Goal: Task Accomplishment & Management: Complete application form

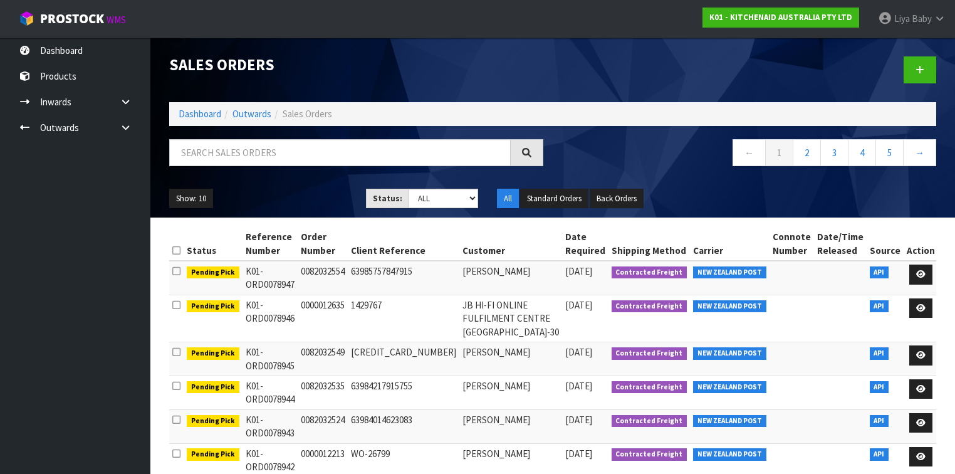
click at [263, 150] on input "text" at bounding box center [339, 152] width 341 height 27
click at [744, 15] on strong "K01 - KITCHENAID AUSTRALIA PTY LTD" at bounding box center [780, 17] width 143 height 11
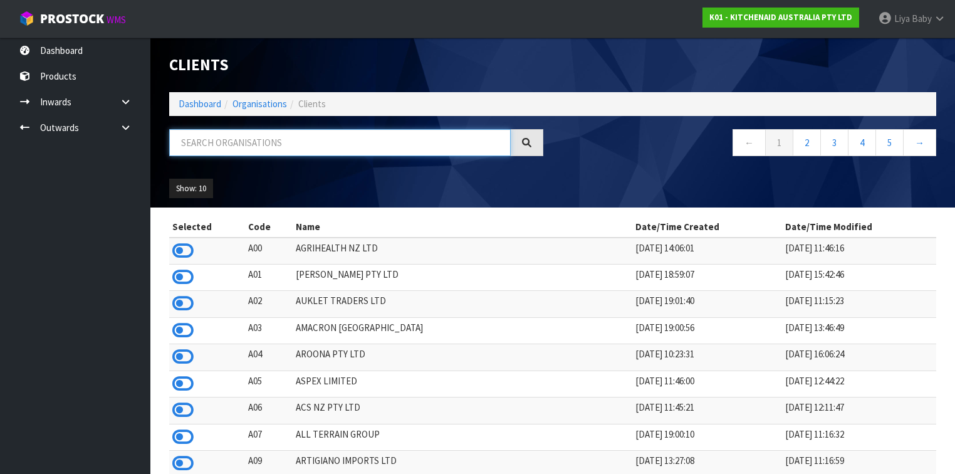
click at [249, 147] on input "text" at bounding box center [339, 142] width 341 height 27
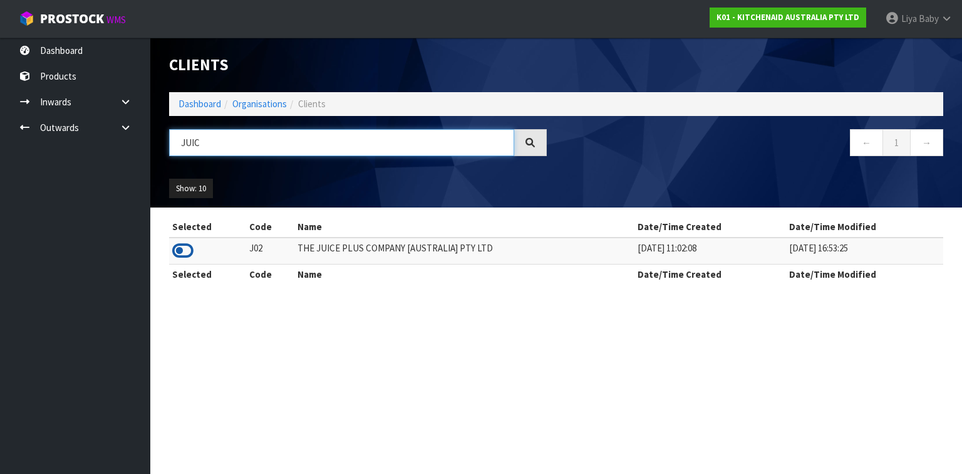
type input "JUIC"
click at [188, 248] on icon at bounding box center [182, 250] width 21 height 19
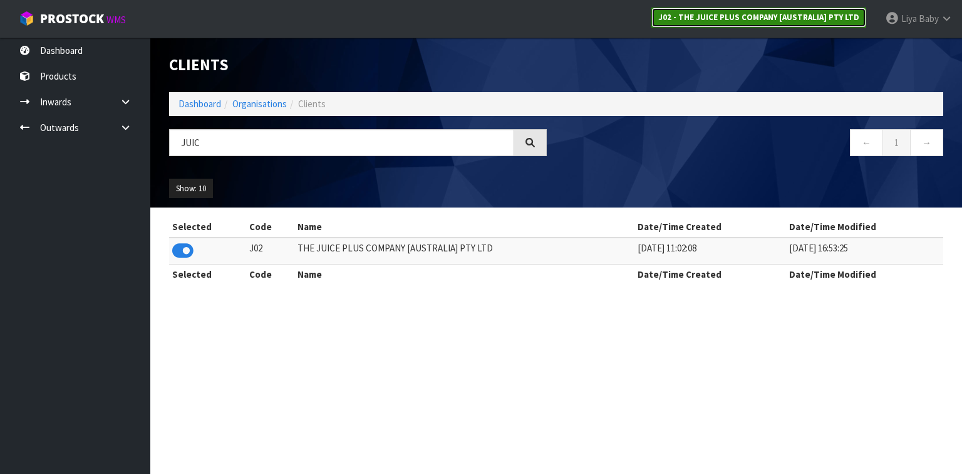
click at [754, 16] on strong "J02 - THE JUICE PLUS COMPANY [AUSTRALIA] PTY LTD" at bounding box center [758, 17] width 201 height 11
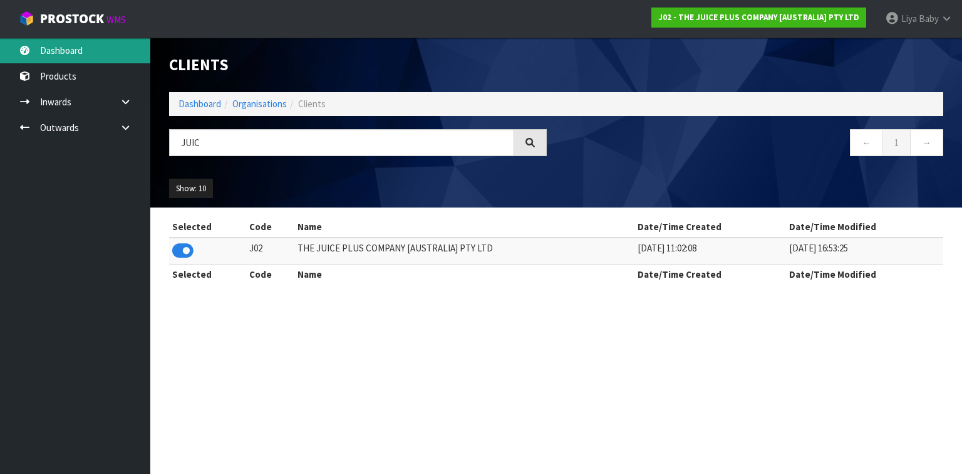
click at [91, 45] on link "Dashboard" at bounding box center [75, 51] width 150 height 26
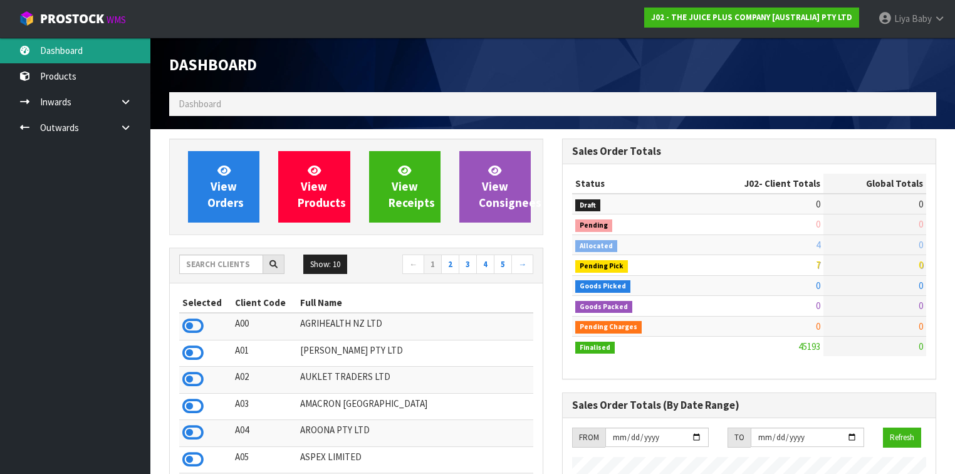
scroll to position [999, 393]
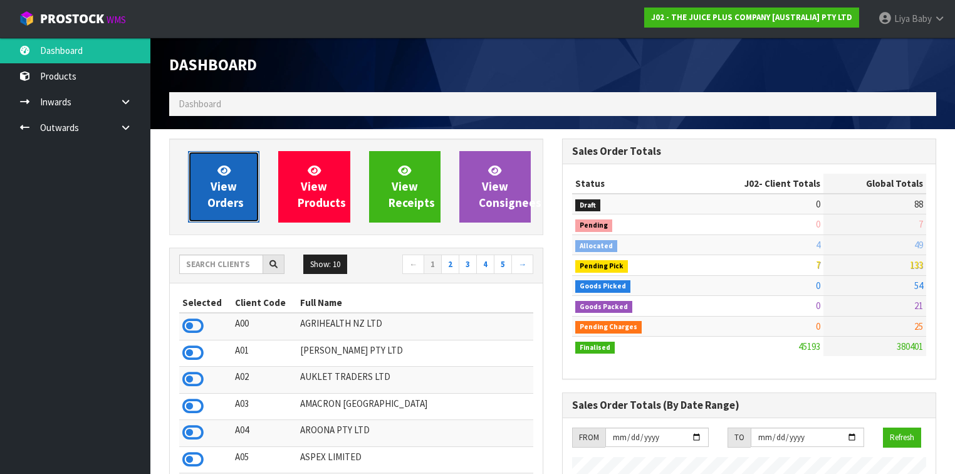
click at [221, 194] on link "View Orders" at bounding box center [223, 186] width 71 height 71
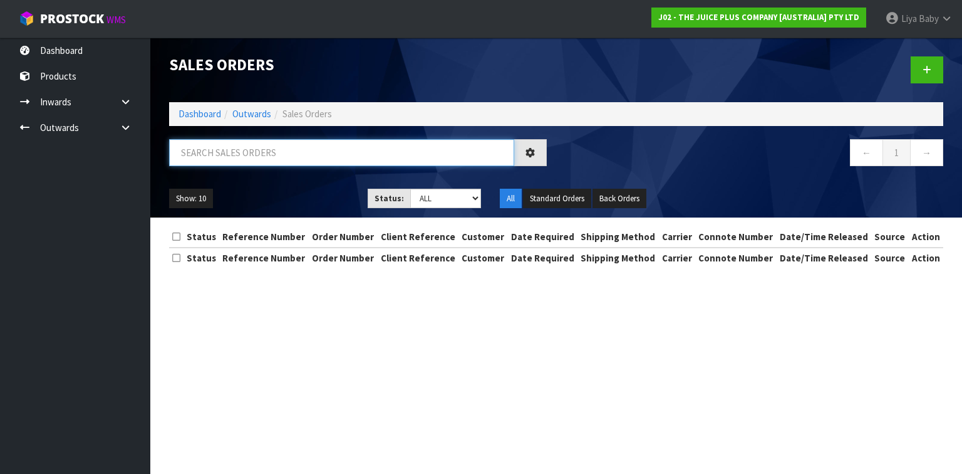
click at [258, 152] on input "text" at bounding box center [341, 152] width 345 height 27
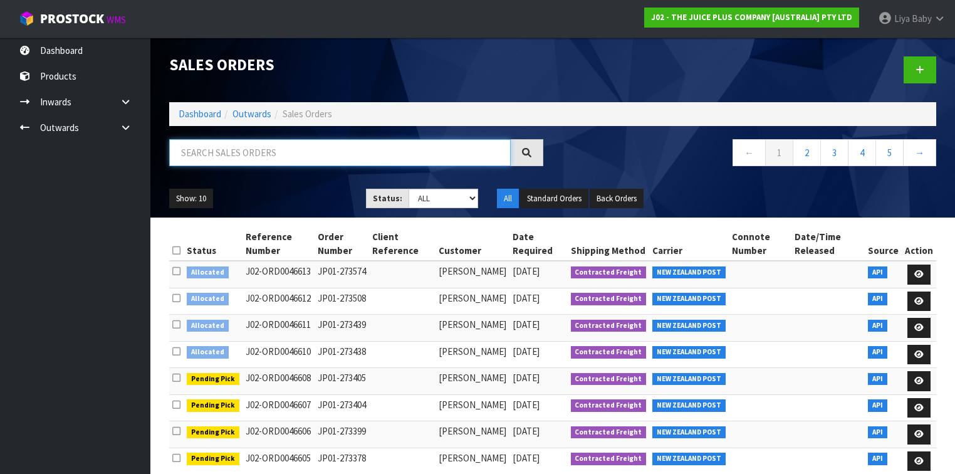
click at [211, 148] on input "text" at bounding box center [339, 152] width 341 height 27
type input "JOB-0411529"
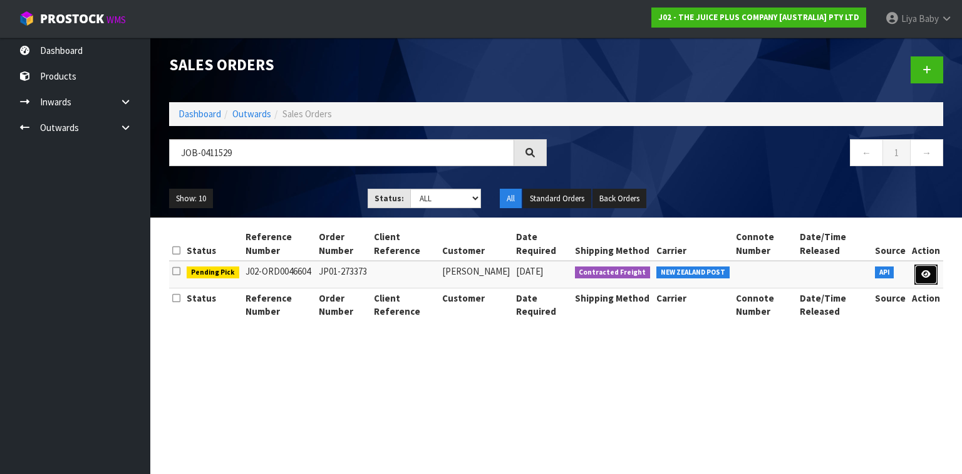
click at [936, 276] on link at bounding box center [926, 274] width 23 height 20
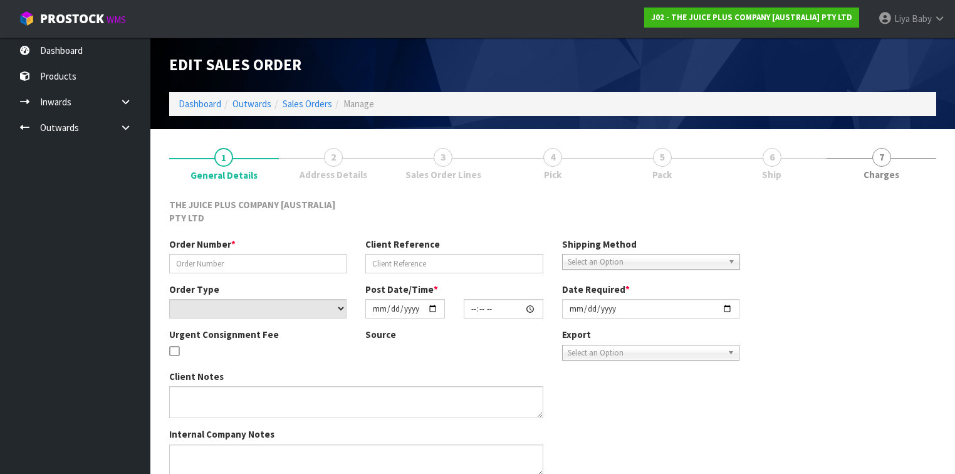
type input "JP01-273373"
select select "number:0"
type input "2025-09-08"
type input "11:39:05.000"
type input "2025-09-09"
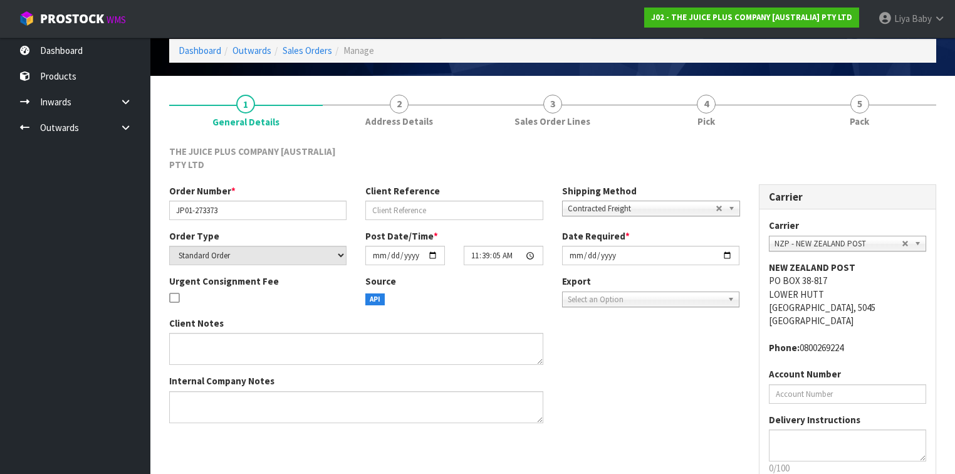
scroll to position [132, 0]
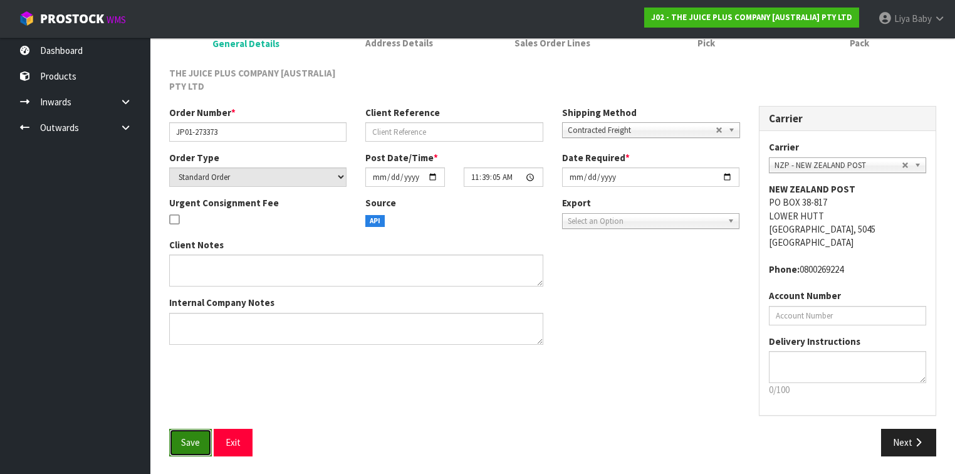
click at [195, 442] on span "Save" at bounding box center [190, 442] width 19 height 12
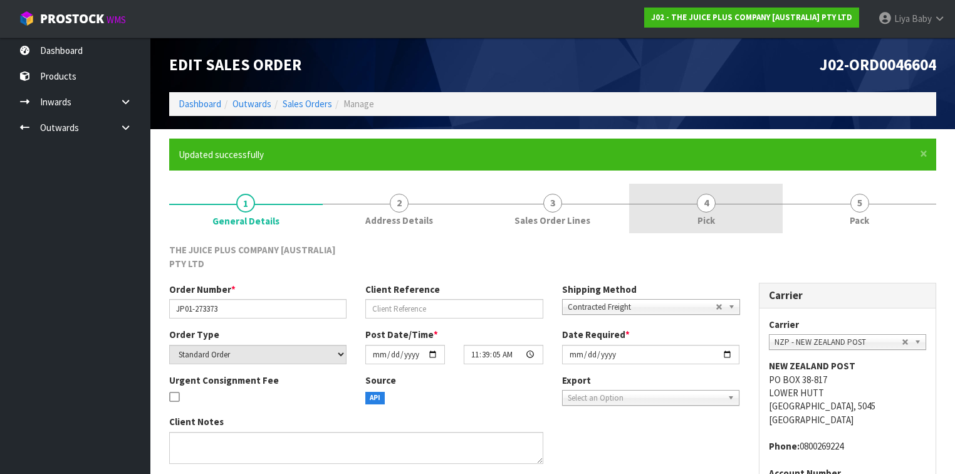
click at [705, 202] on span "4" at bounding box center [706, 203] width 19 height 19
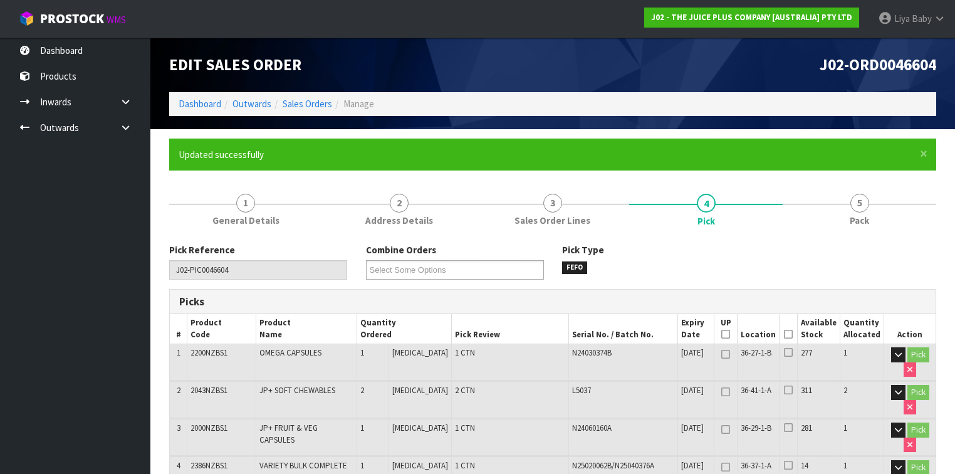
click at [792, 335] on icon at bounding box center [788, 334] width 9 height 1
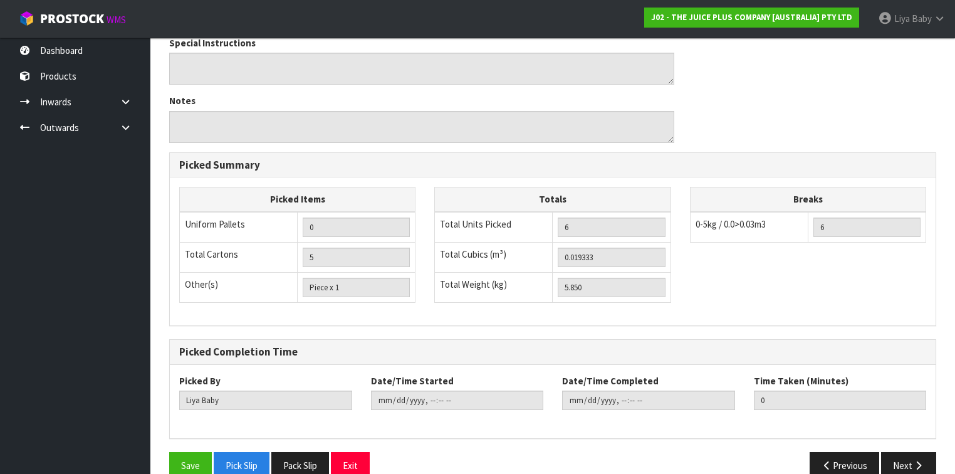
scroll to position [598, 0]
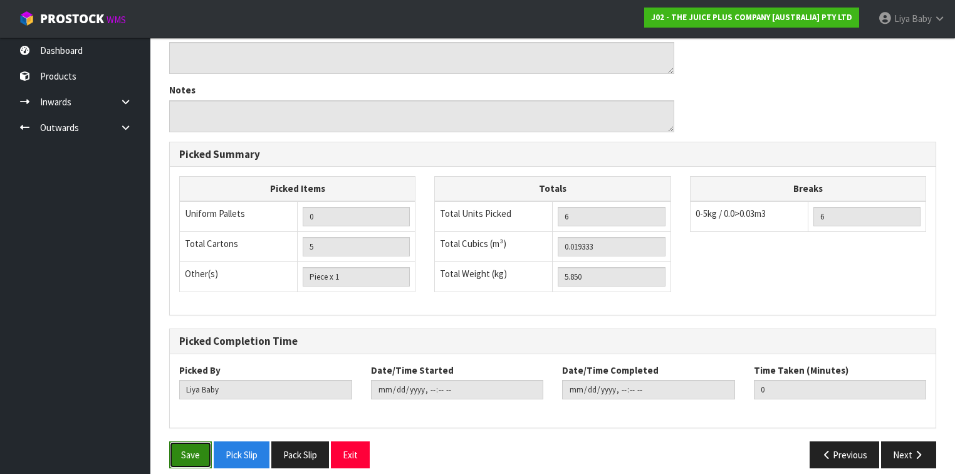
click at [180, 450] on button "Save" at bounding box center [190, 454] width 43 height 27
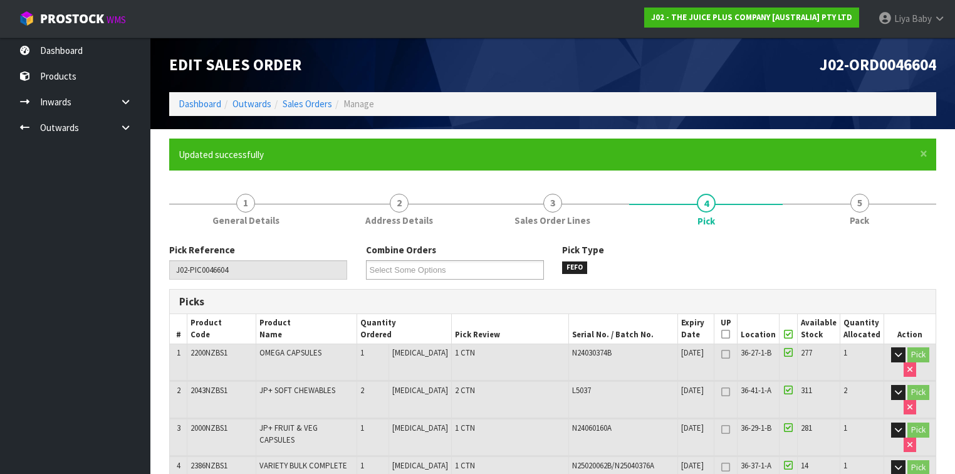
type input "2025-09-09T12:55:36"
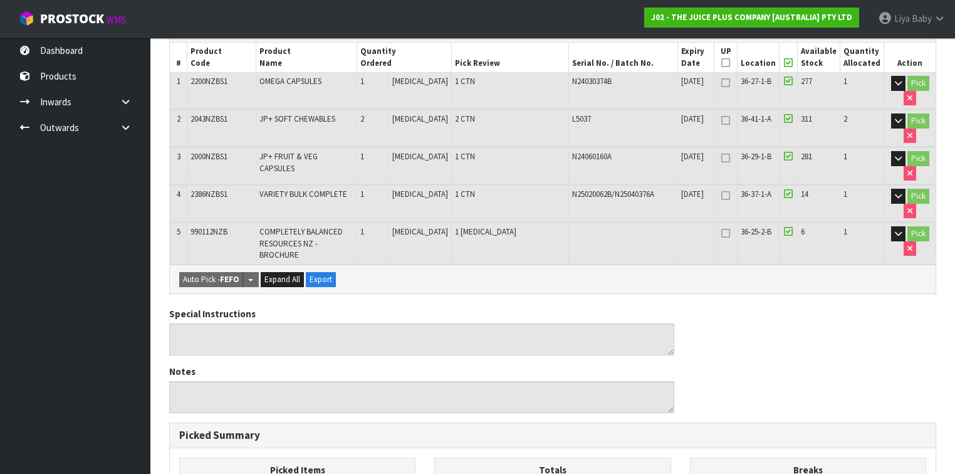
scroll to position [251, 0]
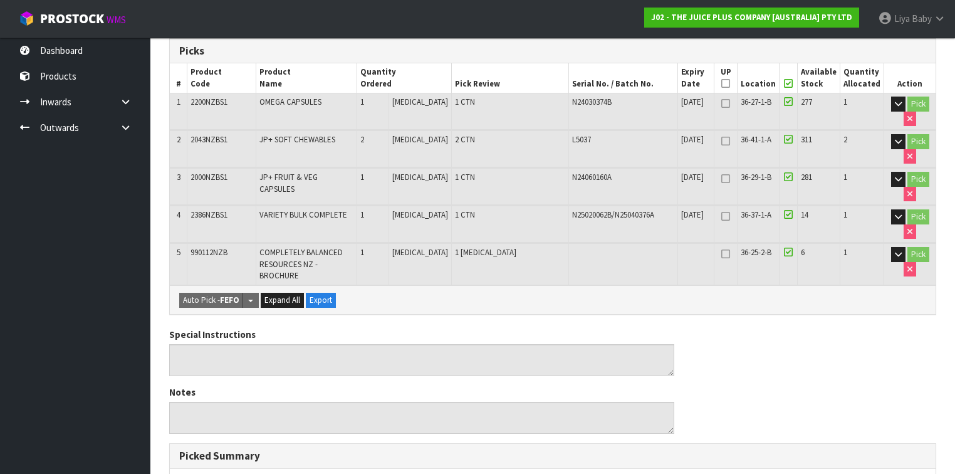
drag, startPoint x: 484, startPoint y: 276, endPoint x: 749, endPoint y: 354, distance: 276.3
click at [749, 354] on div "Special Instructions Notes" at bounding box center [553, 386] width 786 height 116
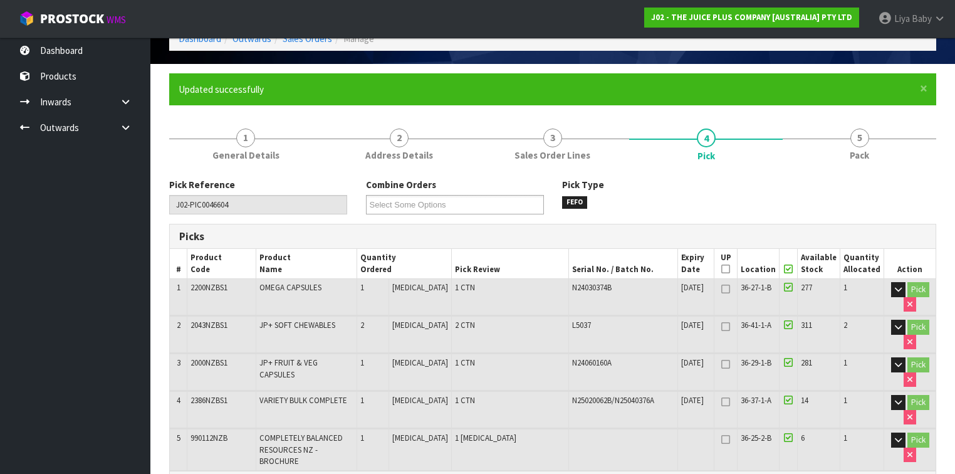
scroll to position [50, 0]
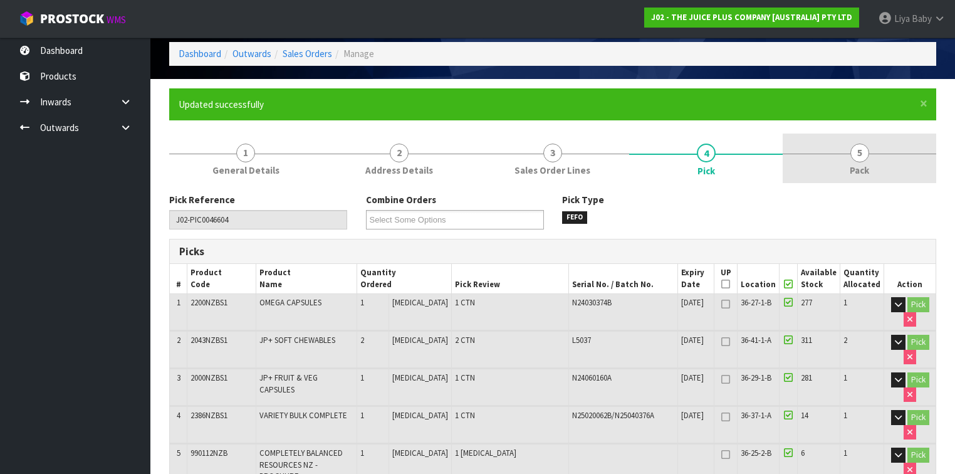
click at [824, 162] on link "5 Pack" at bounding box center [858, 157] width 153 height 49
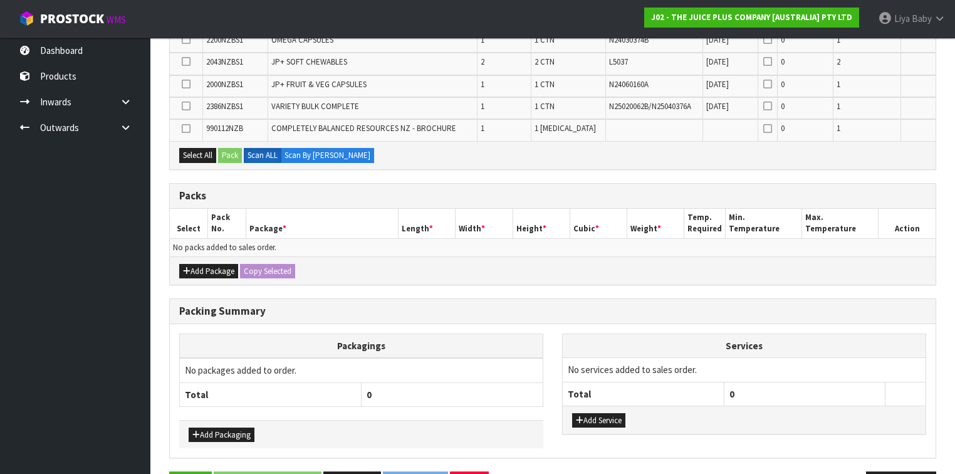
scroll to position [339, 0]
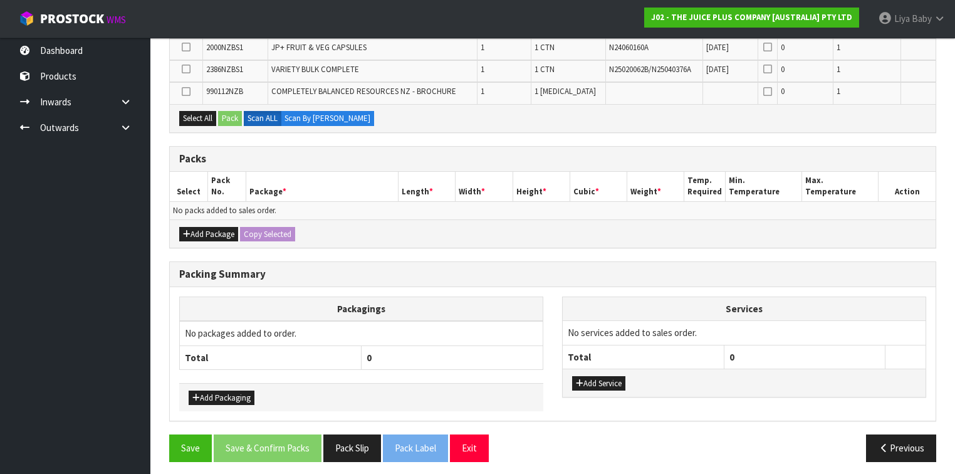
click at [209, 237] on div "Add Package Copy Selected" at bounding box center [553, 233] width 766 height 28
click at [199, 233] on button "Add Package" at bounding box center [208, 234] width 59 height 15
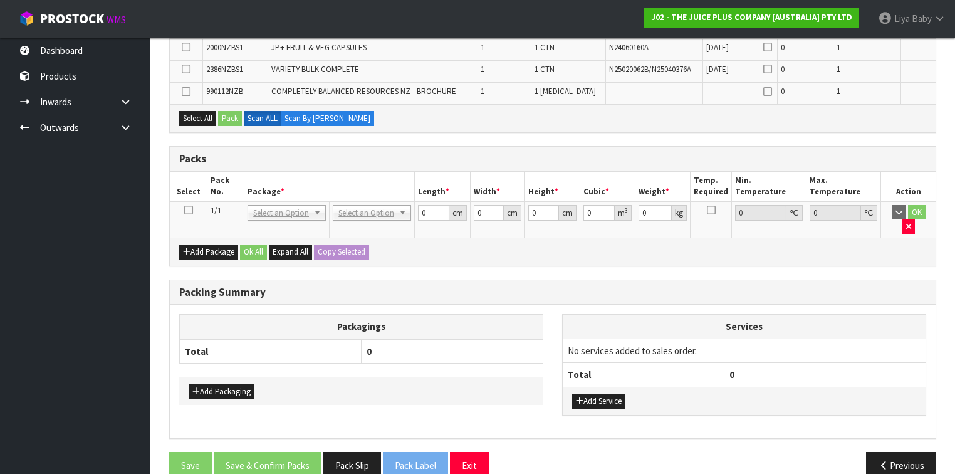
click at [187, 210] on icon at bounding box center [188, 210] width 9 height 1
click at [198, 115] on button "Select All" at bounding box center [197, 118] width 37 height 15
click at [223, 115] on button "Pack" at bounding box center [230, 118] width 24 height 15
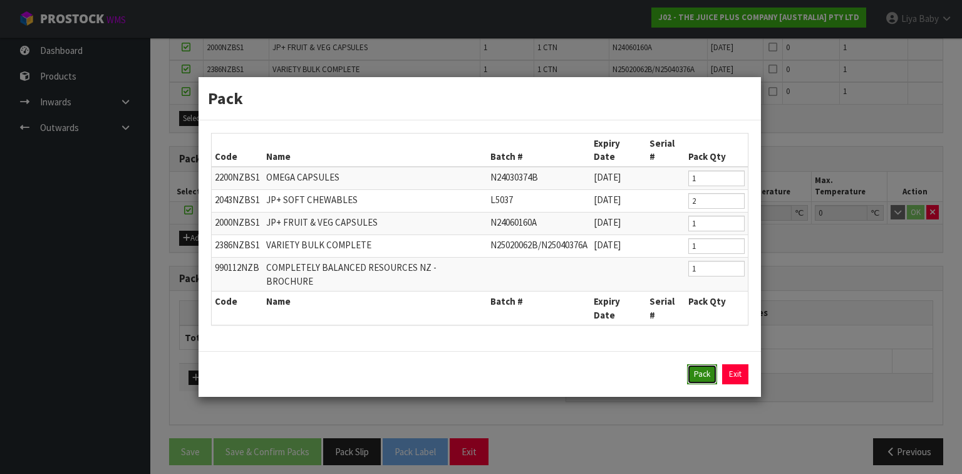
click at [707, 364] on button "Pack" at bounding box center [702, 374] width 30 height 20
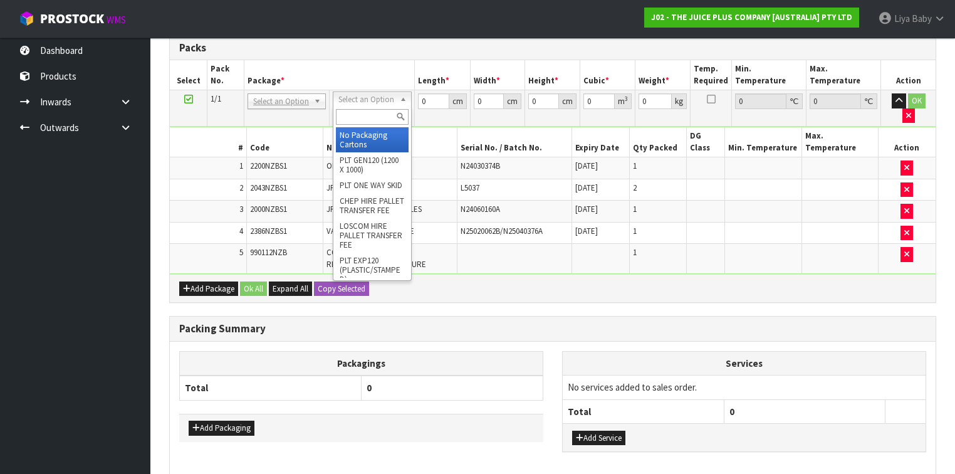
click at [376, 120] on input "text" at bounding box center [372, 117] width 72 height 16
type input "CTN5"
type input "43"
type input "33"
type input "25.5"
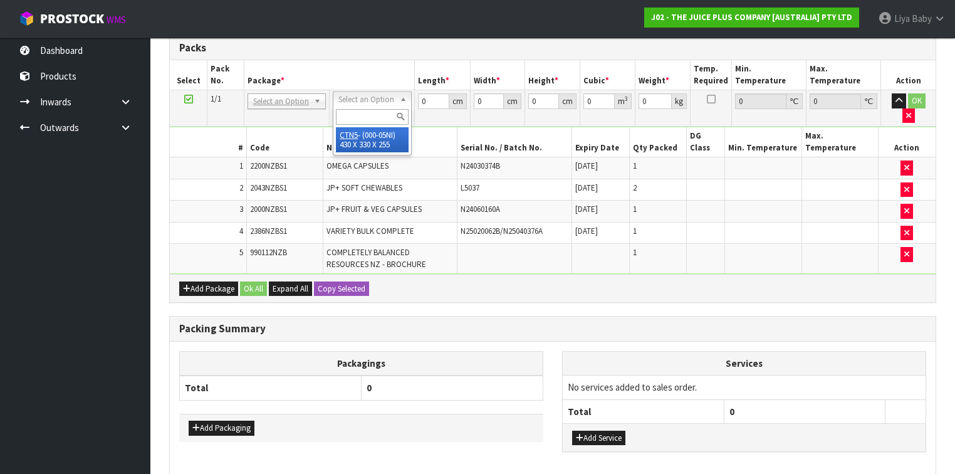
type input "0.036185"
type input "6.05"
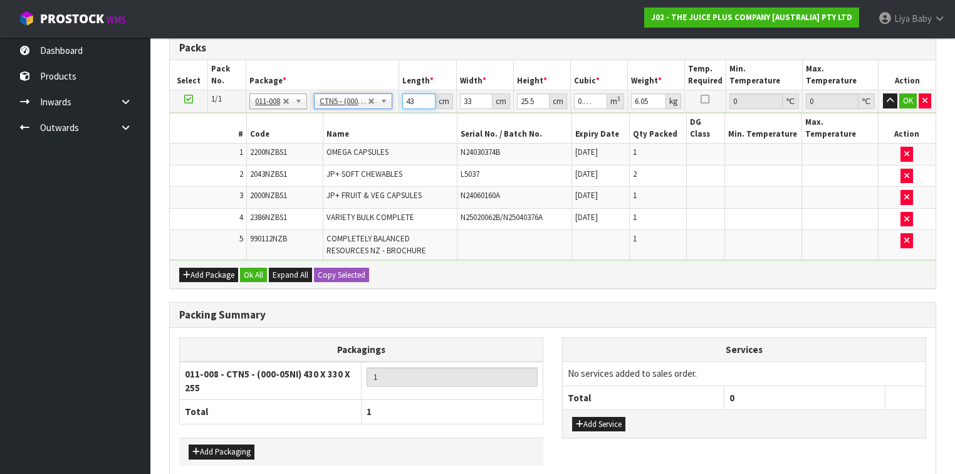
click at [419, 100] on input "43" at bounding box center [418, 101] width 33 height 16
type input "4"
type input "0.003366"
type input "44"
type input "0.037026"
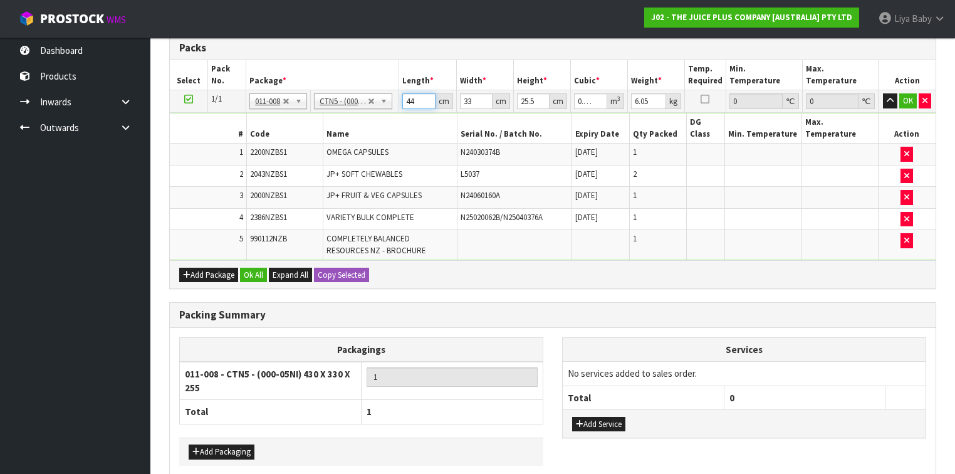
type input "44"
click at [473, 100] on input "33" at bounding box center [476, 101] width 33 height 16
type input "3"
type input "0.003366"
type input "35"
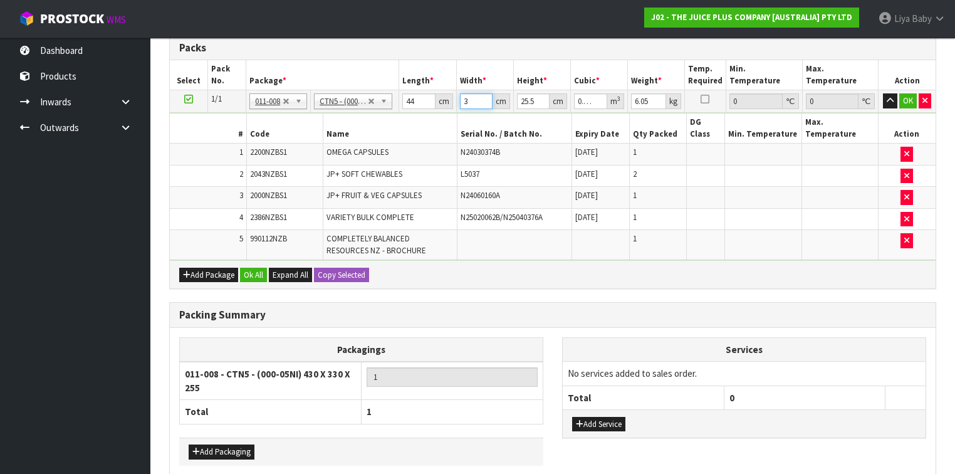
type input "0.03927"
type input "35"
click at [533, 96] on input "25.5" at bounding box center [533, 101] width 33 height 16
type input "25"
type input "0.0385"
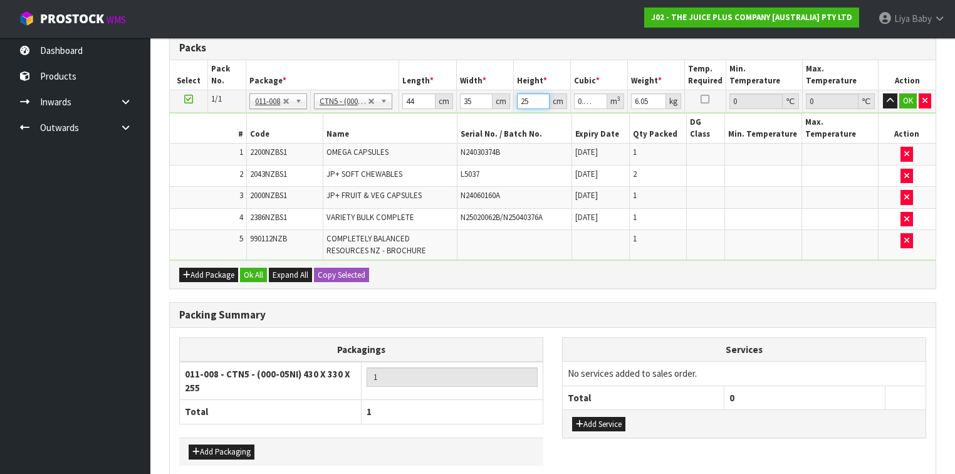
type input "2"
type input "0.00308"
type input "0"
type input "2"
type input "0.00308"
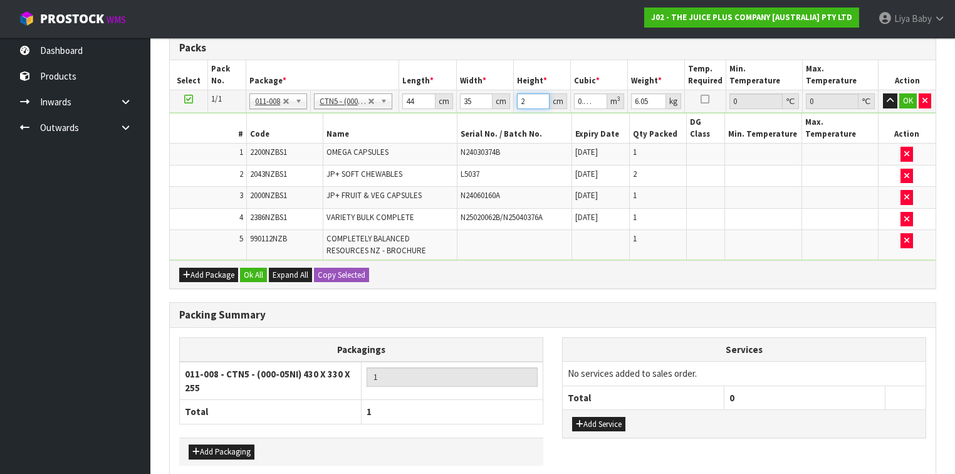
type input "28"
type input "0.04312"
type input "28"
click at [649, 98] on input "6.05" at bounding box center [648, 101] width 35 height 16
type input "6"
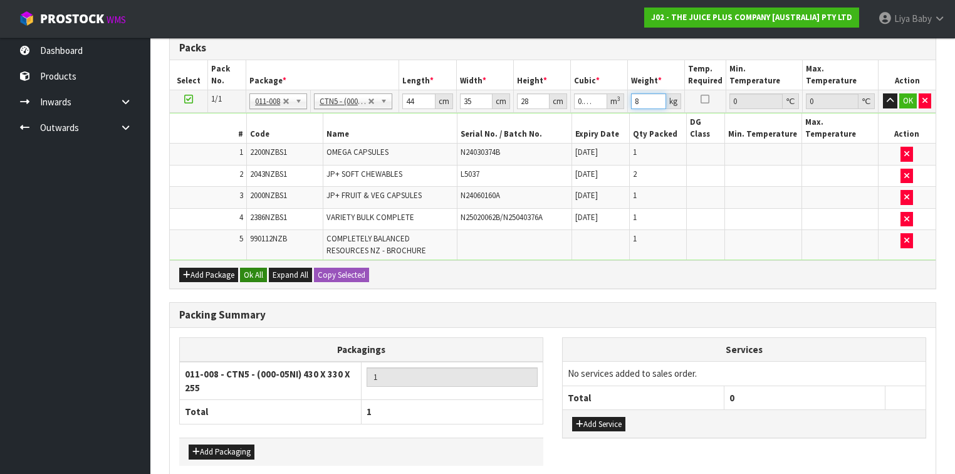
type input "8"
click at [259, 268] on button "Ok All" at bounding box center [253, 275] width 27 height 15
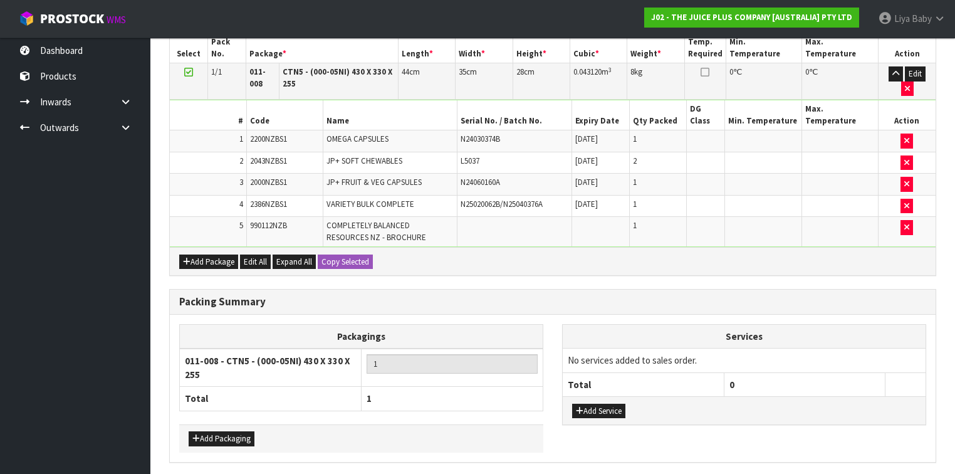
scroll to position [388, 0]
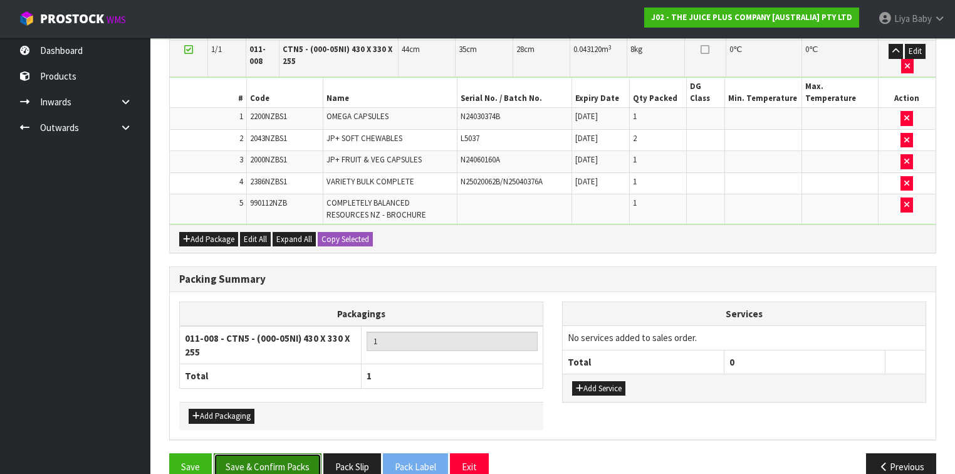
click at [276, 453] on button "Save & Confirm Packs" at bounding box center [268, 466] width 108 height 27
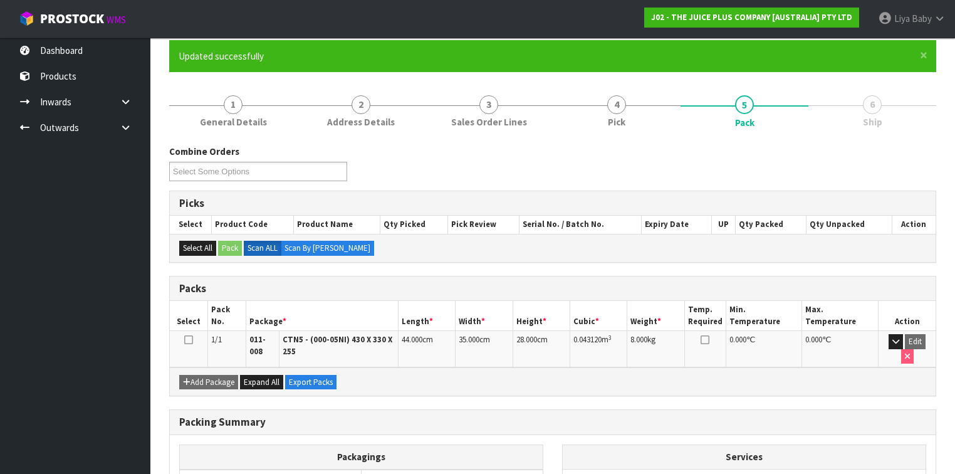
scroll to position [227, 0]
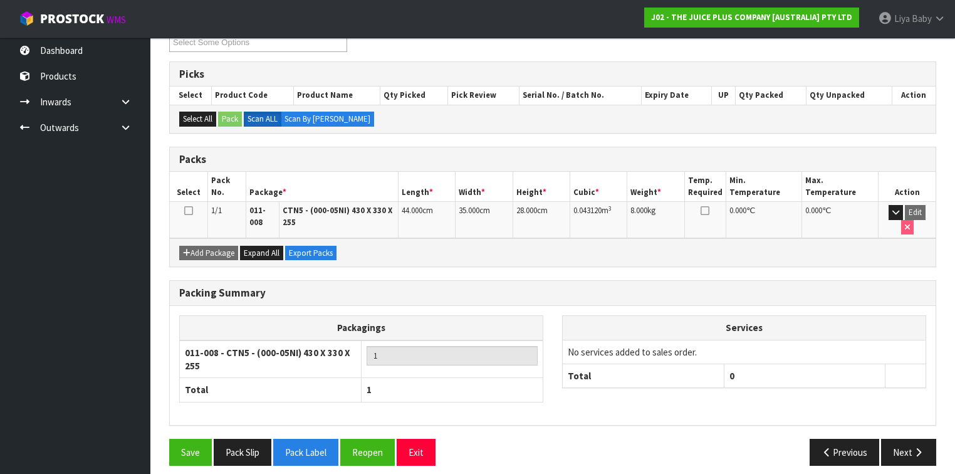
click at [194, 207] on td at bounding box center [189, 220] width 38 height 36
drag, startPoint x: 188, startPoint y: 207, endPoint x: 221, endPoint y: 216, distance: 34.2
click at [187, 211] on icon at bounding box center [188, 211] width 9 height 1
click at [897, 439] on button "Next" at bounding box center [908, 452] width 55 height 27
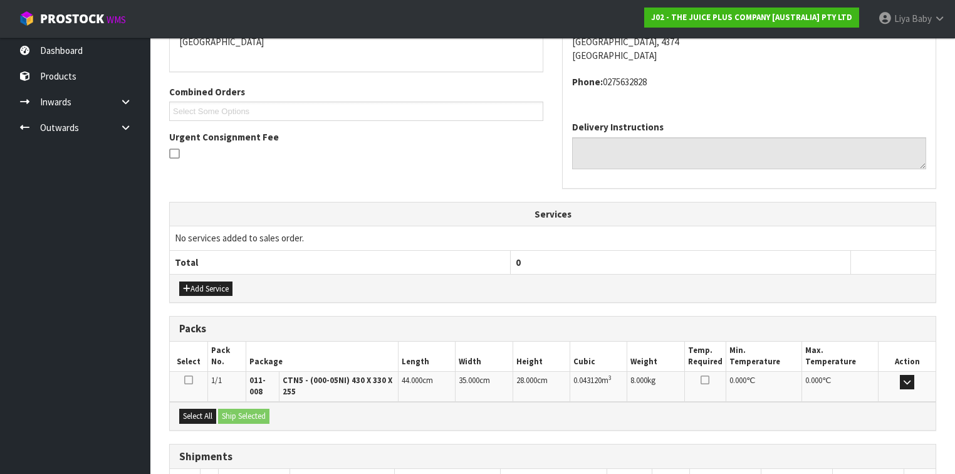
scroll to position [370, 0]
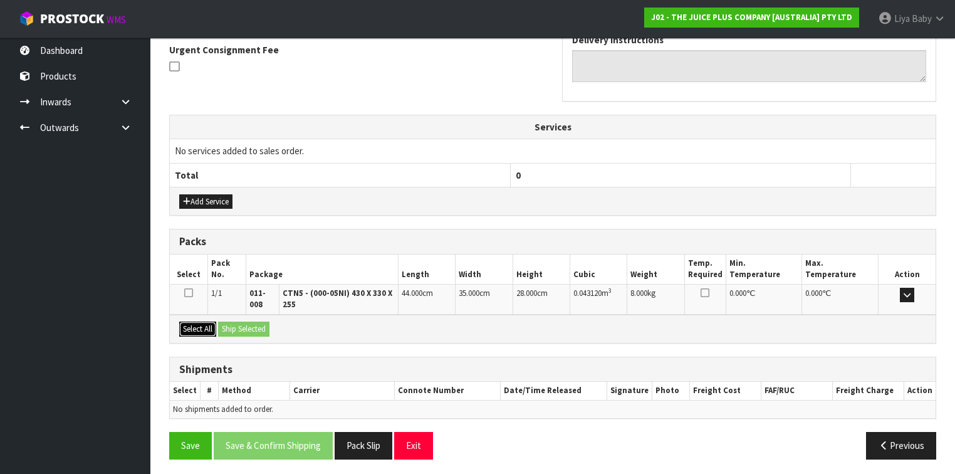
click at [205, 323] on button "Select All" at bounding box center [197, 328] width 37 height 15
click at [238, 321] on button "Ship Selected" at bounding box center [243, 328] width 51 height 15
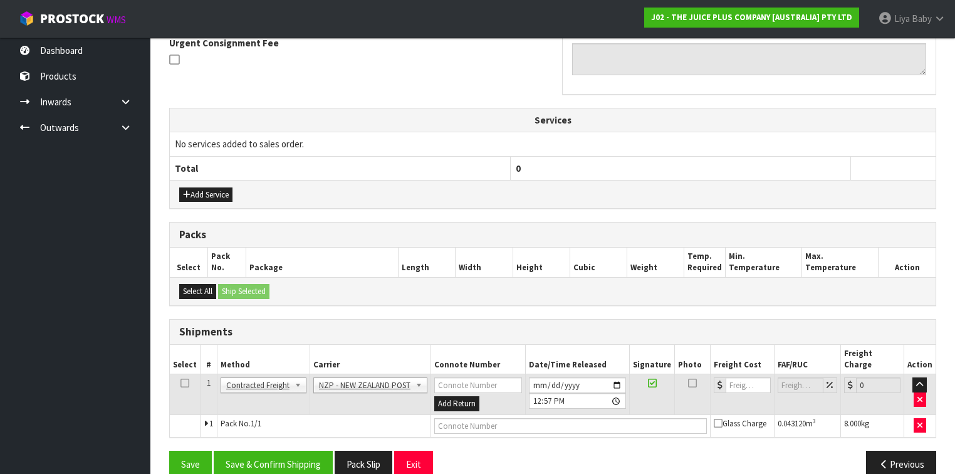
scroll to position [383, 0]
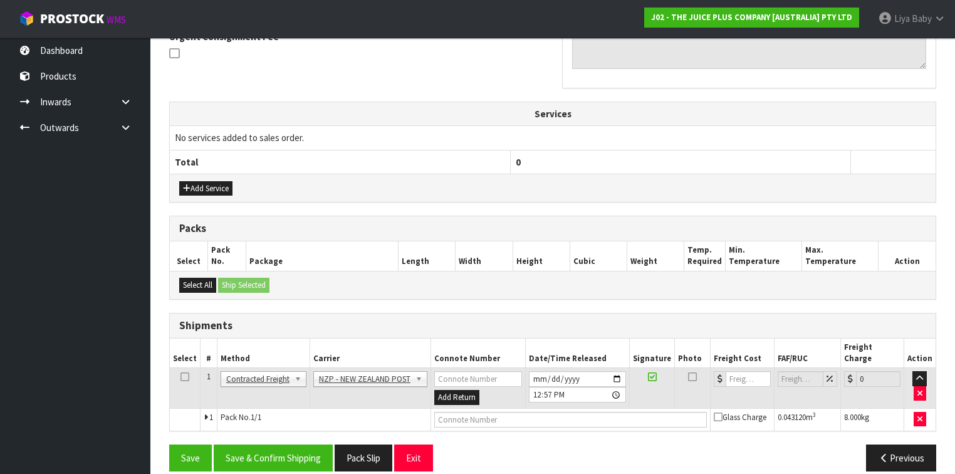
click at [181, 377] on icon at bounding box center [184, 377] width 9 height 1
click at [261, 444] on button "Save & Confirm Shipping" at bounding box center [273, 457] width 119 height 27
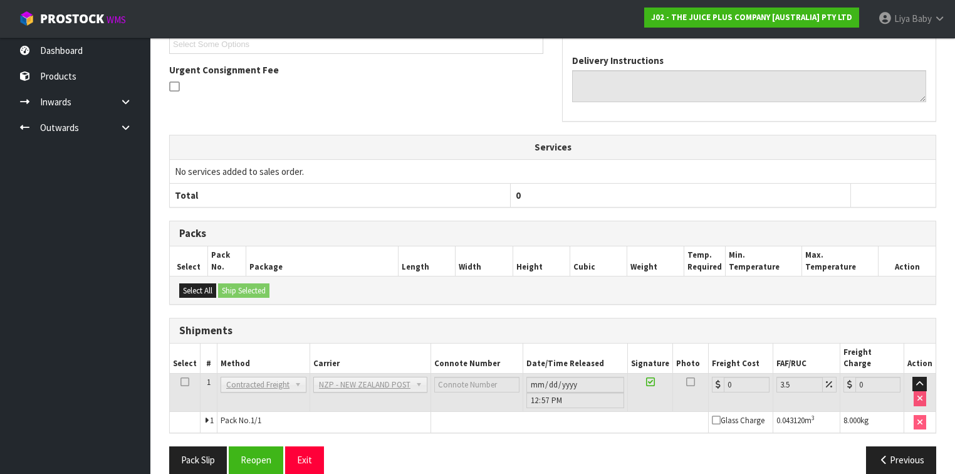
scroll to position [367, 0]
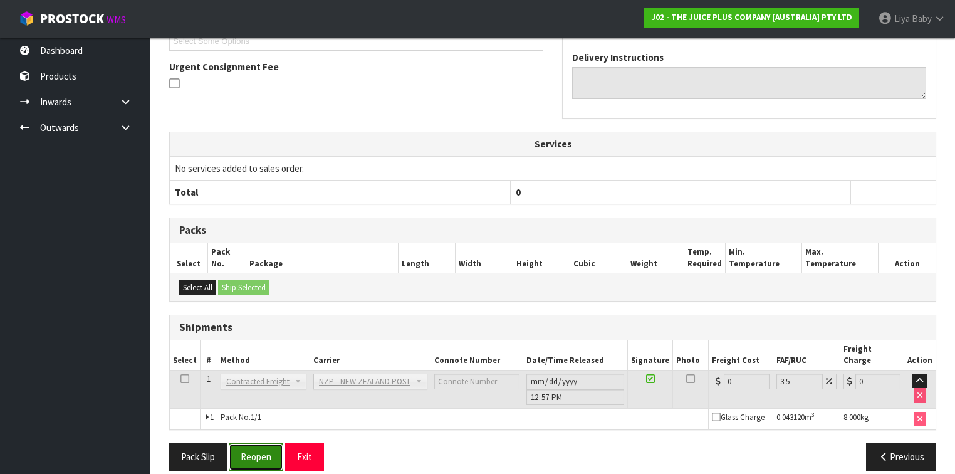
click at [259, 449] on button "Reopen" at bounding box center [256, 456] width 55 height 27
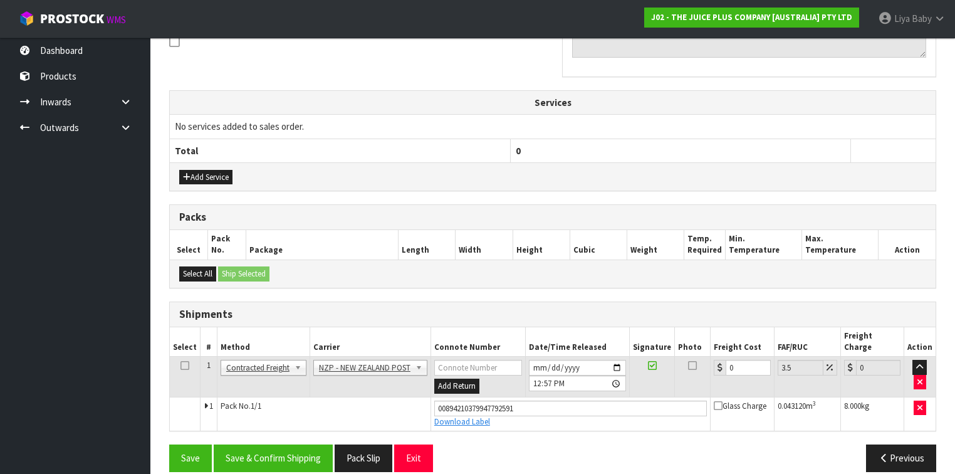
scroll to position [395, 0]
click at [742, 359] on input "0" at bounding box center [747, 367] width 44 height 16
type input "1"
type input "1.03"
type input "13"
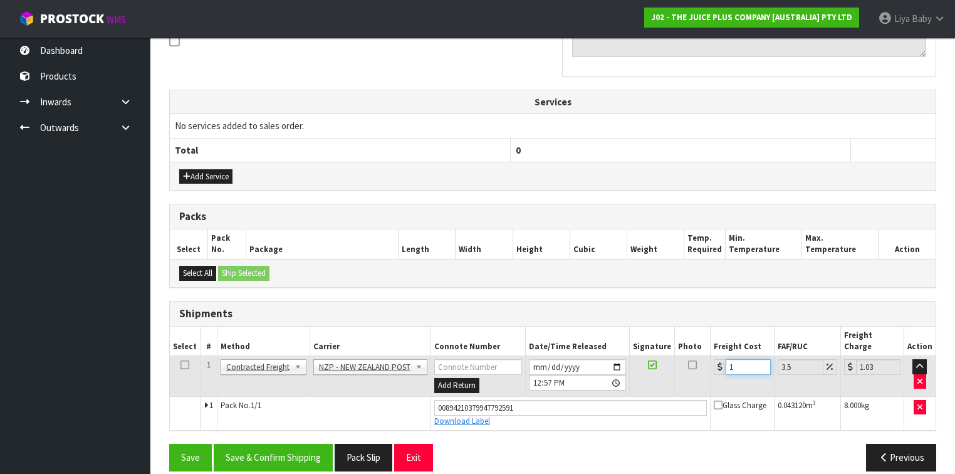
type input "13.45"
type input "13.04"
type input "13.5"
type input "13.04"
click at [182, 365] on icon at bounding box center [184, 365] width 9 height 1
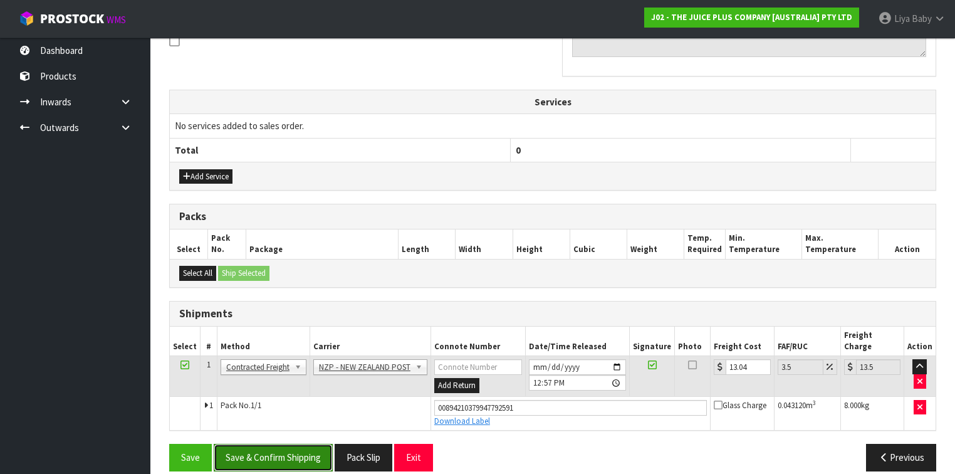
click at [246, 444] on button "Save & Confirm Shipping" at bounding box center [273, 457] width 119 height 27
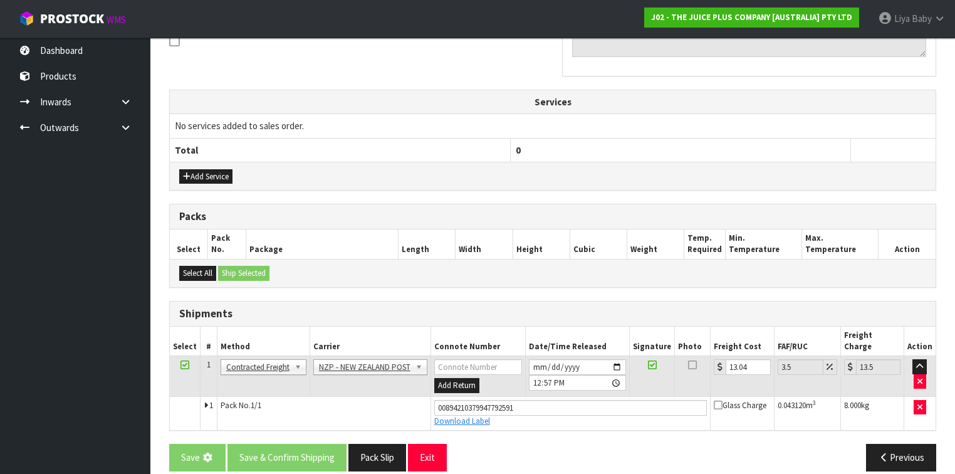
scroll to position [0, 0]
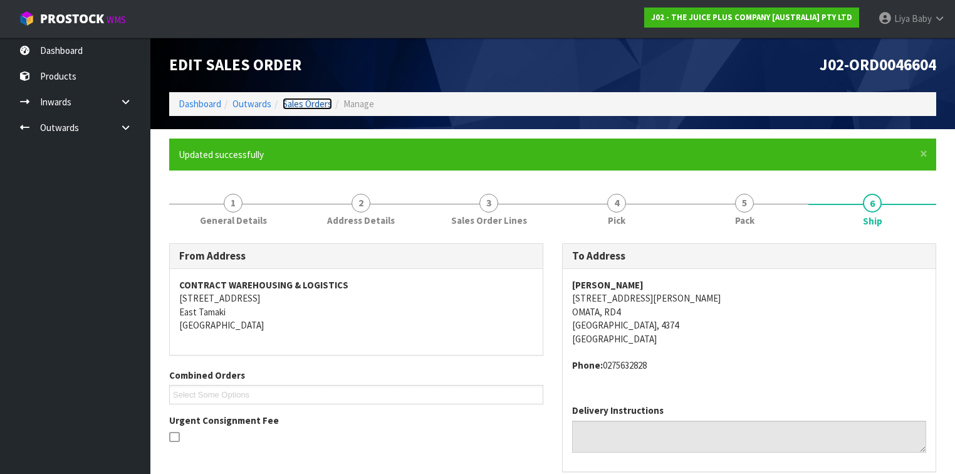
click at [303, 101] on link "Sales Orders" at bounding box center [307, 104] width 49 height 12
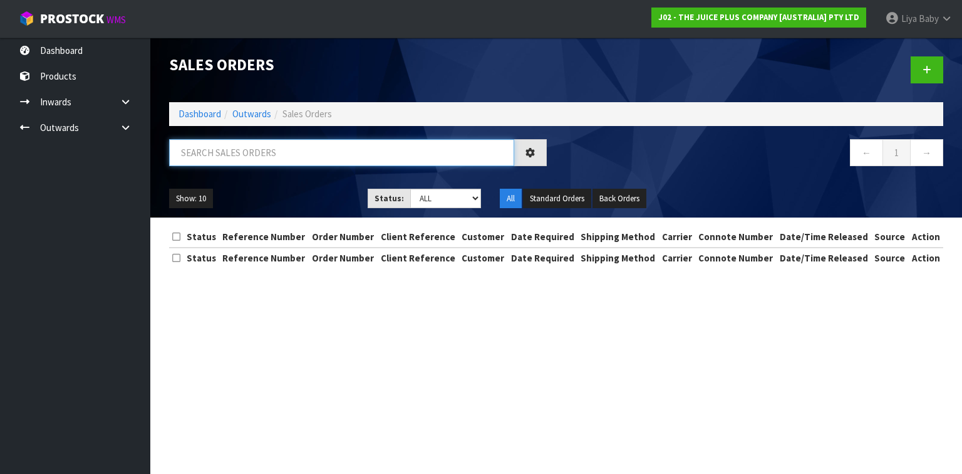
click at [246, 157] on input "text" at bounding box center [341, 152] width 345 height 27
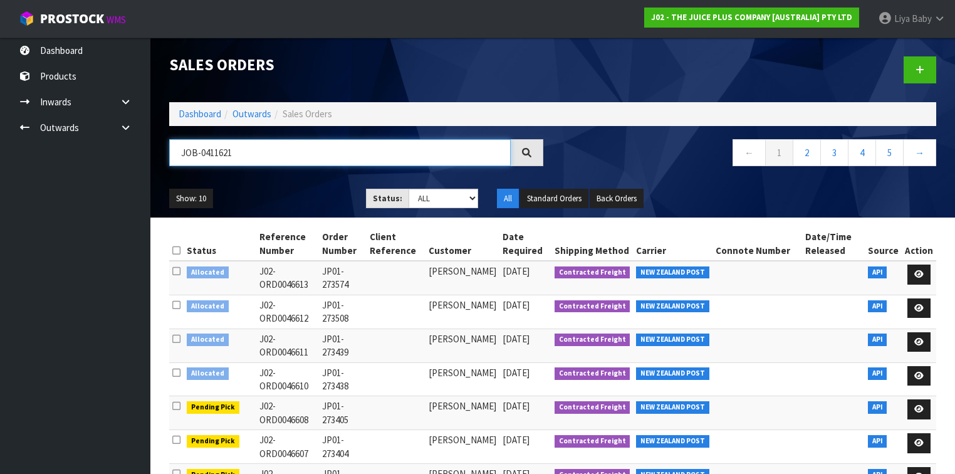
type input "JOB-0411621"
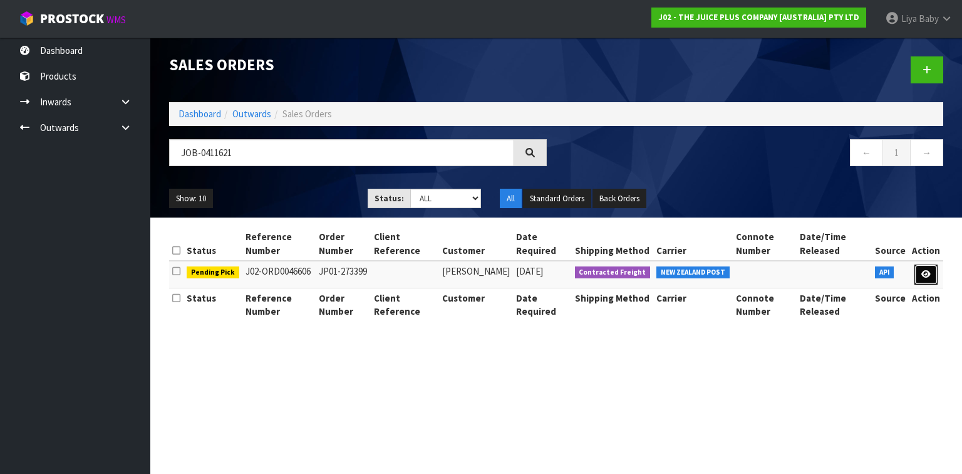
click at [922, 274] on link at bounding box center [926, 274] width 23 height 20
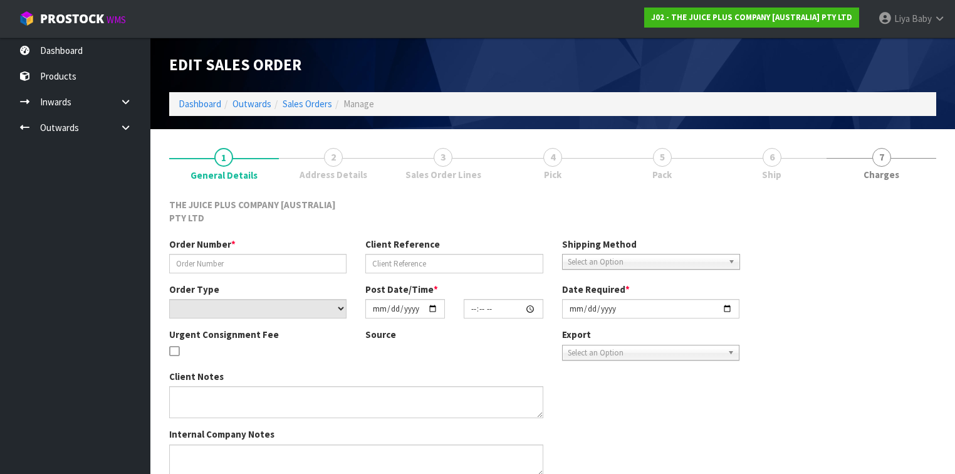
type input "JP01-273399"
select select "number:0"
type input "2025-09-08"
type input "19:23:04.000"
type input "2025-09-09"
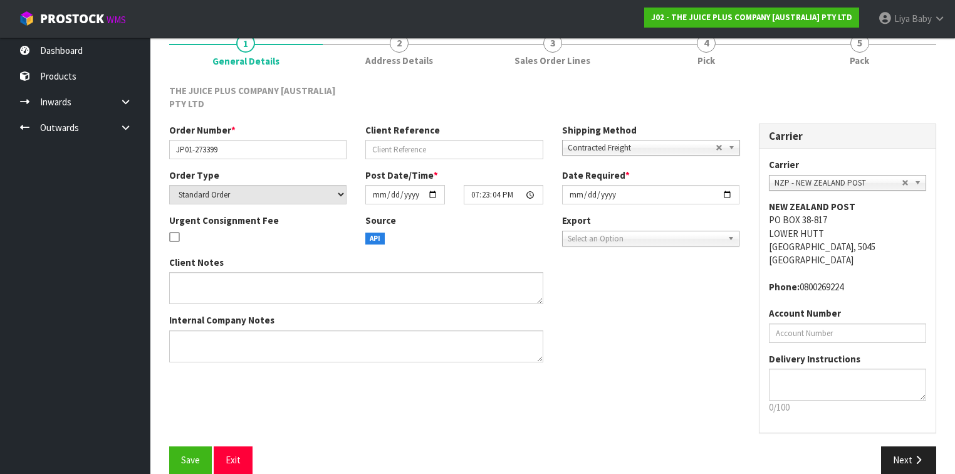
scroll to position [132, 0]
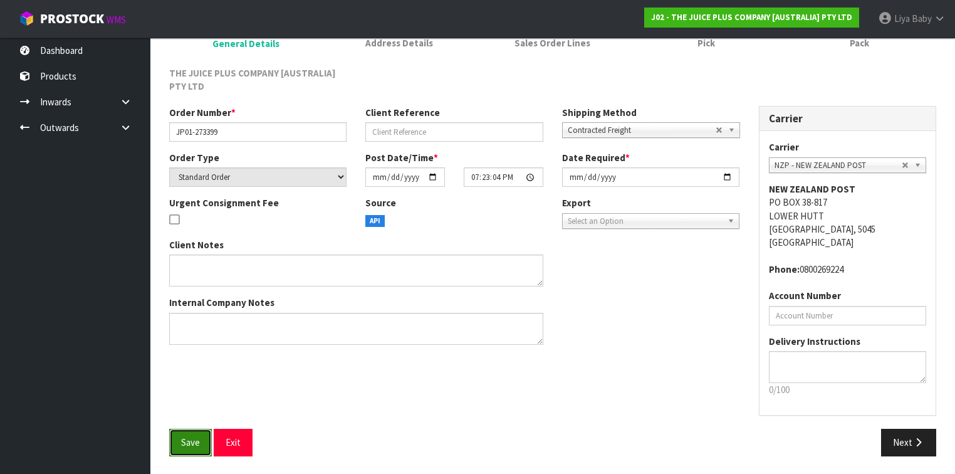
click at [178, 437] on button "Save" at bounding box center [190, 442] width 43 height 27
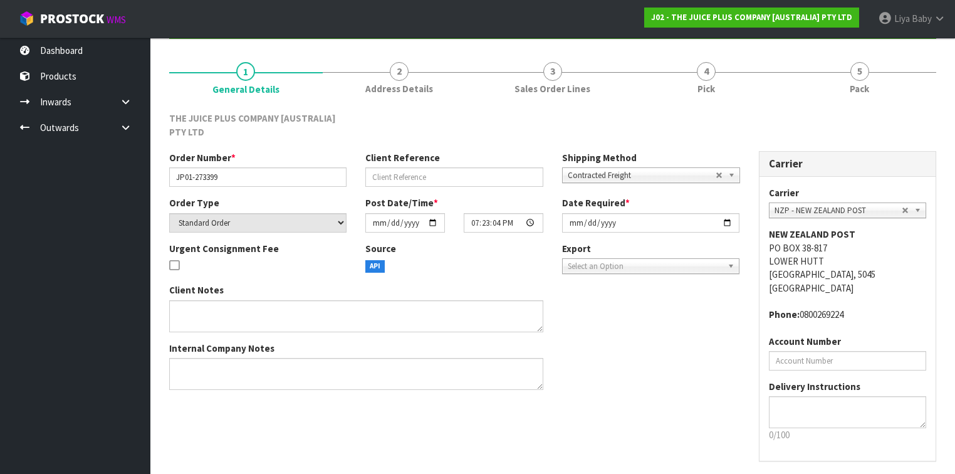
scroll to position [0, 0]
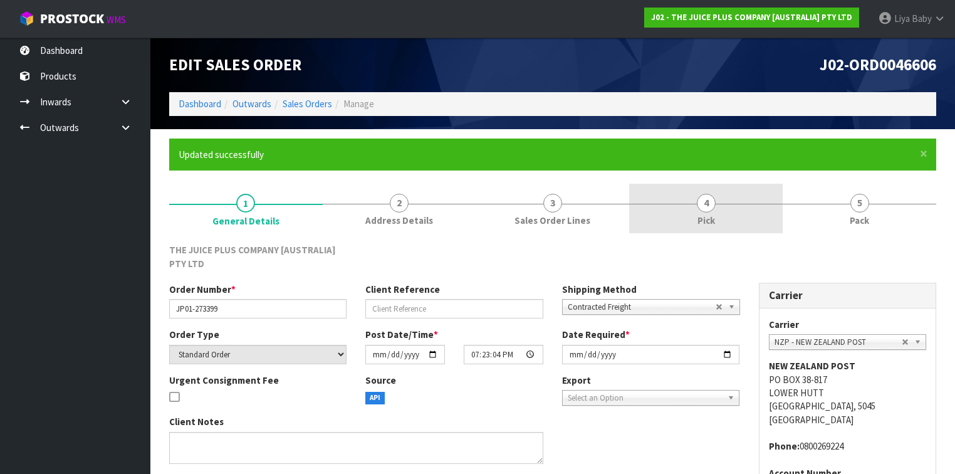
click at [697, 217] on span "Pick" at bounding box center [706, 220] width 18 height 13
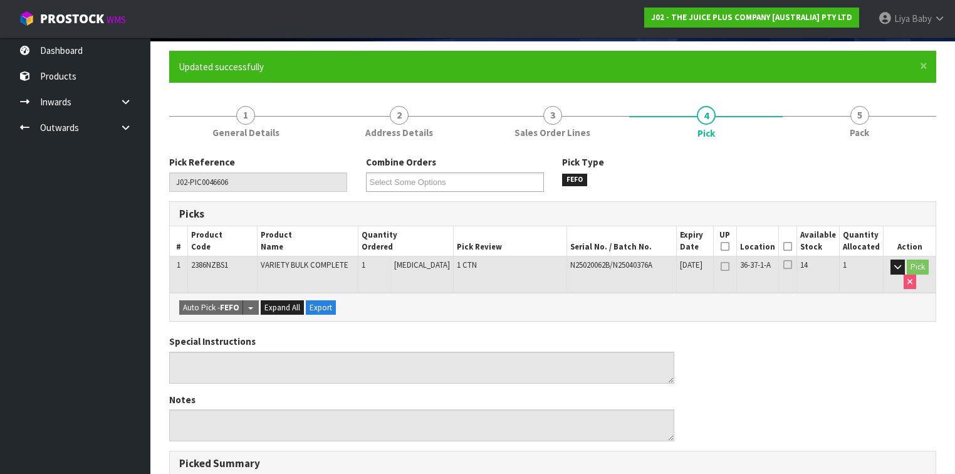
scroll to position [100, 0]
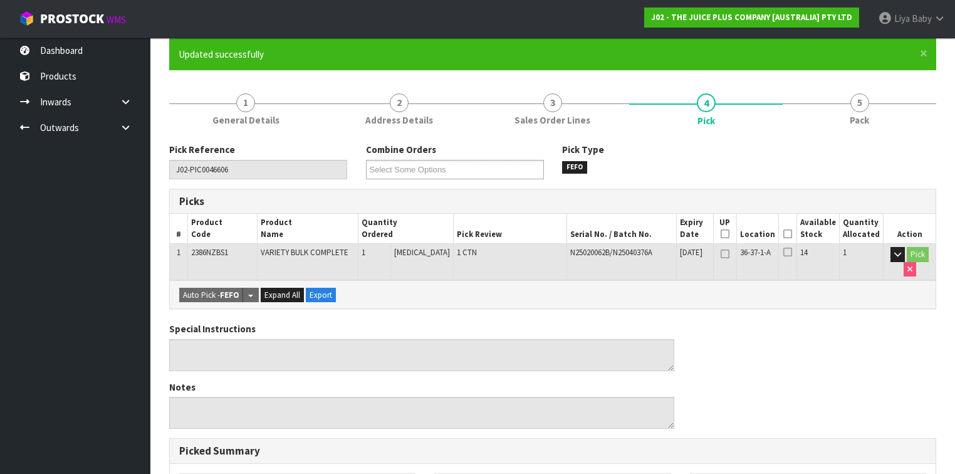
click at [789, 234] on icon at bounding box center [787, 234] width 9 height 1
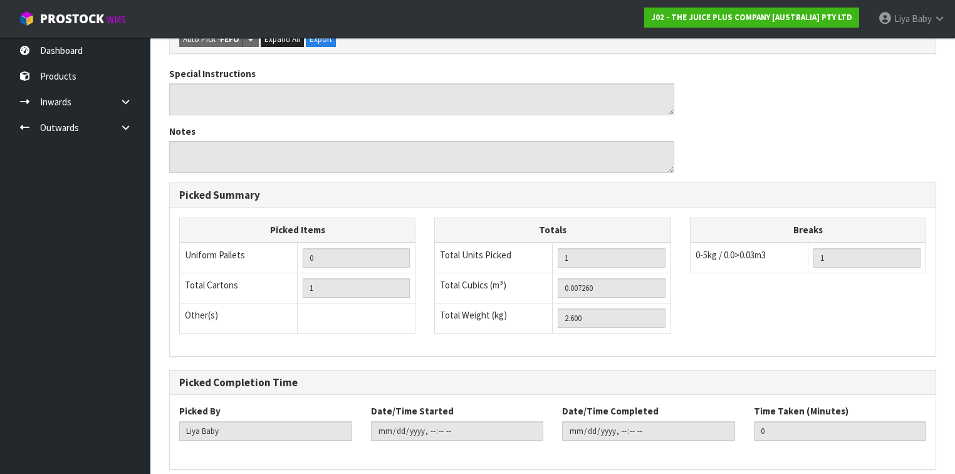
scroll to position [451, 0]
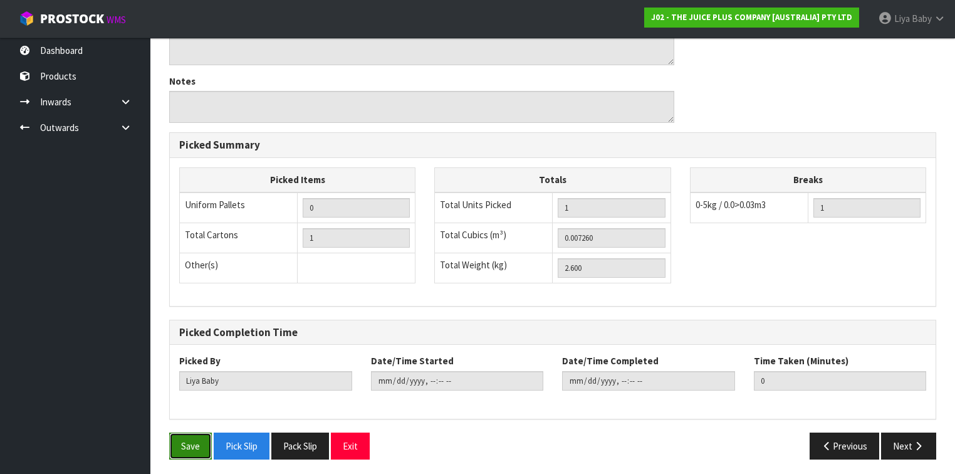
click at [180, 434] on button "Save" at bounding box center [190, 445] width 43 height 27
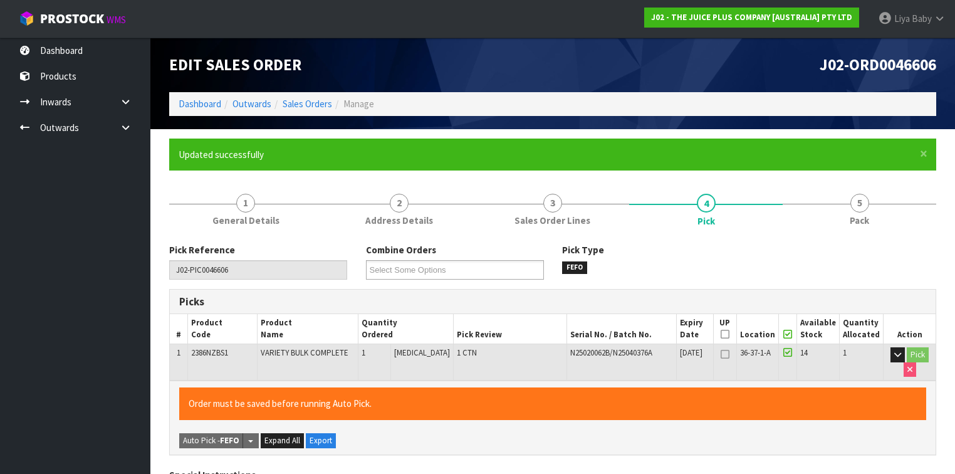
type input "2025-09-09T13:04:37"
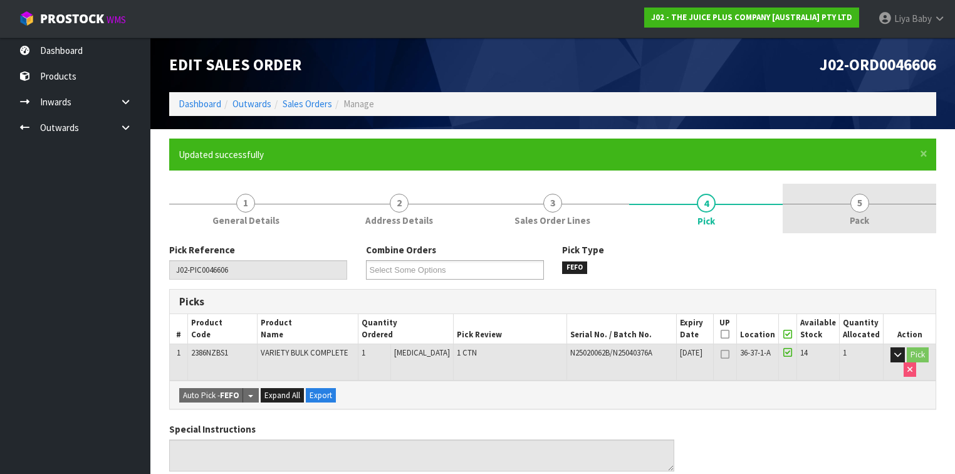
click at [831, 221] on link "5 Pack" at bounding box center [858, 208] width 153 height 49
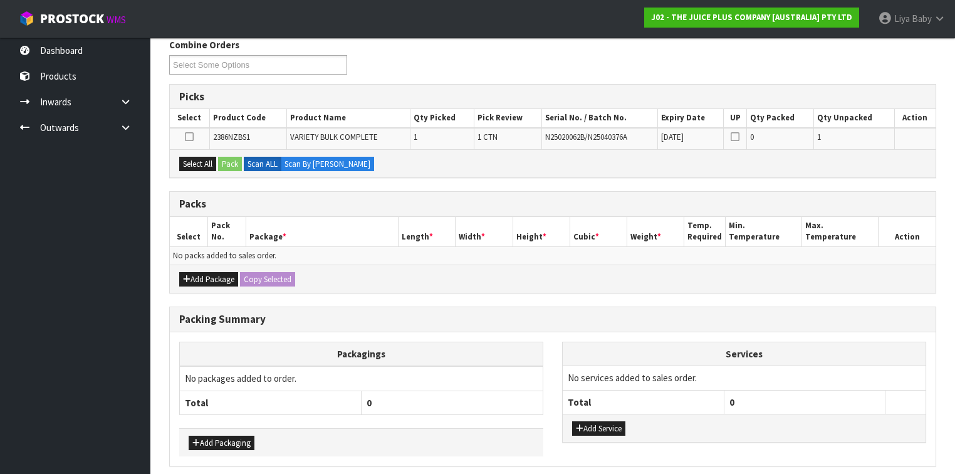
scroll to position [251, 0]
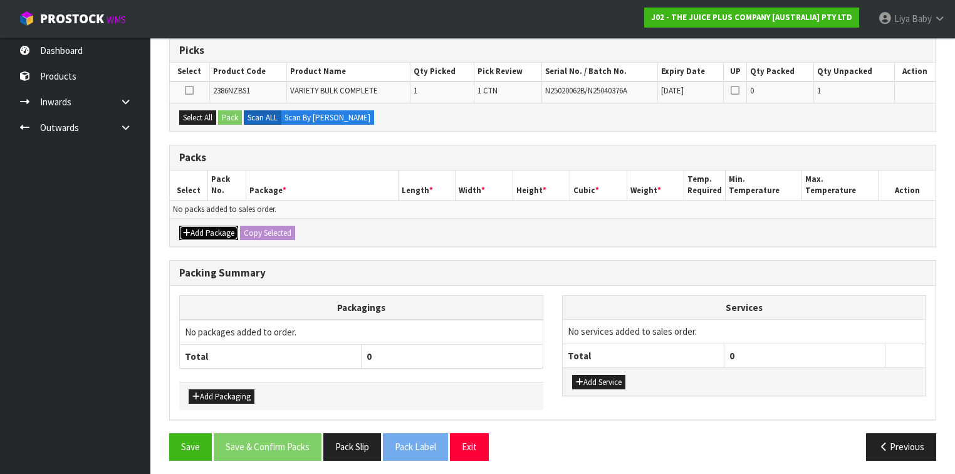
click at [209, 231] on button "Add Package" at bounding box center [208, 233] width 59 height 15
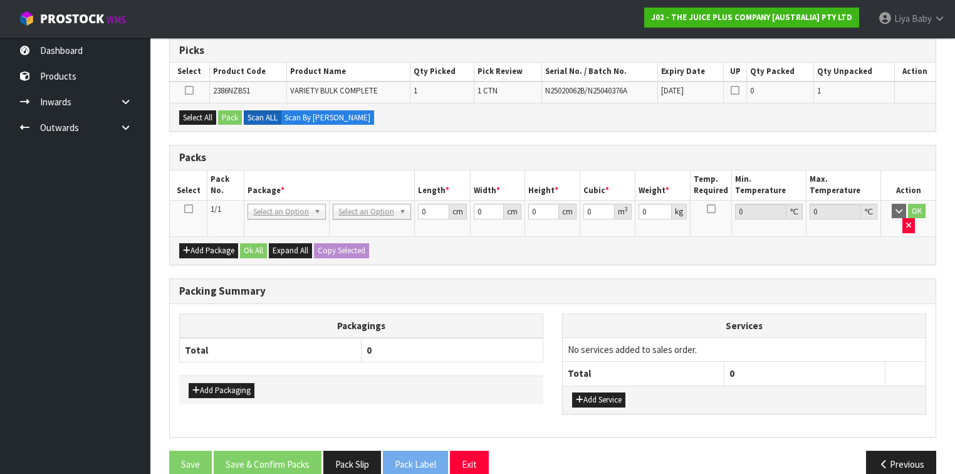
click at [190, 209] on icon at bounding box center [188, 209] width 9 height 1
click at [189, 111] on button "Select All" at bounding box center [197, 117] width 37 height 15
click at [221, 116] on button "Pack" at bounding box center [230, 117] width 24 height 15
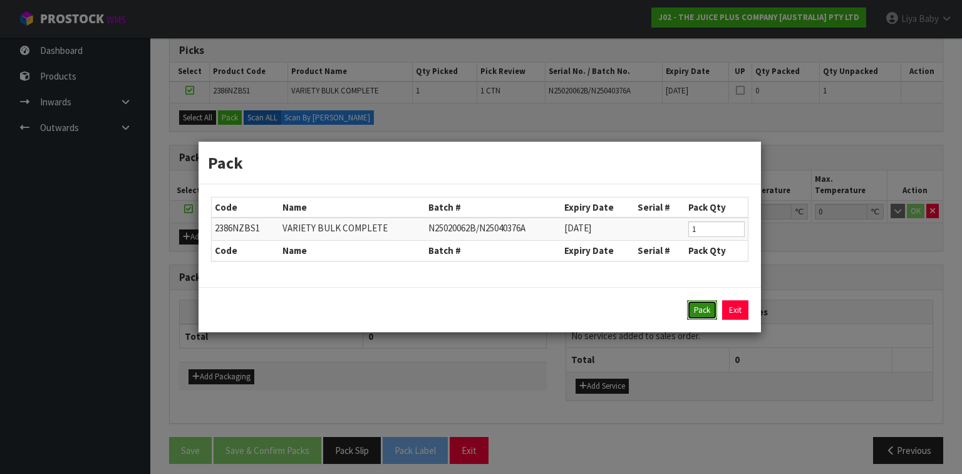
click at [697, 308] on button "Pack" at bounding box center [702, 310] width 30 height 20
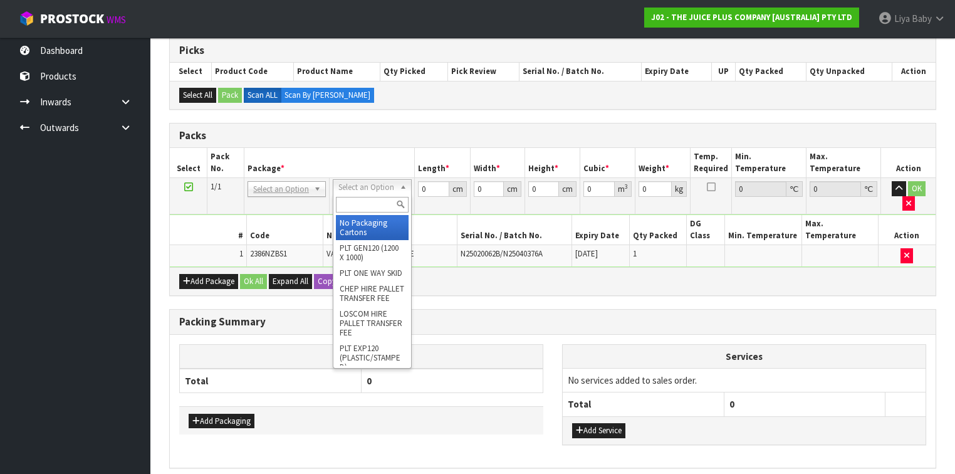
click at [363, 197] on input "text" at bounding box center [372, 205] width 72 height 16
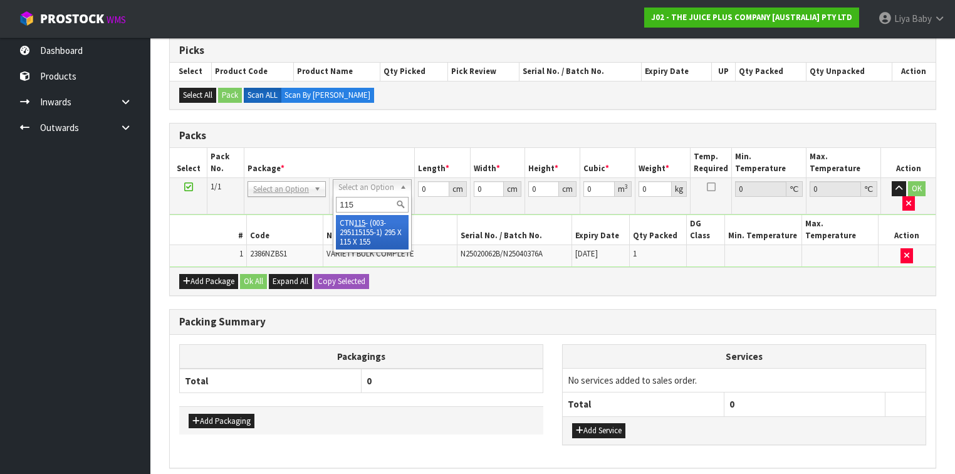
type input "115"
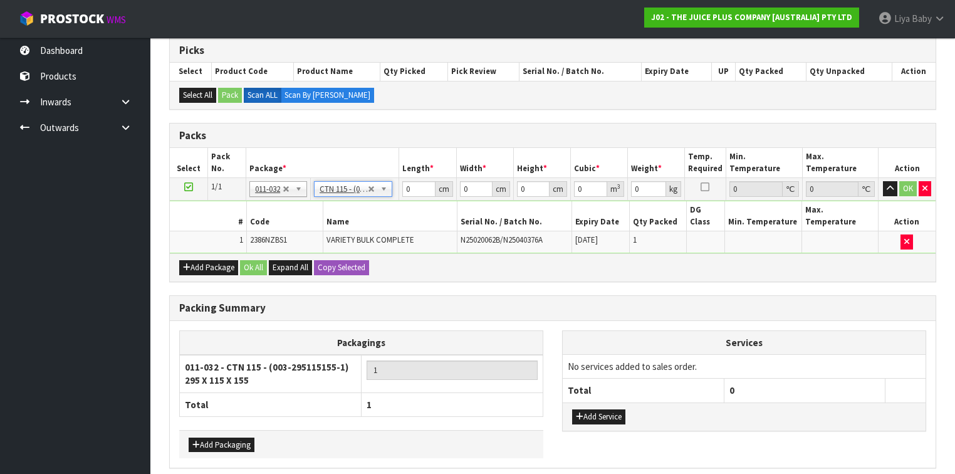
type input "29.5"
type input "11.5"
type input "15.5"
type input "0.005258"
type input "2.8"
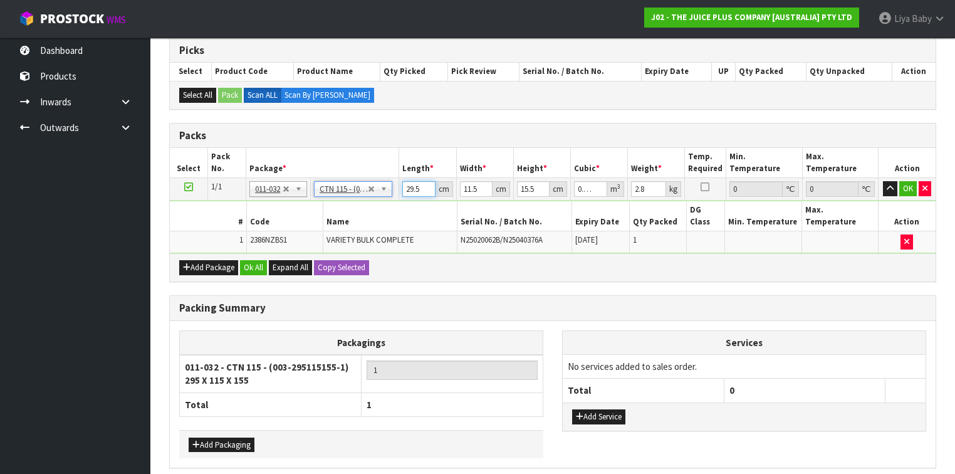
click at [420, 184] on input "29.5" at bounding box center [418, 189] width 33 height 16
type input "29"
type input "0.005169"
type input "2"
type input "0.000356"
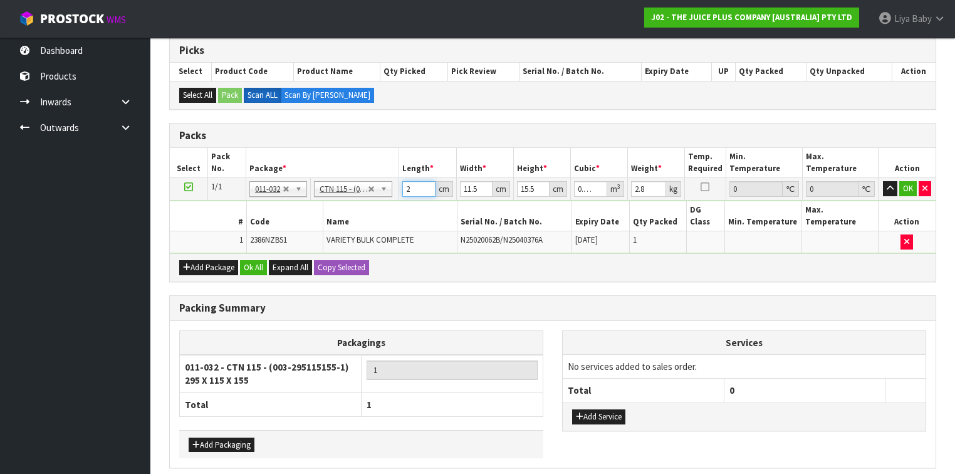
type input "0"
type input "3"
type input "0.000535"
type input "30"
type input "0.005348"
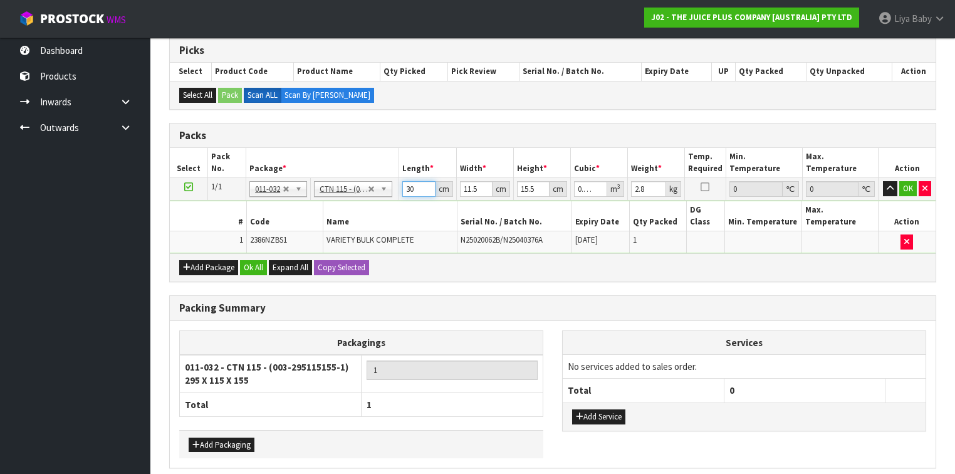
type input "30"
click at [476, 189] on input "11.5" at bounding box center [476, 189] width 33 height 16
click at [477, 189] on input "11.5" at bounding box center [476, 189] width 33 height 16
type input "11"
type input "0.005115"
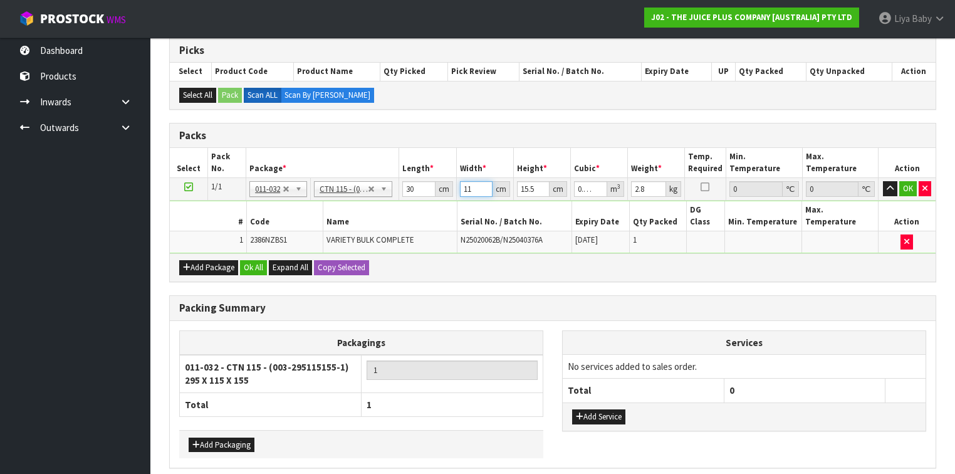
type input "1"
type input "0.000465"
type input "0"
type input "2"
type input "0.00093"
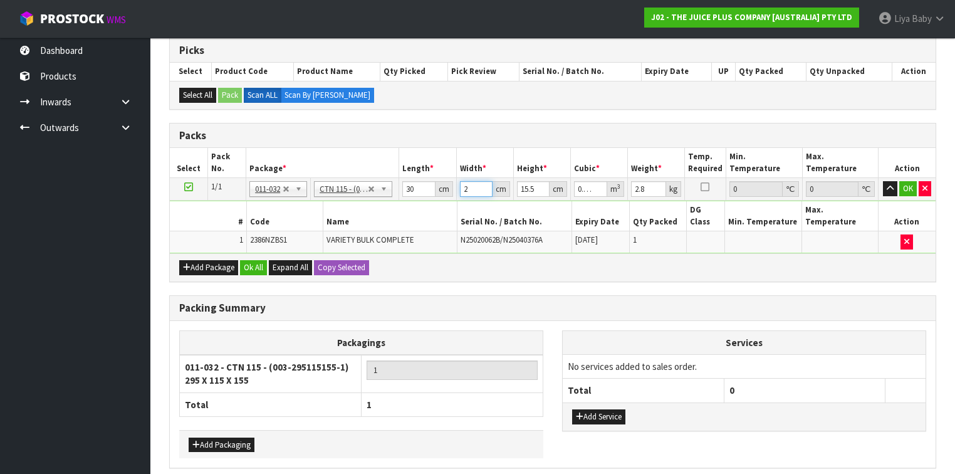
type input "24"
type input "0.01116"
type input "24"
click at [535, 187] on input "15.5" at bounding box center [533, 189] width 33 height 16
type input "15"
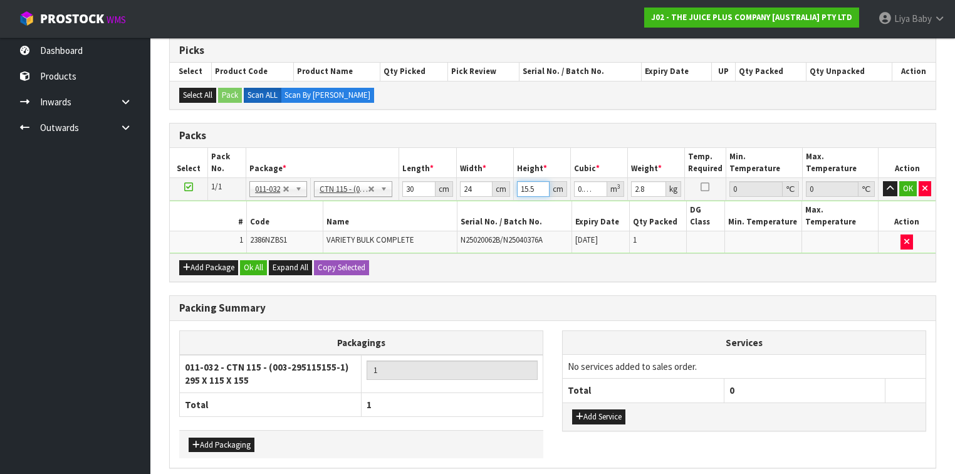
type input "0.0108"
type input "1"
type input "0.00072"
type input "0"
type input "1"
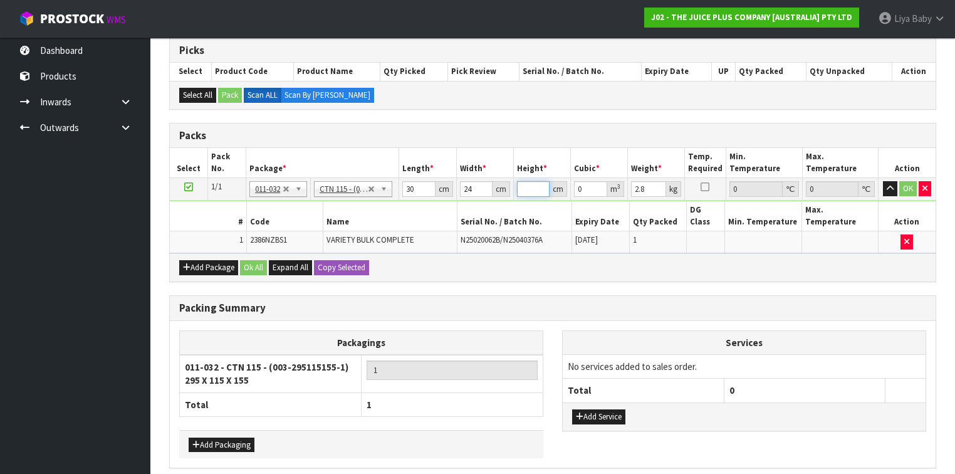
type input "0.00072"
type input "17"
type input "0.01224"
type input "17"
click at [652, 187] on input "2.8" at bounding box center [648, 189] width 35 height 16
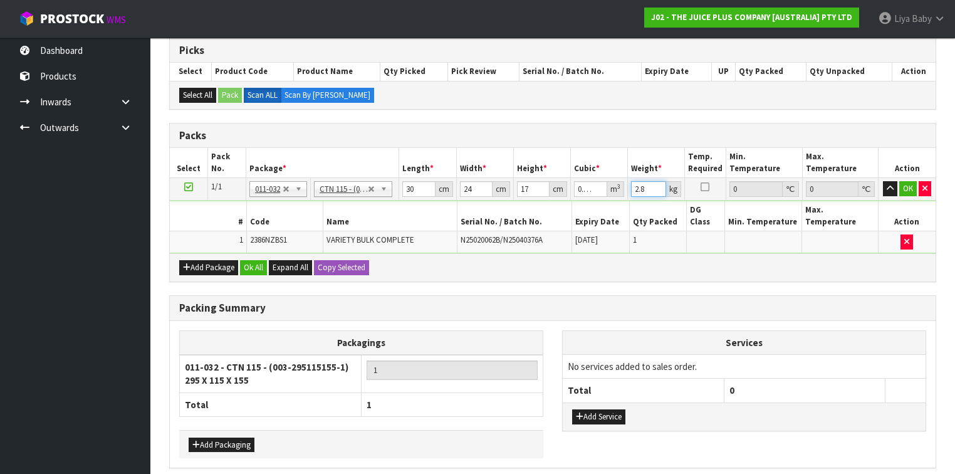
type input "2"
type input "3"
click at [244, 260] on button "Ok All" at bounding box center [253, 267] width 27 height 15
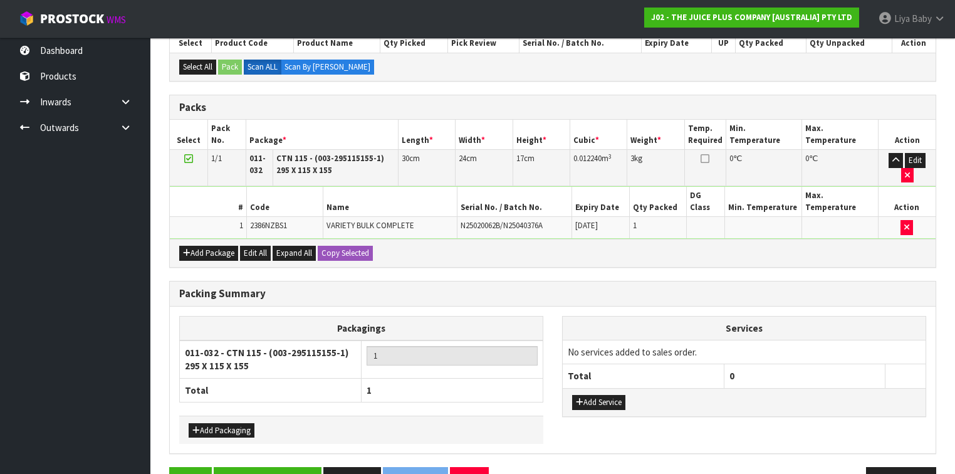
scroll to position [295, 0]
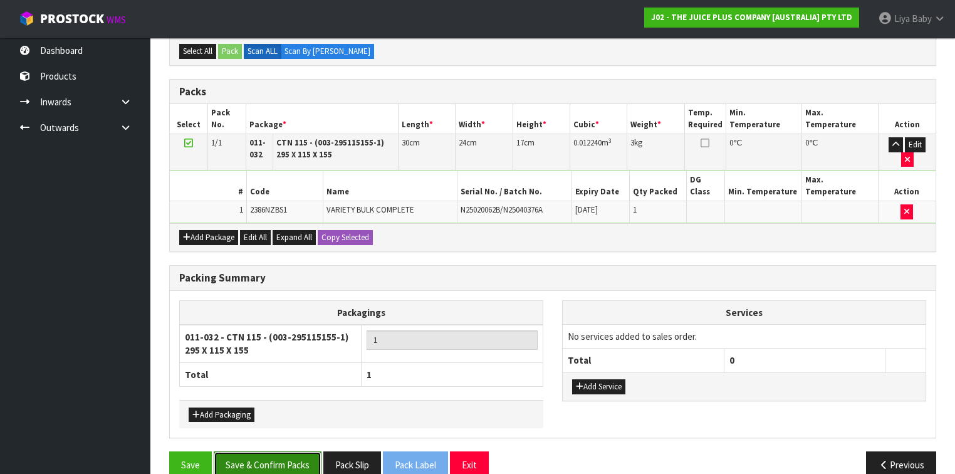
click at [245, 451] on button "Save & Confirm Packs" at bounding box center [268, 464] width 108 height 27
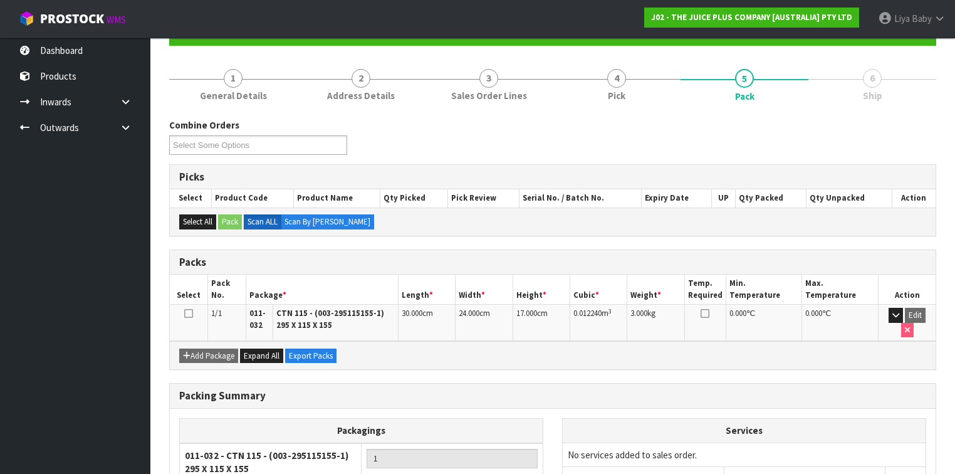
scroll to position [150, 0]
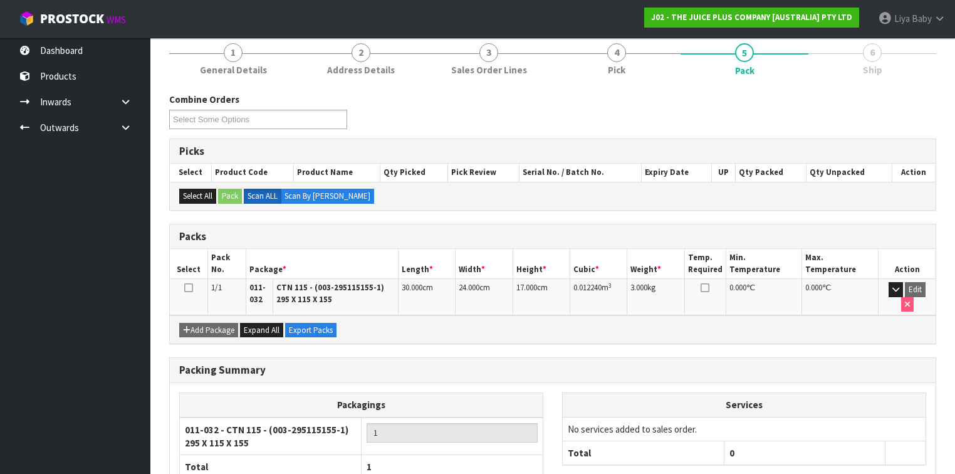
click at [192, 288] on icon at bounding box center [188, 288] width 9 height 1
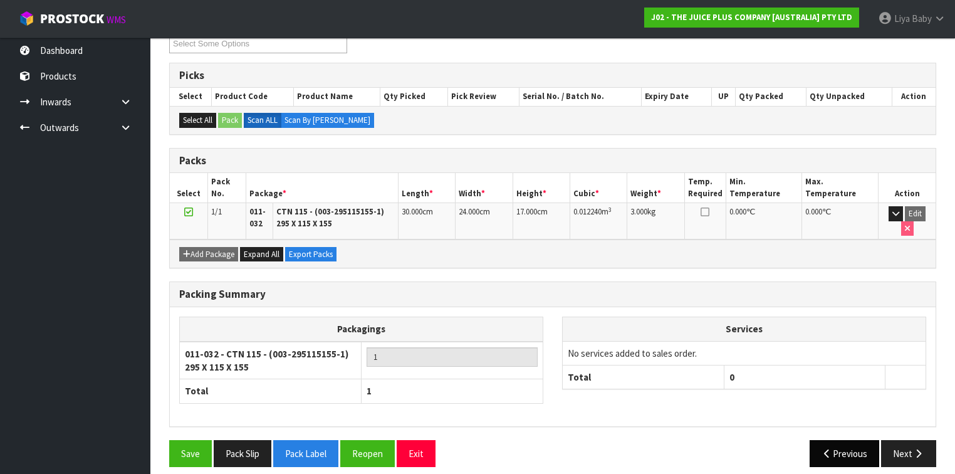
scroll to position [227, 0]
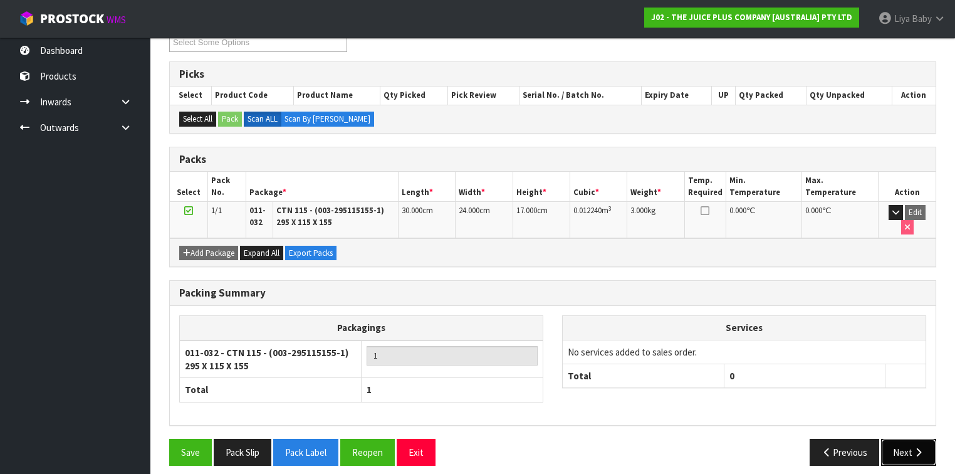
click at [908, 440] on button "Next" at bounding box center [908, 452] width 55 height 27
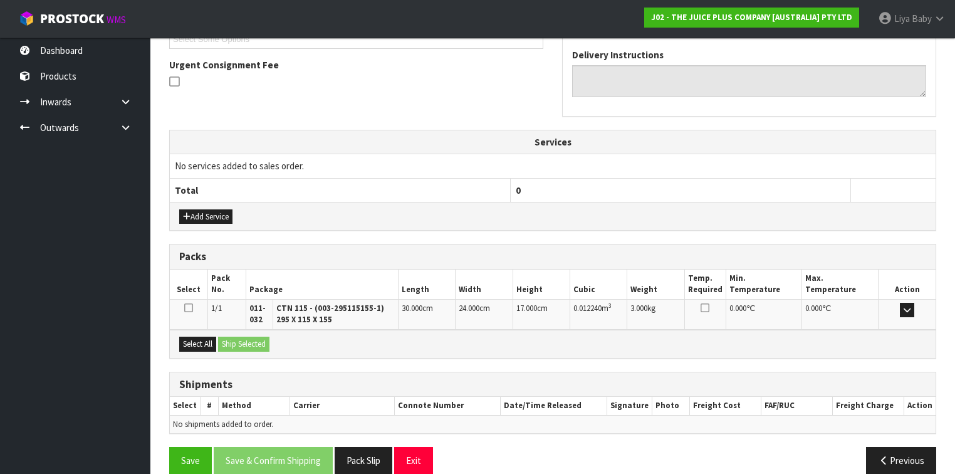
scroll to position [370, 0]
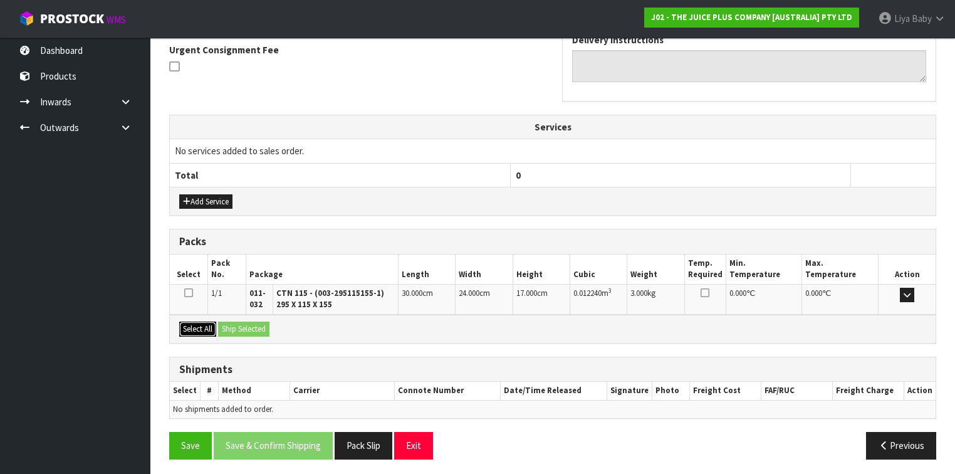
click at [197, 325] on button "Select All" at bounding box center [197, 328] width 37 height 15
click at [227, 322] on button "Ship Selected" at bounding box center [243, 328] width 51 height 15
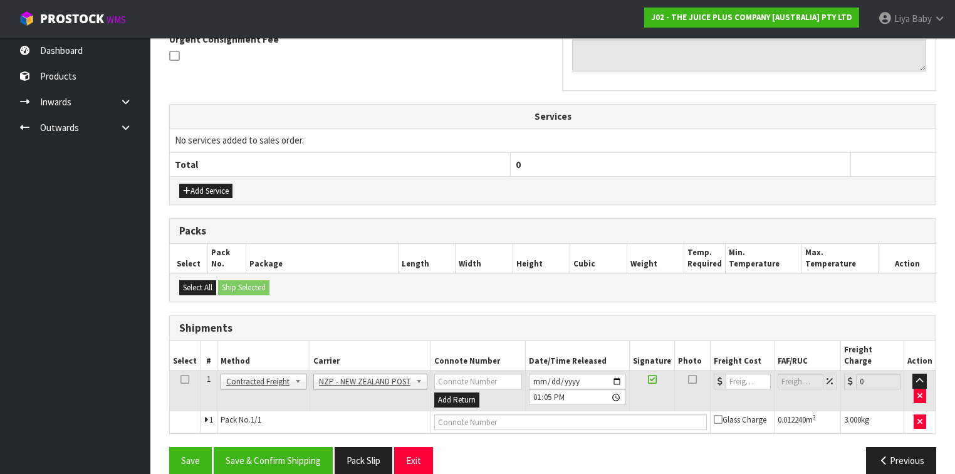
scroll to position [383, 0]
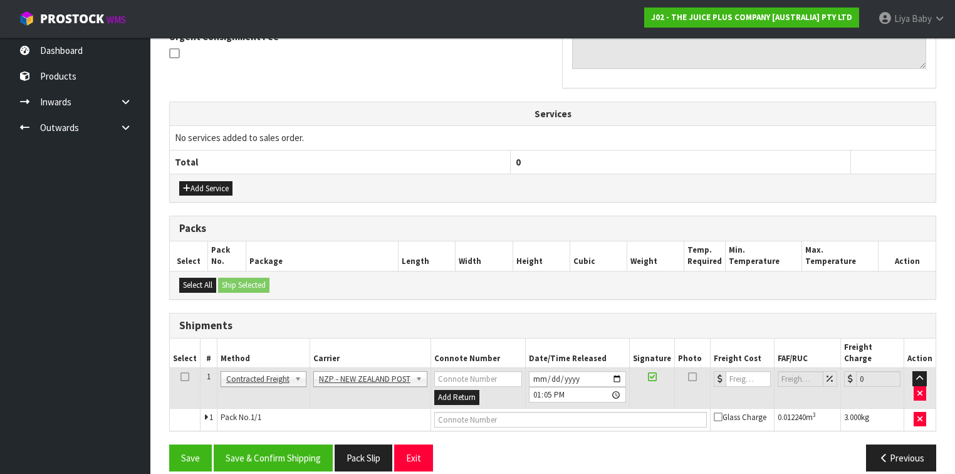
drag, startPoint x: 184, startPoint y: 361, endPoint x: 203, endPoint y: 380, distance: 27.0
click at [185, 377] on icon at bounding box center [184, 377] width 9 height 1
click at [281, 444] on button "Save & Confirm Shipping" at bounding box center [273, 457] width 119 height 27
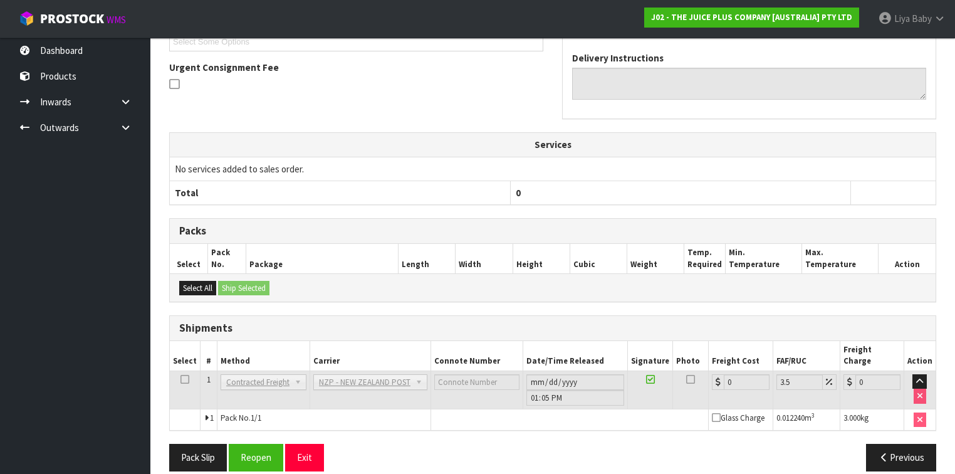
scroll to position [367, 0]
click at [258, 443] on button "Reopen" at bounding box center [256, 456] width 55 height 27
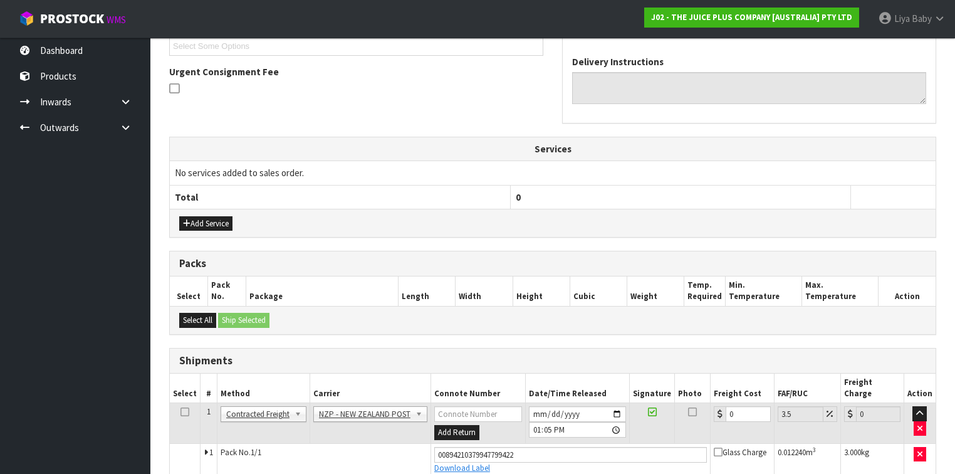
scroll to position [395, 0]
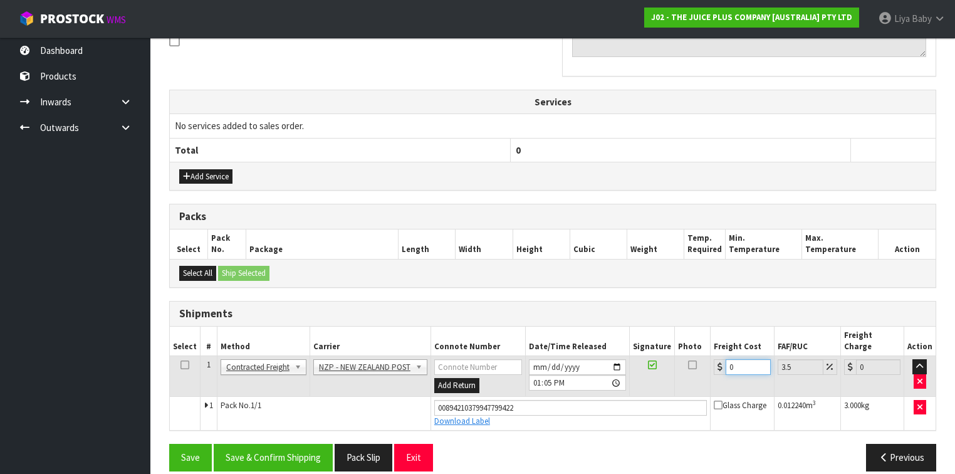
click at [735, 359] on input "0" at bounding box center [747, 367] width 44 height 16
type input "1"
type input "1.03"
type input "11"
type input "11.38"
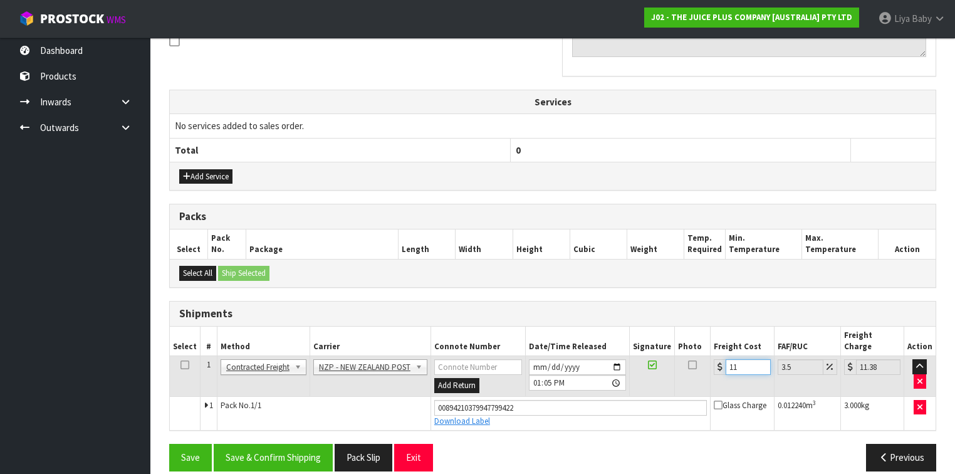
type input "11.6"
type input "12.01"
type input "11.61"
type input "12.02"
type input "11.61"
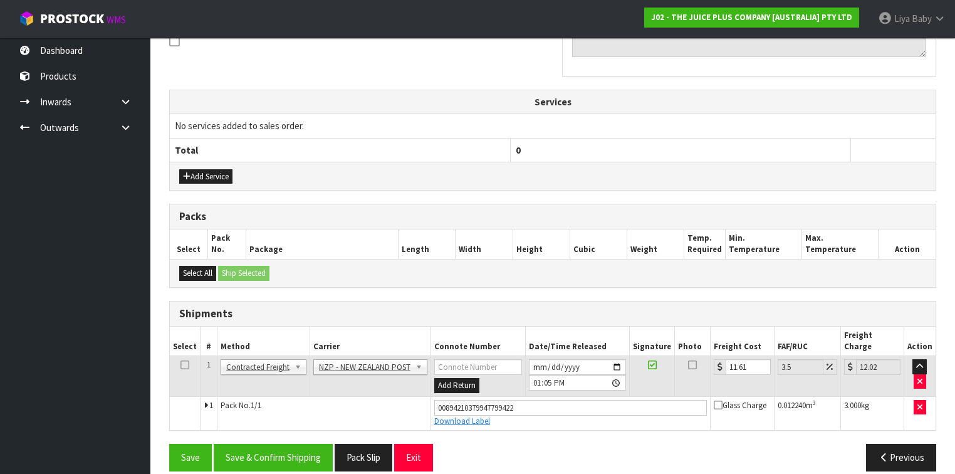
click at [181, 365] on icon at bounding box center [184, 365] width 9 height 1
click at [276, 444] on button "Save & Confirm Shipping" at bounding box center [273, 457] width 119 height 27
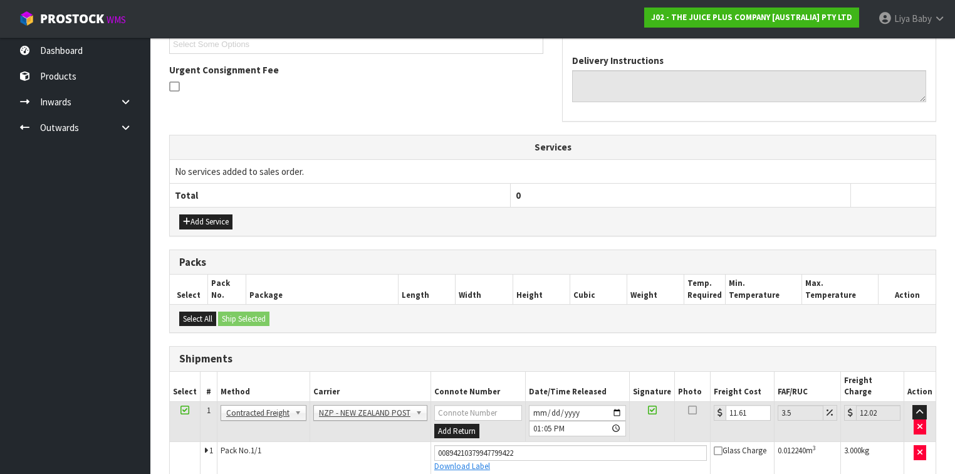
scroll to position [0, 0]
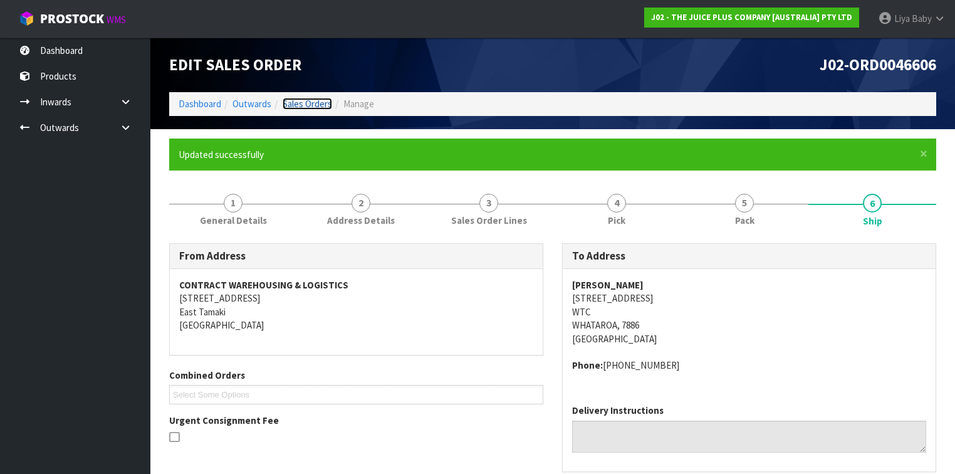
click at [316, 101] on link "Sales Orders" at bounding box center [307, 104] width 49 height 12
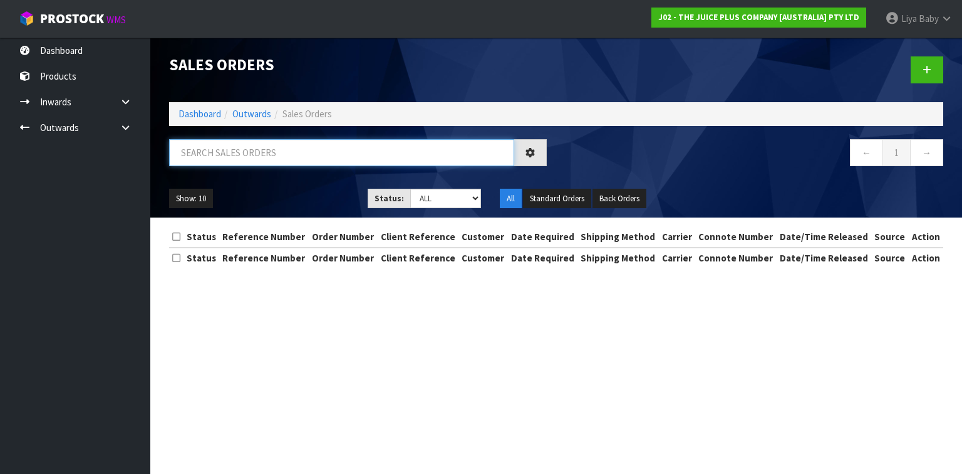
click at [268, 142] on input "text" at bounding box center [341, 152] width 345 height 27
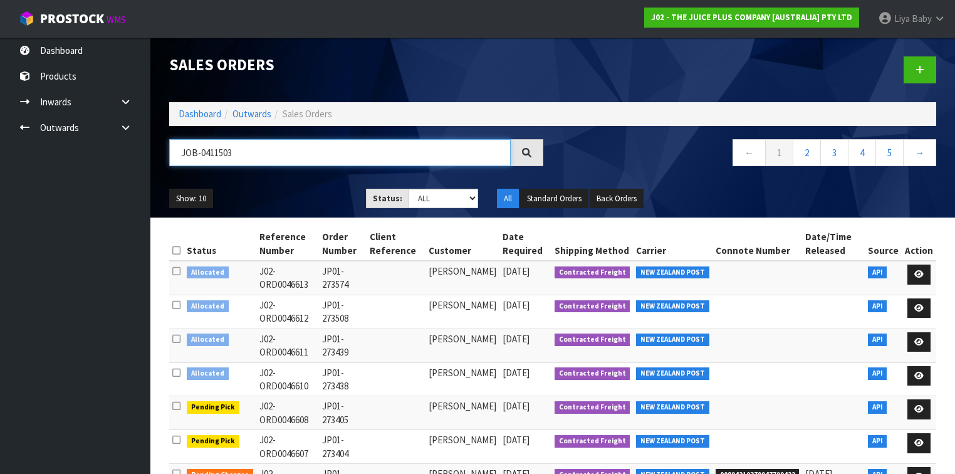
type input "JOB-0411503"
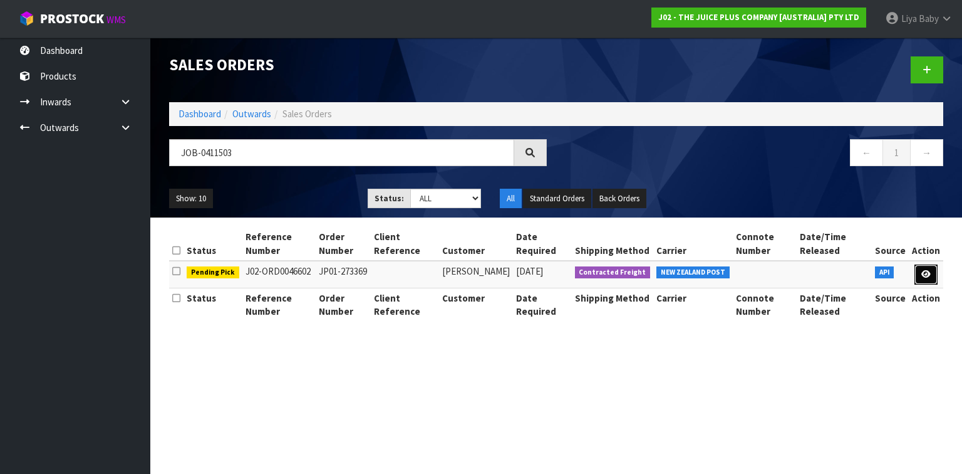
click at [923, 268] on link at bounding box center [926, 274] width 23 height 20
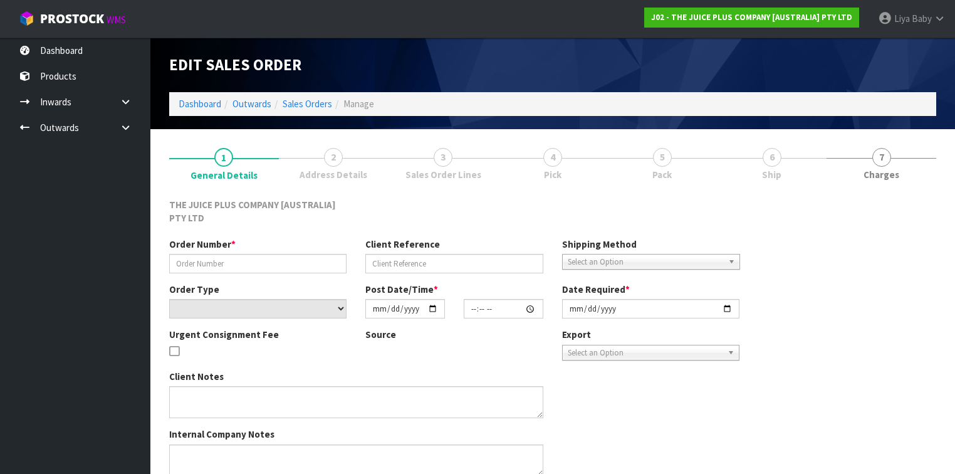
type input "JP01-273369"
select select "number:0"
type input "2025-09-08"
type input "11:19:02.000"
type input "2025-09-09"
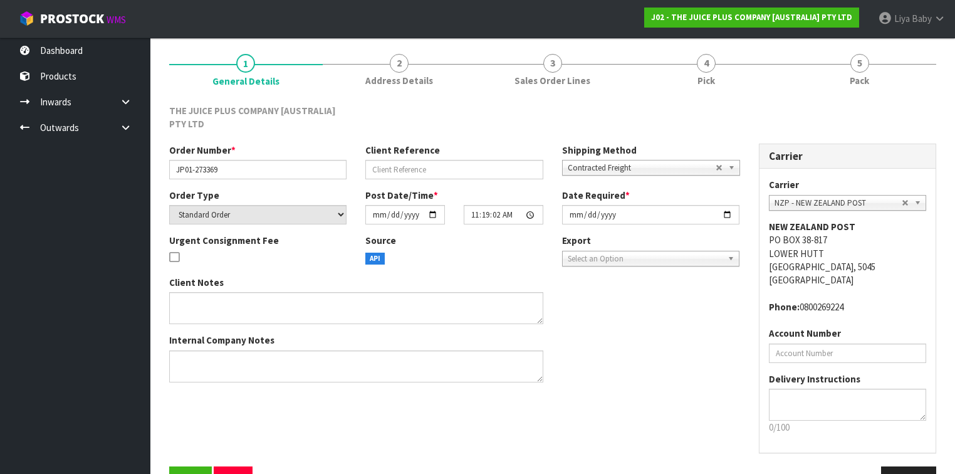
scroll to position [132, 0]
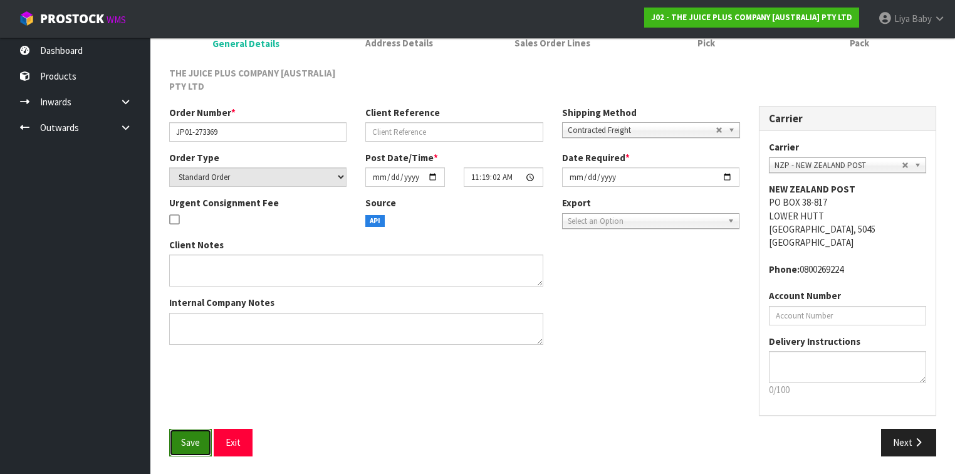
click at [199, 436] on span "Save" at bounding box center [190, 442] width 19 height 12
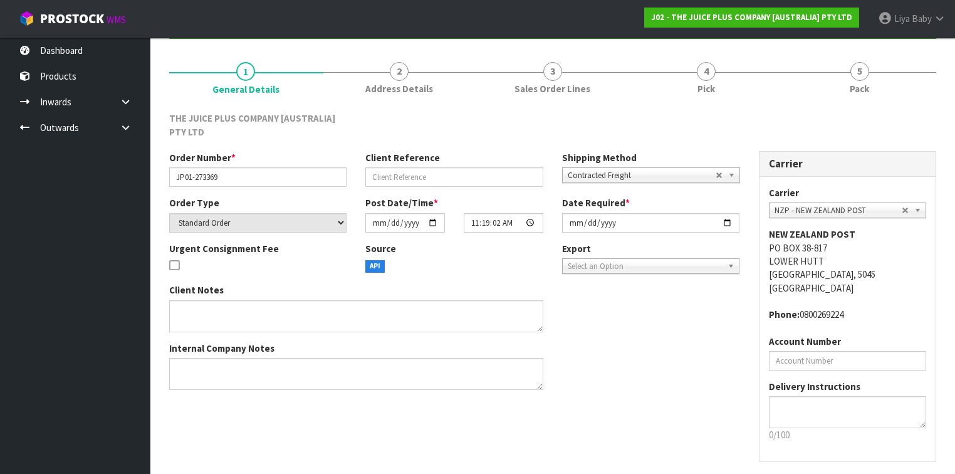
scroll to position [0, 0]
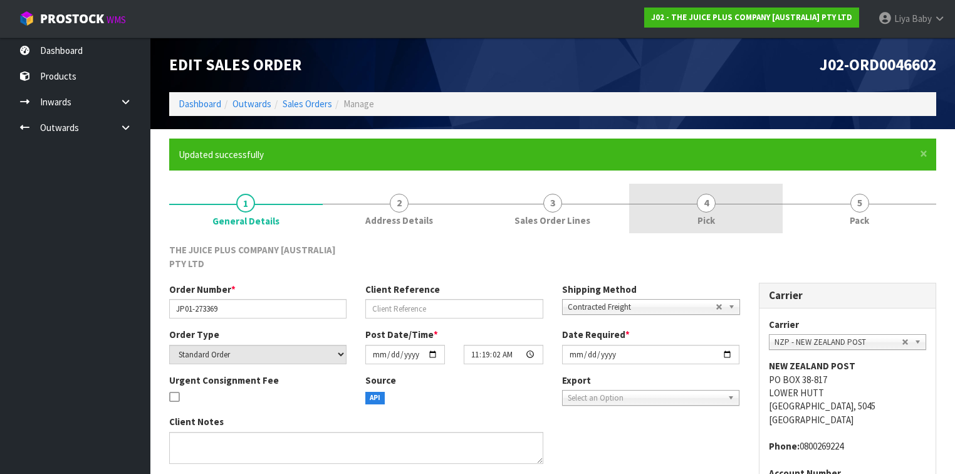
click at [706, 211] on span "4" at bounding box center [706, 203] width 19 height 19
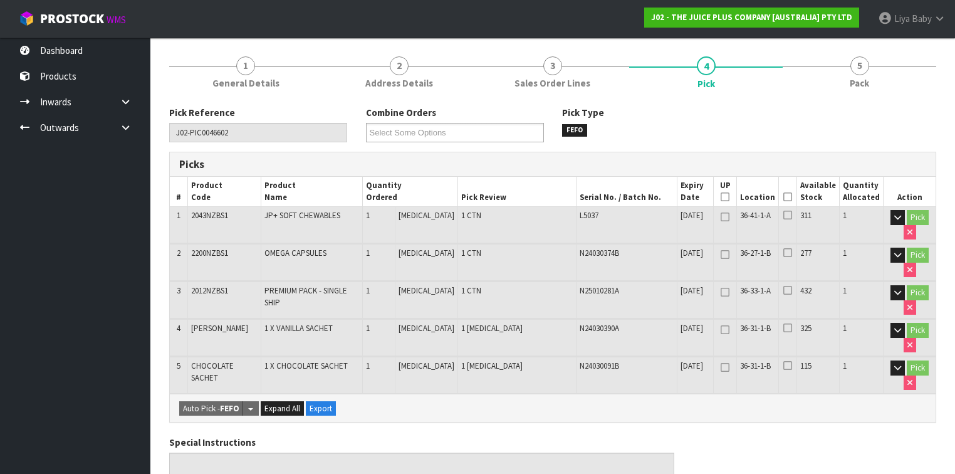
scroll to position [150, 0]
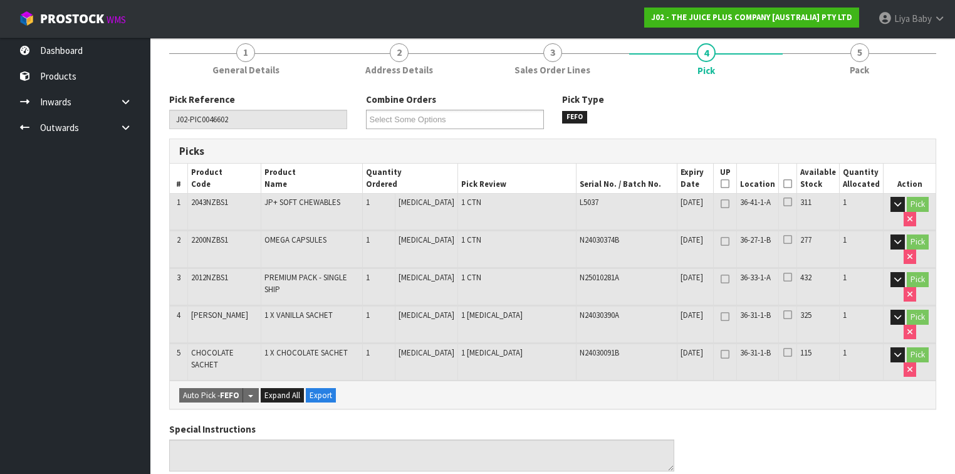
click at [788, 184] on icon at bounding box center [787, 184] width 9 height 1
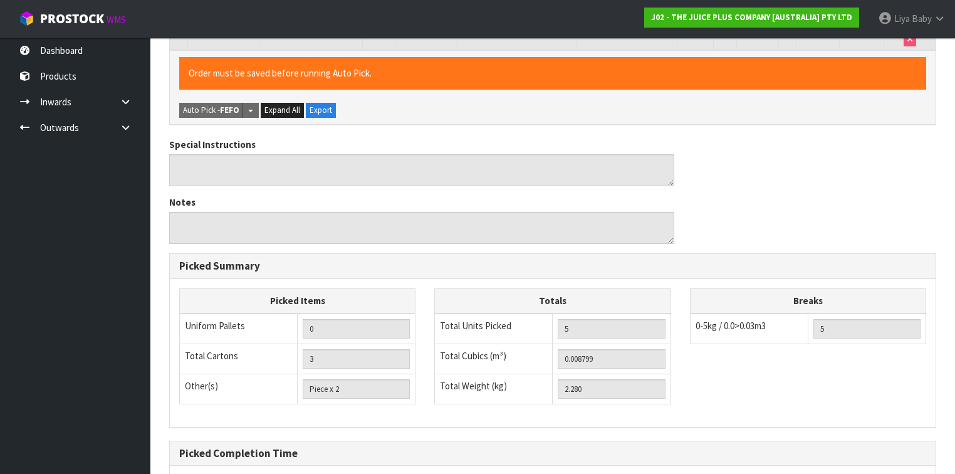
scroll to position [598, 0]
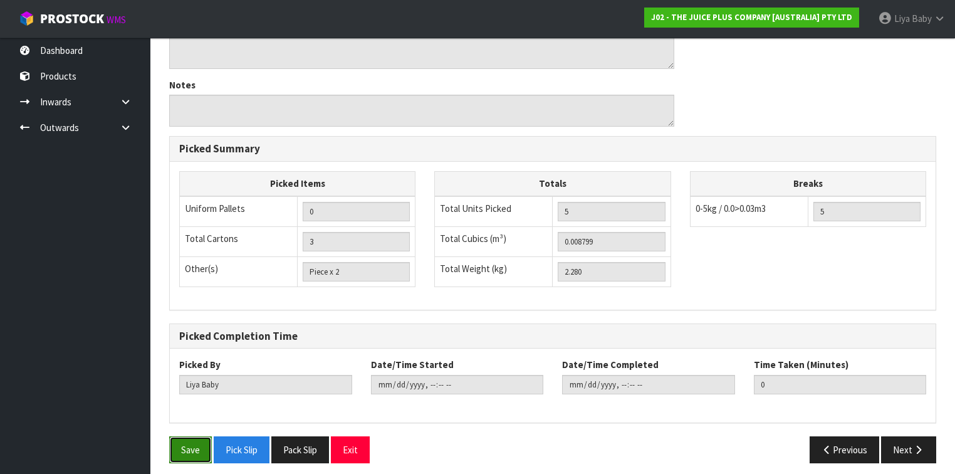
click at [197, 442] on button "Save" at bounding box center [190, 449] width 43 height 27
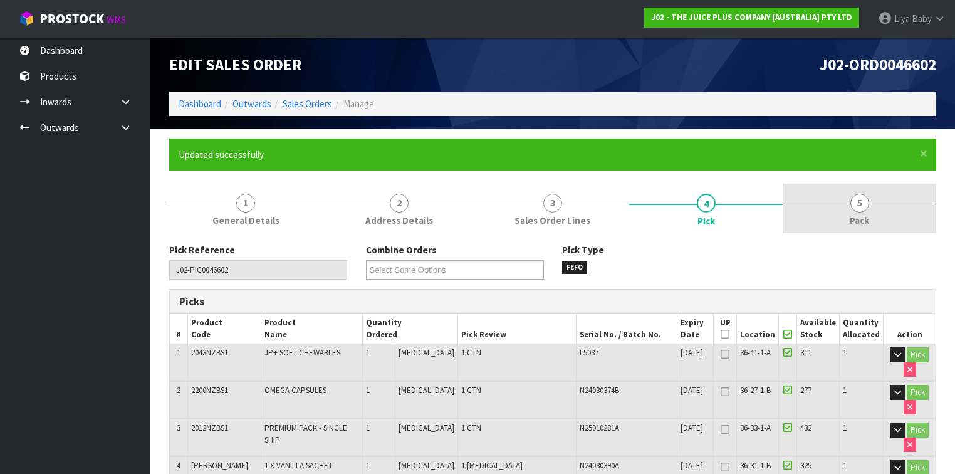
type input "2025-09-09T13:15:03"
click at [840, 216] on link "5 Pack" at bounding box center [858, 208] width 153 height 49
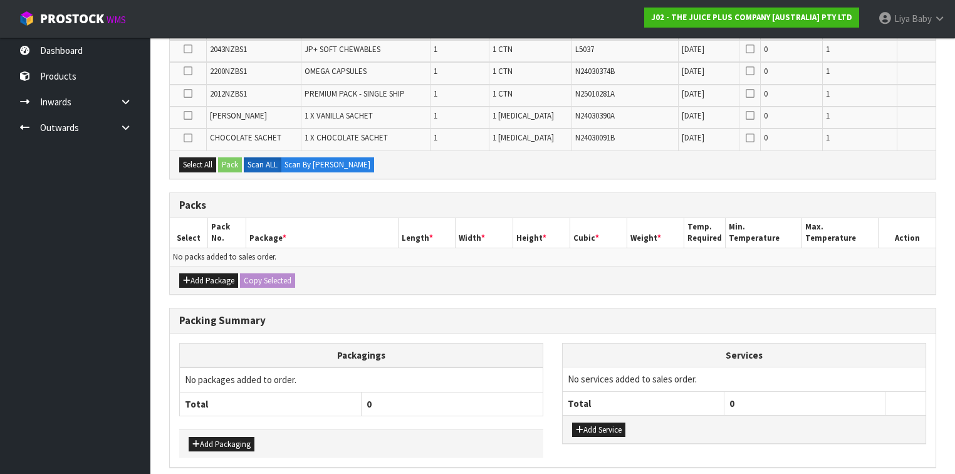
scroll to position [301, 0]
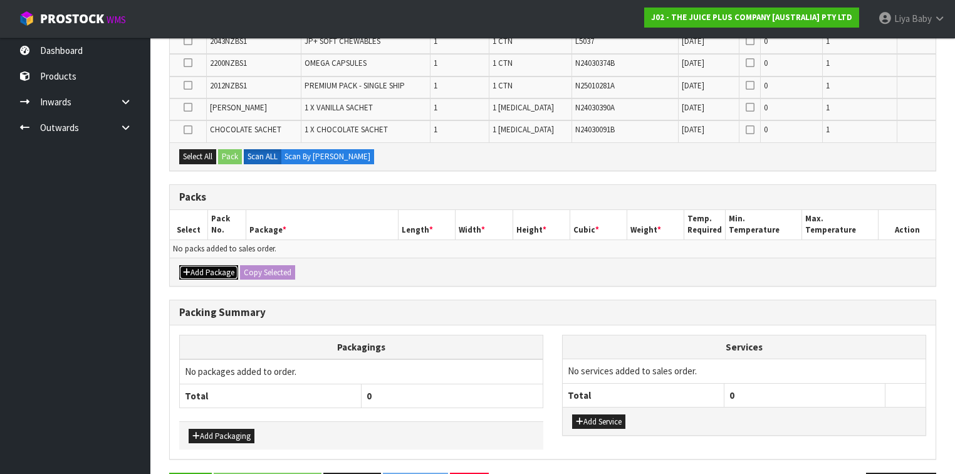
click at [185, 265] on button "Add Package" at bounding box center [208, 272] width 59 height 15
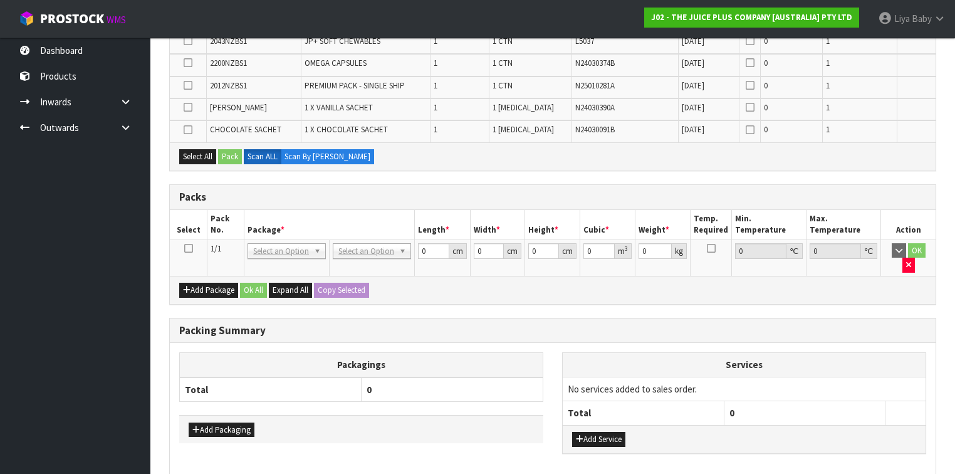
click at [188, 248] on icon at bounding box center [188, 248] width 9 height 1
click at [203, 155] on button "Select All" at bounding box center [197, 156] width 37 height 15
click at [222, 155] on button "Pack" at bounding box center [230, 156] width 24 height 15
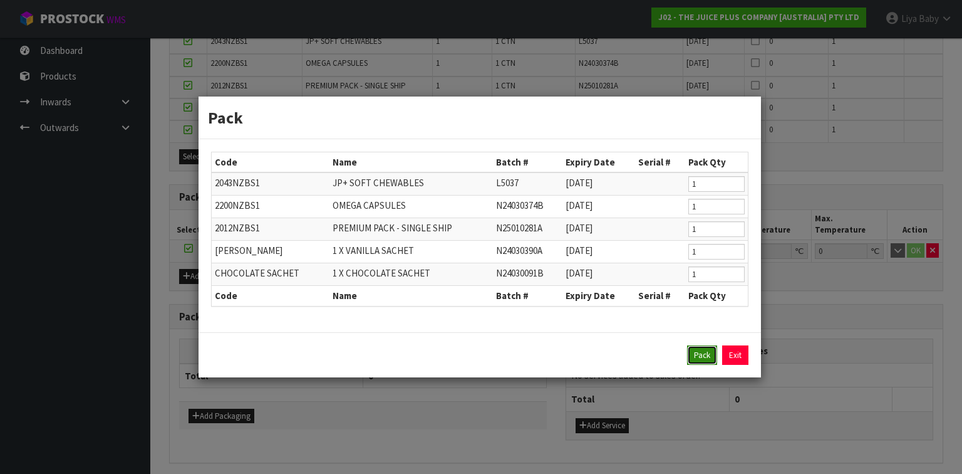
click at [704, 350] on button "Pack" at bounding box center [702, 355] width 30 height 20
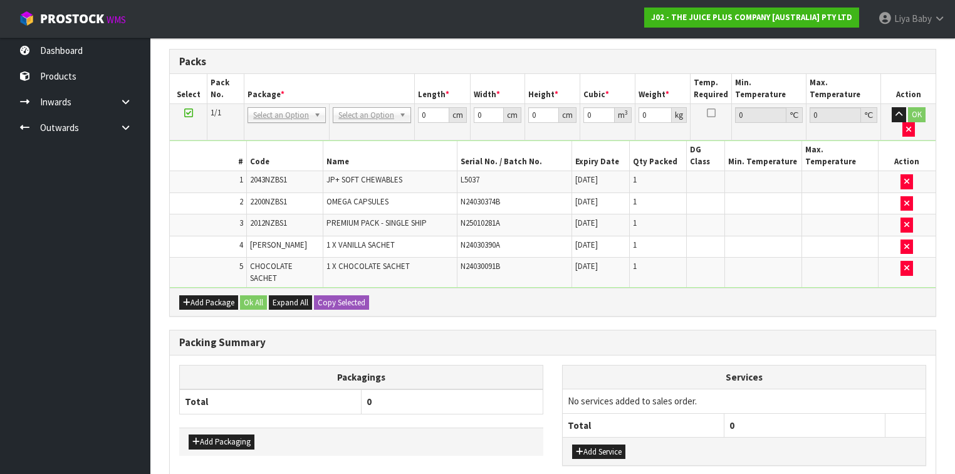
scroll to position [267, 0]
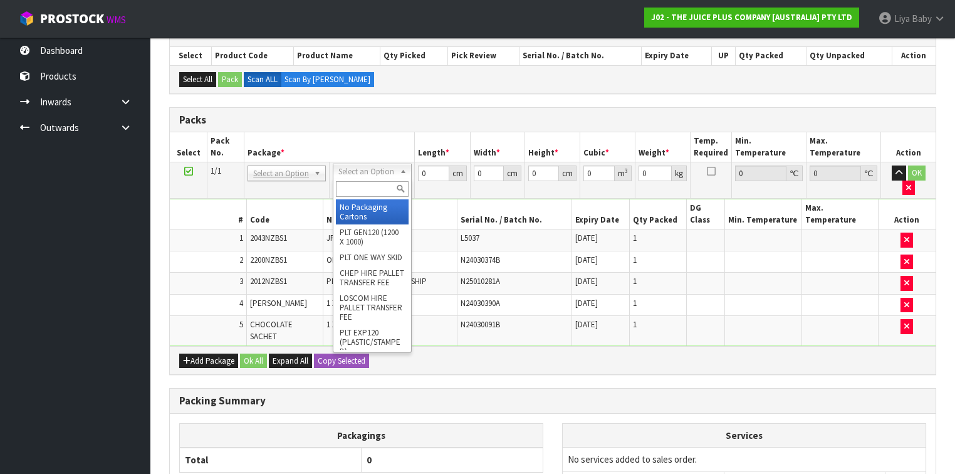
click at [377, 187] on input "text" at bounding box center [372, 189] width 72 height 16
type input "CTNA4"
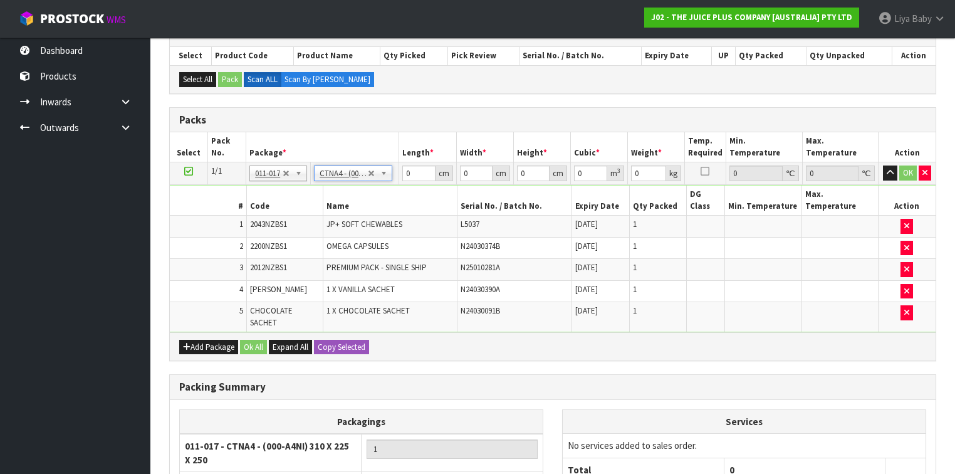
type input "31"
type input "22.5"
type input "25"
type input "0.017438"
type input "2.48"
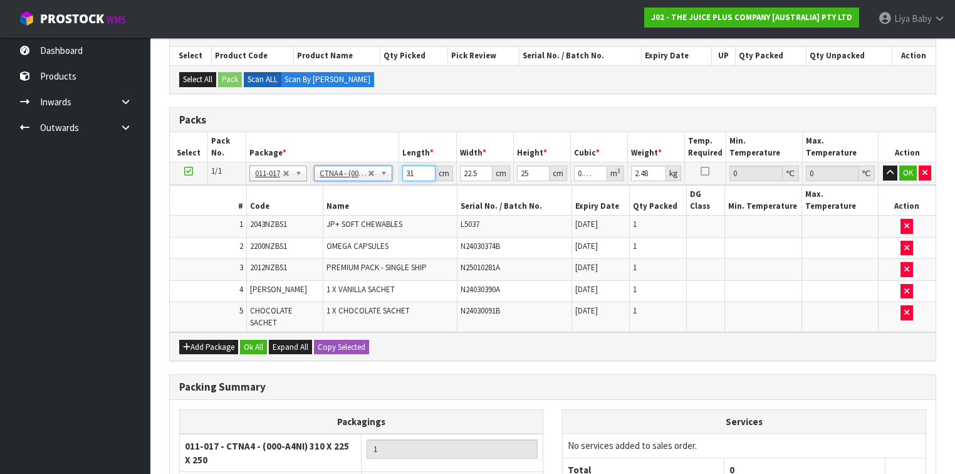
click at [418, 169] on input "31" at bounding box center [418, 173] width 33 height 16
type input "3"
type input "0.001687"
type input "32"
type input "0.018"
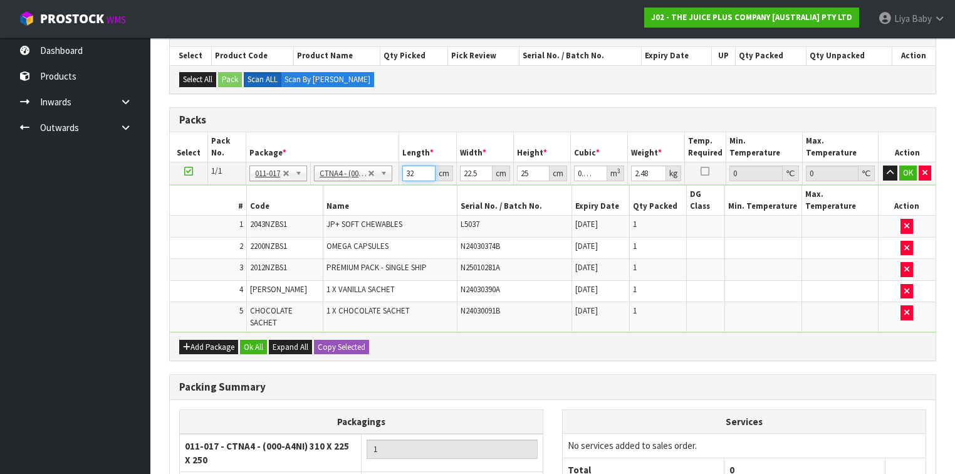
type input "32"
click at [479, 169] on input "22.5" at bounding box center [476, 173] width 33 height 16
type input "22"
type input "0.0176"
type input "2"
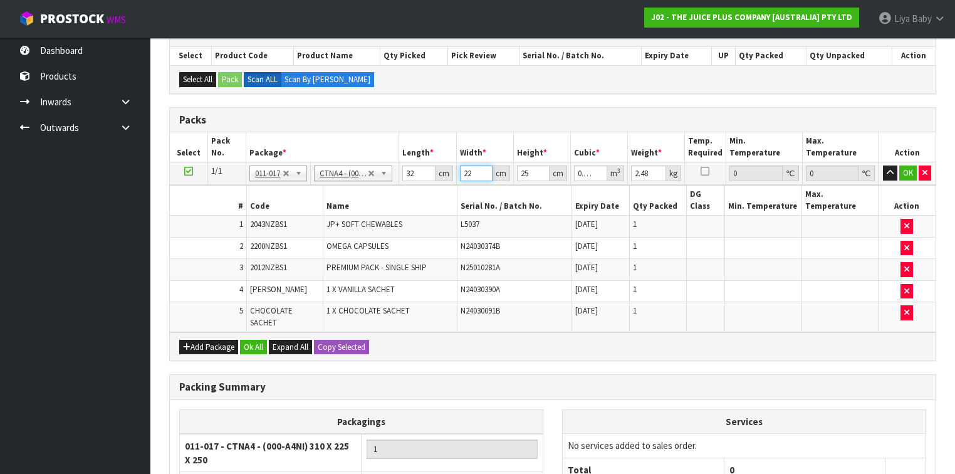
type input "0.0016"
type input "0"
type input "2"
type input "0.0016"
type input "24"
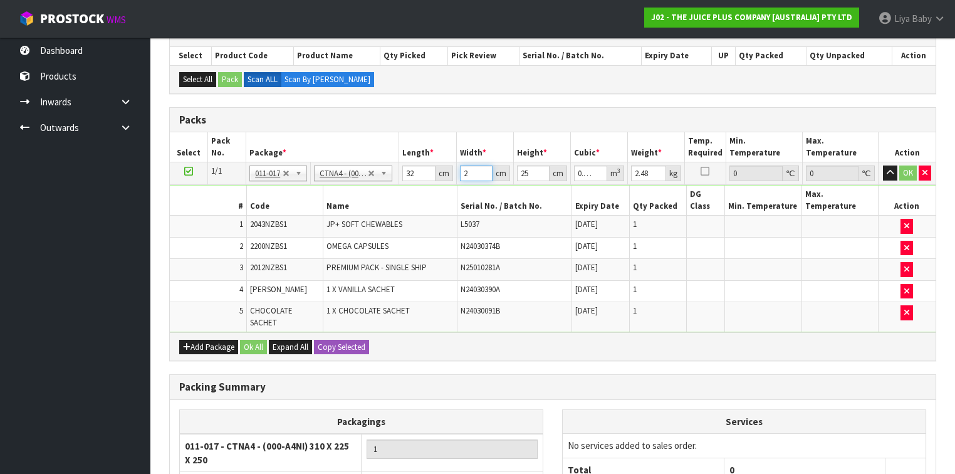
type input "0.0192"
type input "24"
click at [529, 179] on input "25" at bounding box center [533, 173] width 33 height 16
type input "2"
type input "0.001536"
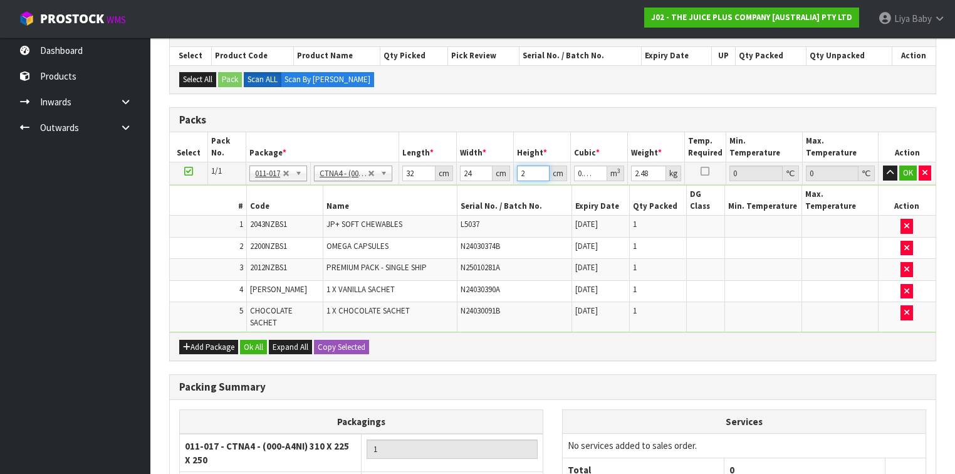
type input "27"
type input "0.020736"
type input "27"
click at [648, 169] on input "2.48" at bounding box center [648, 173] width 35 height 16
type input "2"
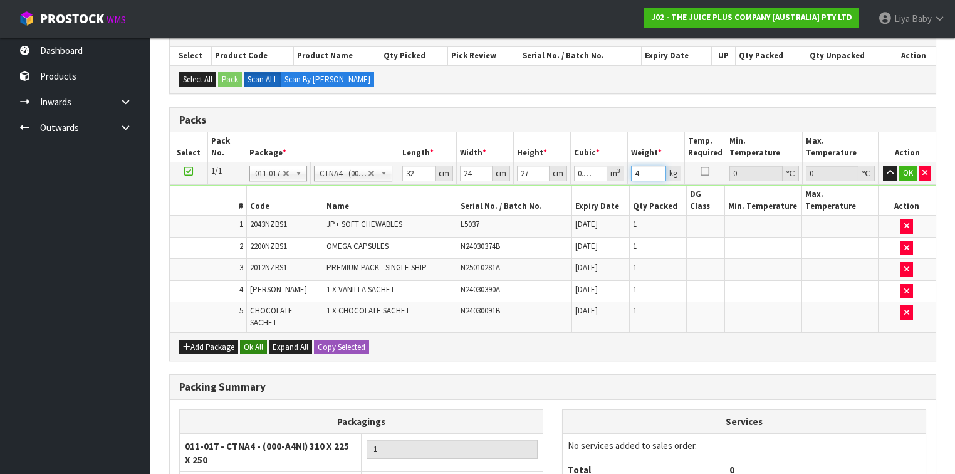
type input "4"
click at [257, 340] on button "Ok All" at bounding box center [253, 347] width 27 height 15
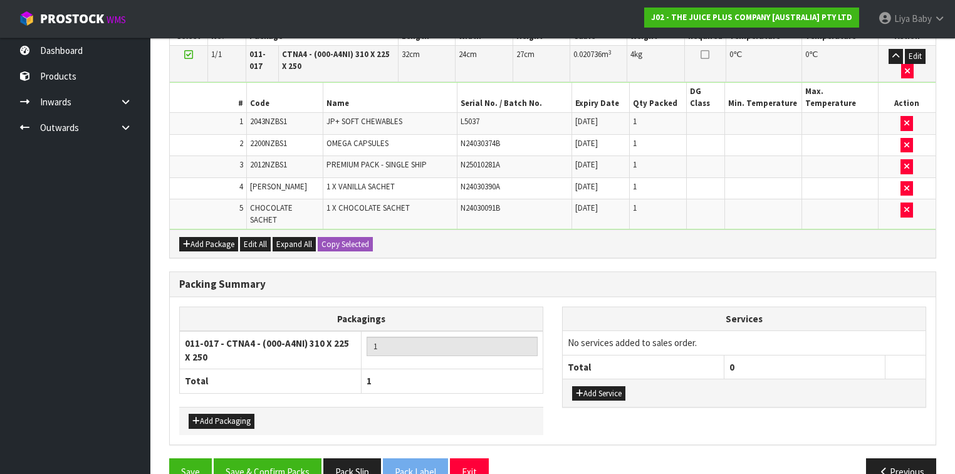
scroll to position [388, 0]
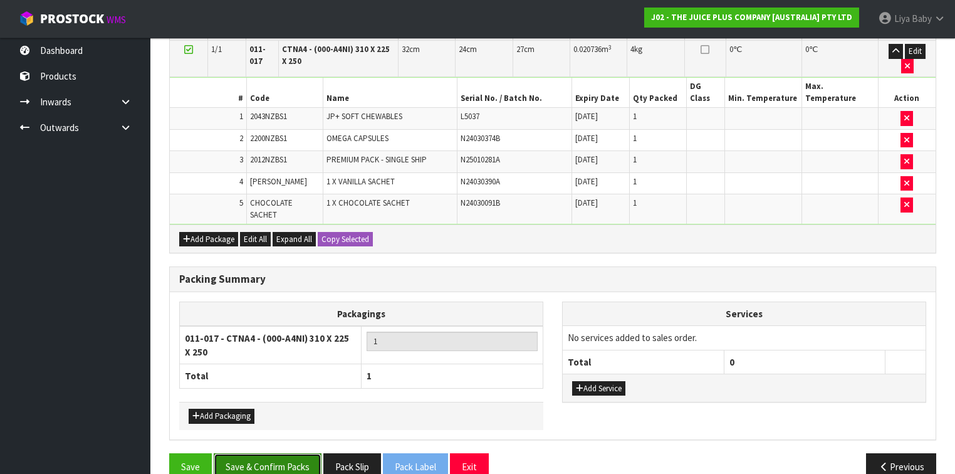
click at [276, 453] on button "Save & Confirm Packs" at bounding box center [268, 466] width 108 height 27
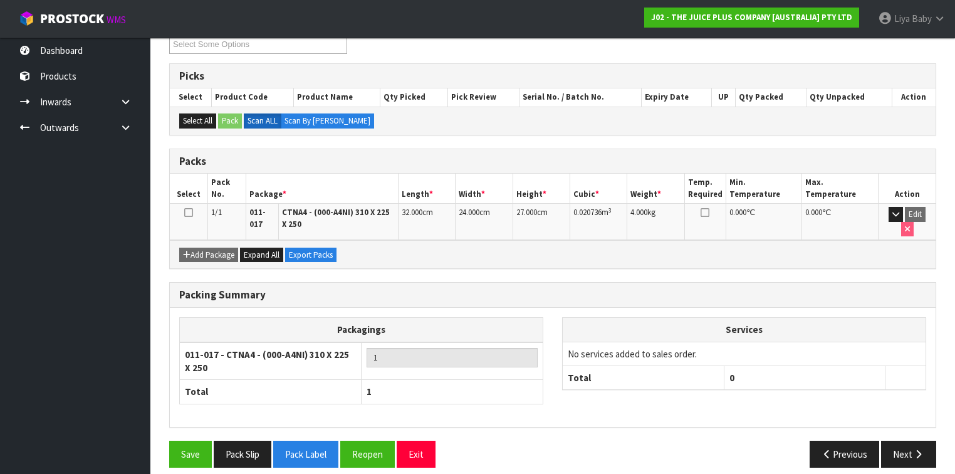
scroll to position [227, 0]
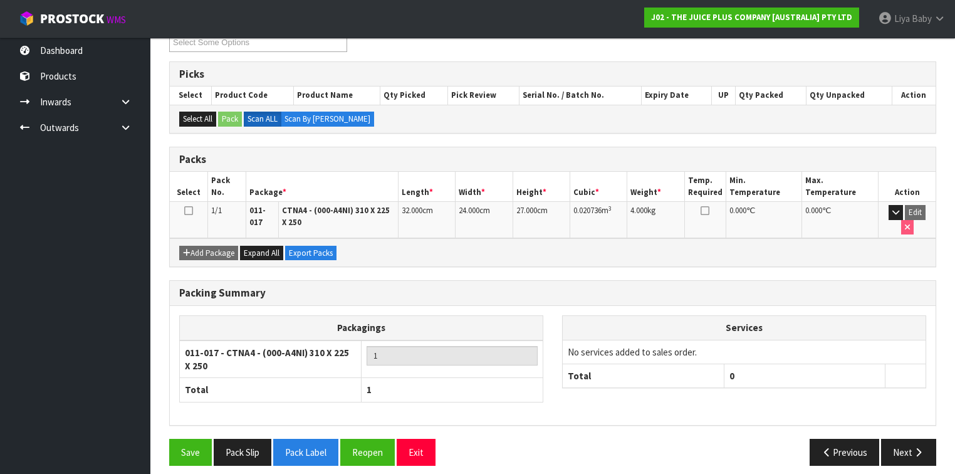
click at [189, 211] on icon at bounding box center [188, 211] width 9 height 1
click at [909, 446] on button "Next" at bounding box center [908, 452] width 55 height 27
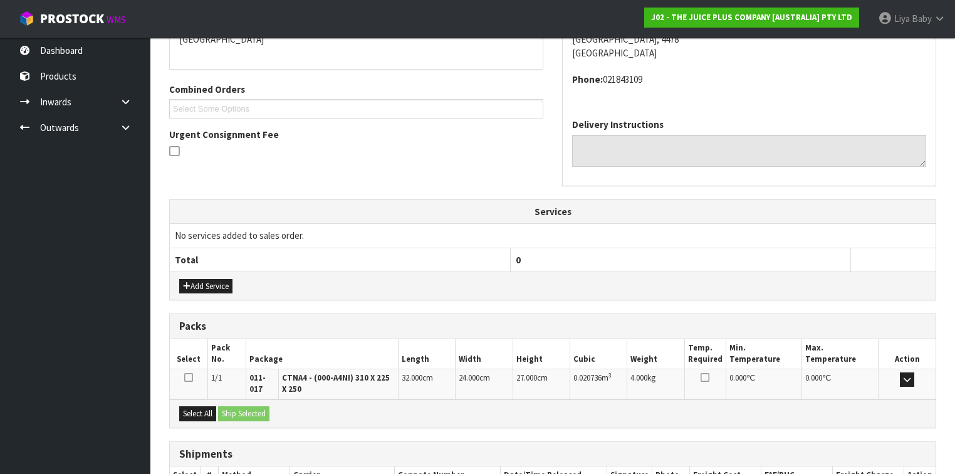
scroll to position [370, 0]
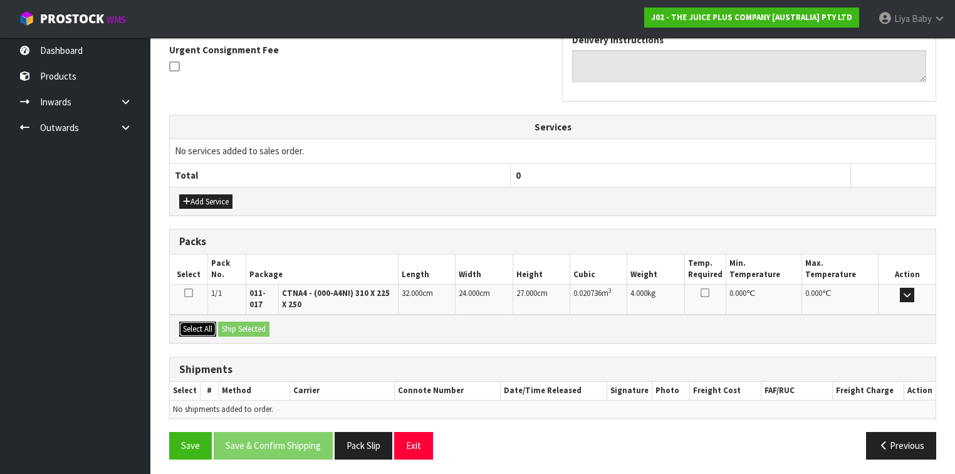
click at [211, 322] on button "Select All" at bounding box center [197, 328] width 37 height 15
click at [236, 326] on button "Ship Selected" at bounding box center [243, 328] width 51 height 15
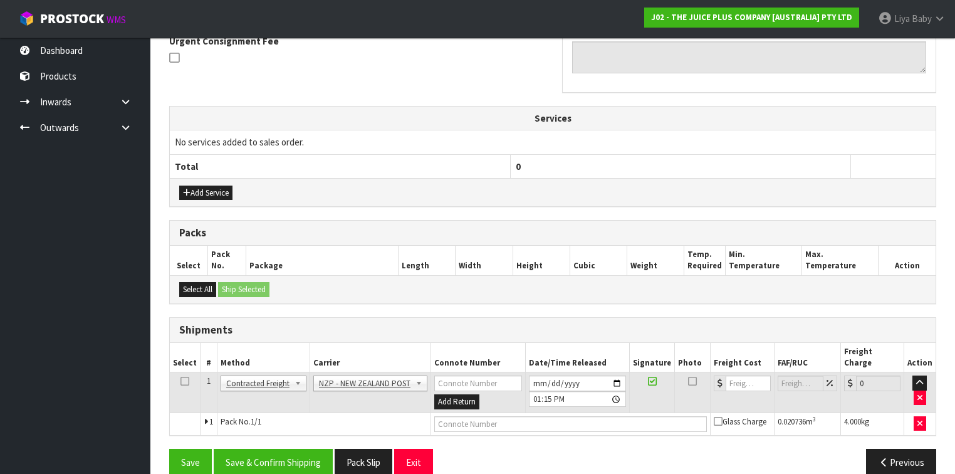
scroll to position [383, 0]
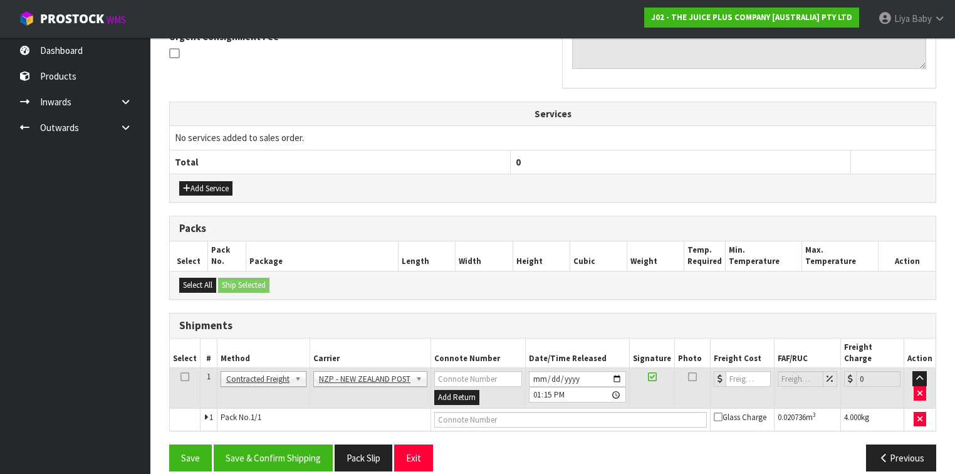
click at [185, 377] on icon at bounding box center [184, 377] width 9 height 1
click at [239, 444] on button "Save & Confirm Shipping" at bounding box center [273, 457] width 119 height 27
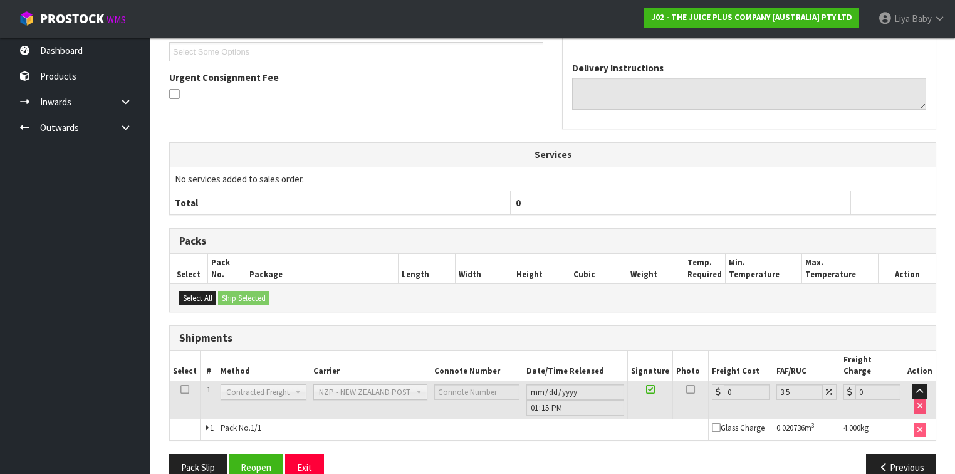
scroll to position [367, 0]
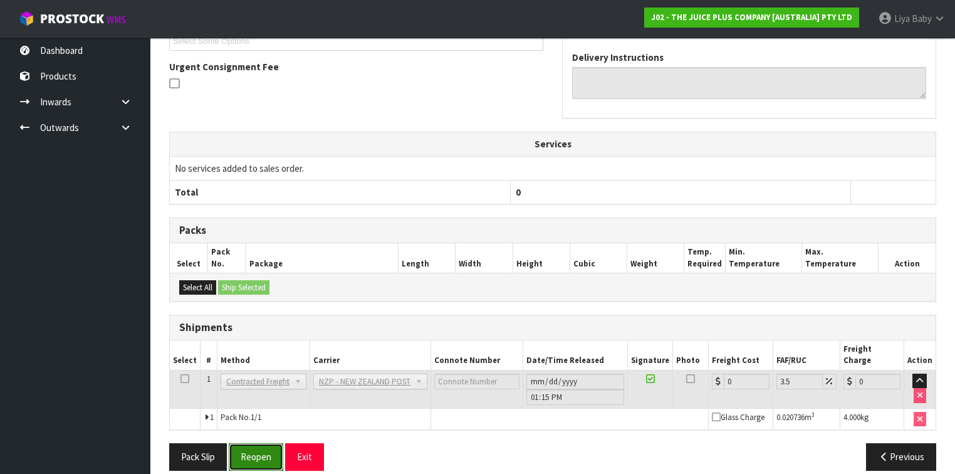
click at [239, 443] on button "Reopen" at bounding box center [256, 456] width 55 height 27
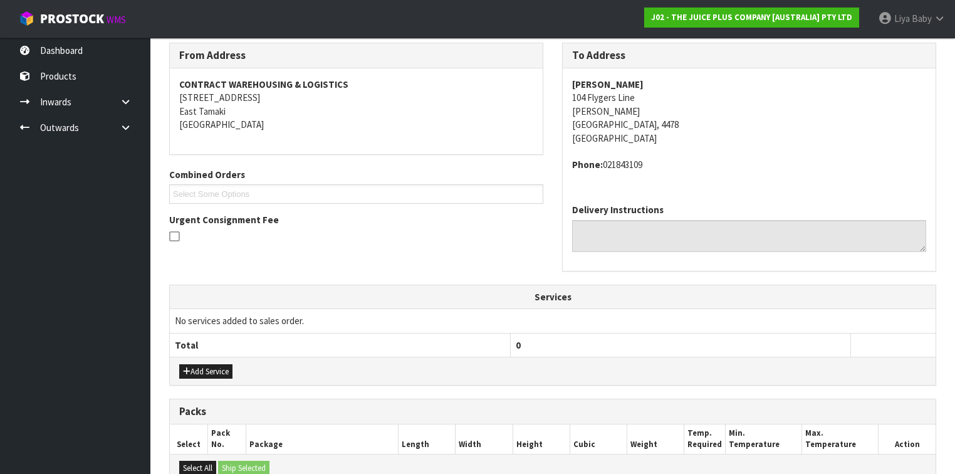
scroll to position [395, 0]
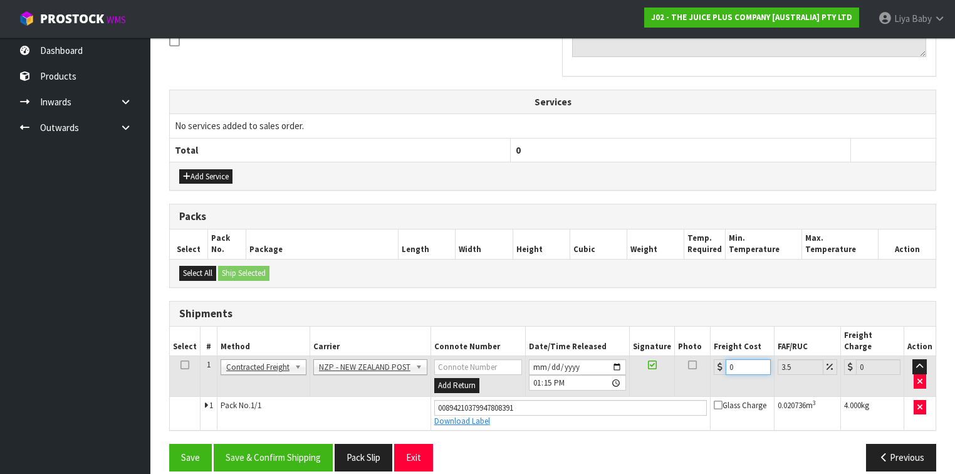
click at [736, 359] on input "0" at bounding box center [747, 367] width 44 height 16
type input "1"
type input "1.03"
type input "13"
type input "13.45"
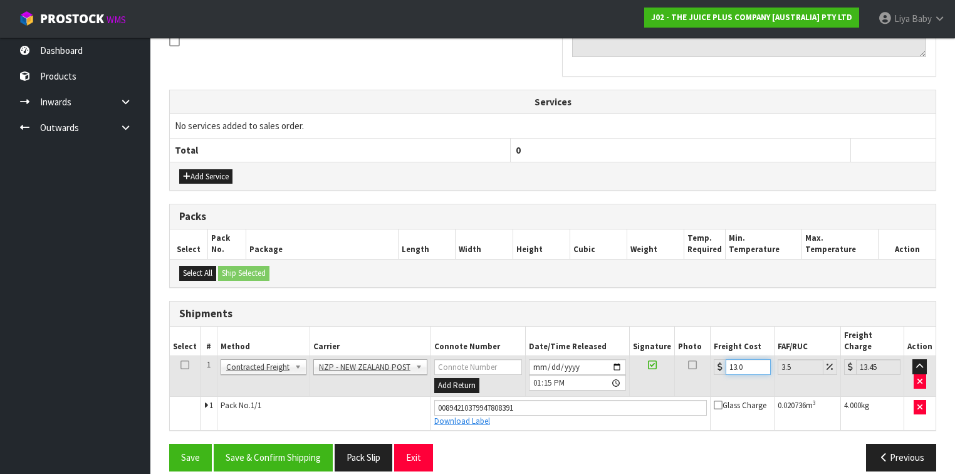
type input "13.04"
type input "13.5"
type input "13.04"
click at [182, 365] on icon at bounding box center [184, 365] width 9 height 1
click at [268, 444] on button "Save & Confirm Shipping" at bounding box center [273, 457] width 119 height 27
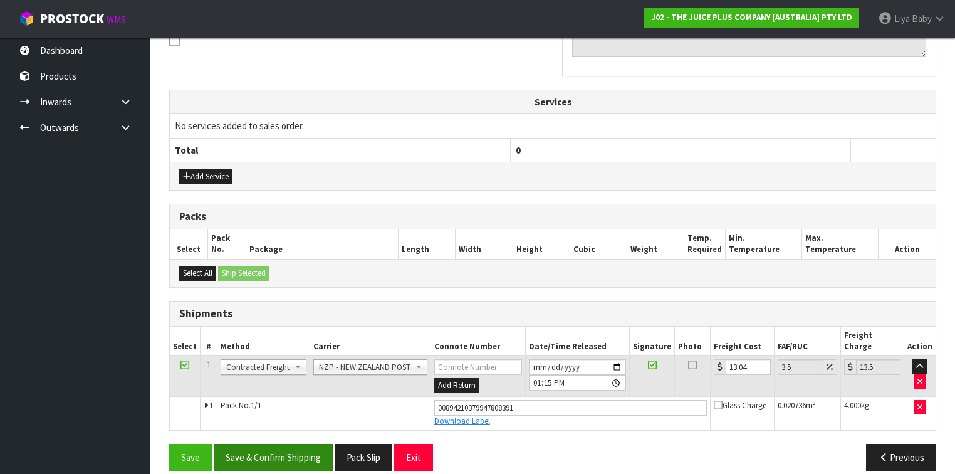
scroll to position [0, 0]
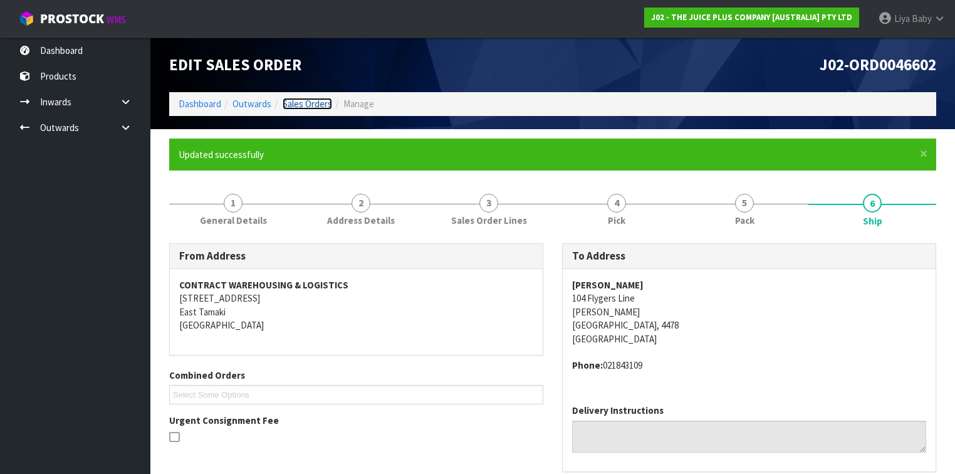
click at [308, 98] on link "Sales Orders" at bounding box center [307, 104] width 49 height 12
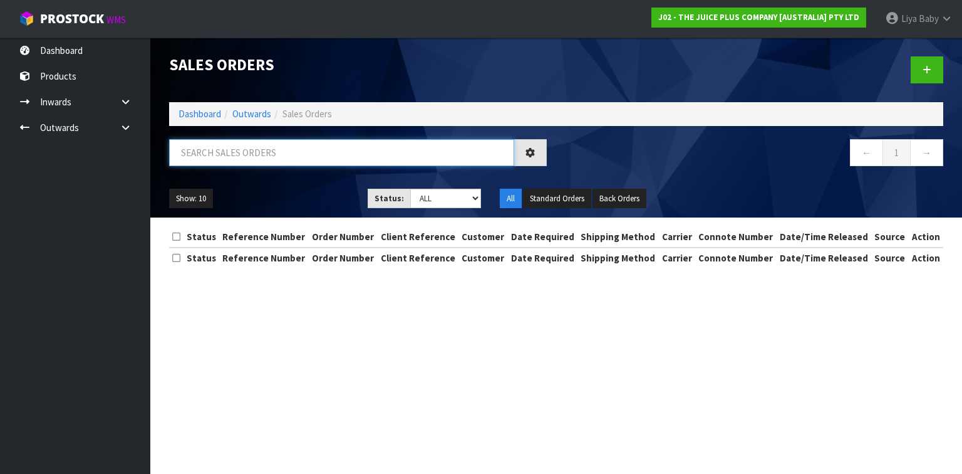
click at [261, 159] on input "text" at bounding box center [341, 152] width 345 height 27
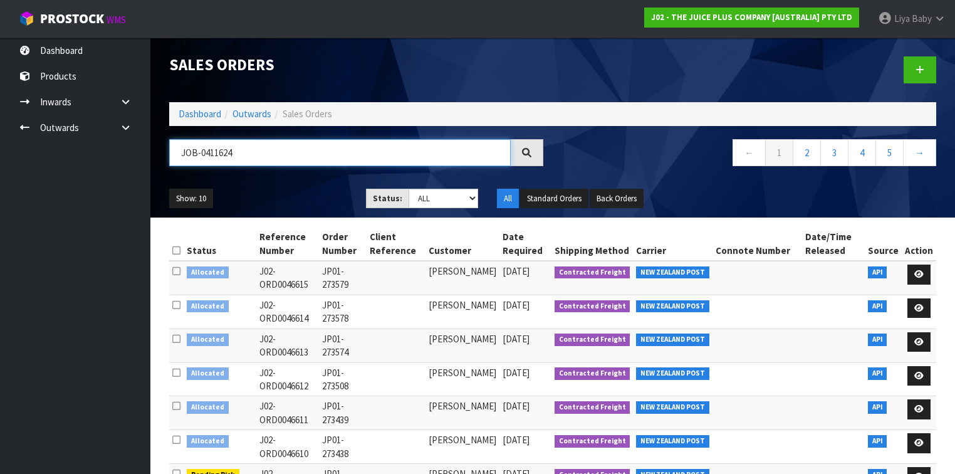
type input "JOB-0411624"
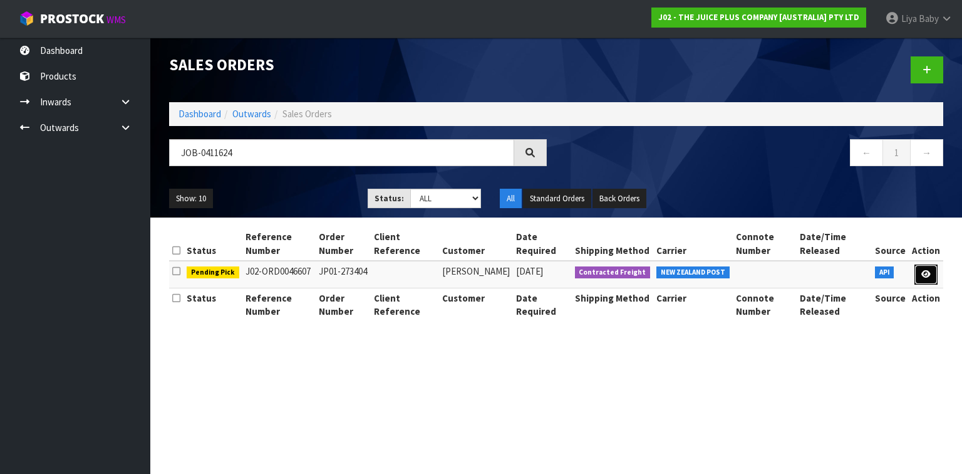
click at [923, 273] on icon at bounding box center [926, 274] width 9 height 8
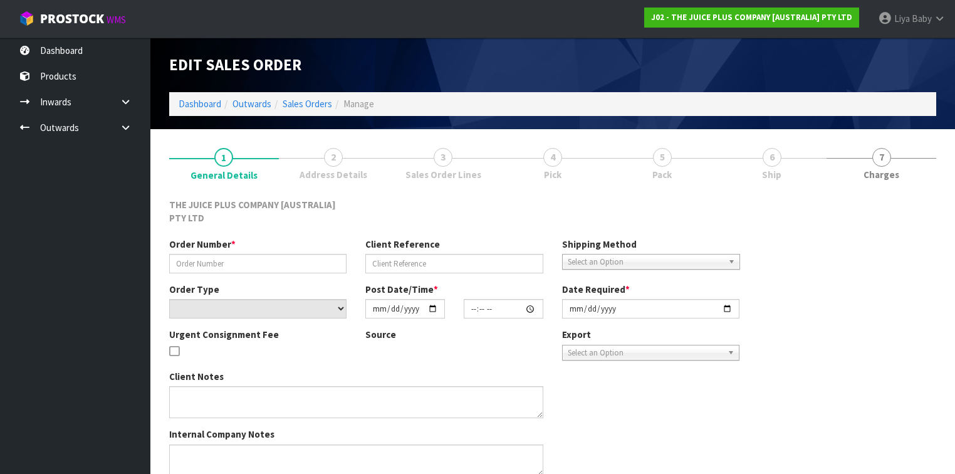
type input "JP01-273404"
select select "number:0"
type input "2025-09-08"
type input "20:21:20.000"
type input "2025-09-09"
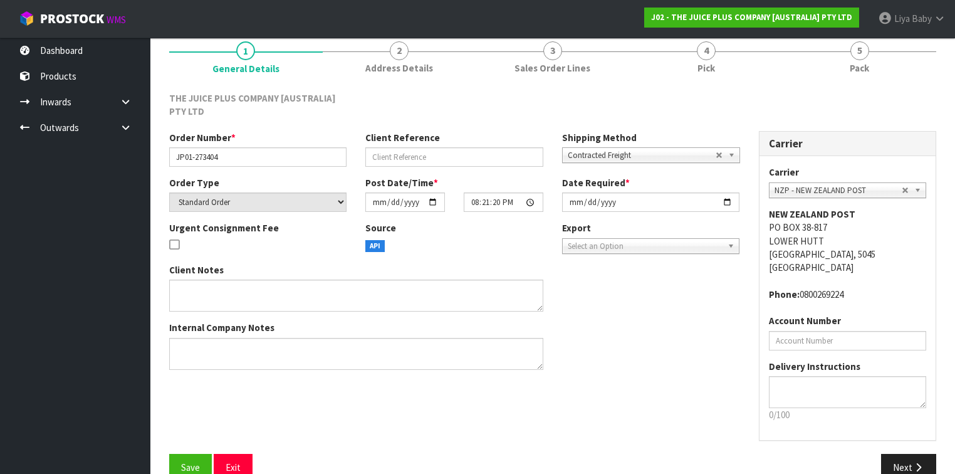
scroll to position [132, 0]
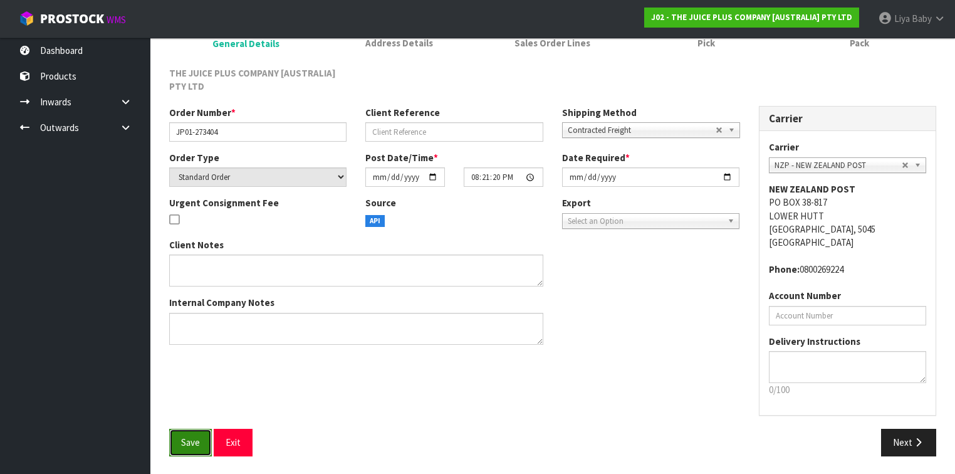
click at [183, 436] on span "Save" at bounding box center [190, 442] width 19 height 12
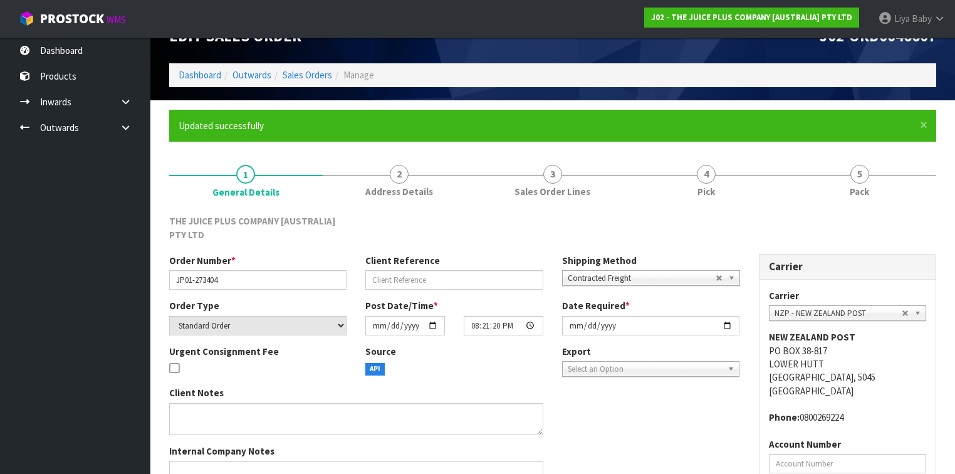
scroll to position [26, 0]
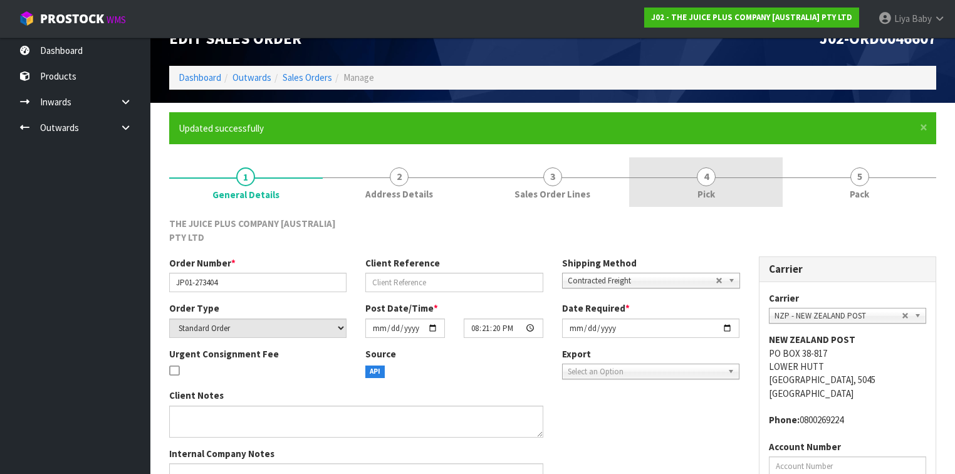
drag, startPoint x: 724, startPoint y: 162, endPoint x: 710, endPoint y: 177, distance: 21.3
click at [724, 163] on link "4 Pick" at bounding box center [705, 181] width 153 height 49
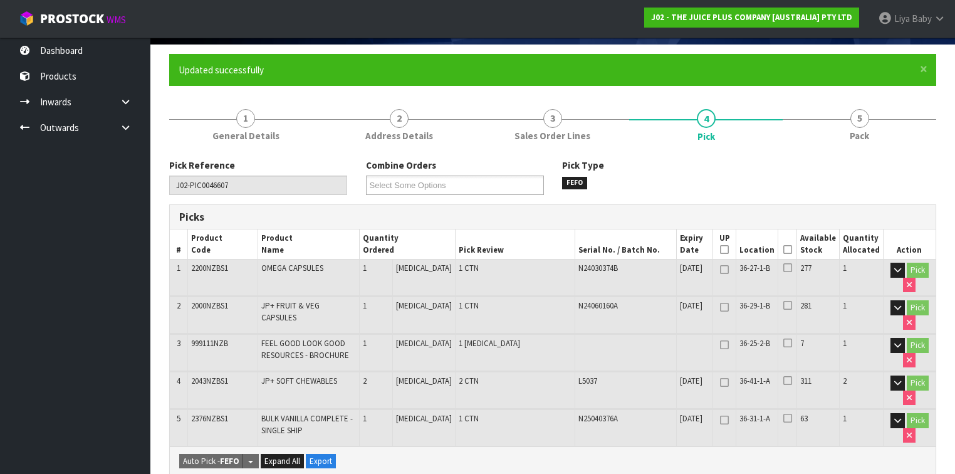
scroll to position [227, 0]
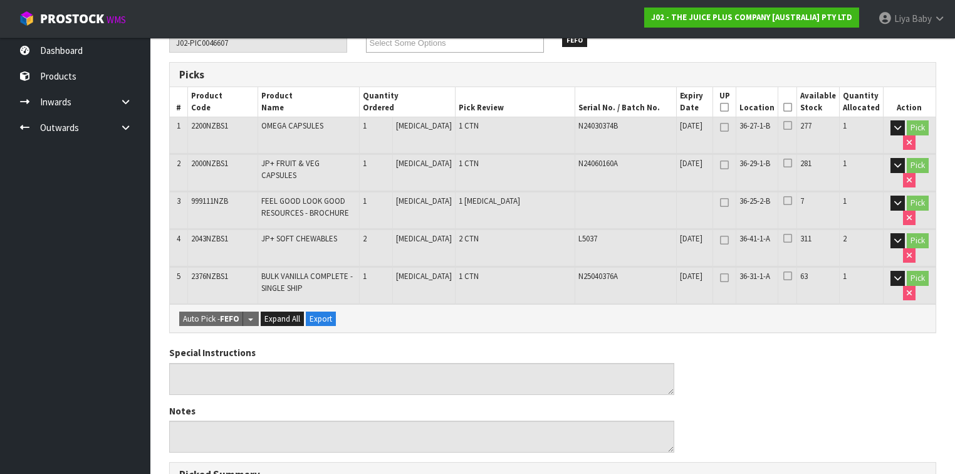
click at [792, 107] on icon at bounding box center [787, 107] width 9 height 1
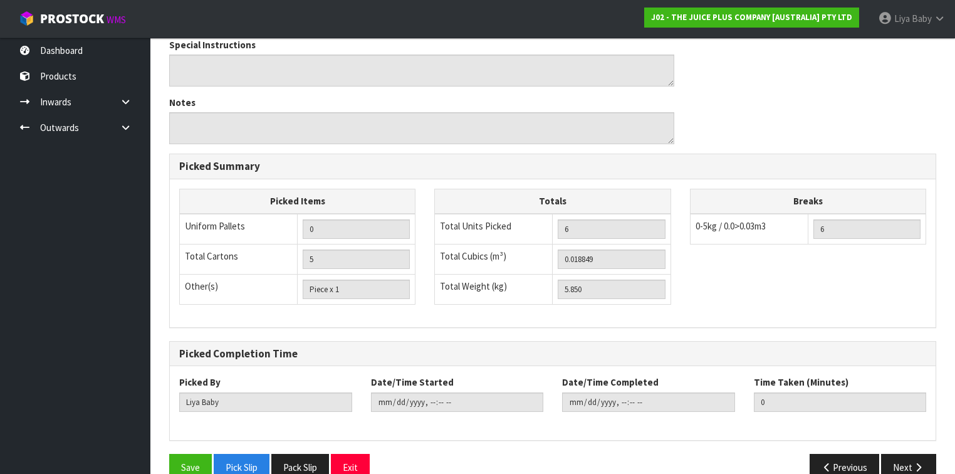
scroll to position [598, 0]
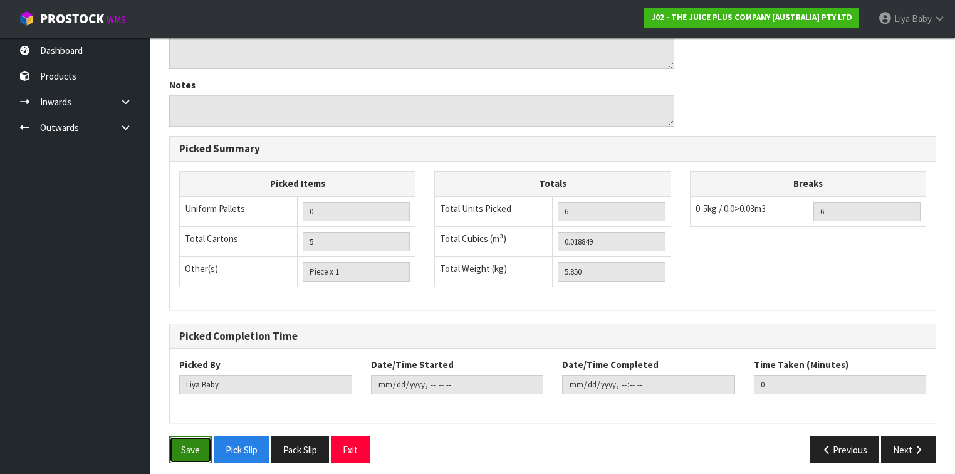
click at [194, 446] on button "Save" at bounding box center [190, 449] width 43 height 27
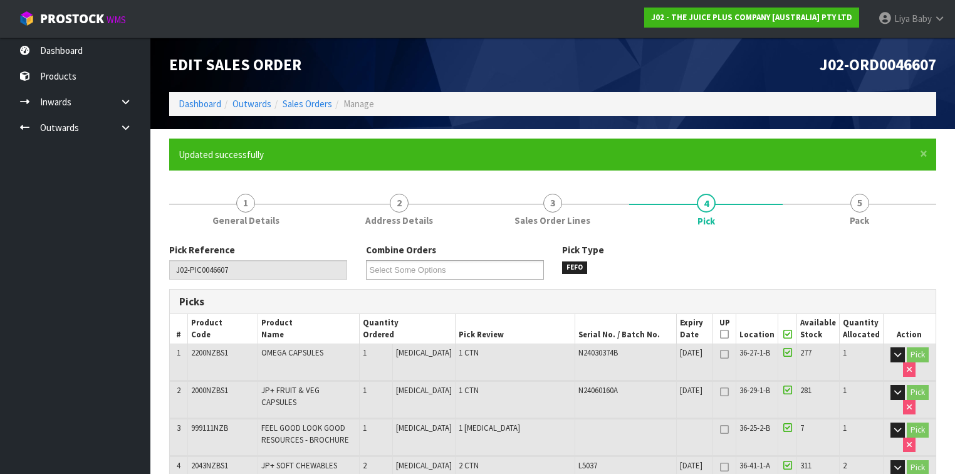
type input "2025-09-09T13:19:25"
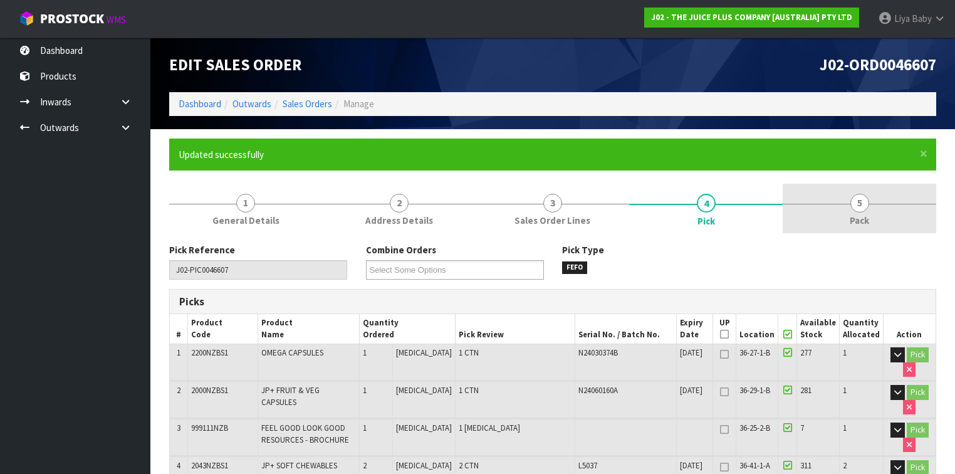
drag, startPoint x: 859, startPoint y: 209, endPoint x: 744, endPoint y: 231, distance: 116.7
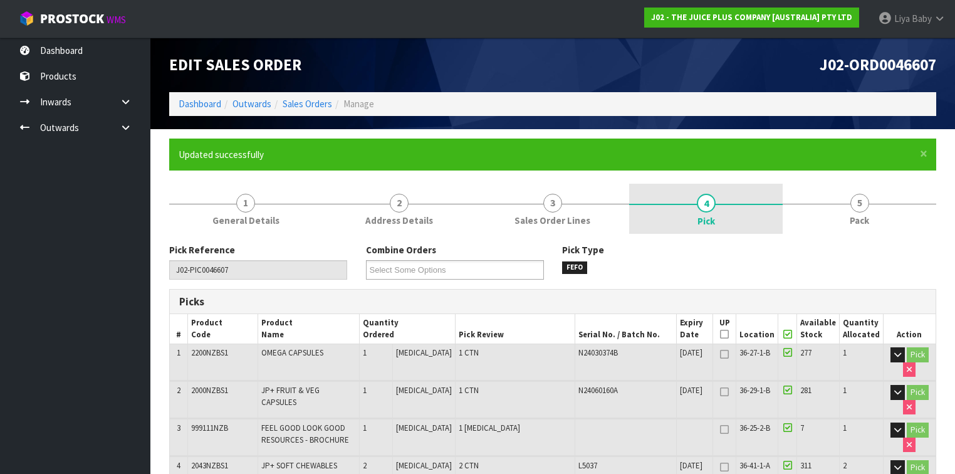
click at [859, 209] on span "5" at bounding box center [859, 203] width 19 height 19
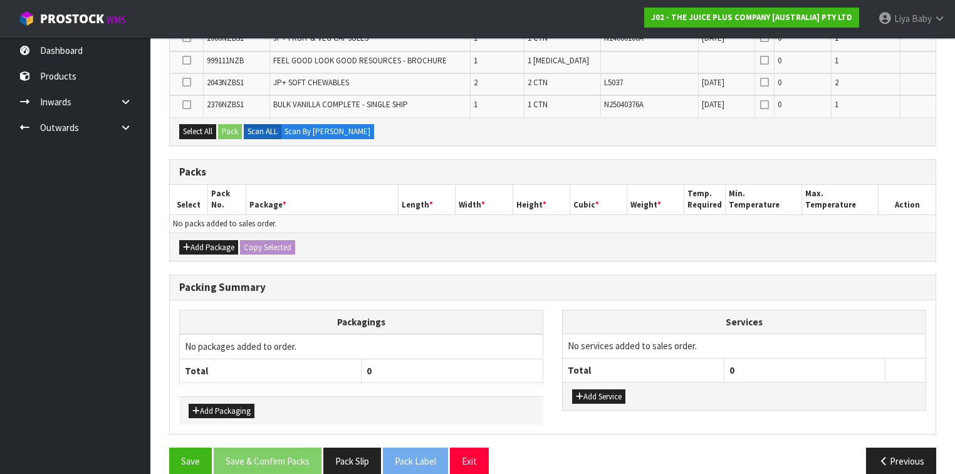
scroll to position [339, 0]
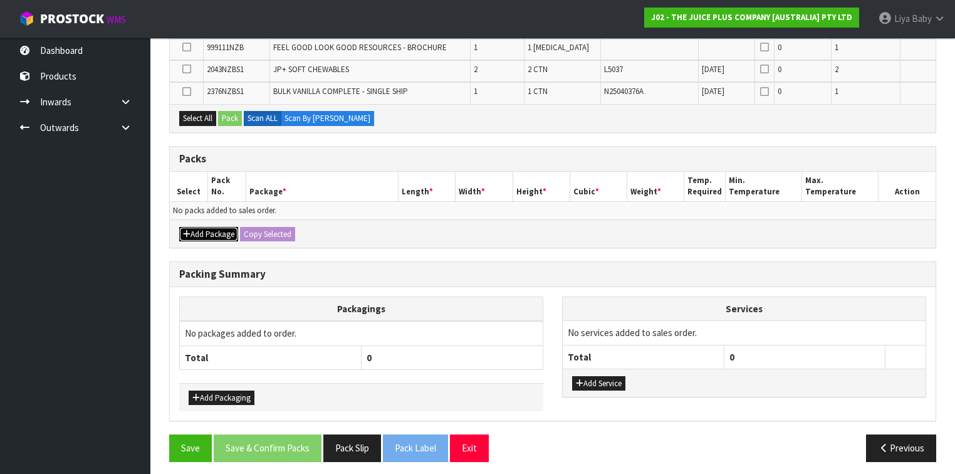
click at [197, 232] on button "Add Package" at bounding box center [208, 234] width 59 height 15
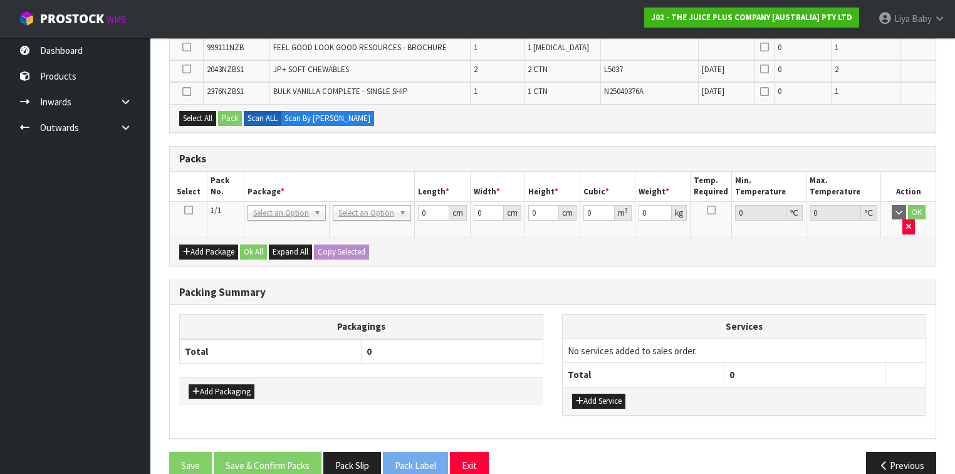
click at [187, 210] on icon at bounding box center [188, 210] width 9 height 1
drag, startPoint x: 192, startPoint y: 118, endPoint x: 219, endPoint y: 107, distance: 28.9
click at [193, 118] on button "Select All" at bounding box center [197, 118] width 37 height 15
click at [228, 112] on button "Pack" at bounding box center [230, 118] width 24 height 15
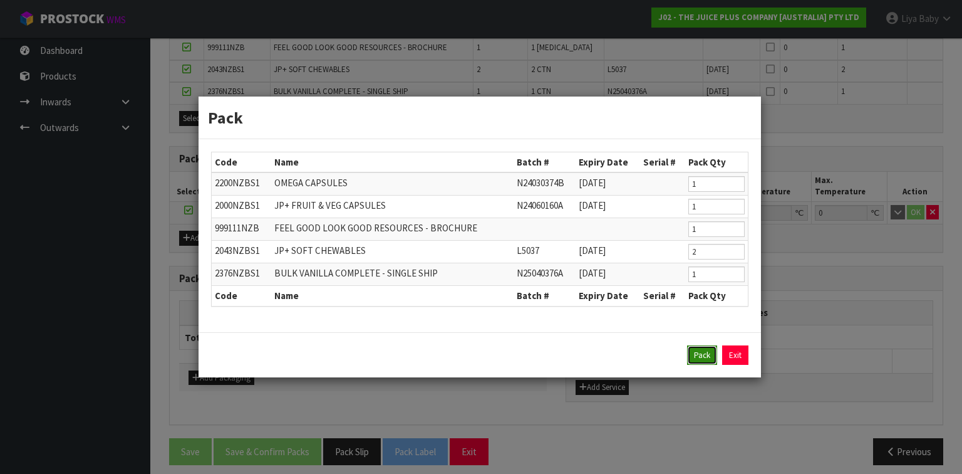
click at [709, 362] on button "Pack" at bounding box center [702, 355] width 30 height 20
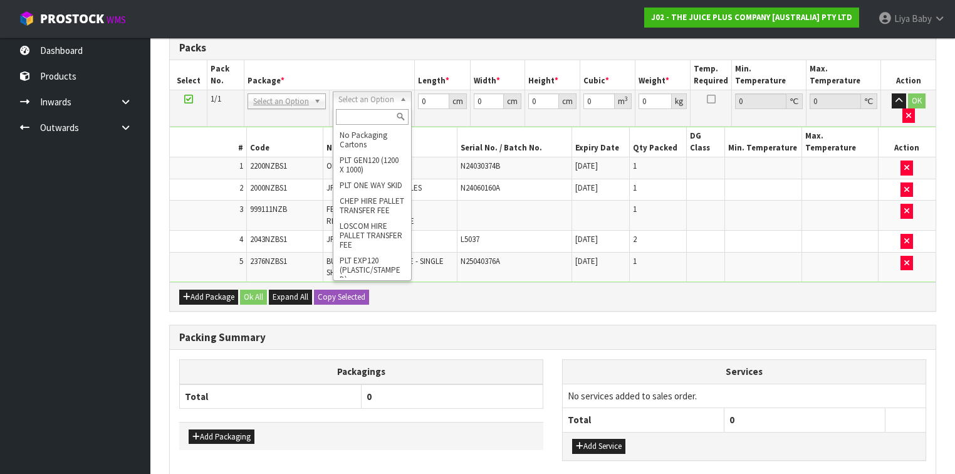
click at [376, 115] on input "text" at bounding box center [372, 117] width 72 height 16
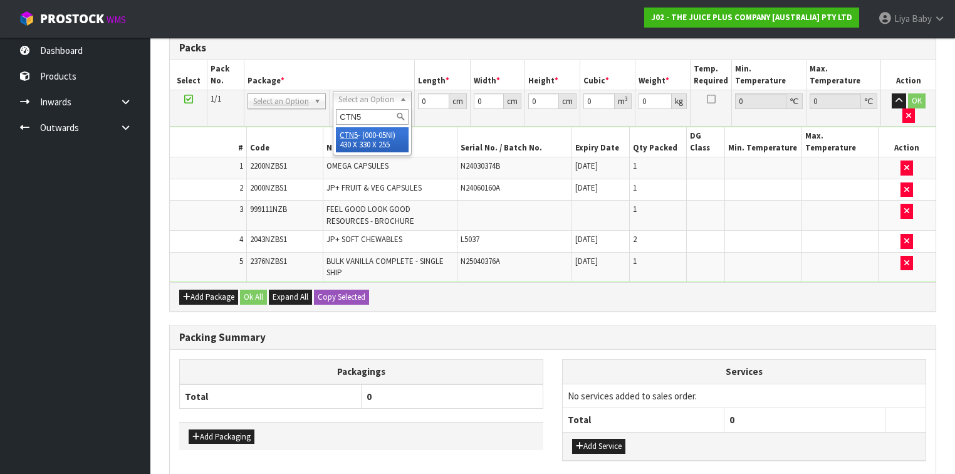
type input "CTN5"
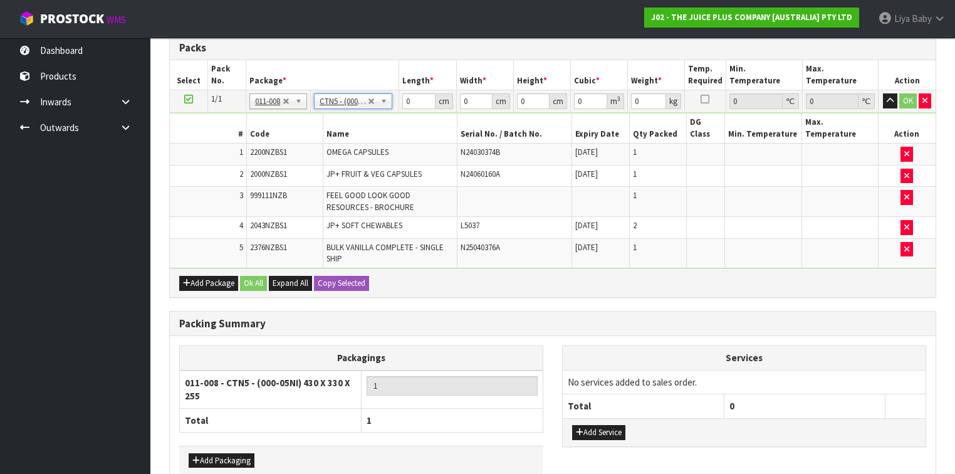
type input "43"
type input "33"
type input "25.5"
type input "0.036185"
type input "6.05"
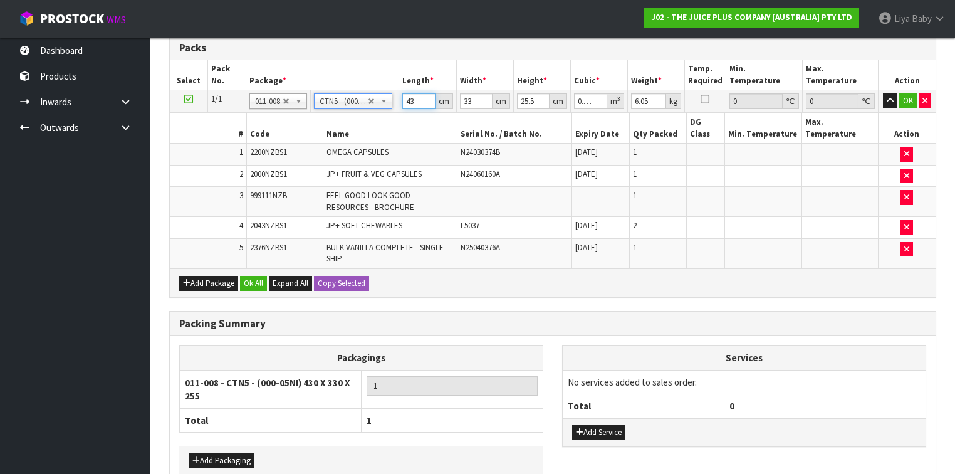
click at [418, 98] on input "43" at bounding box center [418, 101] width 33 height 16
type input "4"
type input "0.003366"
type input "44"
type input "0.037026"
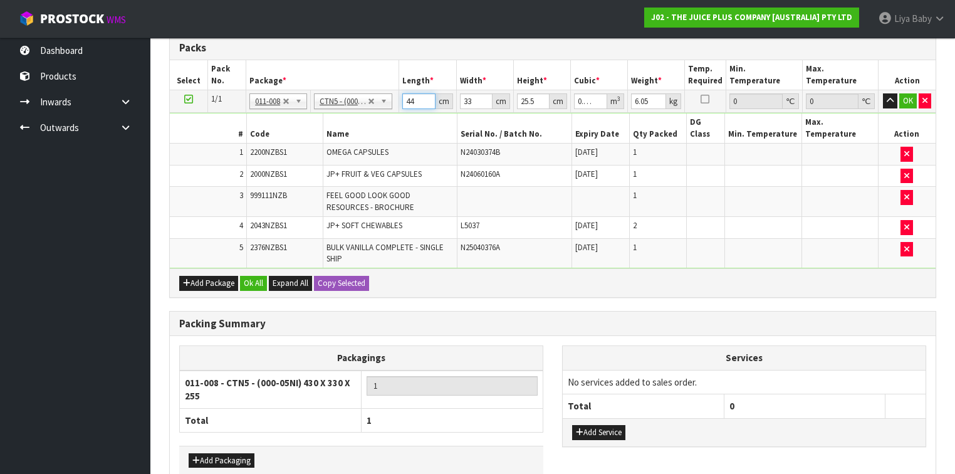
type input "44"
click at [479, 98] on input "33" at bounding box center [476, 101] width 33 height 16
type input "3"
type input "0.003366"
type input "35"
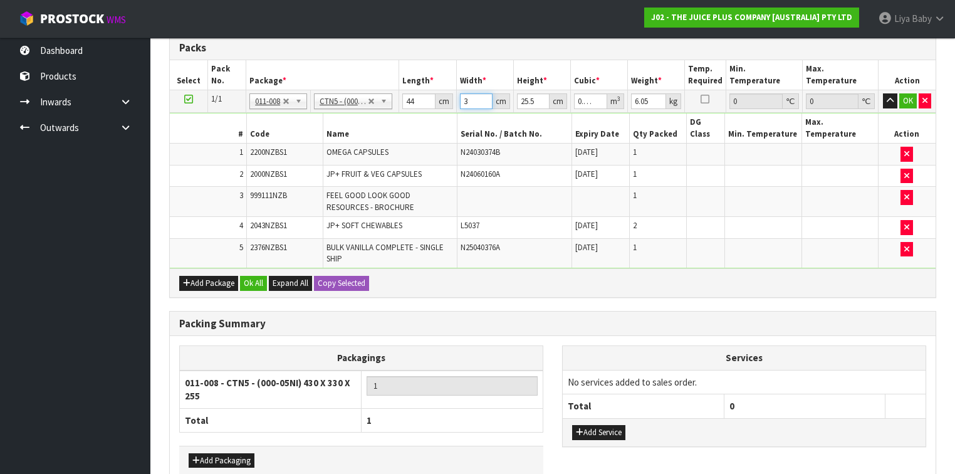
type input "0.03927"
type input "35"
click at [536, 96] on input "25.5" at bounding box center [533, 101] width 33 height 16
type input "25"
type input "0.0385"
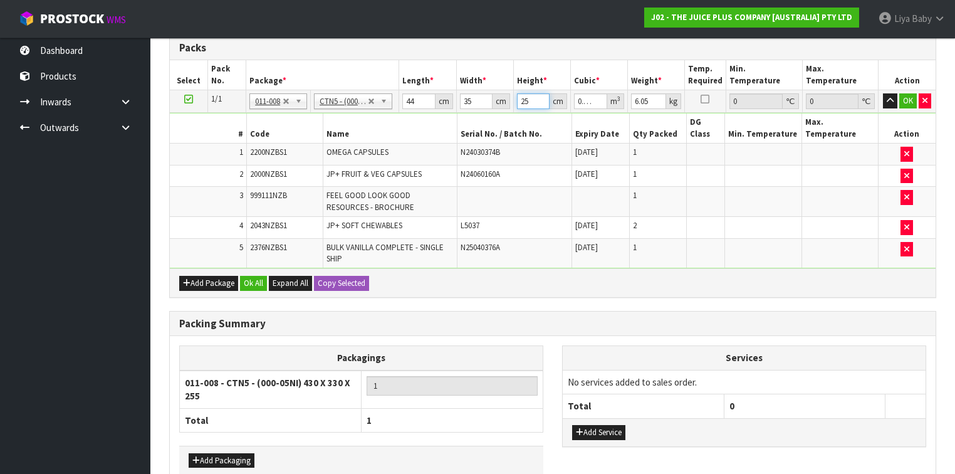
type input "2"
type input "0.00308"
type input "28"
type input "0.04312"
type input "28"
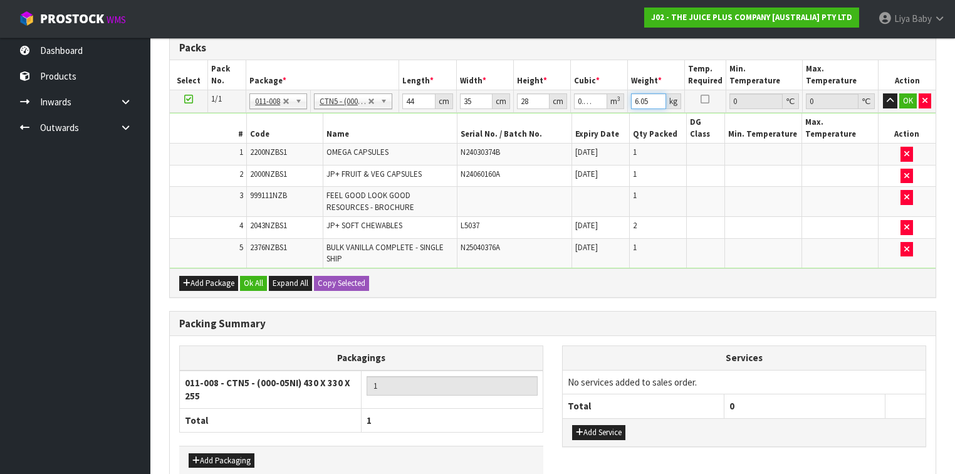
click at [651, 100] on input "6.05" at bounding box center [648, 101] width 35 height 16
type input "6"
type input "7"
click at [251, 276] on button "Ok All" at bounding box center [253, 283] width 27 height 15
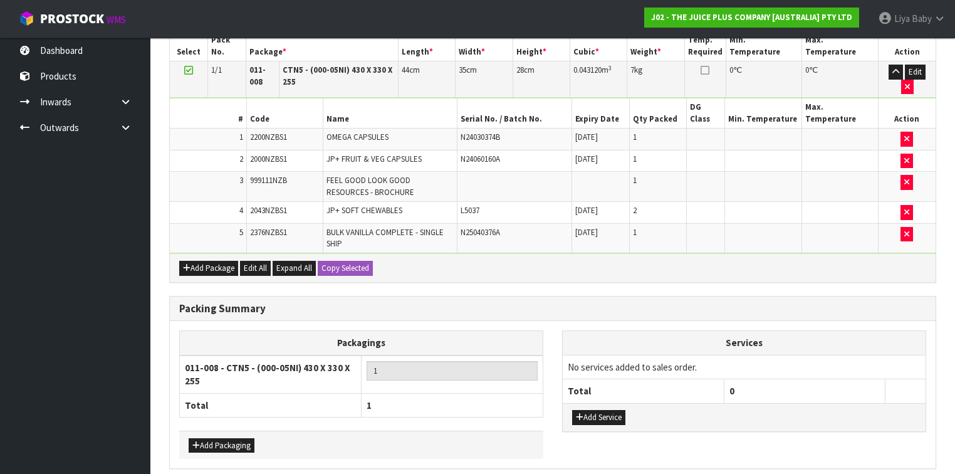
scroll to position [397, 0]
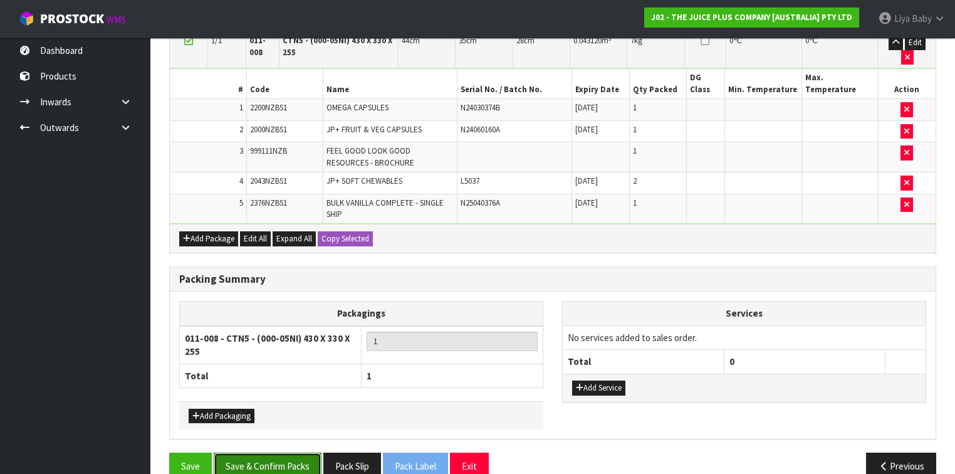
click at [246, 452] on button "Save & Confirm Packs" at bounding box center [268, 465] width 108 height 27
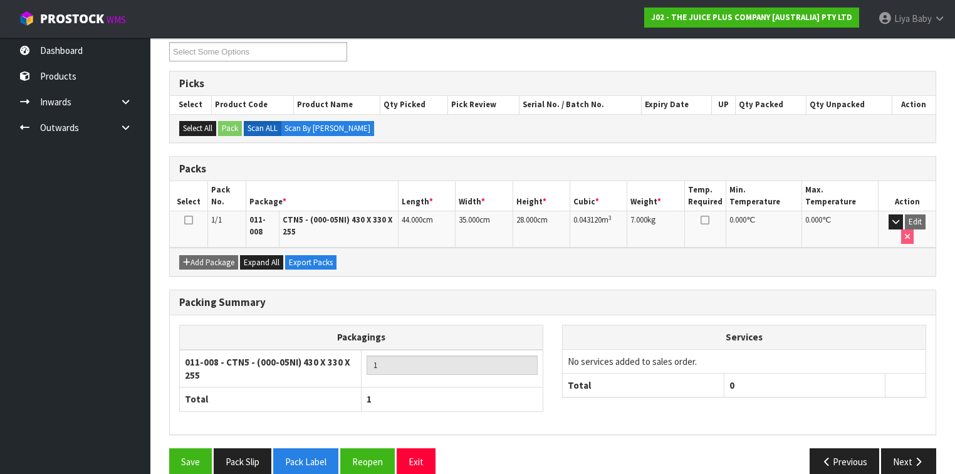
scroll to position [227, 0]
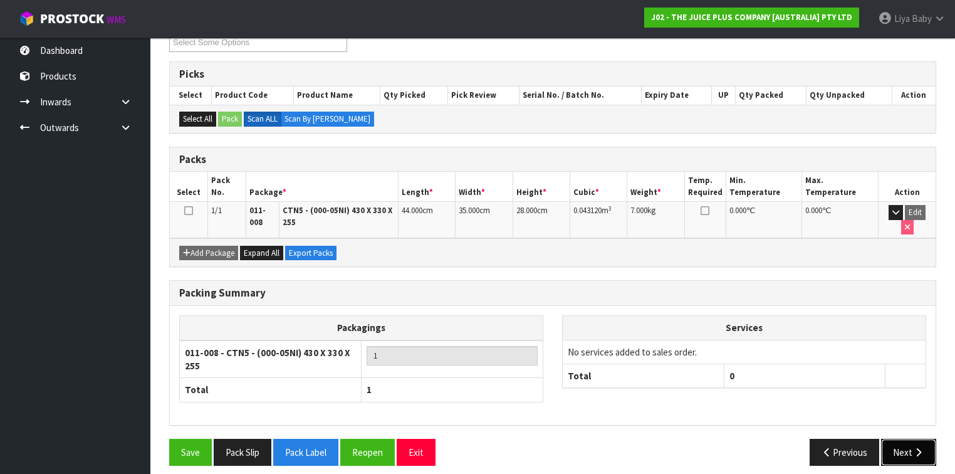
click at [902, 439] on button "Next" at bounding box center [908, 452] width 55 height 27
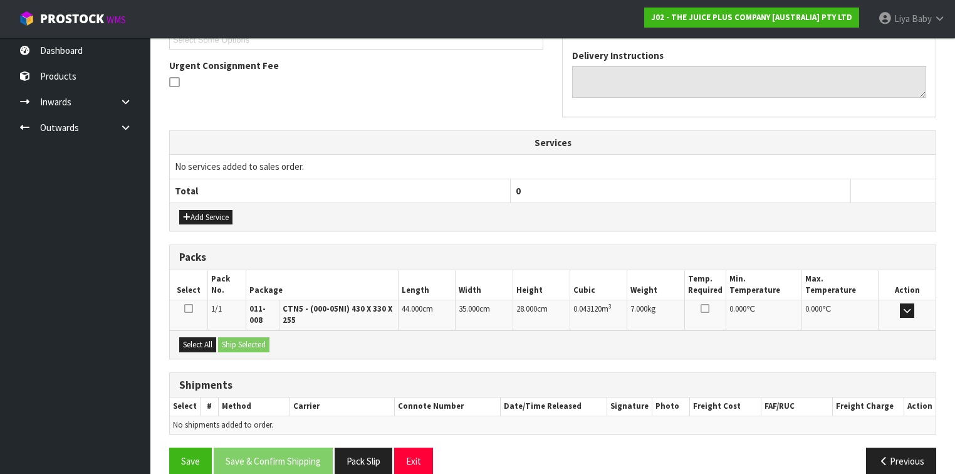
scroll to position [370, 0]
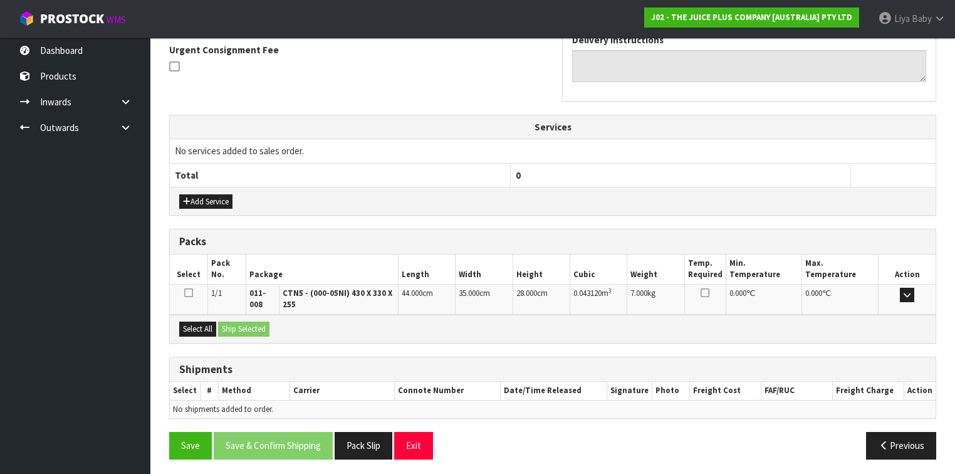
click at [190, 288] on icon at bounding box center [188, 293] width 9 height 10
click at [0, 0] on input "checkbox" at bounding box center [0, 0] width 0 height 0
click at [192, 321] on button "Select All" at bounding box center [197, 328] width 37 height 15
click at [243, 321] on button "Ship Selected" at bounding box center [243, 328] width 51 height 15
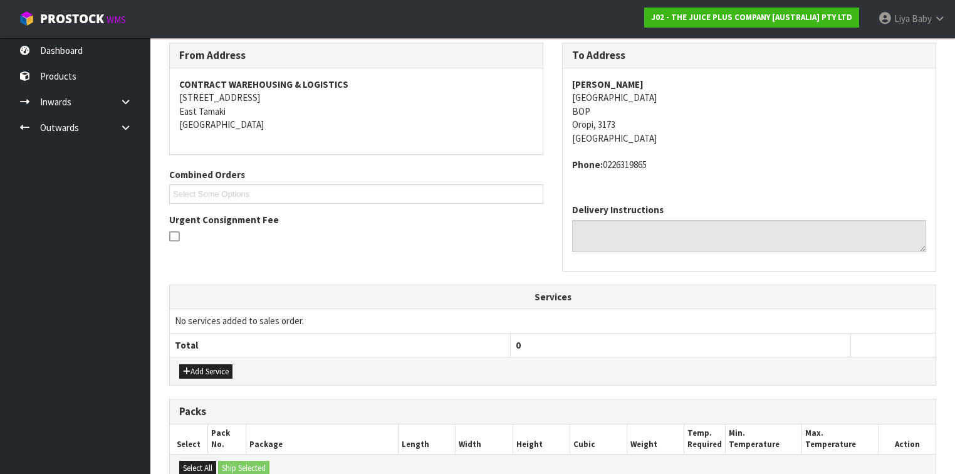
scroll to position [383, 0]
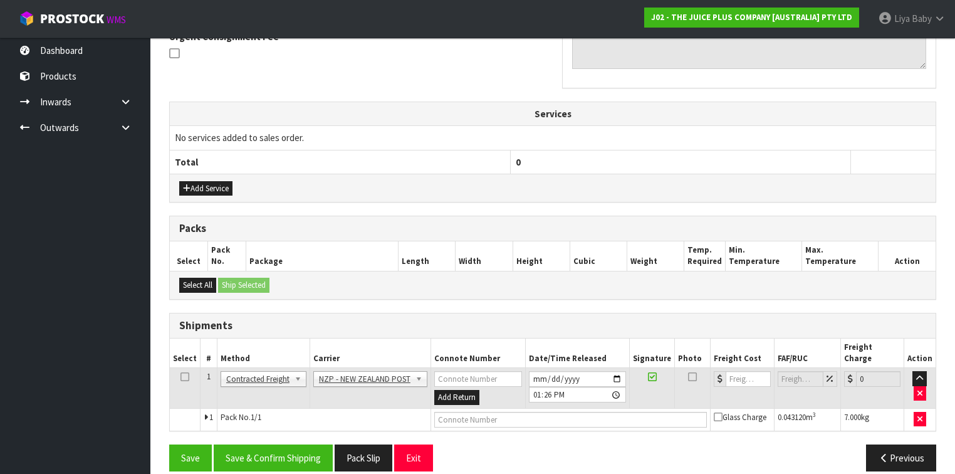
click at [185, 377] on icon at bounding box center [184, 377] width 9 height 1
click at [912, 444] on button "Previous" at bounding box center [901, 457] width 70 height 27
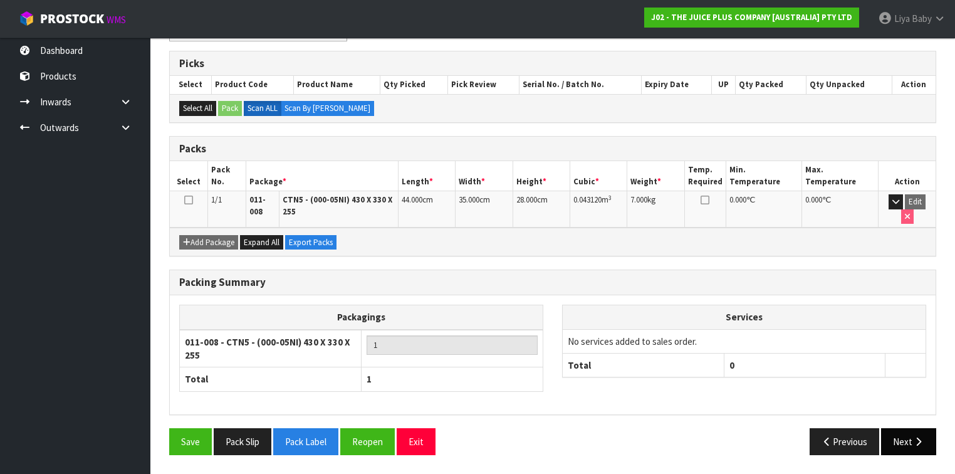
scroll to position [227, 0]
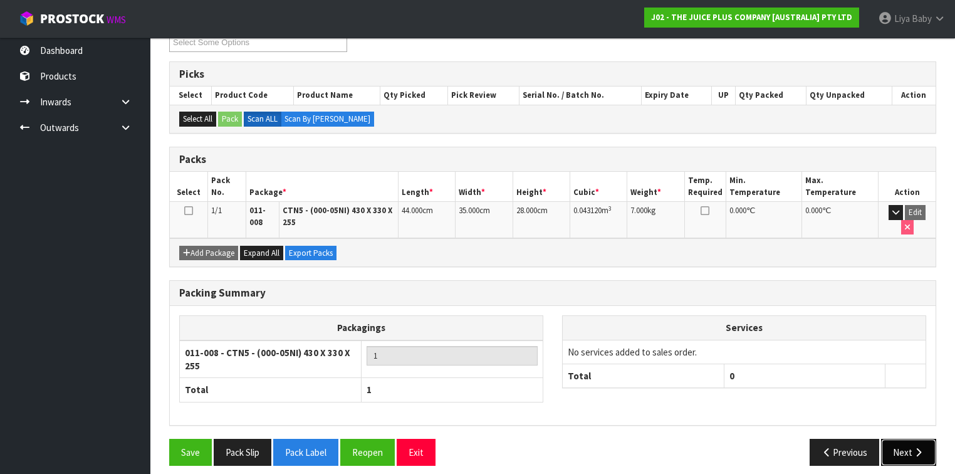
click at [891, 439] on button "Next" at bounding box center [908, 452] width 55 height 27
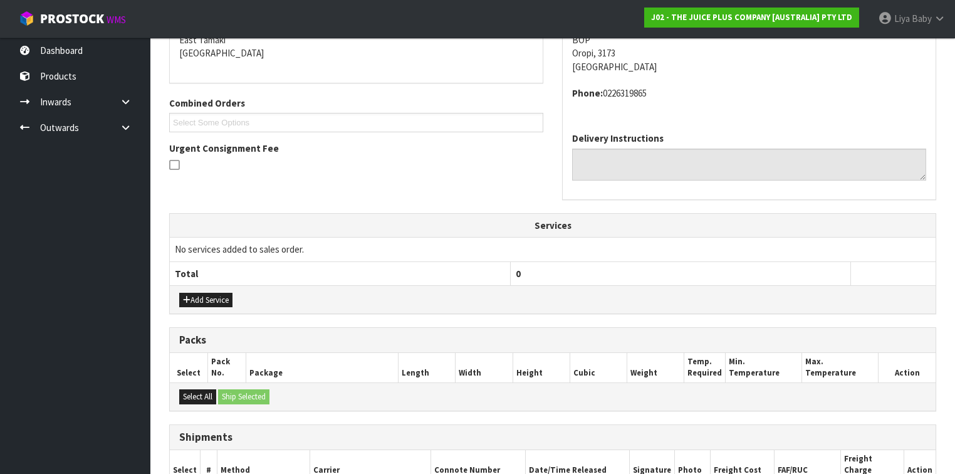
scroll to position [378, 0]
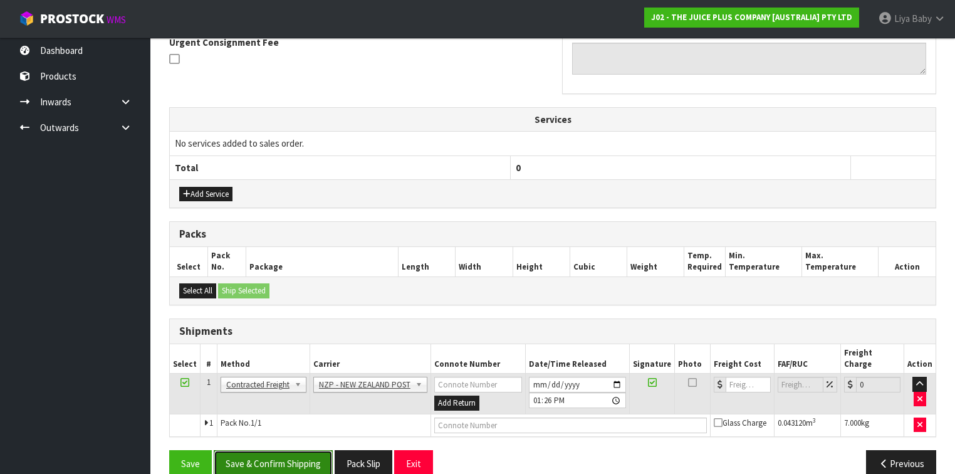
click at [291, 450] on button "Save & Confirm Shipping" at bounding box center [273, 463] width 119 height 27
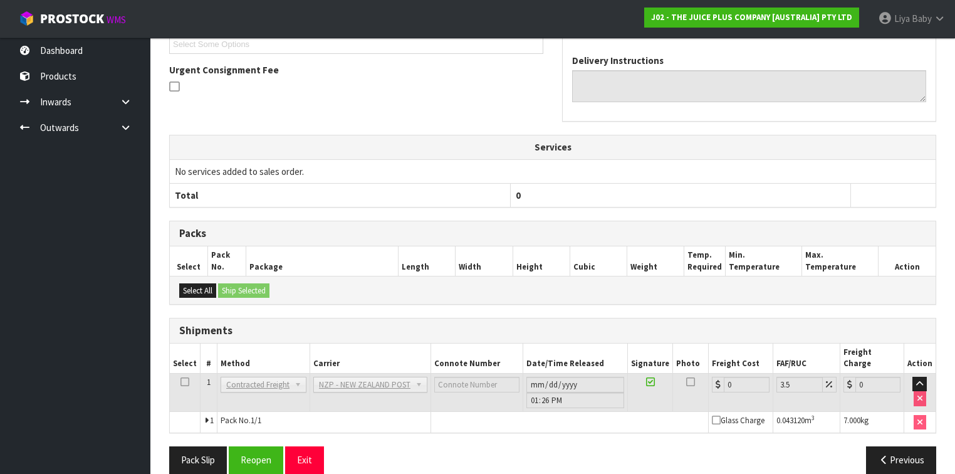
scroll to position [367, 0]
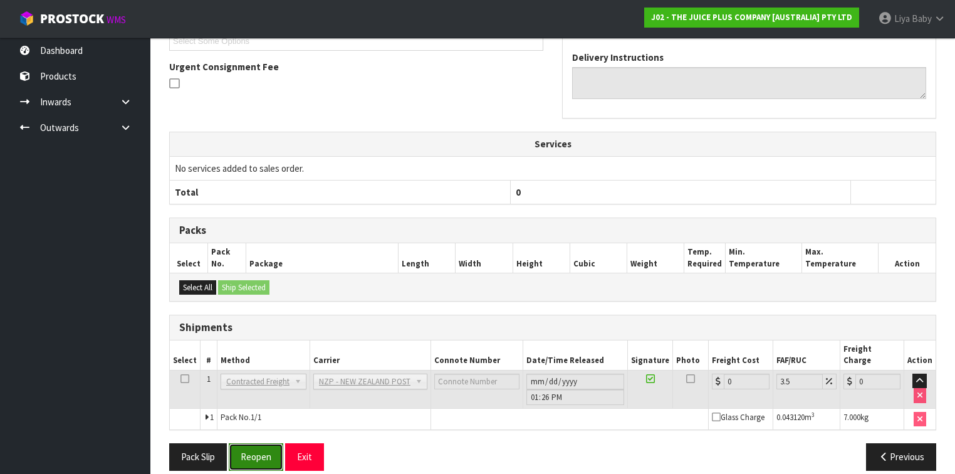
click at [246, 443] on button "Reopen" at bounding box center [256, 456] width 55 height 27
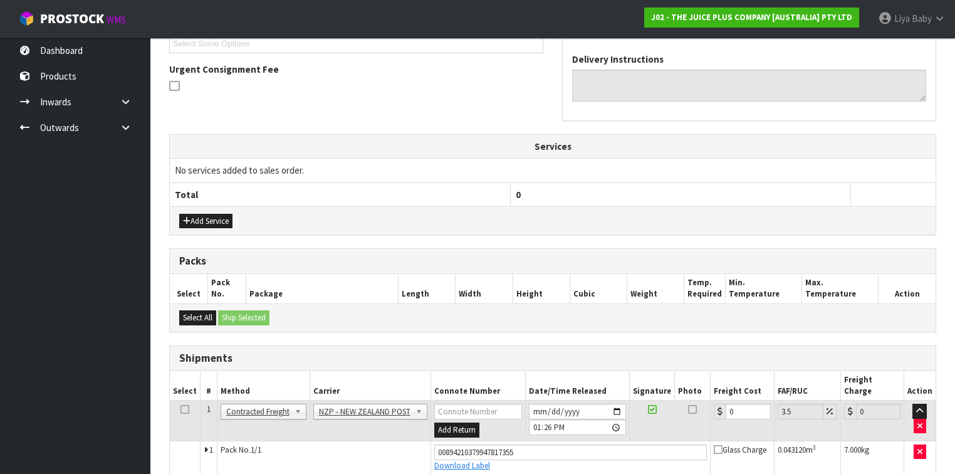
scroll to position [395, 0]
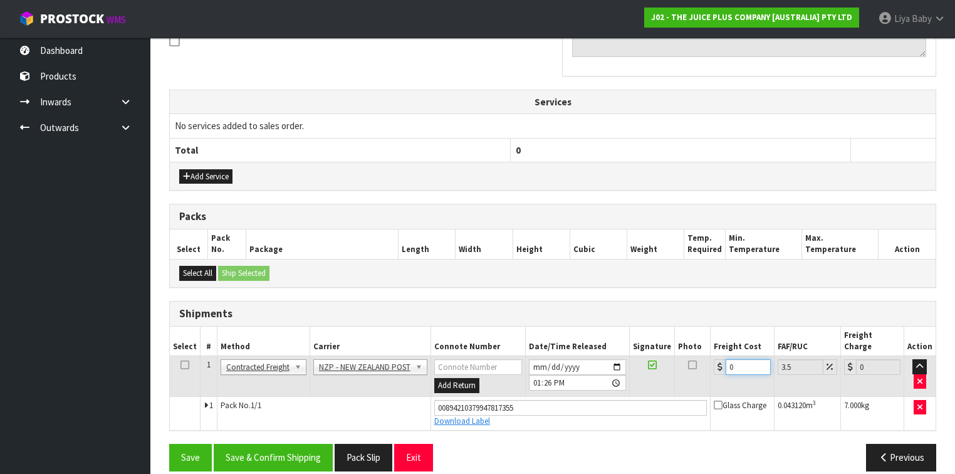
click at [729, 359] on input "0" at bounding box center [747, 367] width 44 height 16
type input "1"
type input "1.03"
type input "13"
type input "13.45"
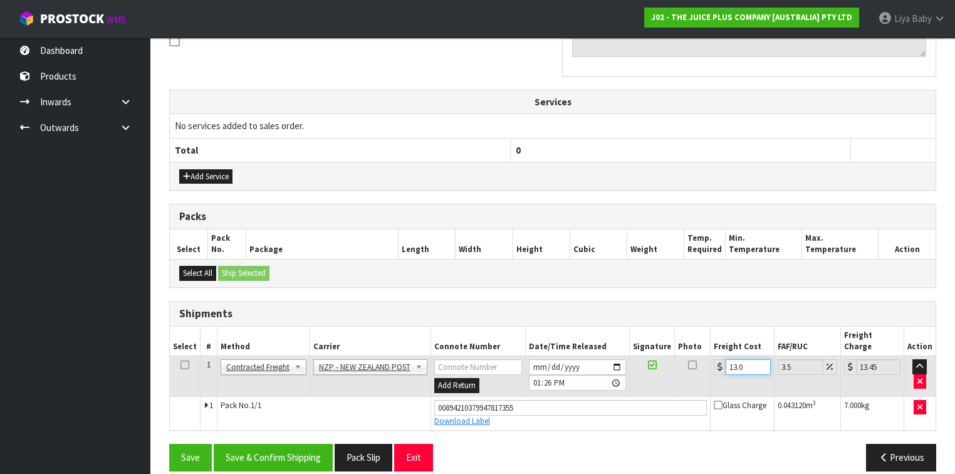
type input "13.04"
type input "13.5"
type input "13.04"
click at [186, 365] on icon at bounding box center [184, 365] width 9 height 1
click at [269, 444] on button "Save & Confirm Shipping" at bounding box center [273, 457] width 119 height 27
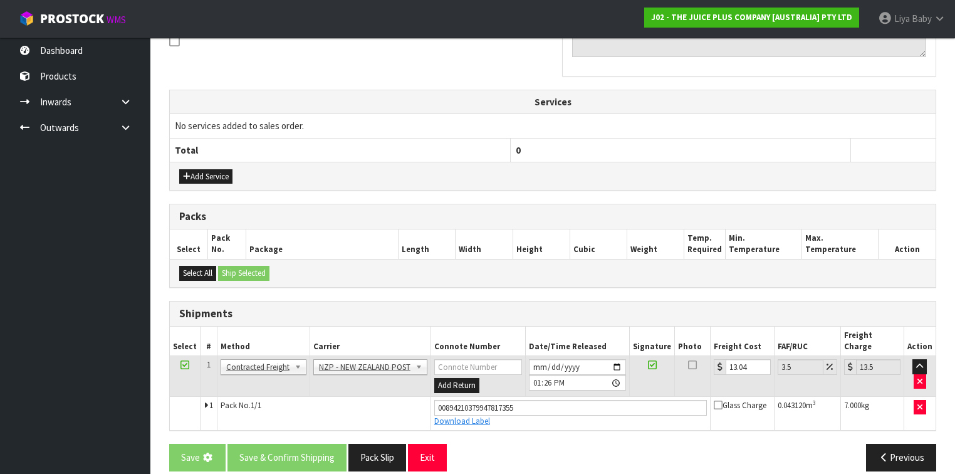
scroll to position [0, 0]
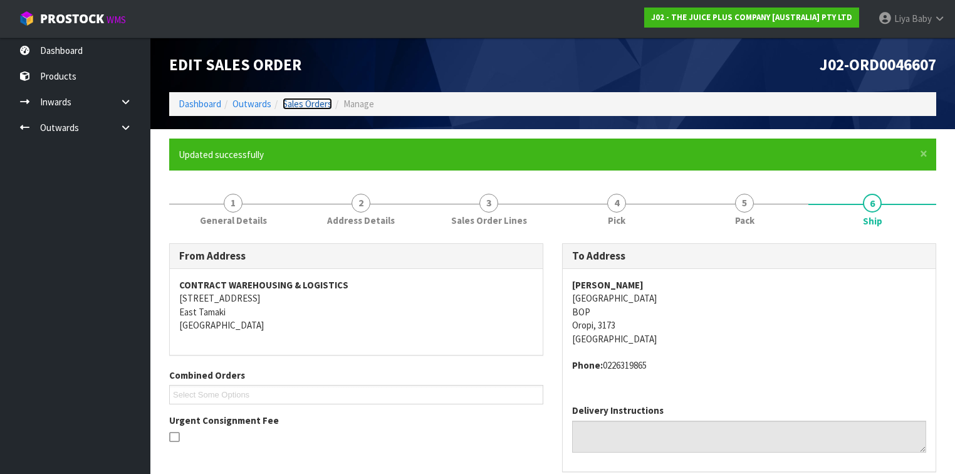
click at [320, 106] on link "Sales Orders" at bounding box center [307, 104] width 49 height 12
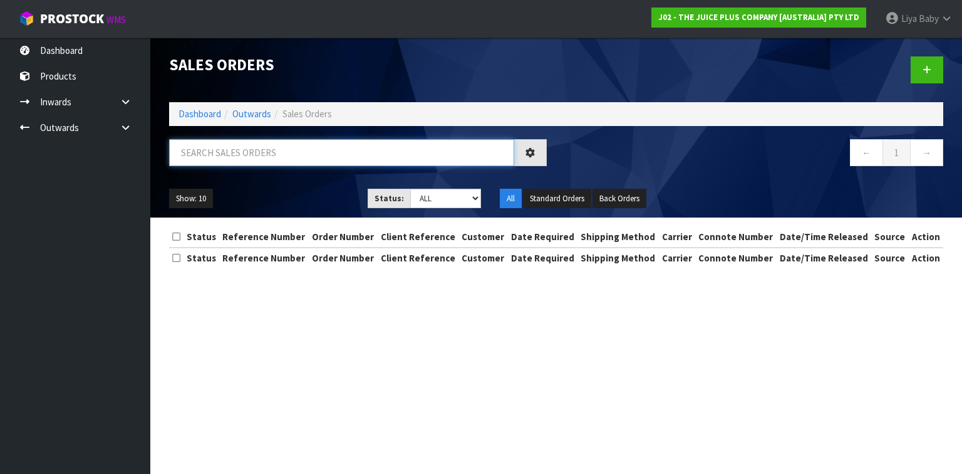
click at [242, 155] on input "text" at bounding box center [341, 152] width 345 height 27
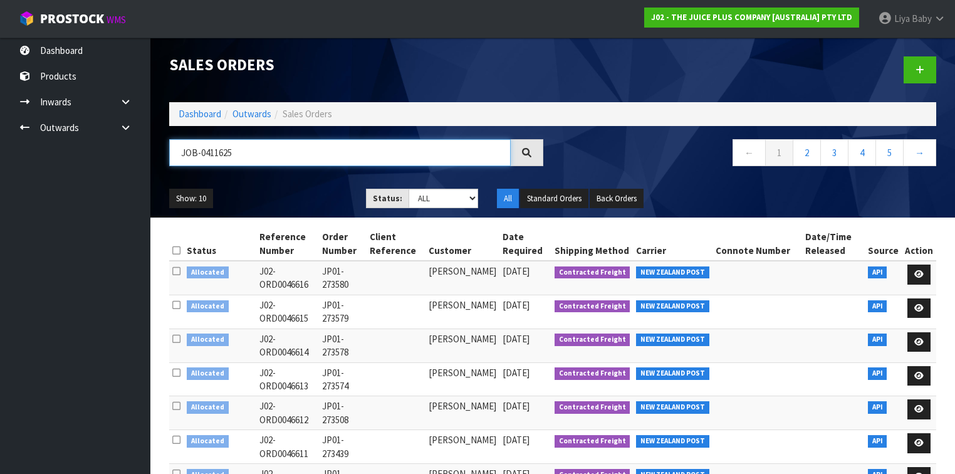
type input "JOB-0411625"
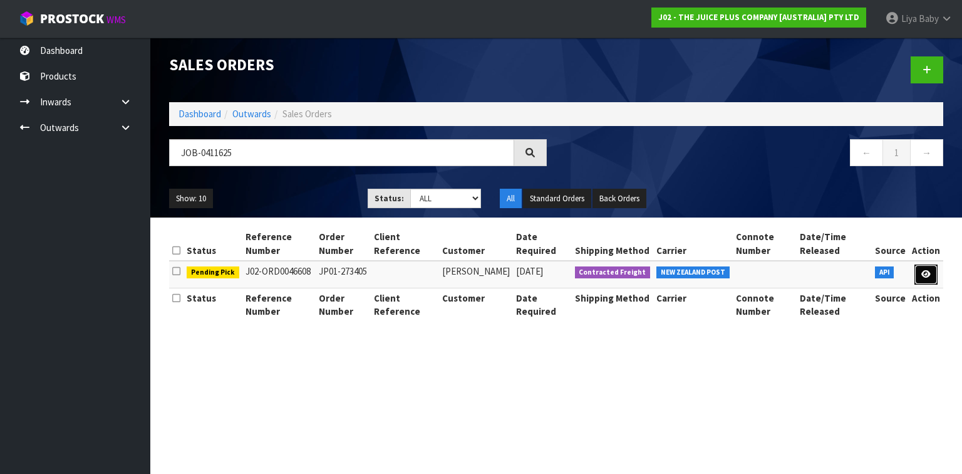
click at [929, 271] on icon at bounding box center [926, 274] width 9 height 8
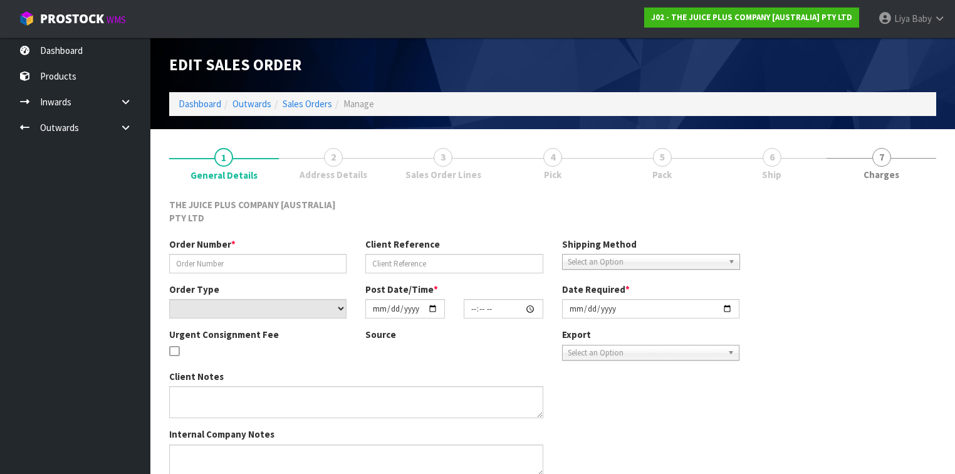
type input "JP01-273405"
select select "number:0"
type input "2025-09-08"
type input "20:37:36.000"
type input "2025-09-09"
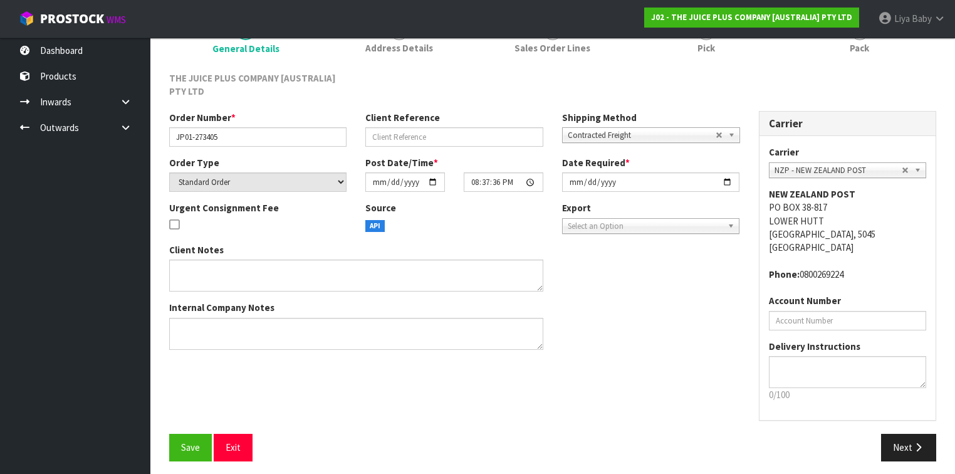
scroll to position [132, 0]
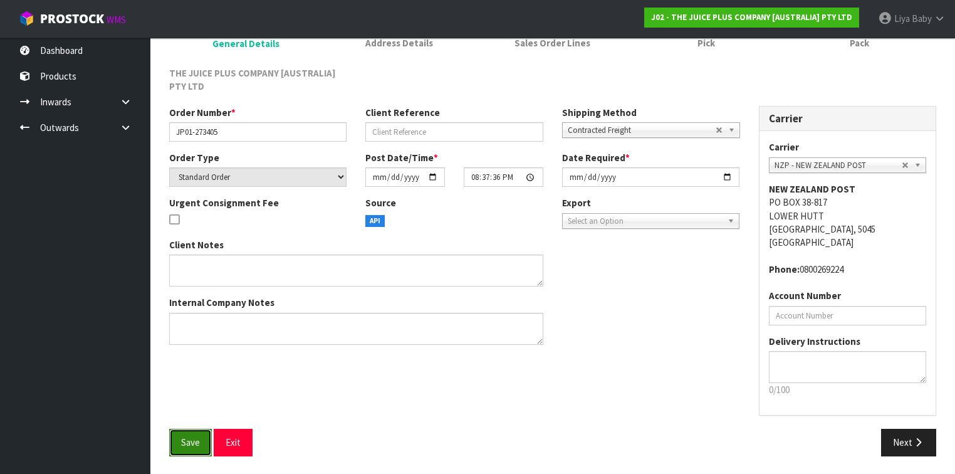
click at [187, 446] on button "Save" at bounding box center [190, 442] width 43 height 27
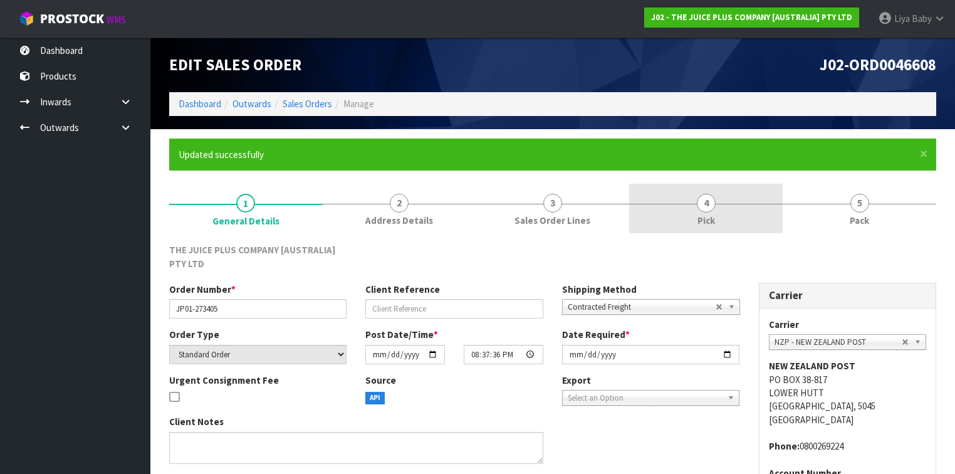
click at [685, 214] on link "4 Pick" at bounding box center [705, 208] width 153 height 49
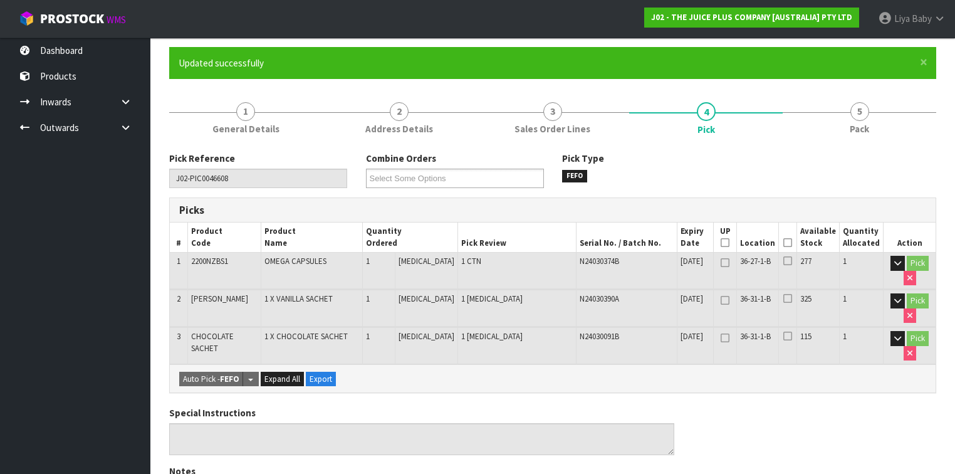
scroll to position [100, 0]
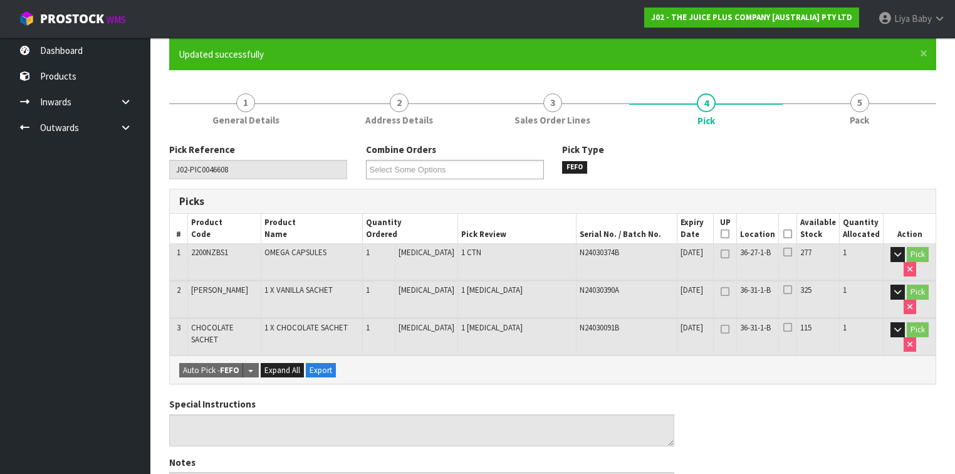
click at [791, 234] on icon at bounding box center [787, 234] width 9 height 1
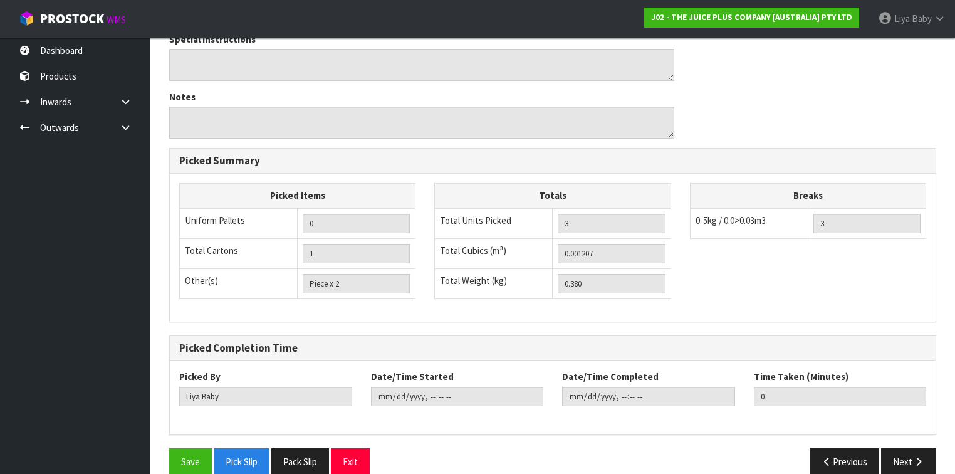
scroll to position [524, 0]
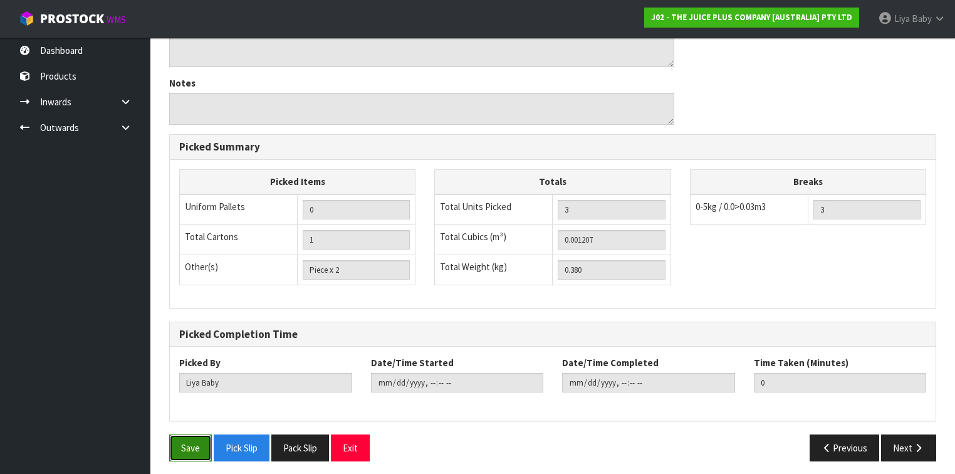
click at [187, 440] on button "Save" at bounding box center [190, 447] width 43 height 27
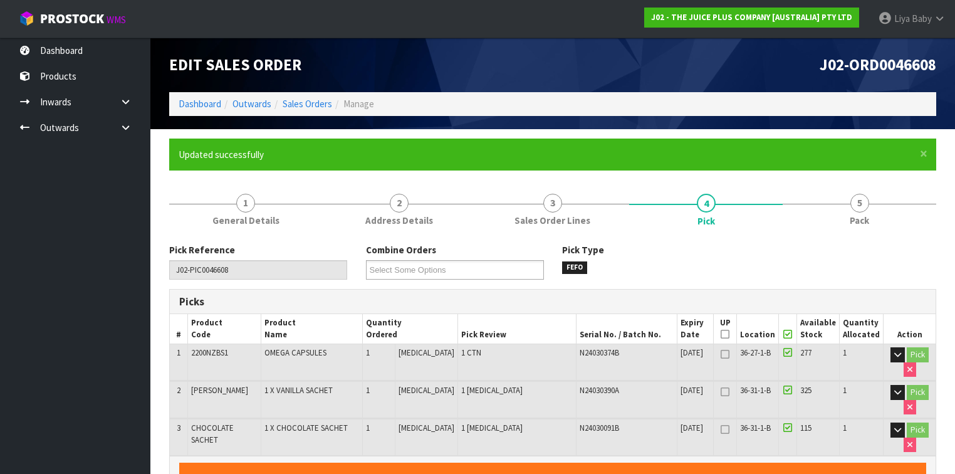
type input "2025-09-09T13:32:53"
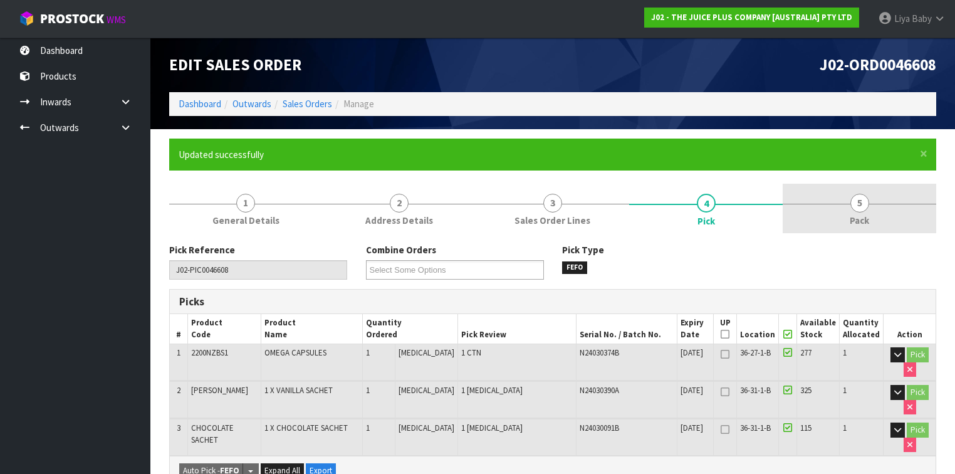
click at [840, 211] on link "5 Pack" at bounding box center [858, 208] width 153 height 49
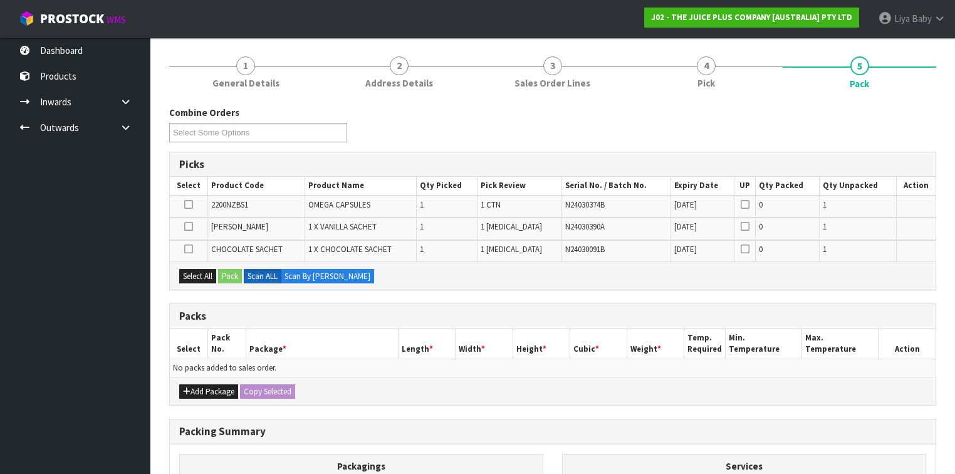
scroll to position [200, 0]
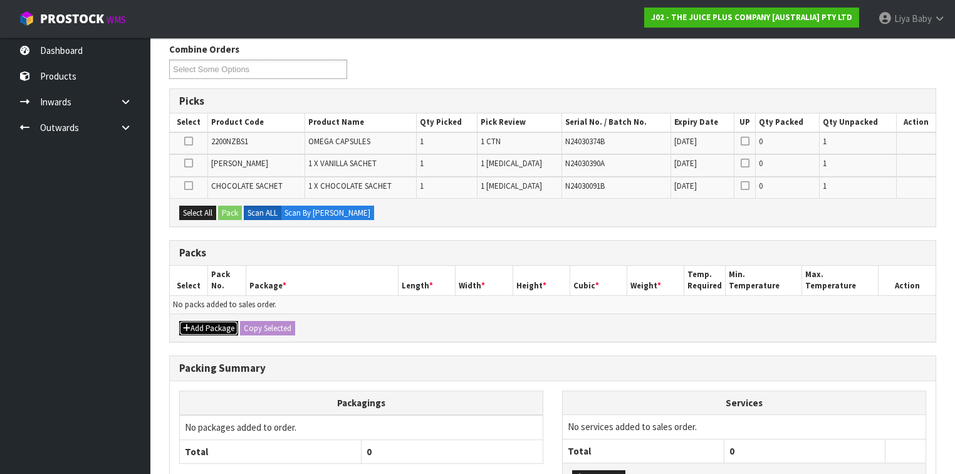
click at [212, 326] on button "Add Package" at bounding box center [208, 328] width 59 height 15
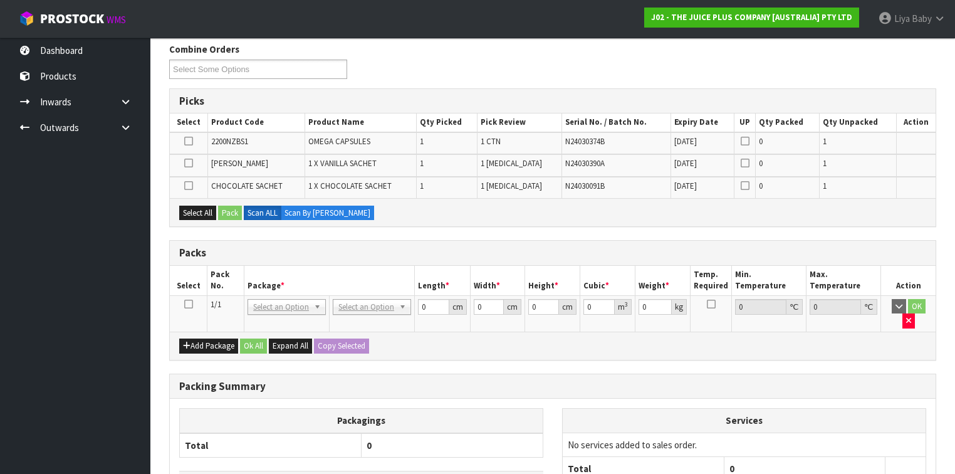
click at [190, 304] on icon at bounding box center [188, 304] width 9 height 1
click at [196, 209] on button "Select All" at bounding box center [197, 212] width 37 height 15
click at [216, 213] on button "Select All" at bounding box center [197, 212] width 37 height 15
click at [224, 213] on button "Pack" at bounding box center [230, 212] width 24 height 15
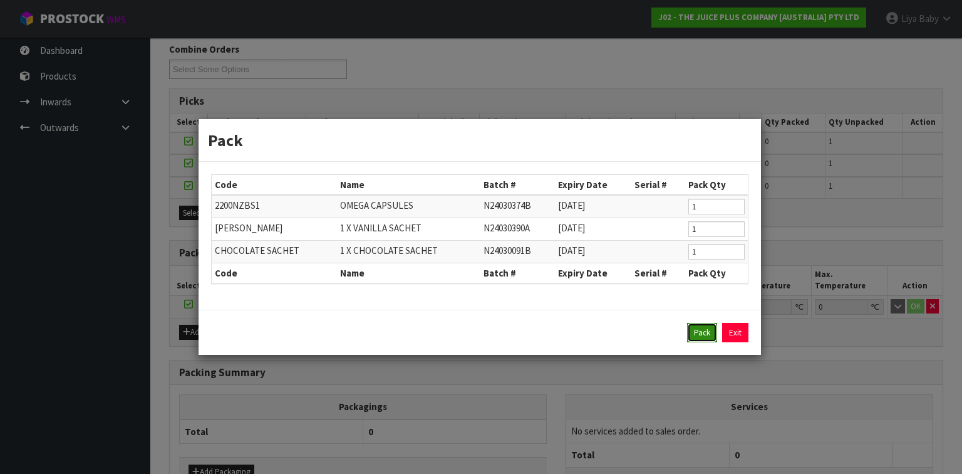
click at [709, 333] on button "Pack" at bounding box center [702, 333] width 30 height 20
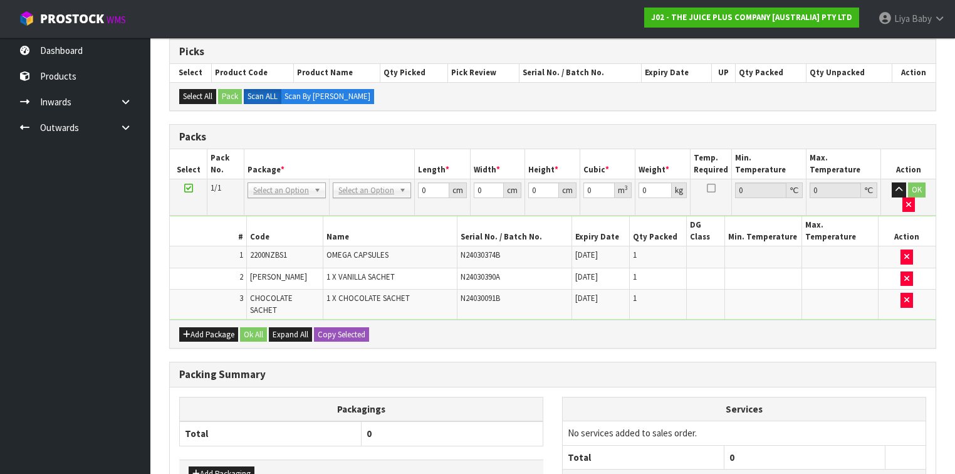
scroll to position [251, 0]
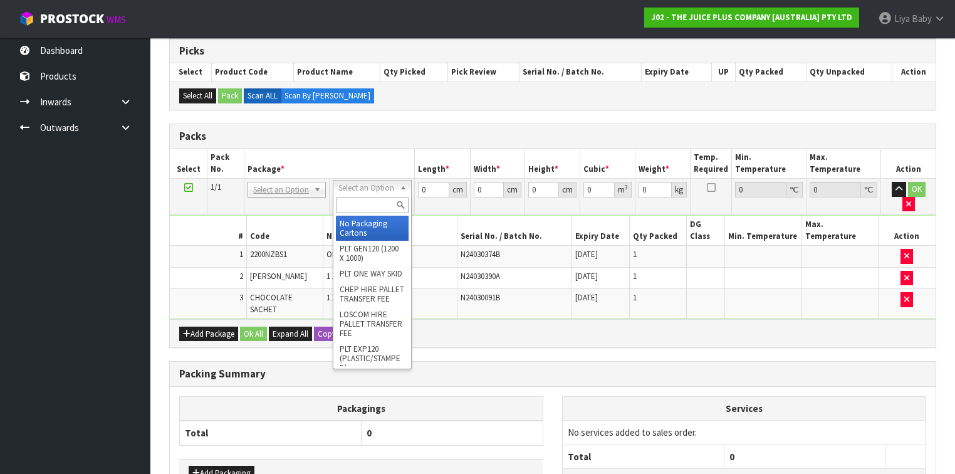
click at [368, 204] on input "text" at bounding box center [372, 205] width 72 height 16
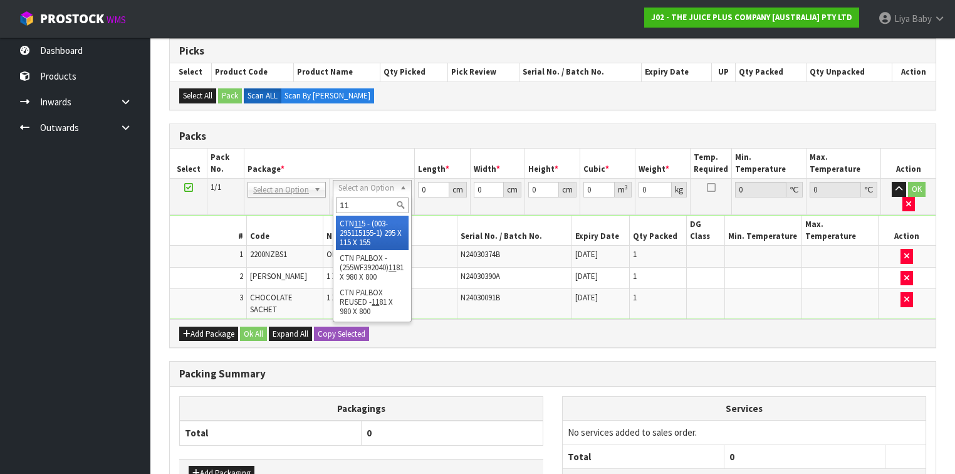
type input "1"
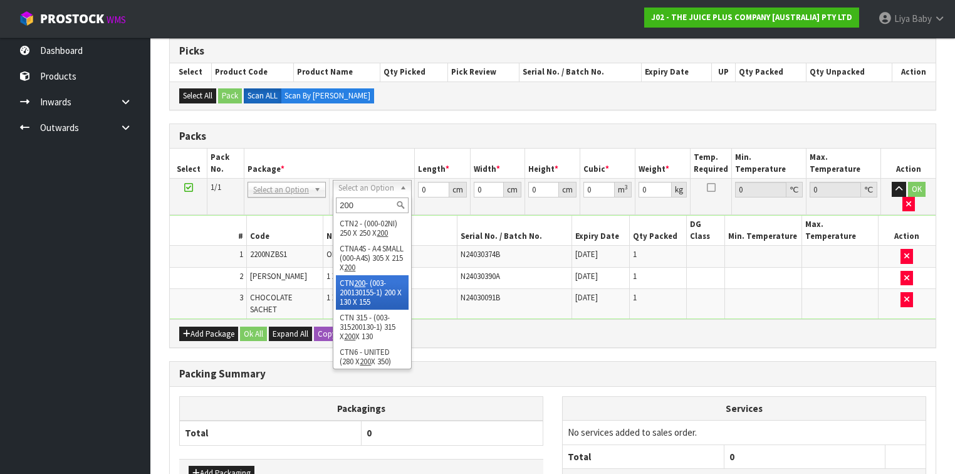
type input "200"
type input "20"
type input "13"
type input "15.5"
type input "0.00403"
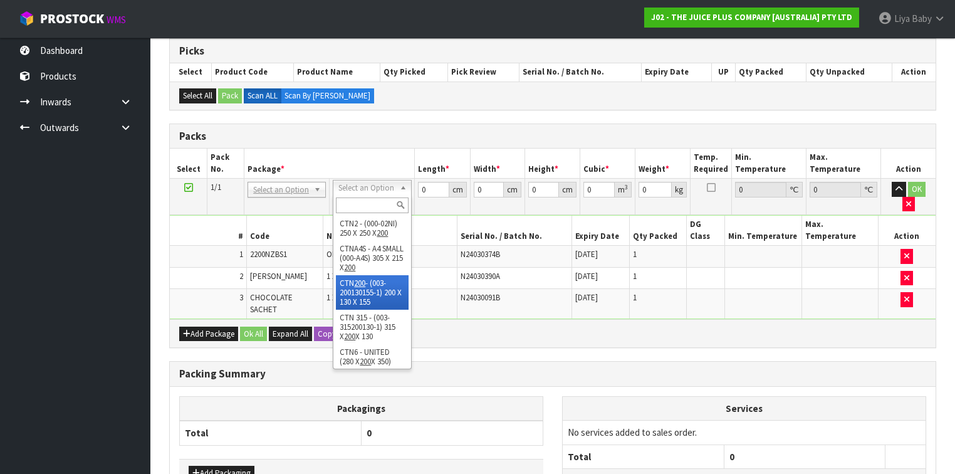
type input "0.58"
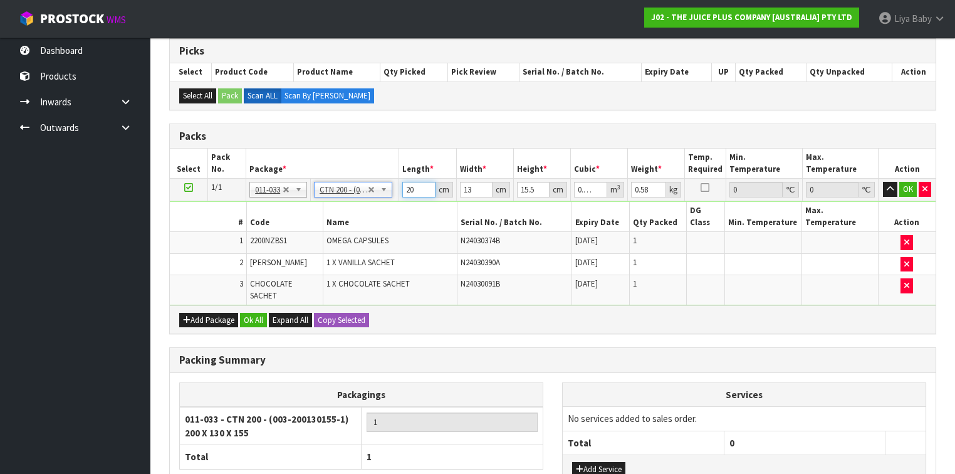
click at [417, 188] on input "20" at bounding box center [418, 190] width 33 height 16
type input "2"
type input "0.000403"
type input "21"
click at [472, 188] on input "13" at bounding box center [476, 190] width 33 height 16
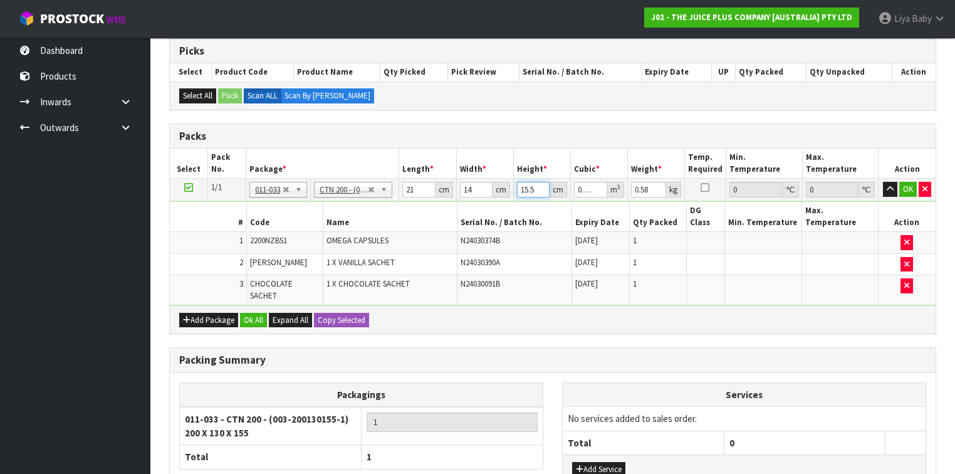
click at [534, 184] on input "15.5" at bounding box center [533, 190] width 33 height 16
click at [251, 313] on button "Ok All" at bounding box center [253, 320] width 27 height 15
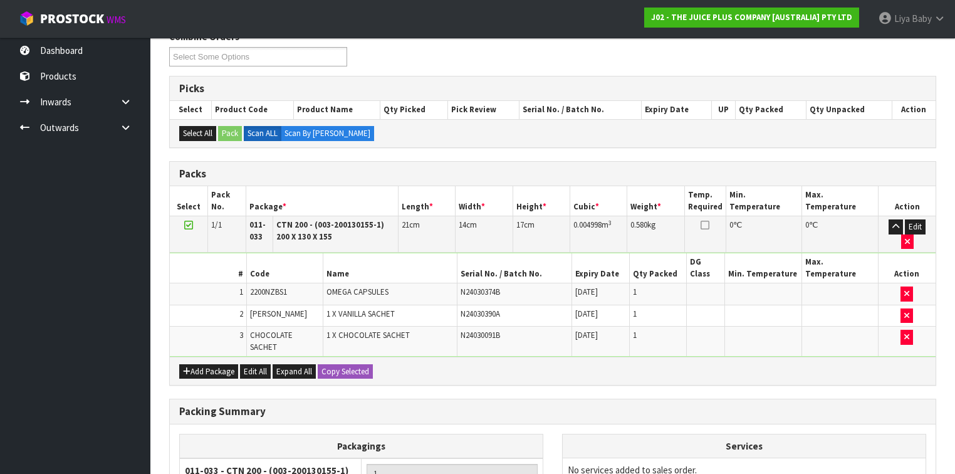
scroll to position [195, 0]
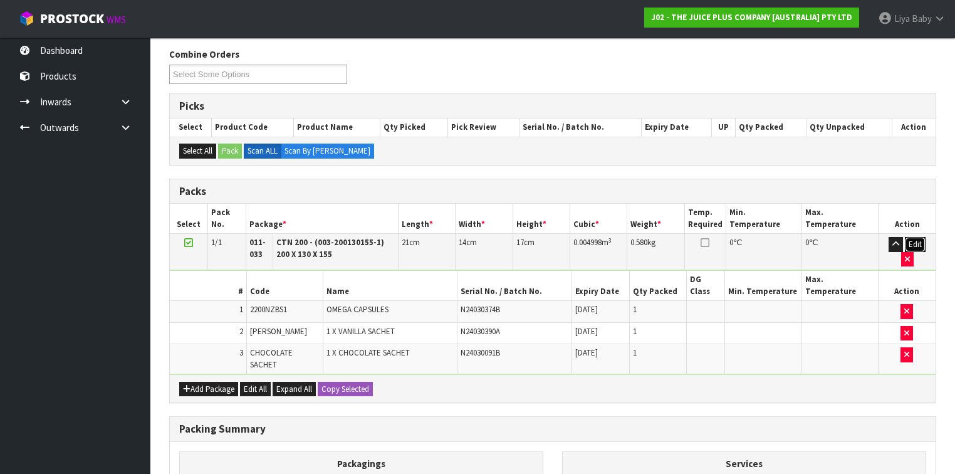
click at [905, 244] on button "Edit" at bounding box center [915, 244] width 21 height 15
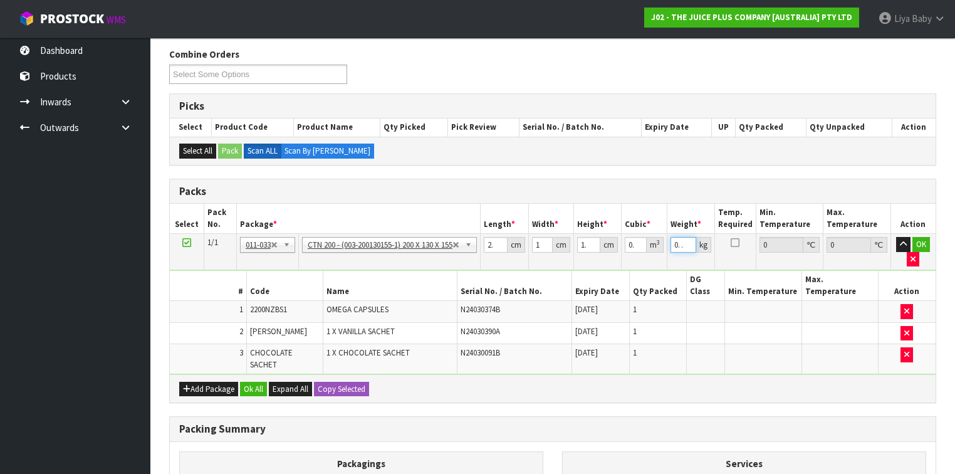
click at [684, 242] on input "0.58" at bounding box center [683, 245] width 26 height 16
click at [684, 242] on input "58" at bounding box center [683, 245] width 26 height 16
click at [920, 244] on button "OK" at bounding box center [921, 244] width 18 height 15
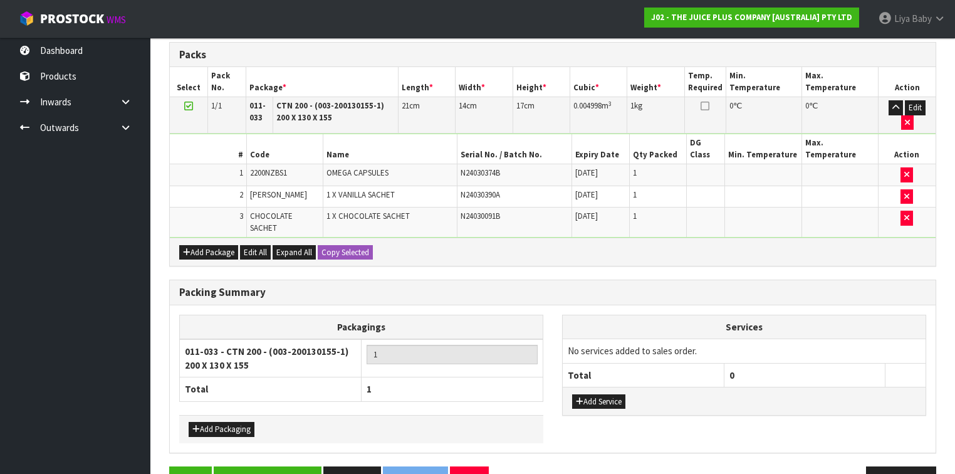
scroll to position [346, 0]
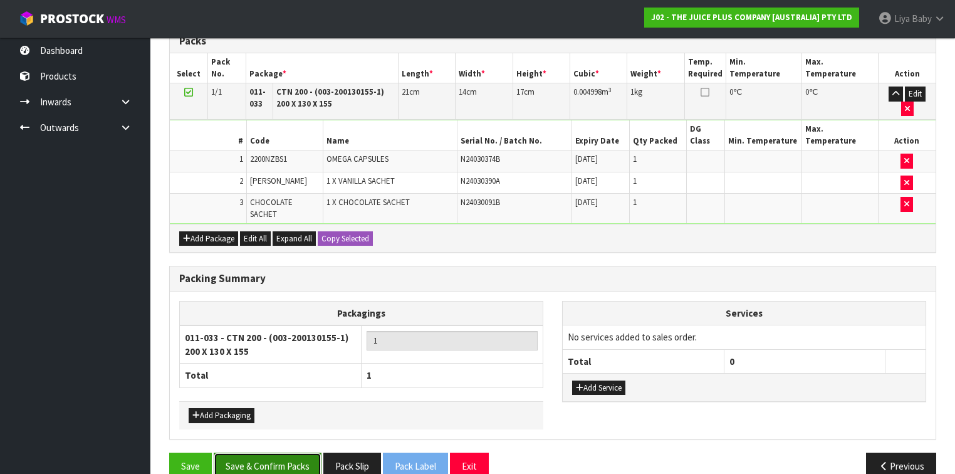
click at [256, 452] on button "Save & Confirm Packs" at bounding box center [268, 465] width 108 height 27
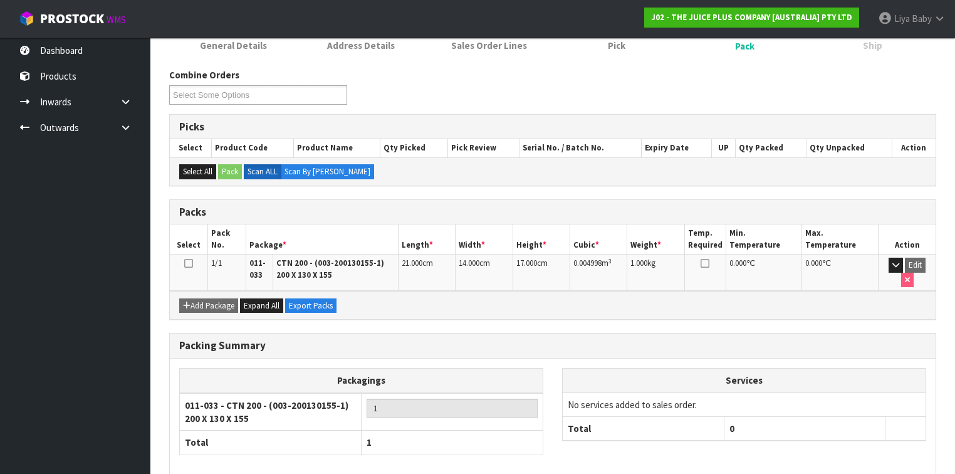
scroll to position [200, 0]
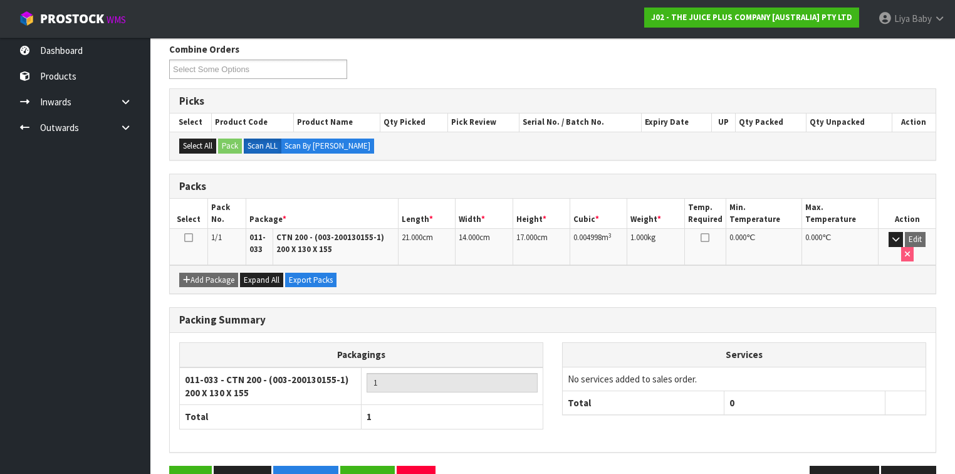
click at [188, 237] on icon at bounding box center [188, 237] width 9 height 1
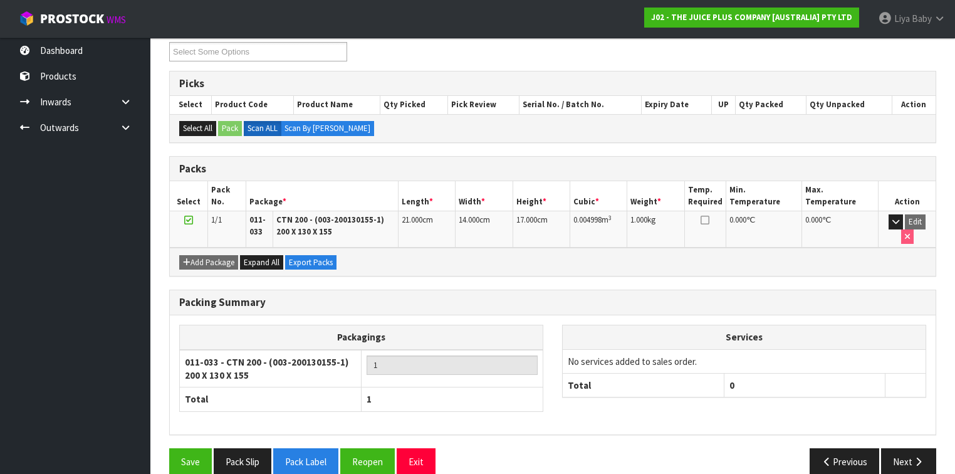
scroll to position [227, 0]
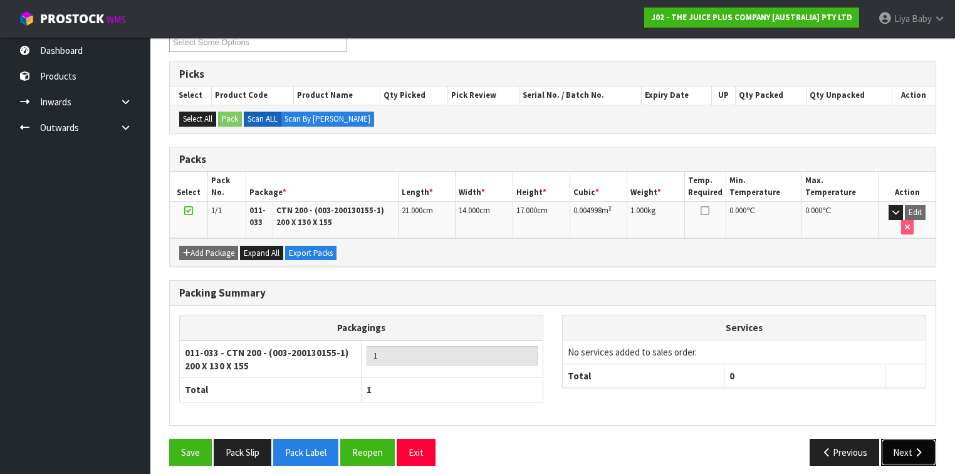
click at [909, 439] on button "Next" at bounding box center [908, 452] width 55 height 27
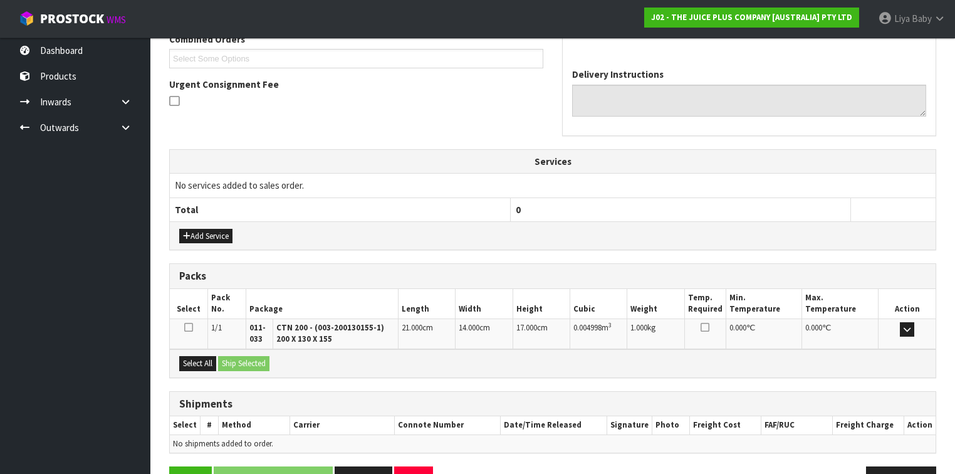
scroll to position [370, 0]
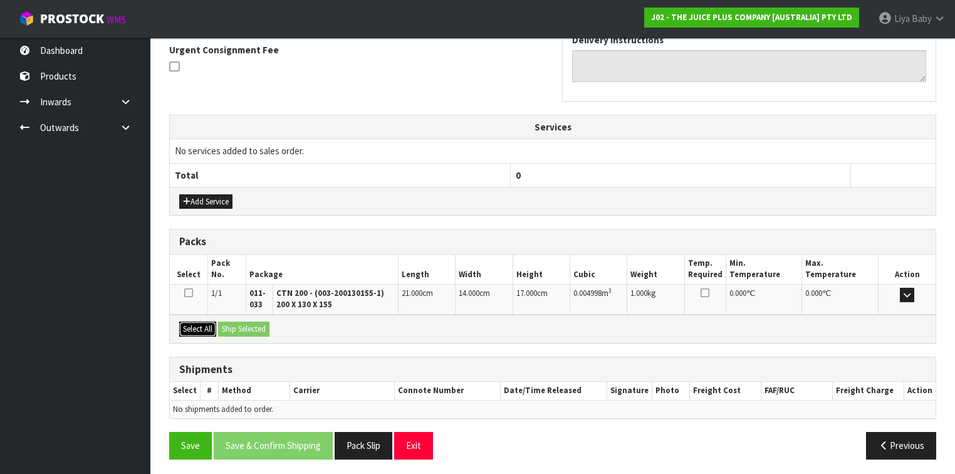
click at [195, 330] on button "Select All" at bounding box center [197, 328] width 37 height 15
click at [244, 326] on button "Ship Selected" at bounding box center [243, 328] width 51 height 15
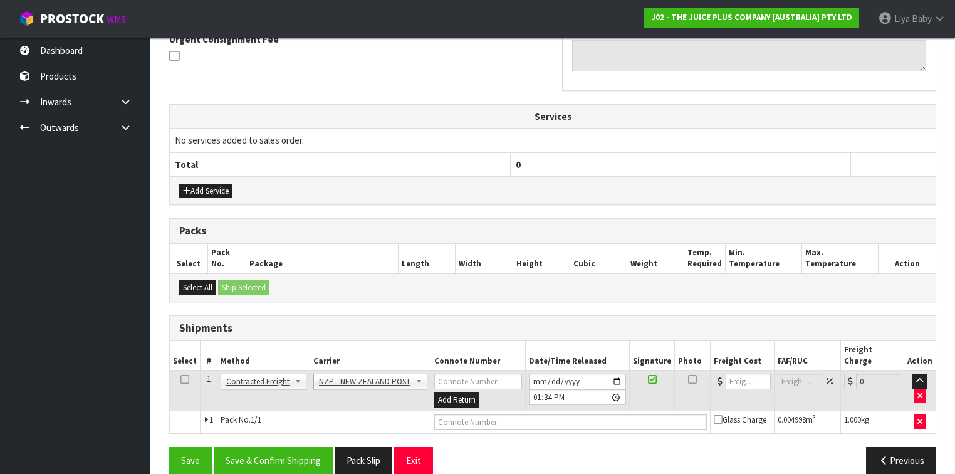
scroll to position [383, 0]
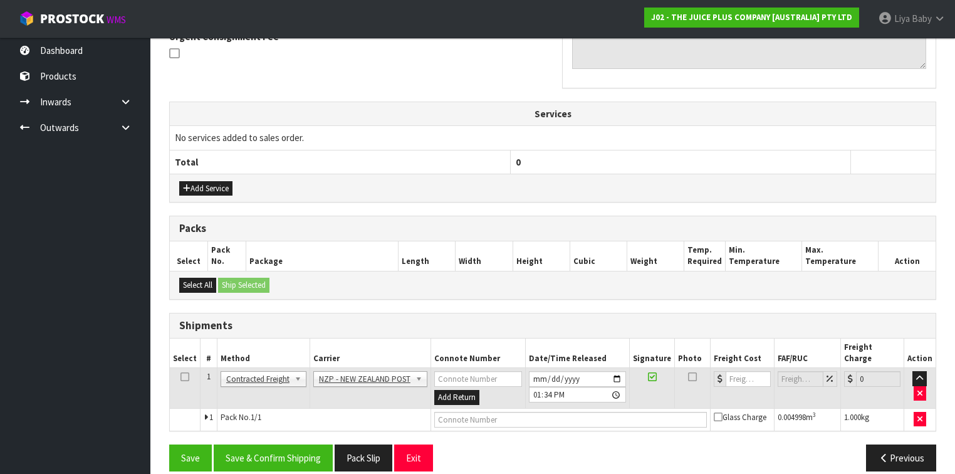
click at [182, 377] on icon at bounding box center [184, 377] width 9 height 1
click at [268, 444] on button "Save & Confirm Shipping" at bounding box center [273, 457] width 119 height 27
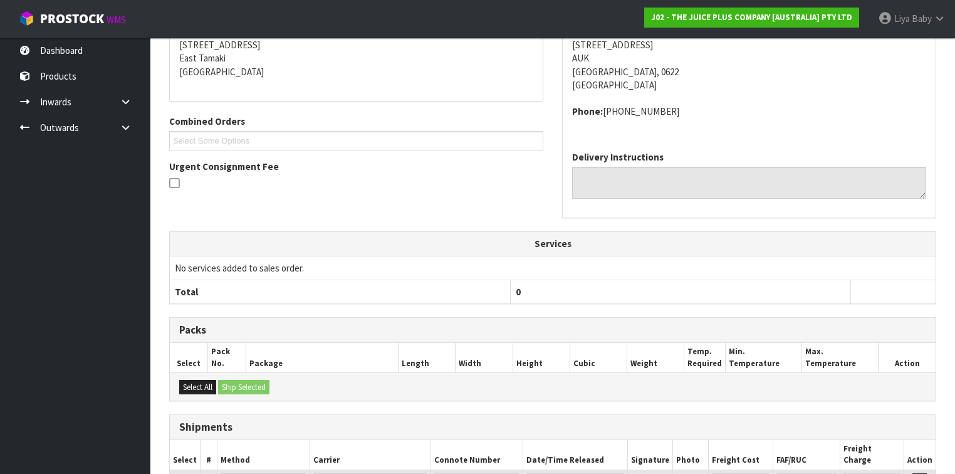
scroll to position [367, 0]
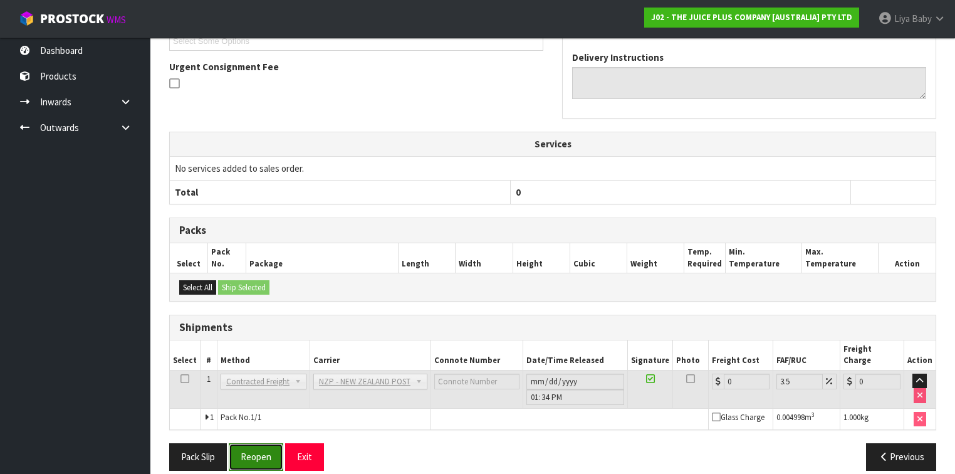
click at [257, 447] on button "Reopen" at bounding box center [256, 456] width 55 height 27
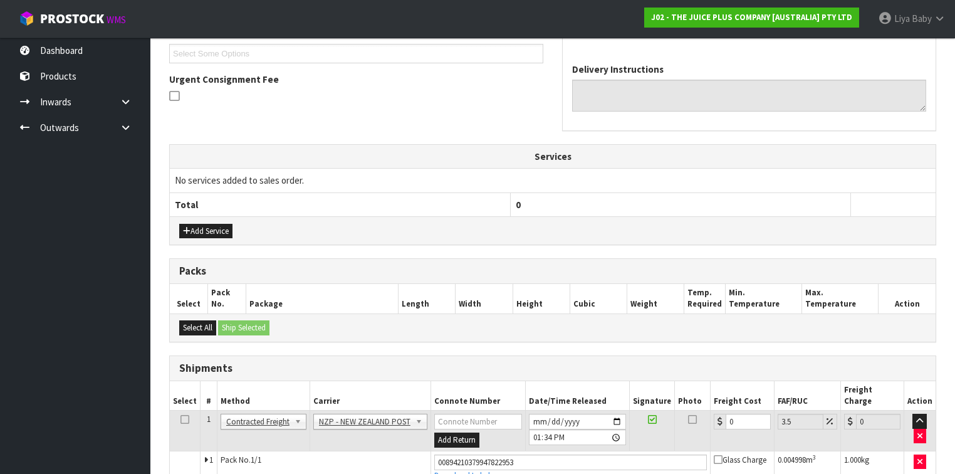
scroll to position [395, 0]
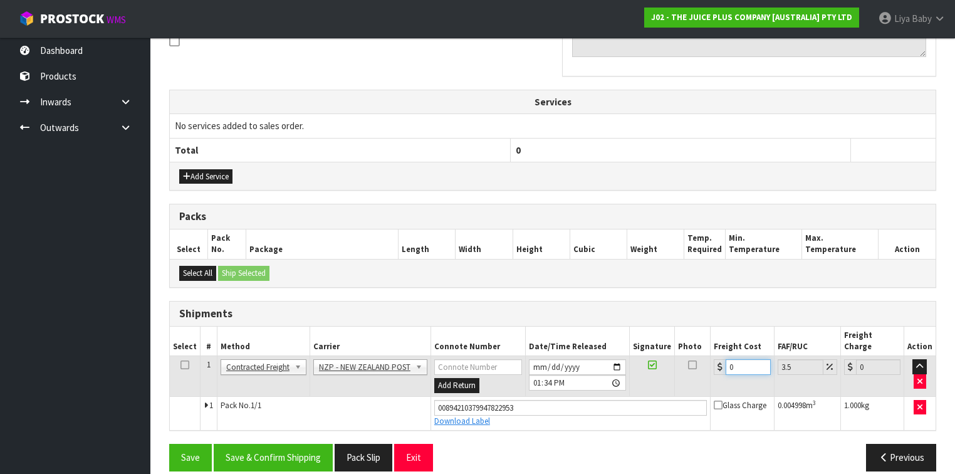
click at [734, 359] on input "0" at bounding box center [747, 367] width 44 height 16
click at [187, 365] on icon at bounding box center [184, 365] width 9 height 1
click at [258, 444] on button "Save & Confirm Shipping" at bounding box center [273, 457] width 119 height 27
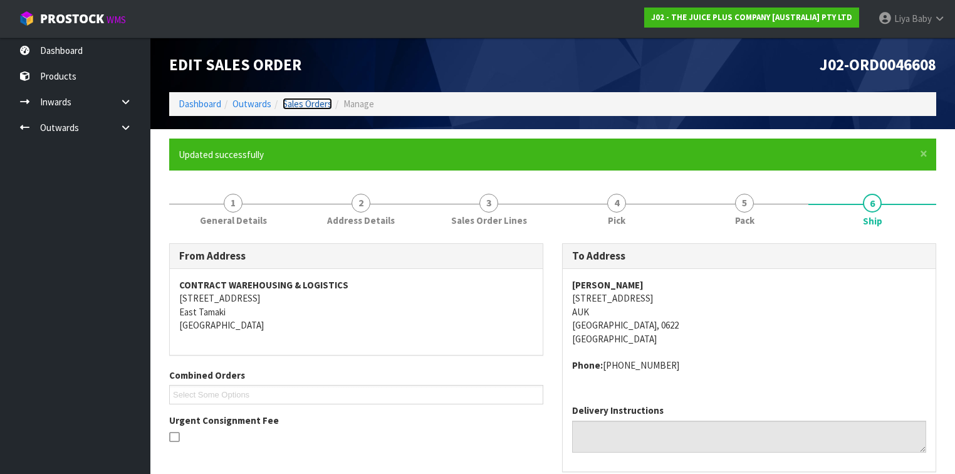
click at [301, 102] on link "Sales Orders" at bounding box center [307, 104] width 49 height 12
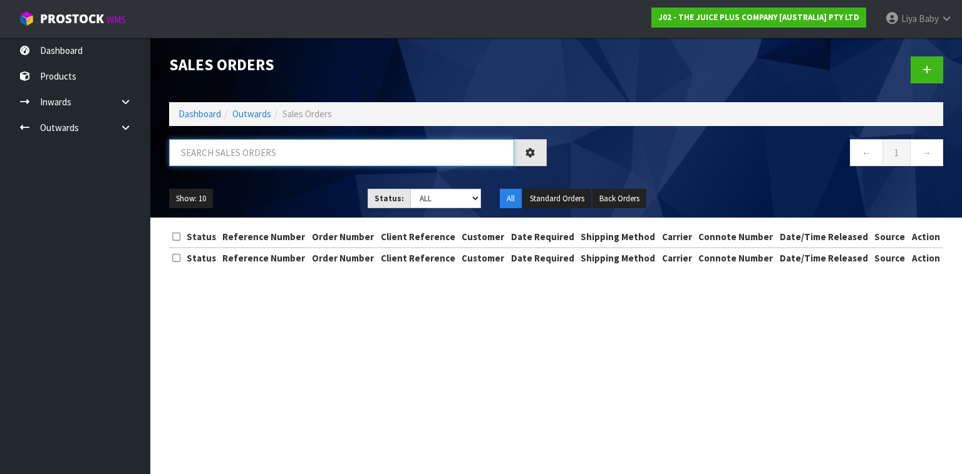
click at [241, 154] on input "text" at bounding box center [341, 152] width 345 height 27
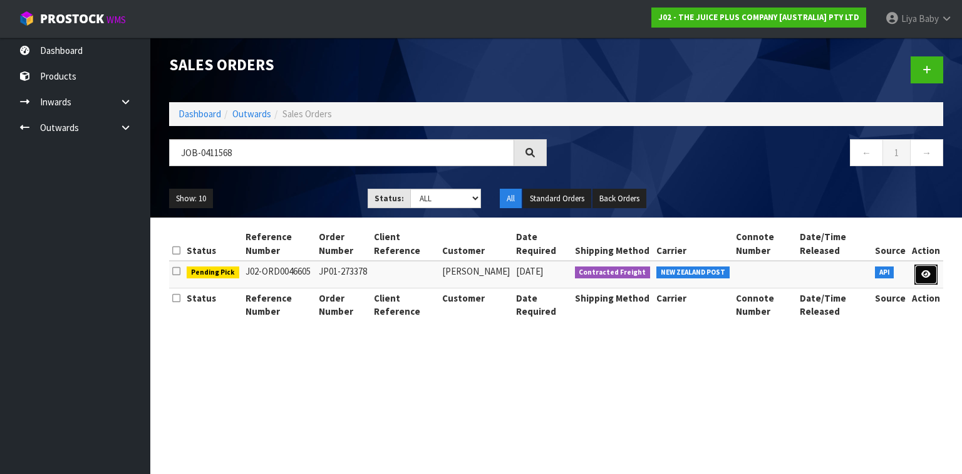
click at [925, 273] on icon at bounding box center [926, 274] width 9 height 8
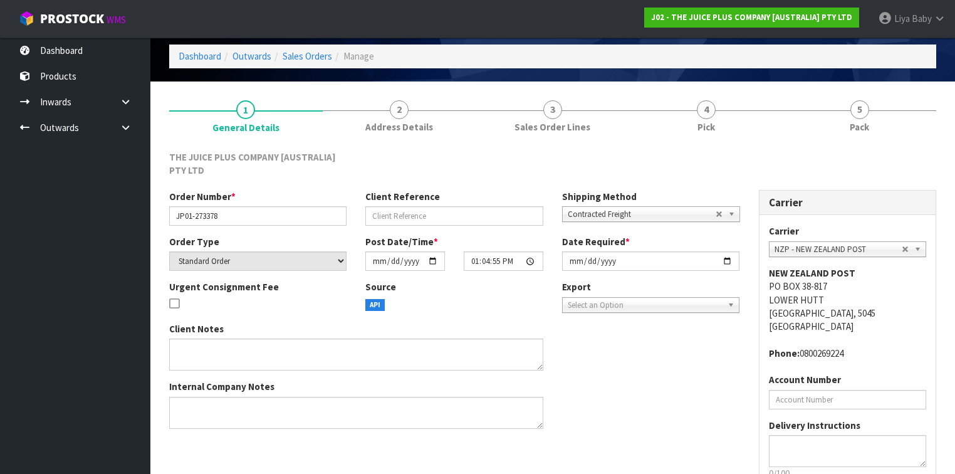
scroll to position [132, 0]
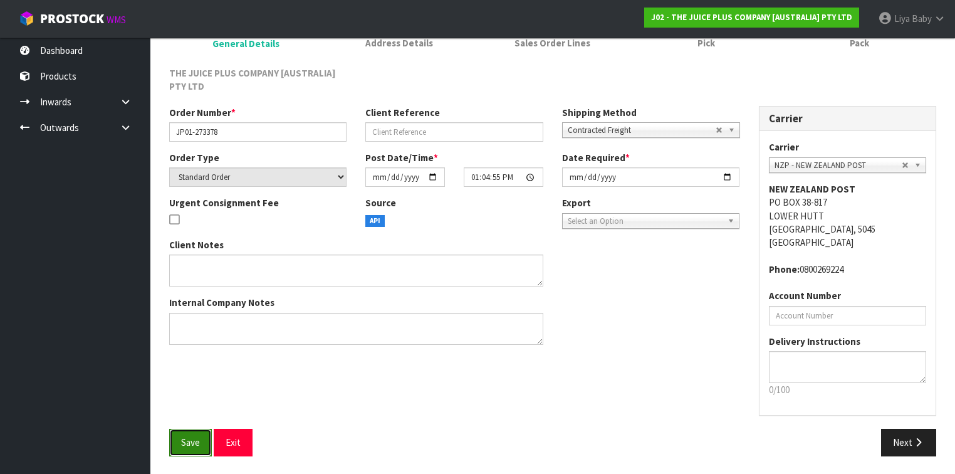
click at [198, 439] on span "Save" at bounding box center [190, 442] width 19 height 12
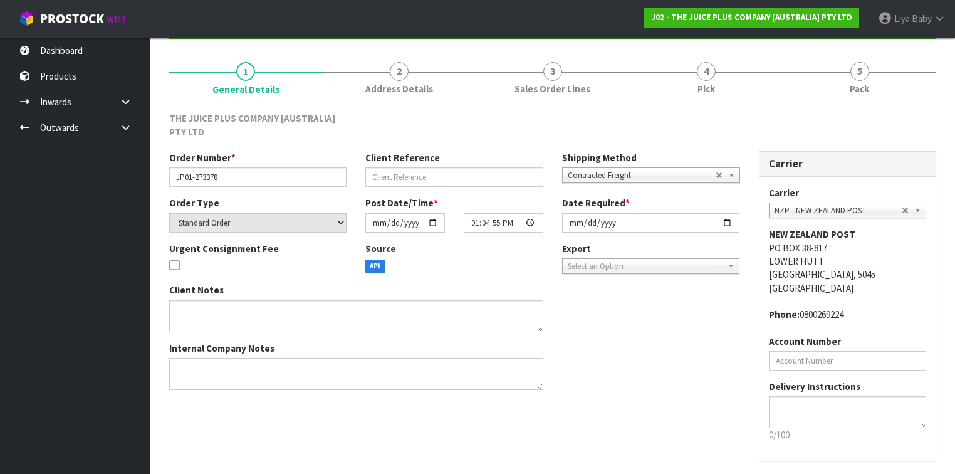
scroll to position [0, 0]
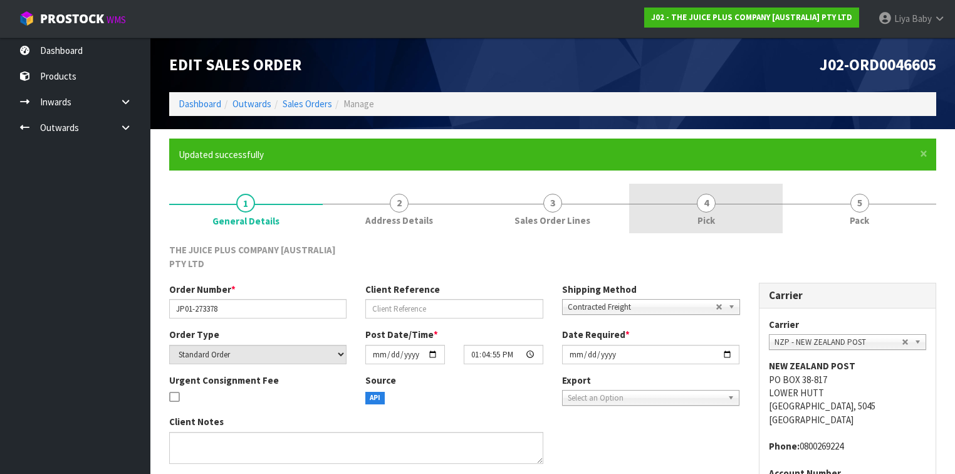
click at [709, 208] on span "4" at bounding box center [706, 203] width 19 height 19
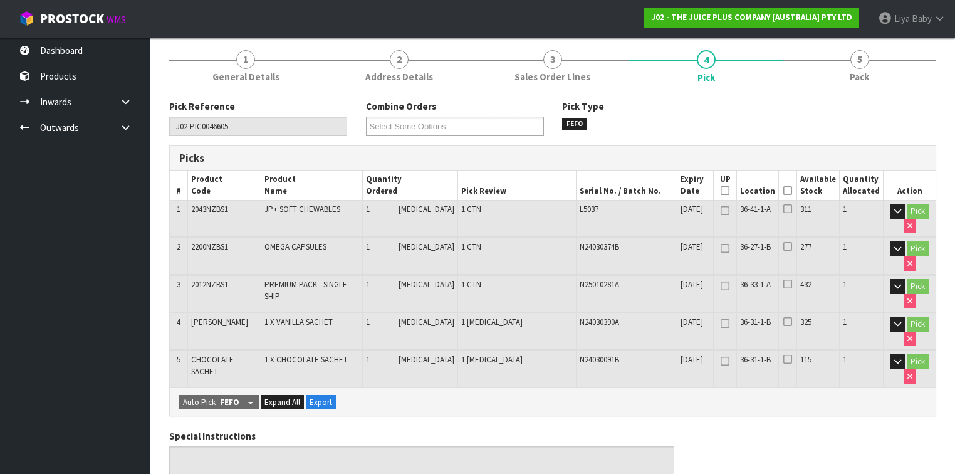
scroll to position [150, 0]
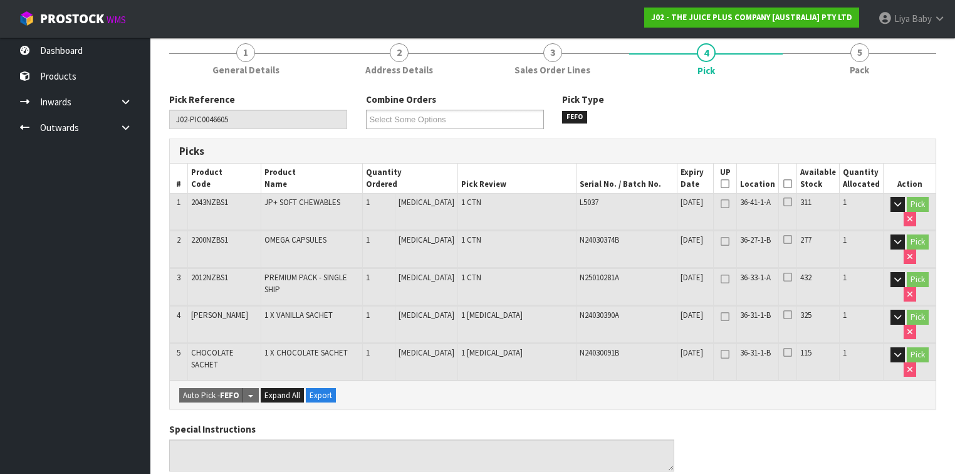
click at [787, 184] on icon at bounding box center [787, 184] width 9 height 1
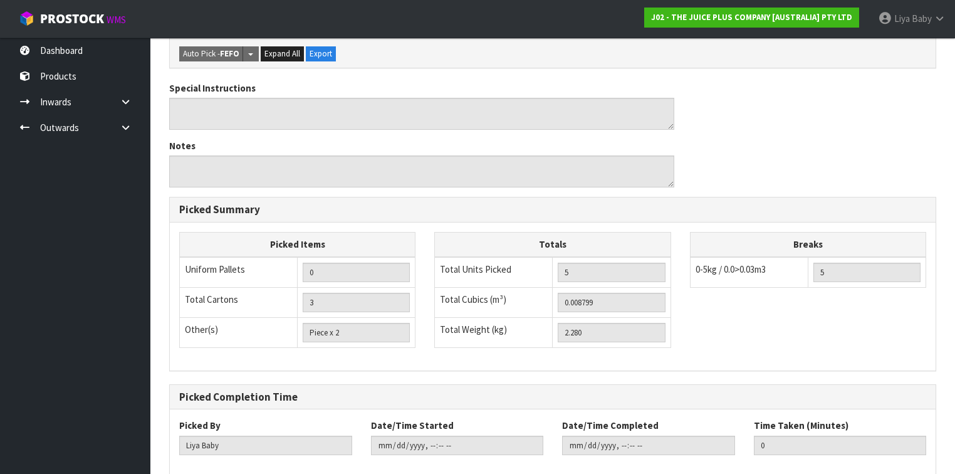
scroll to position [598, 0]
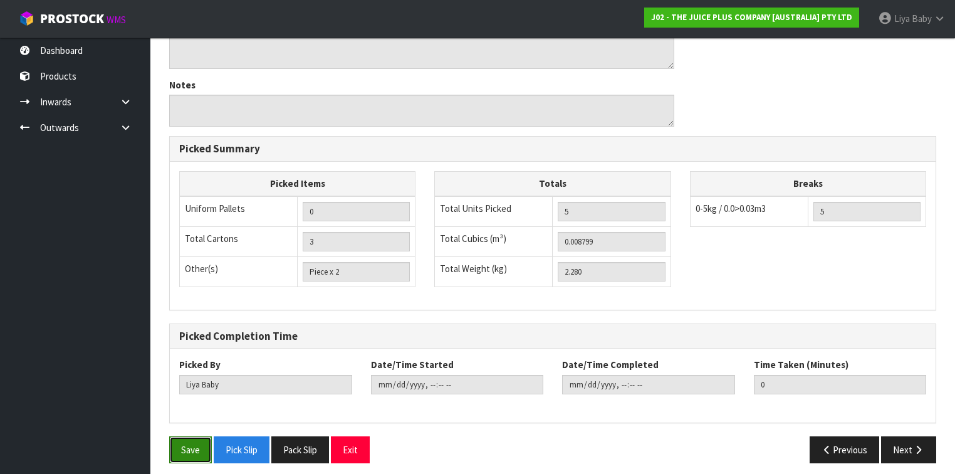
drag, startPoint x: 177, startPoint y: 444, endPoint x: 192, endPoint y: 428, distance: 21.7
click at [177, 443] on button "Save" at bounding box center [190, 449] width 43 height 27
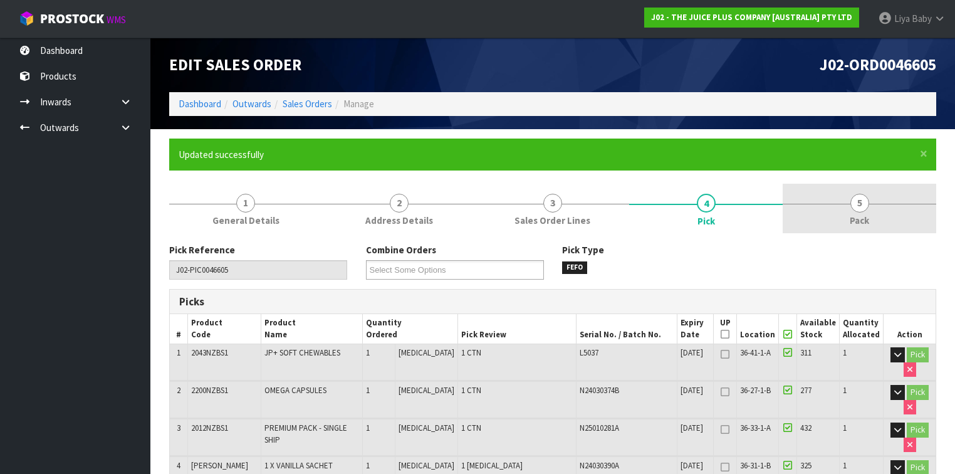
drag, startPoint x: 868, startPoint y: 194, endPoint x: 804, endPoint y: 221, distance: 69.3
click at [867, 195] on link "5 Pack" at bounding box center [858, 208] width 153 height 49
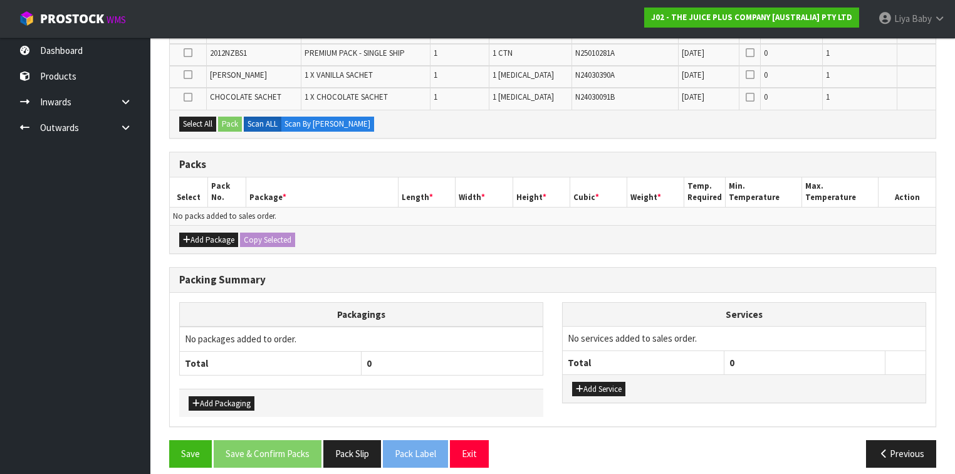
scroll to position [339, 0]
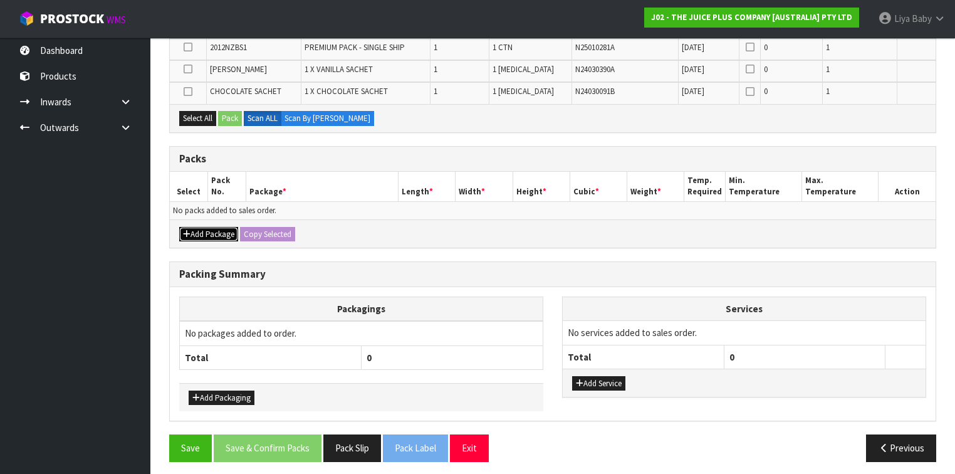
click at [222, 231] on button "Add Package" at bounding box center [208, 234] width 59 height 15
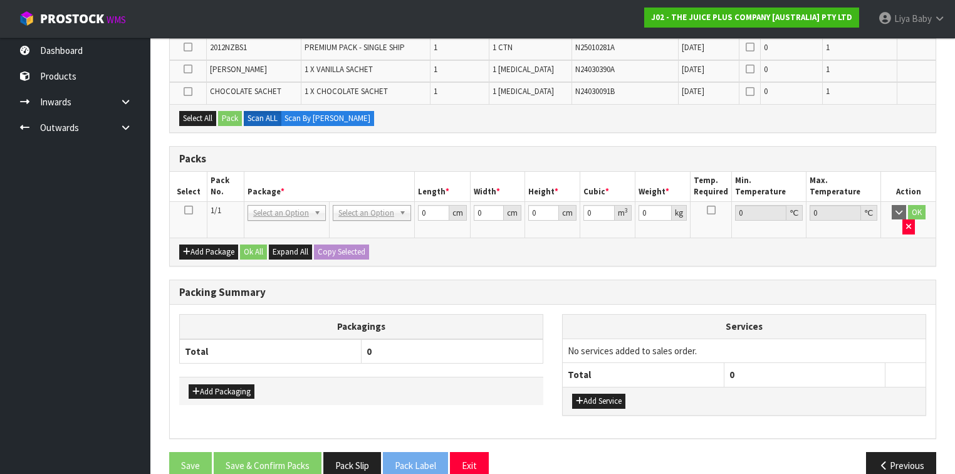
click at [189, 210] on icon at bounding box center [188, 210] width 9 height 1
click at [200, 115] on button "Select All" at bounding box center [197, 118] width 37 height 15
click at [226, 114] on button "Pack" at bounding box center [230, 118] width 24 height 15
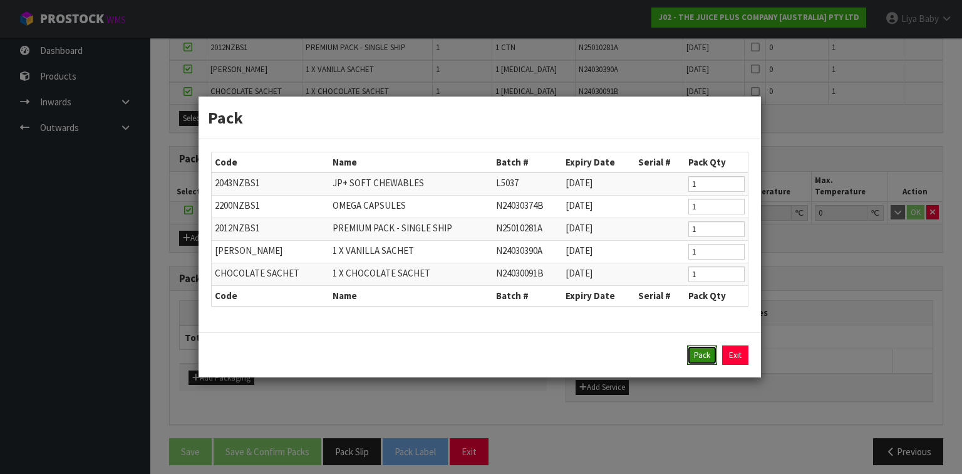
click at [692, 355] on button "Pack" at bounding box center [702, 355] width 30 height 20
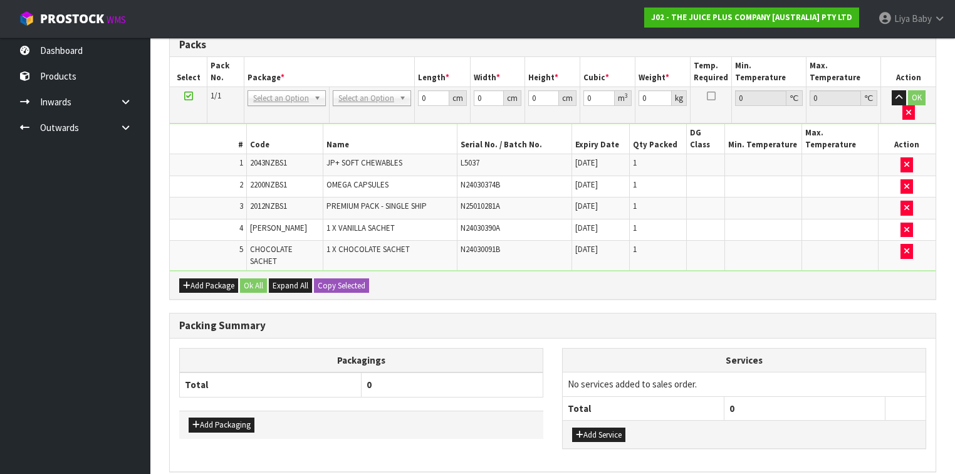
scroll to position [317, 0]
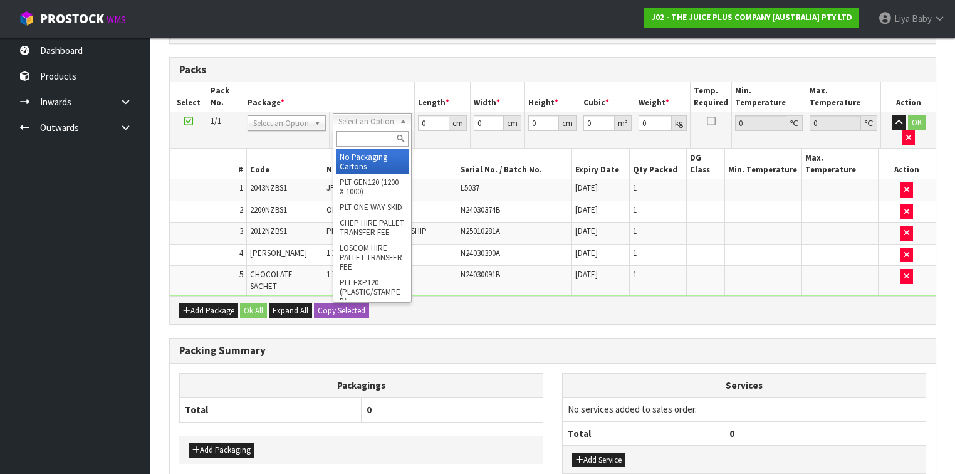
click at [367, 142] on input "text" at bounding box center [372, 139] width 72 height 16
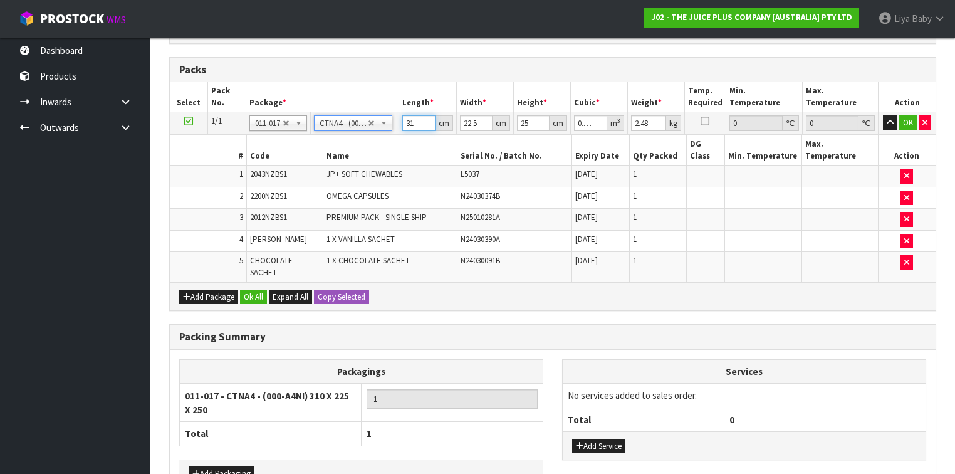
click at [417, 120] on input "31" at bounding box center [418, 123] width 33 height 16
click at [479, 122] on input "22.5" at bounding box center [476, 123] width 33 height 16
click at [531, 122] on input "25" at bounding box center [533, 123] width 33 height 16
click at [650, 122] on input "2.48" at bounding box center [648, 123] width 35 height 16
click at [251, 289] on button "Ok All" at bounding box center [253, 296] width 27 height 15
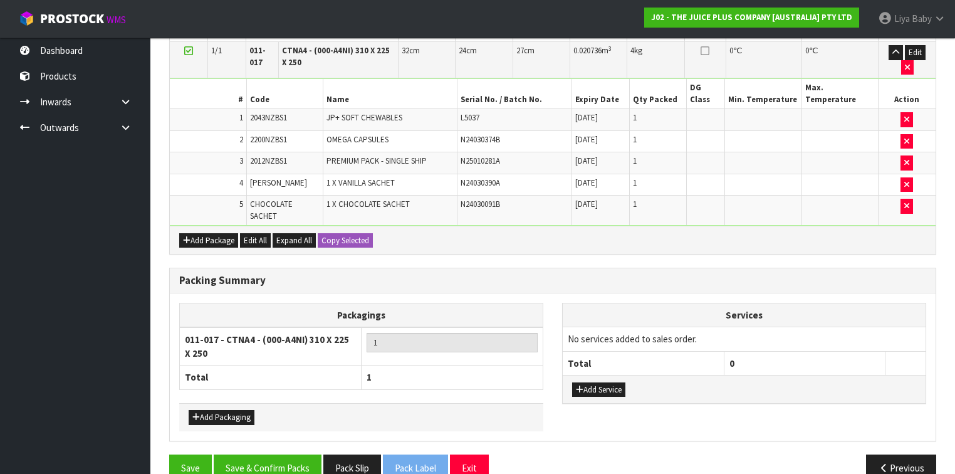
scroll to position [388, 0]
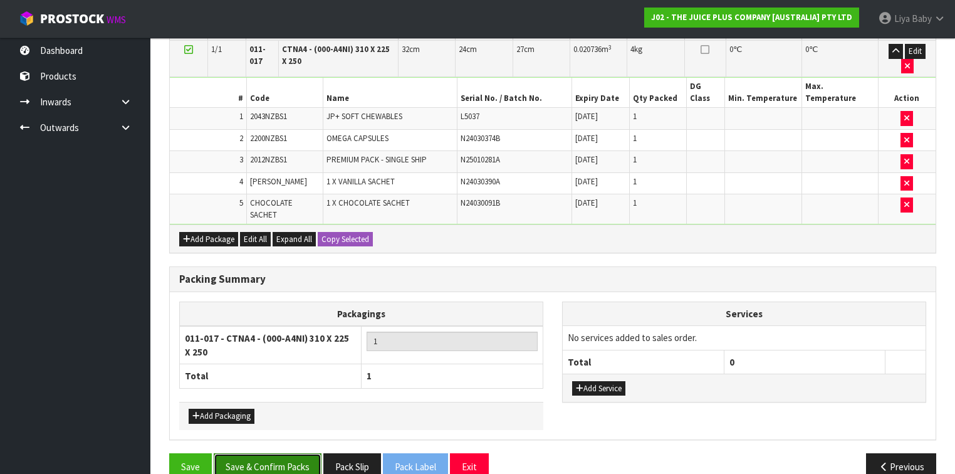
click at [261, 453] on button "Save & Confirm Packs" at bounding box center [268, 466] width 108 height 27
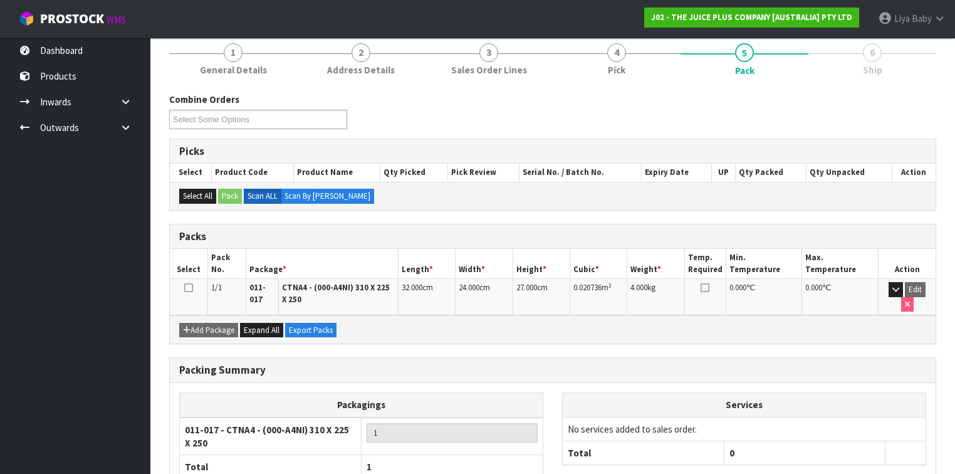
scroll to position [227, 0]
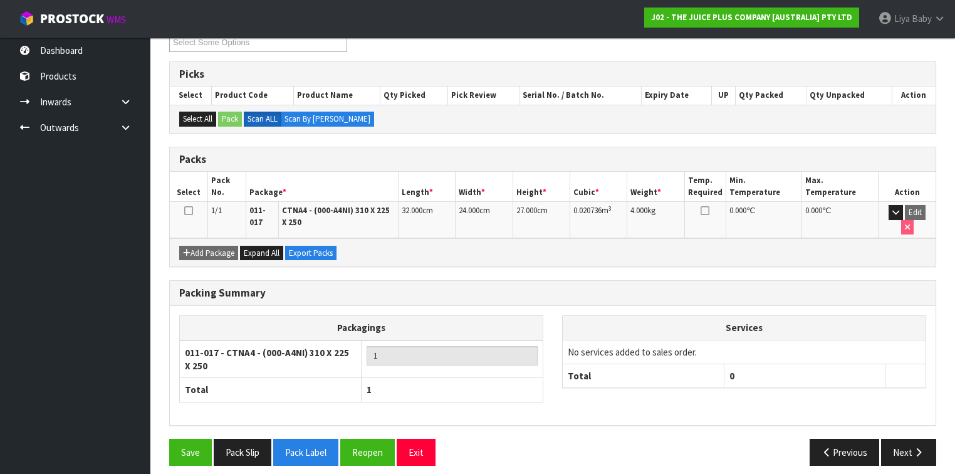
click at [192, 202] on td at bounding box center [189, 220] width 38 height 36
click at [190, 211] on icon at bounding box center [188, 211] width 9 height 1
click at [917, 447] on icon "button" at bounding box center [918, 451] width 12 height 9
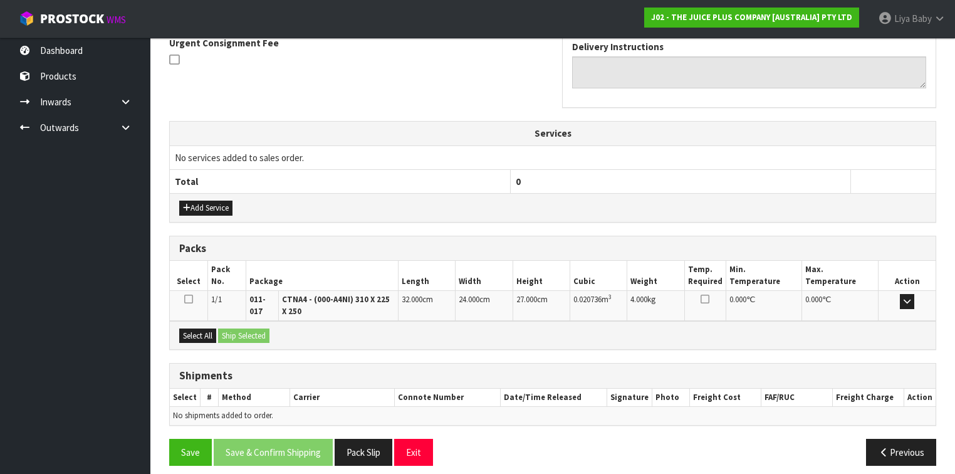
scroll to position [383, 0]
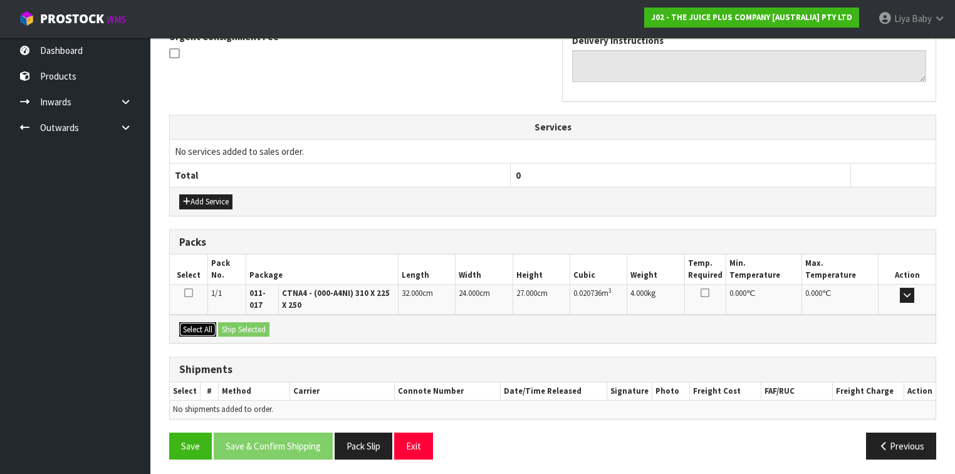
click at [205, 329] on button "Select All" at bounding box center [197, 329] width 37 height 15
click at [245, 325] on button "Ship Selected" at bounding box center [243, 329] width 51 height 15
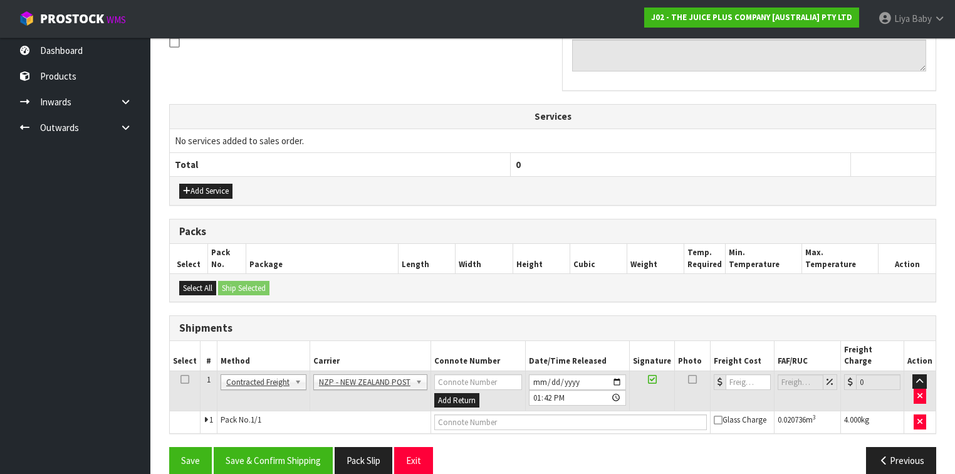
scroll to position [397, 0]
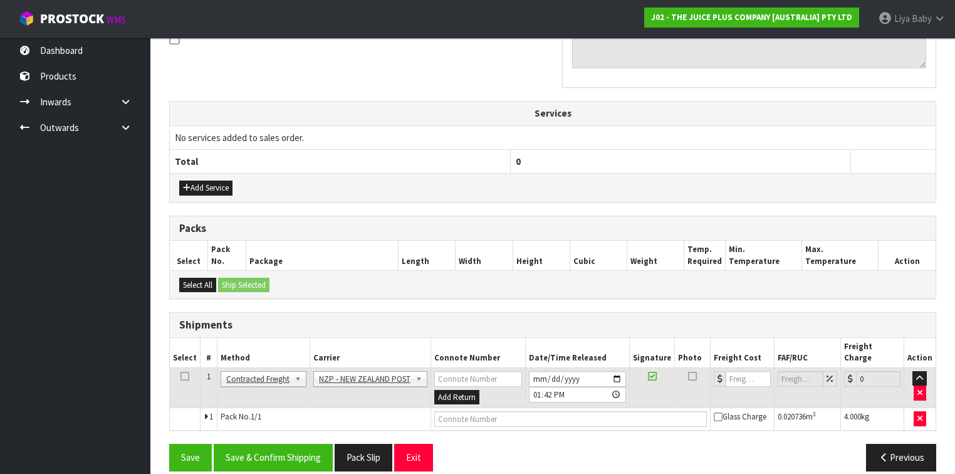
click at [182, 376] on icon at bounding box center [184, 376] width 9 height 1
click at [268, 445] on button "Save & Confirm Shipping" at bounding box center [273, 457] width 119 height 27
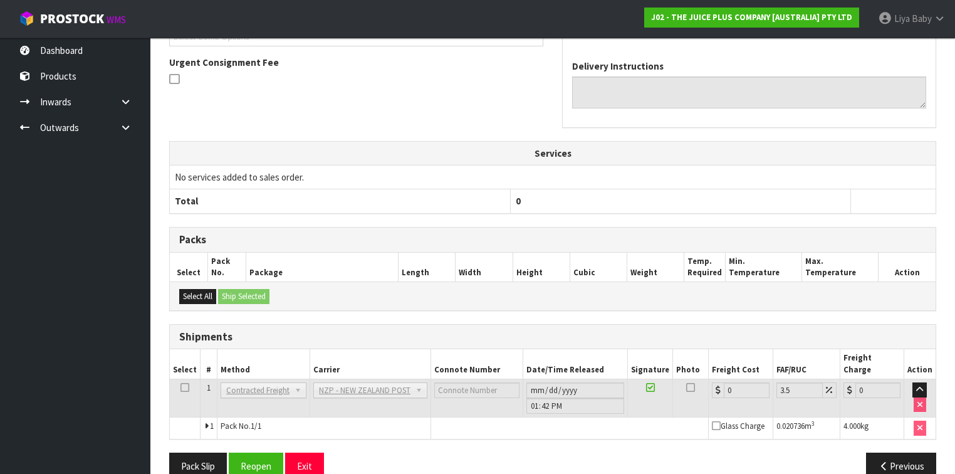
scroll to position [380, 0]
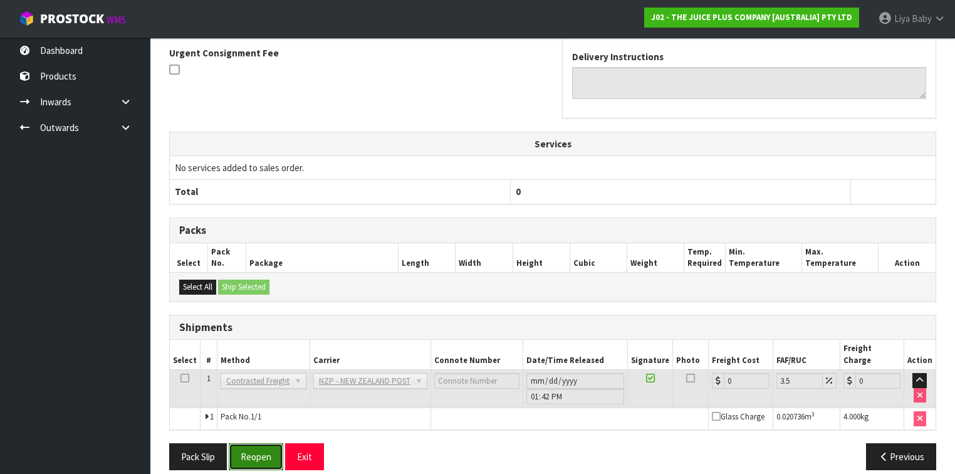
click at [274, 444] on button "Reopen" at bounding box center [256, 456] width 55 height 27
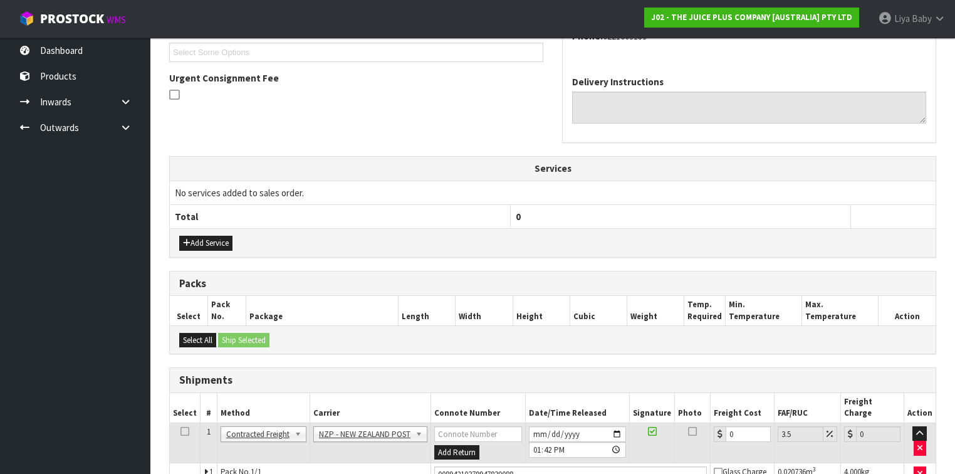
scroll to position [408, 0]
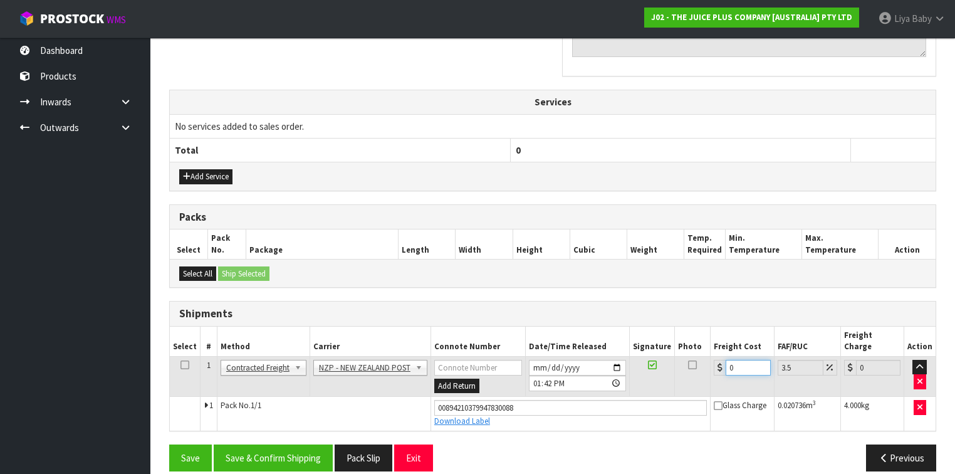
click at [740, 360] on input "0" at bounding box center [747, 368] width 44 height 16
drag, startPoint x: 185, startPoint y: 351, endPoint x: 190, endPoint y: 355, distance: 6.8
click at [185, 365] on icon at bounding box center [184, 365] width 9 height 1
click at [242, 455] on div "Save Save & Confirm Shipping Pack Slip Exit Previous" at bounding box center [553, 462] width 786 height 36
click at [246, 451] on button "Save & Confirm Shipping" at bounding box center [273, 457] width 119 height 27
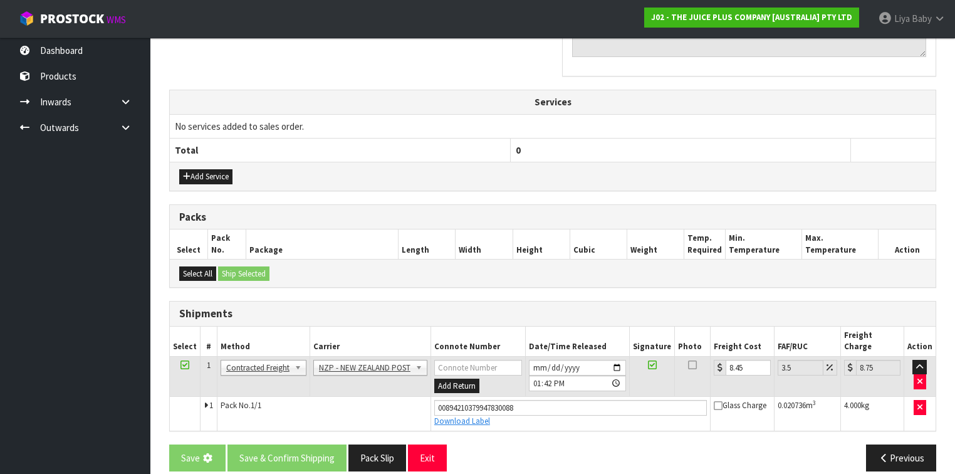
scroll to position [0, 0]
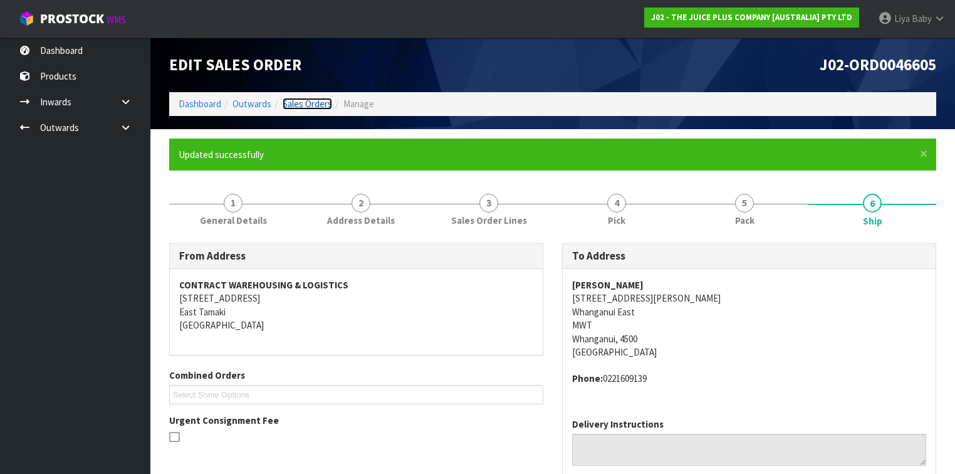
click at [307, 102] on link "Sales Orders" at bounding box center [307, 104] width 49 height 12
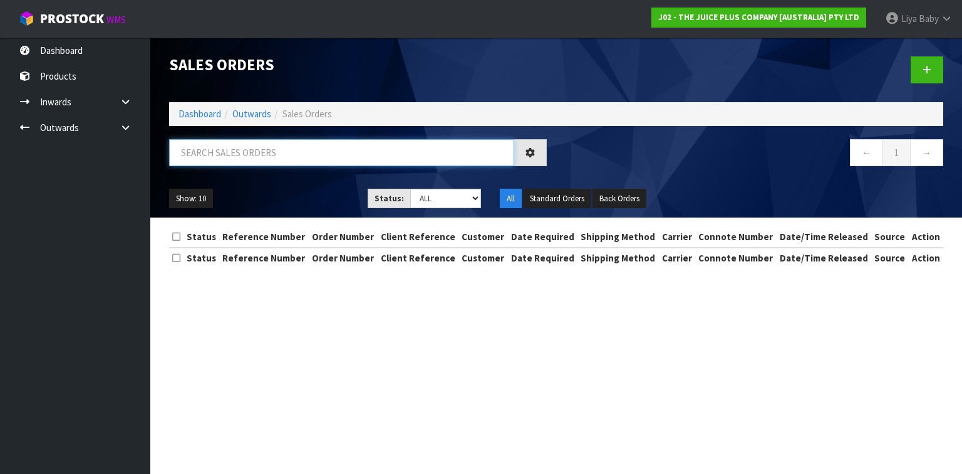
click at [273, 145] on input "text" at bounding box center [341, 152] width 345 height 27
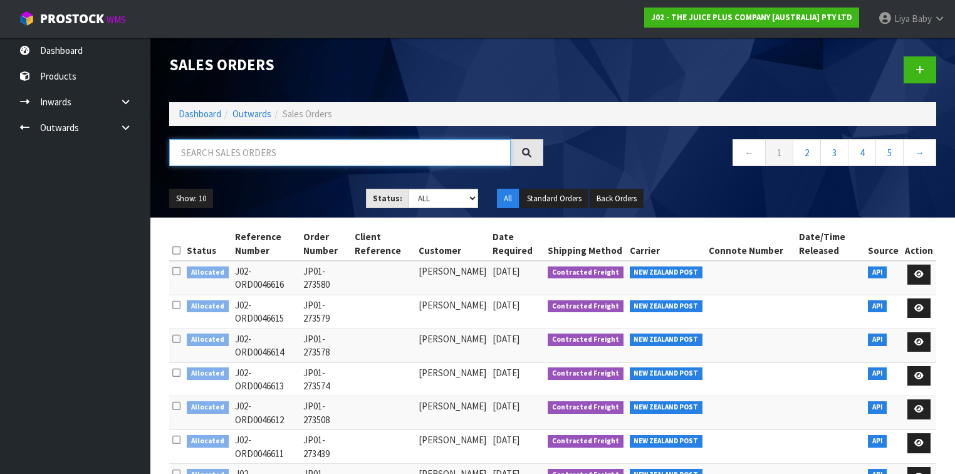
click at [225, 157] on input "text" at bounding box center [339, 152] width 341 height 27
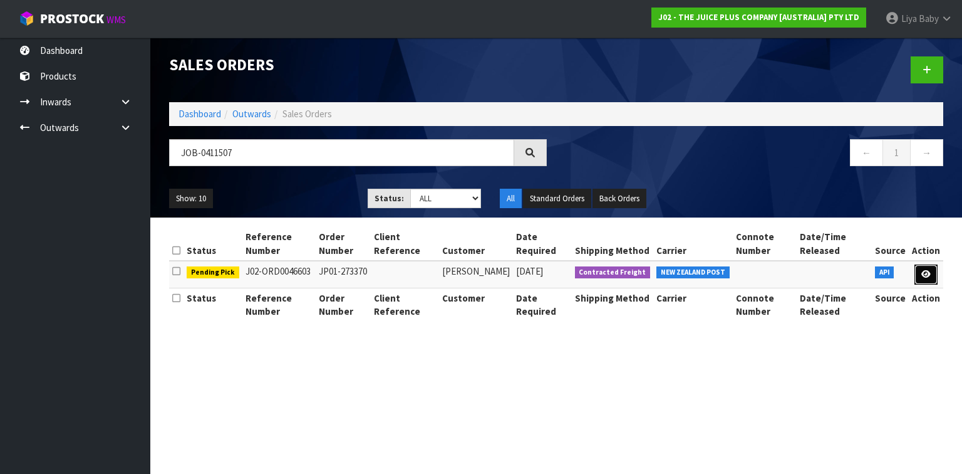
click at [927, 274] on icon at bounding box center [926, 274] width 9 height 8
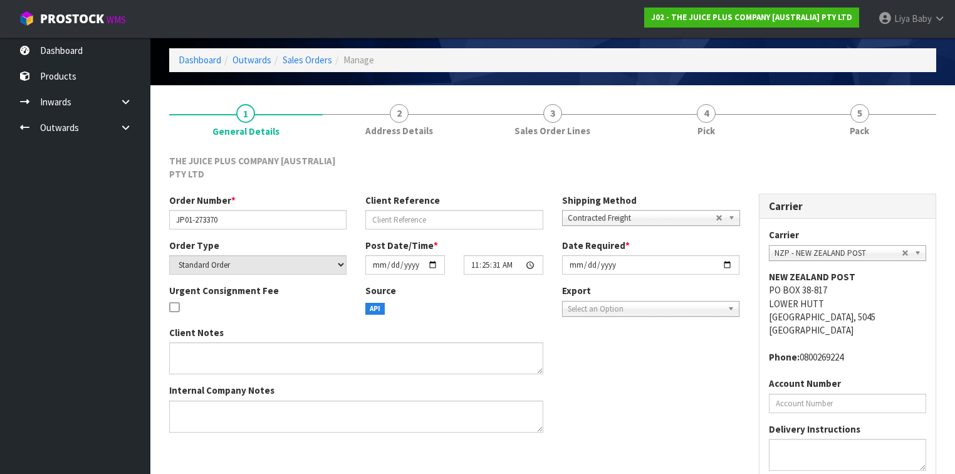
scroll to position [132, 0]
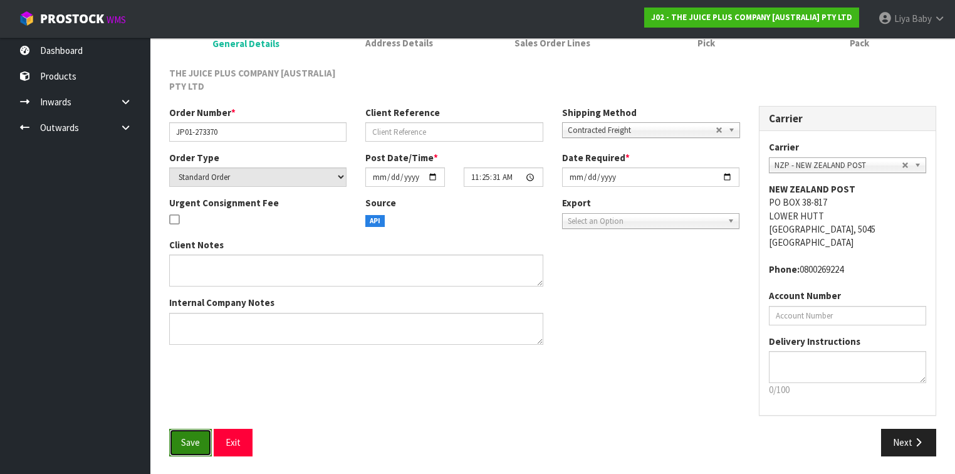
click at [185, 439] on span "Save" at bounding box center [190, 442] width 19 height 12
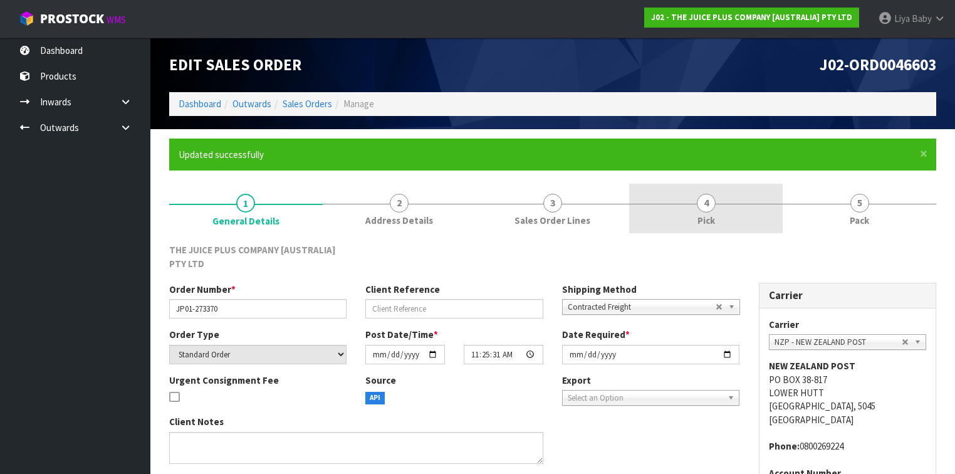
click at [700, 203] on span "4" at bounding box center [706, 203] width 19 height 19
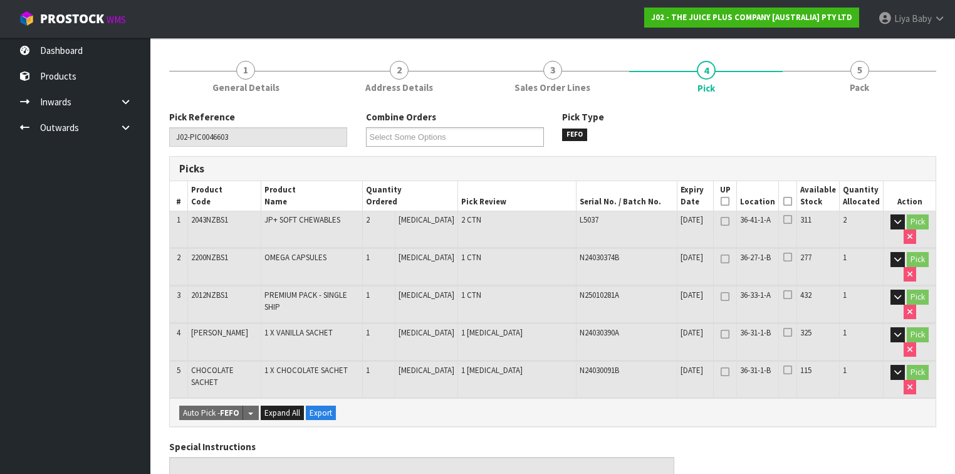
scroll to position [150, 0]
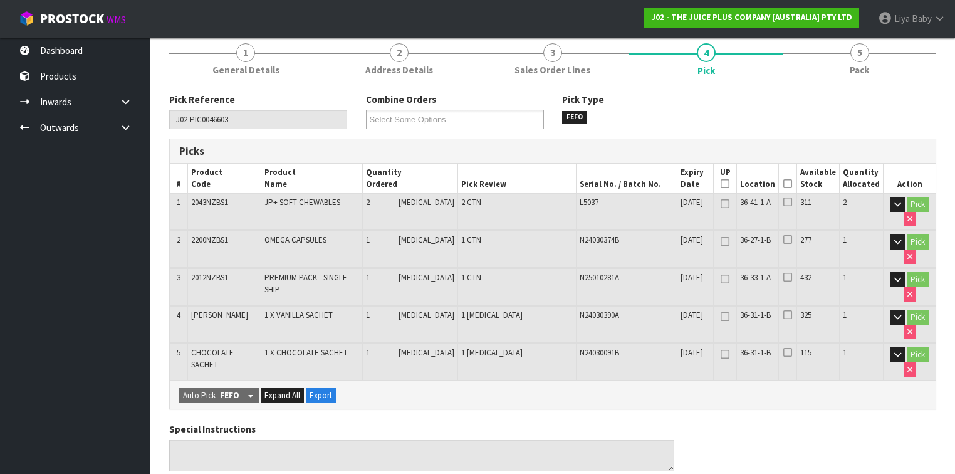
click at [792, 184] on icon at bounding box center [787, 184] width 9 height 1
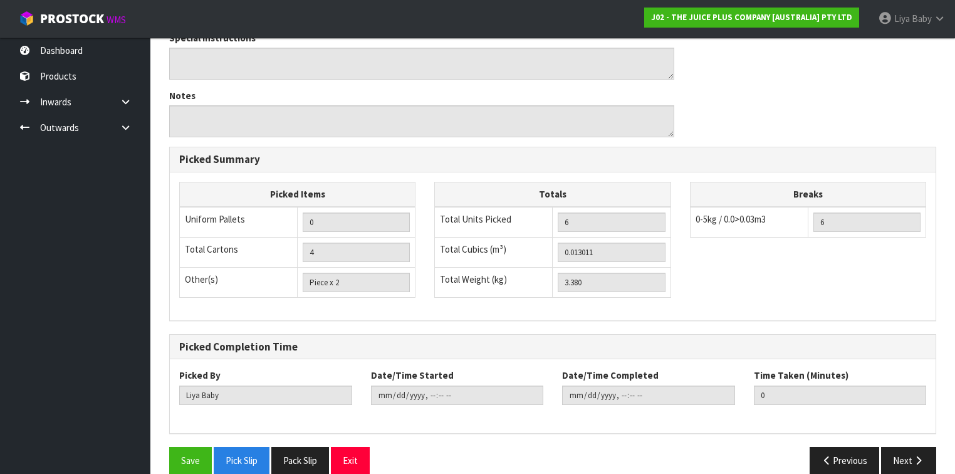
scroll to position [598, 0]
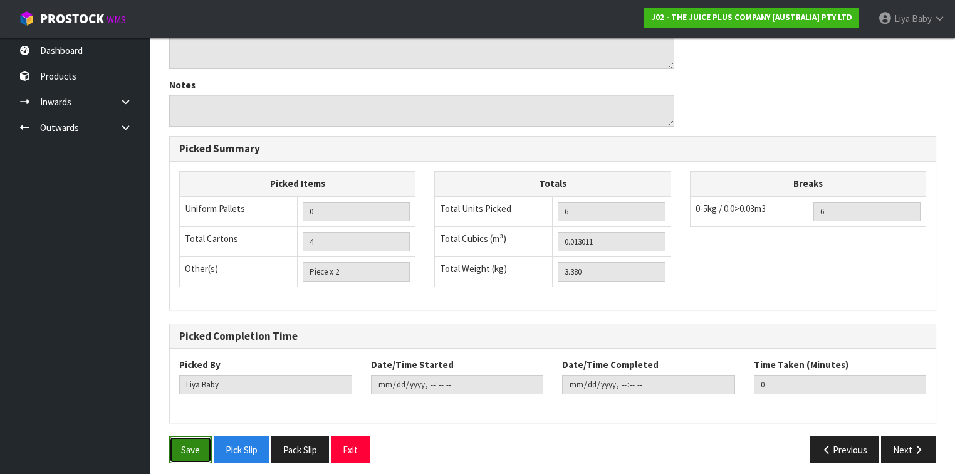
click at [185, 439] on button "Save" at bounding box center [190, 449] width 43 height 27
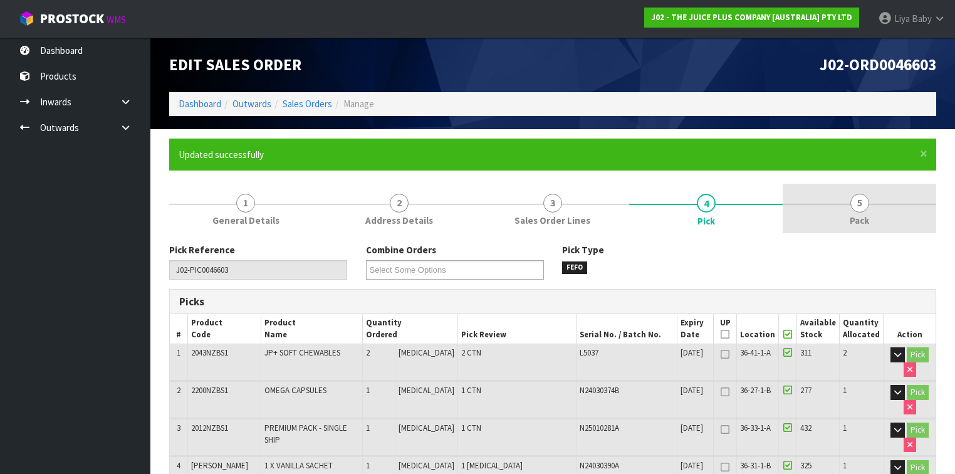
click at [847, 214] on link "5 Pack" at bounding box center [858, 208] width 153 height 49
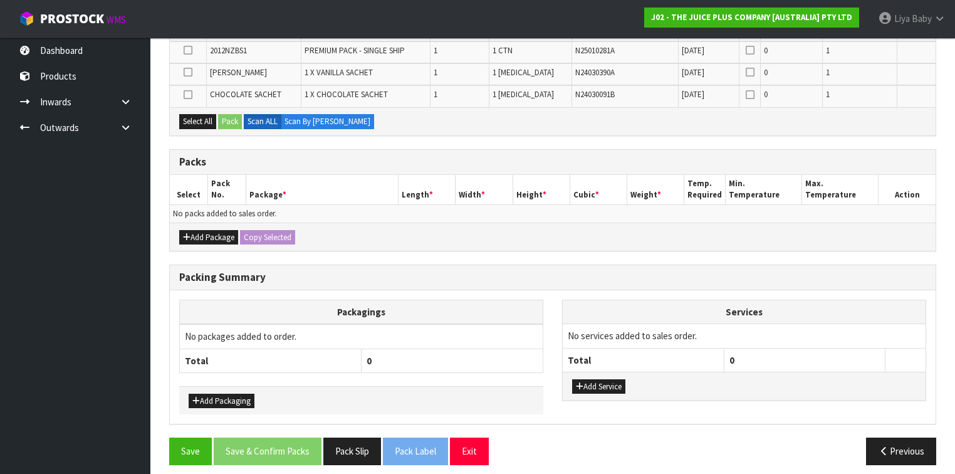
scroll to position [339, 0]
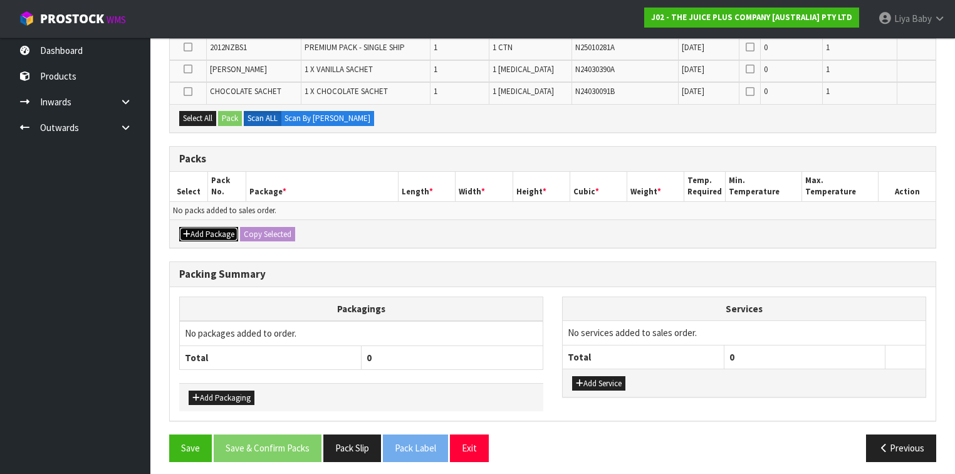
click at [202, 227] on button "Add Package" at bounding box center [208, 234] width 59 height 15
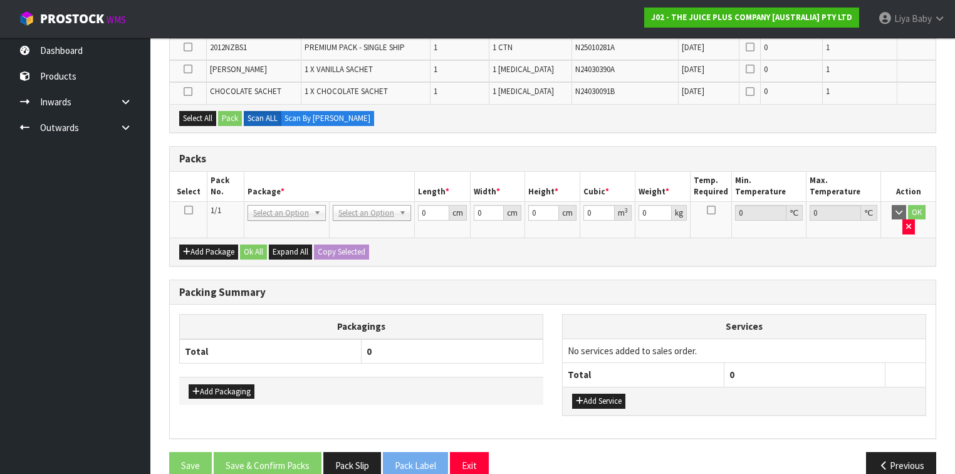
click at [193, 207] on td at bounding box center [189, 219] width 38 height 36
click at [190, 210] on icon at bounding box center [188, 210] width 9 height 1
click at [191, 120] on button "Select All" at bounding box center [197, 118] width 37 height 15
click at [236, 112] on button "Pack" at bounding box center [230, 118] width 24 height 15
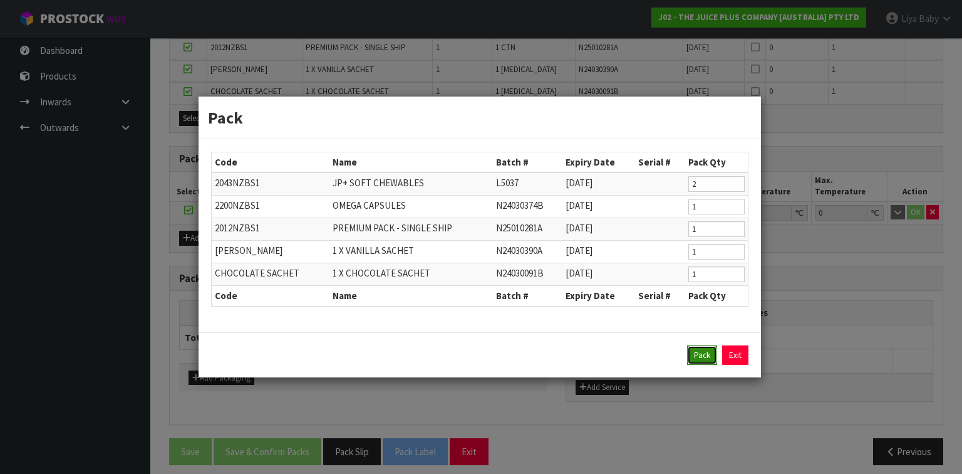
click at [712, 356] on button "Pack" at bounding box center [702, 355] width 30 height 20
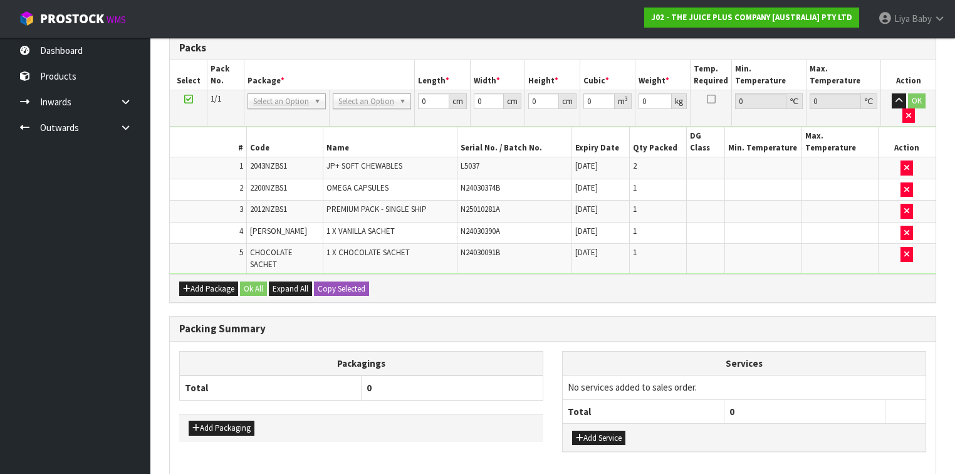
scroll to position [367, 0]
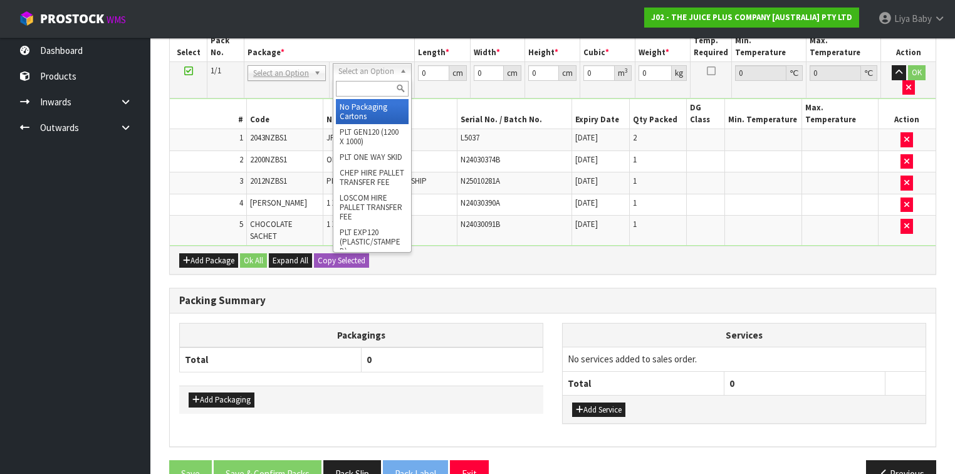
click at [360, 85] on input "text" at bounding box center [372, 89] width 72 height 16
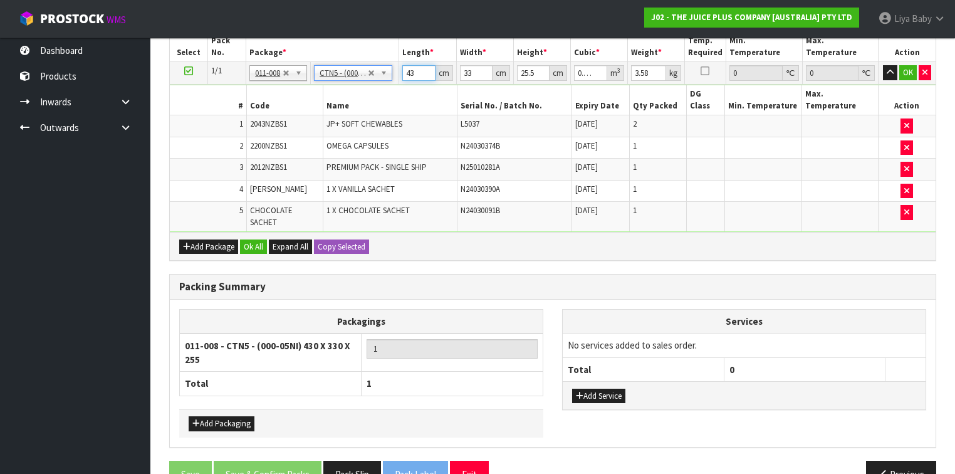
click at [413, 68] on input "43" at bounding box center [418, 73] width 33 height 16
click at [472, 70] on input "33" at bounding box center [476, 73] width 33 height 16
click at [533, 70] on input "25.5" at bounding box center [533, 73] width 33 height 16
click at [652, 65] on input "3.58" at bounding box center [648, 73] width 35 height 16
click at [256, 239] on button "Ok All" at bounding box center [253, 246] width 27 height 15
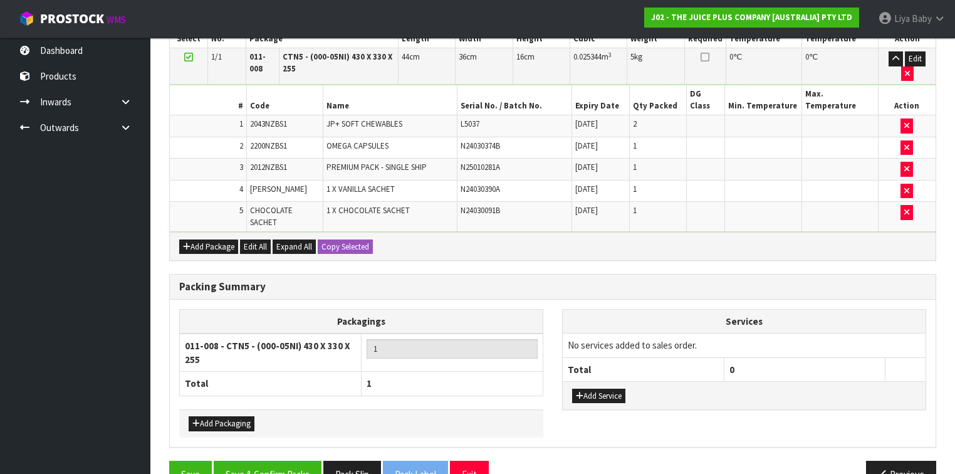
scroll to position [388, 0]
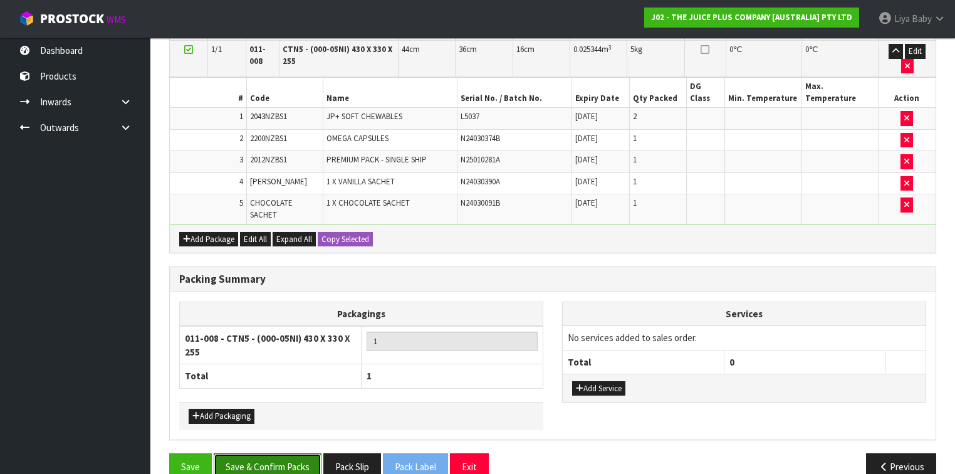
click at [293, 453] on button "Save & Confirm Packs" at bounding box center [268, 466] width 108 height 27
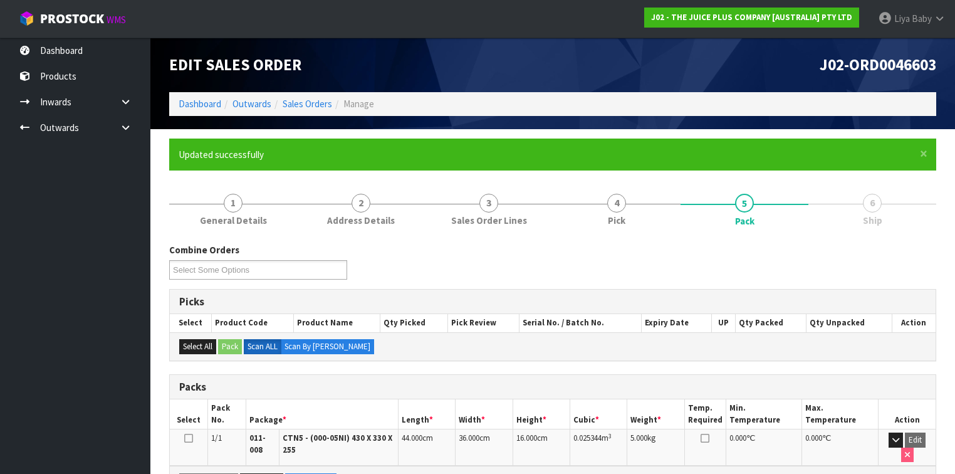
scroll to position [227, 0]
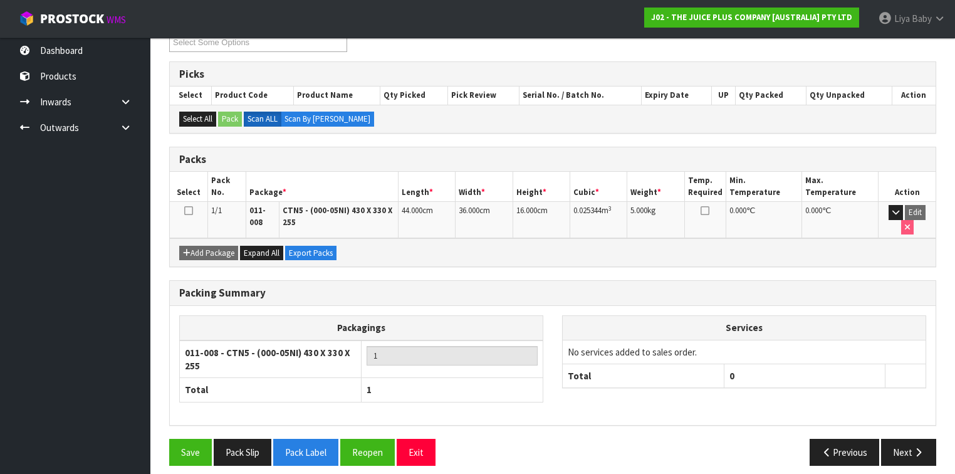
drag, startPoint x: 190, startPoint y: 210, endPoint x: 281, endPoint y: 208, distance: 90.9
click at [190, 211] on icon at bounding box center [188, 211] width 9 height 1
click at [909, 439] on button "Next" at bounding box center [908, 452] width 55 height 27
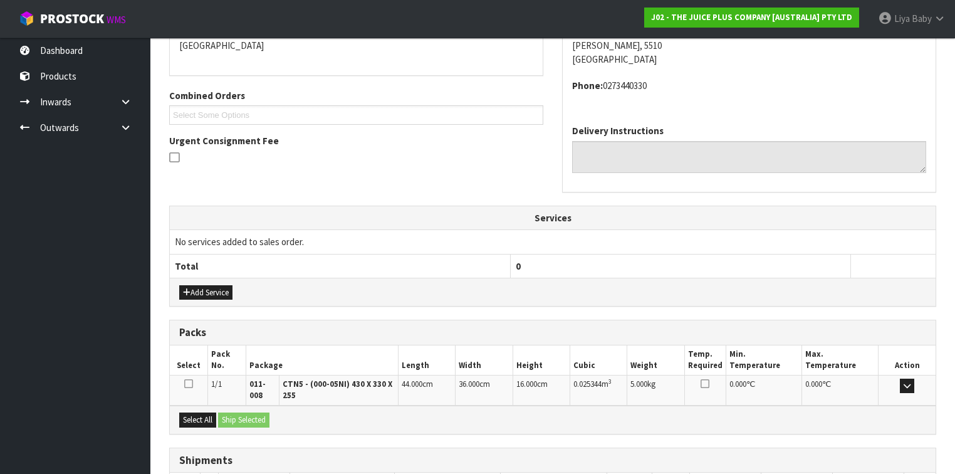
scroll to position [370, 0]
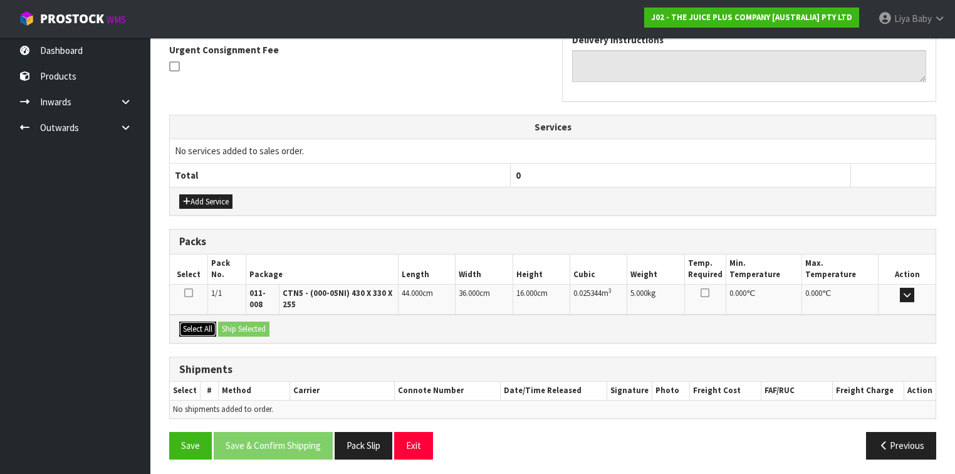
click at [183, 322] on button "Select All" at bounding box center [197, 328] width 37 height 15
click at [243, 322] on button "Ship Selected" at bounding box center [243, 328] width 51 height 15
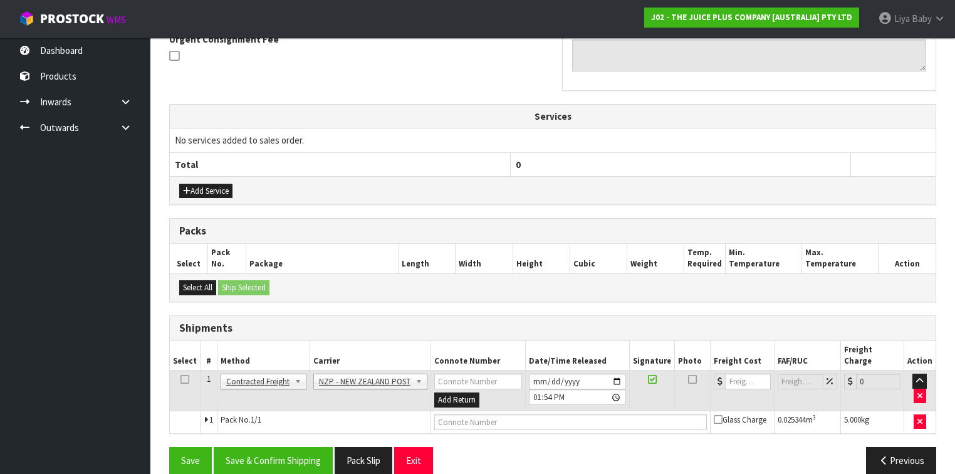
scroll to position [383, 0]
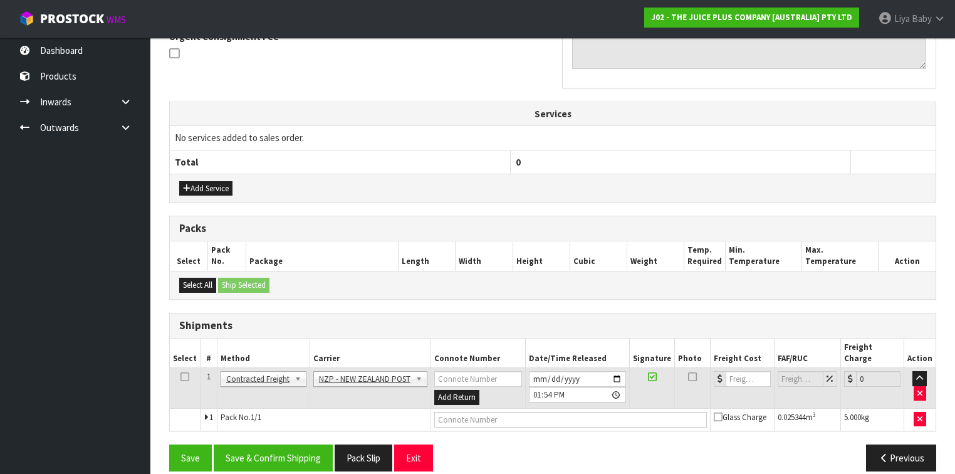
click at [185, 377] on icon at bounding box center [184, 377] width 9 height 1
click at [283, 447] on button "Save & Confirm Shipping" at bounding box center [273, 457] width 119 height 27
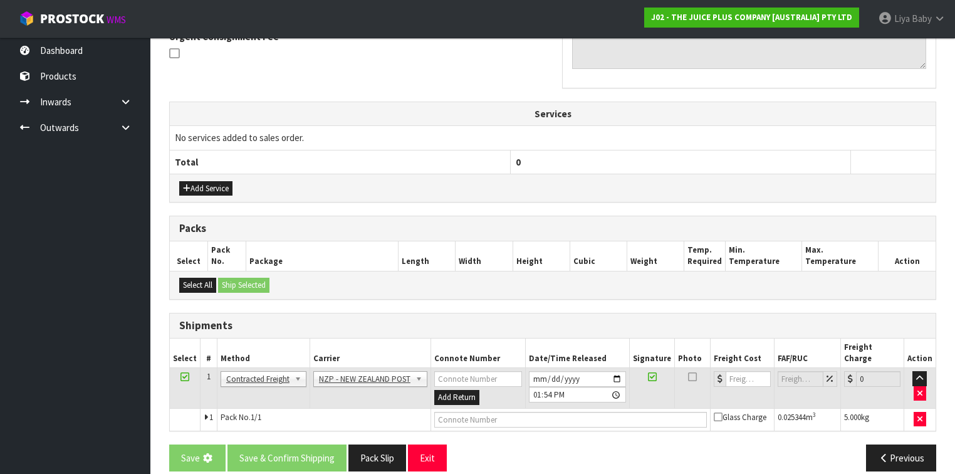
scroll to position [0, 0]
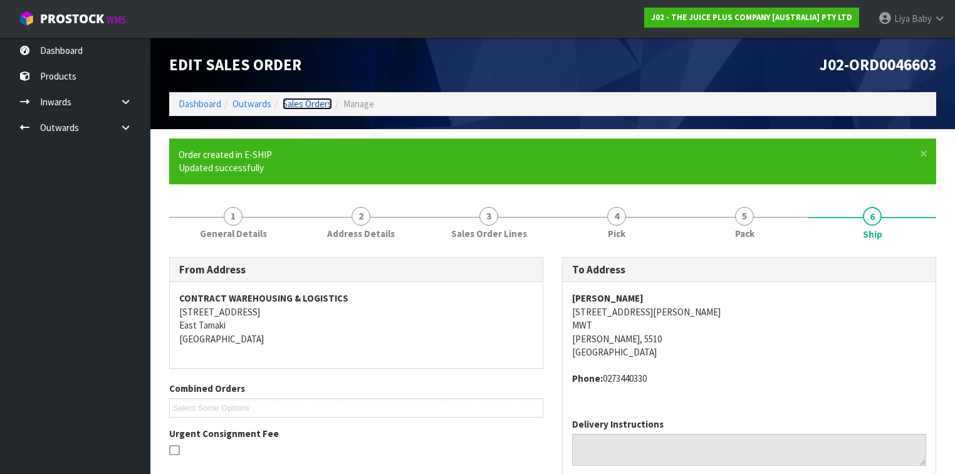
click at [318, 100] on link "Sales Orders" at bounding box center [307, 104] width 49 height 12
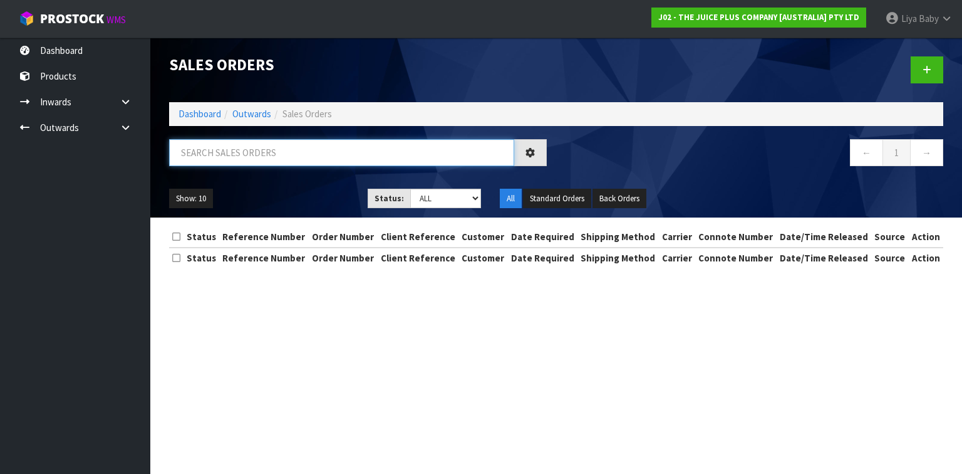
click at [265, 150] on input "text" at bounding box center [341, 152] width 345 height 27
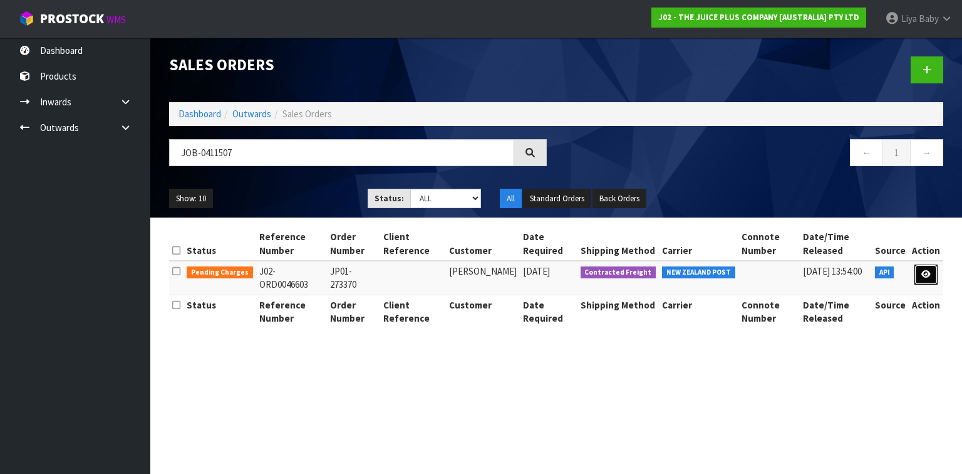
click at [925, 268] on link at bounding box center [926, 274] width 23 height 20
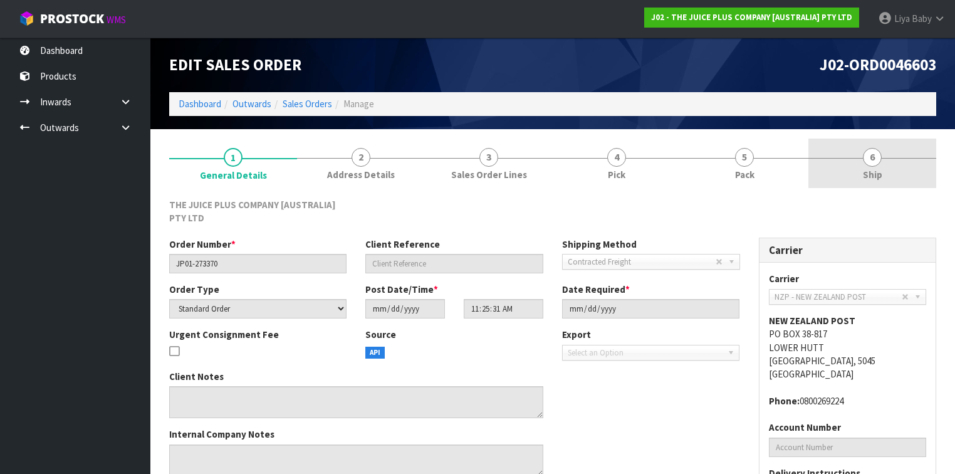
drag, startPoint x: 870, startPoint y: 157, endPoint x: 833, endPoint y: 174, distance: 40.4
click at [870, 157] on span "6" at bounding box center [872, 157] width 19 height 19
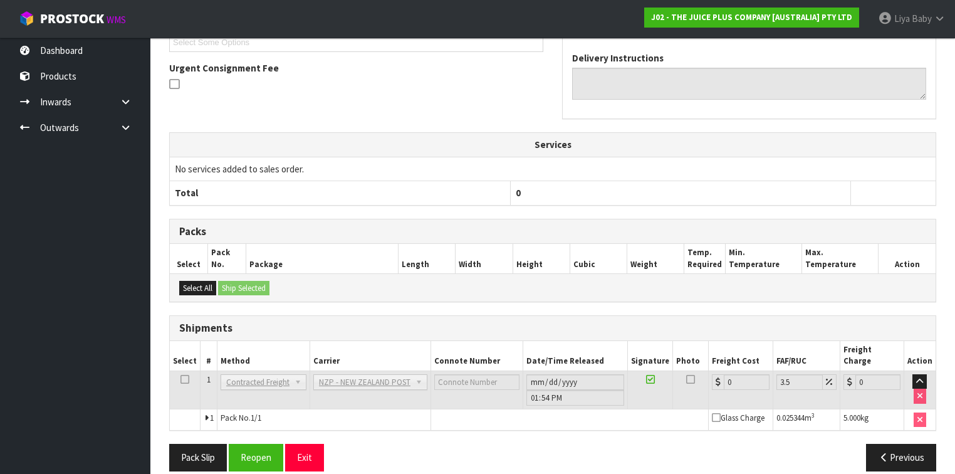
scroll to position [308, 0]
click at [268, 443] on button "Reopen" at bounding box center [256, 456] width 55 height 27
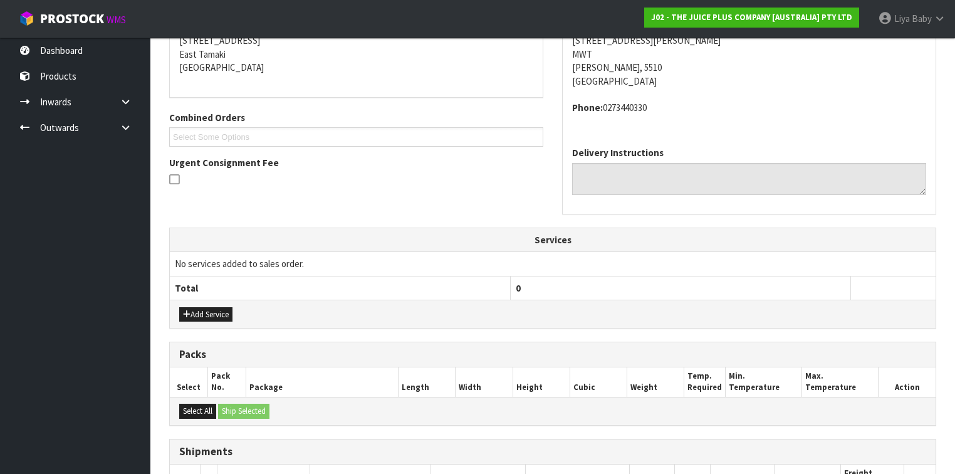
scroll to position [395, 0]
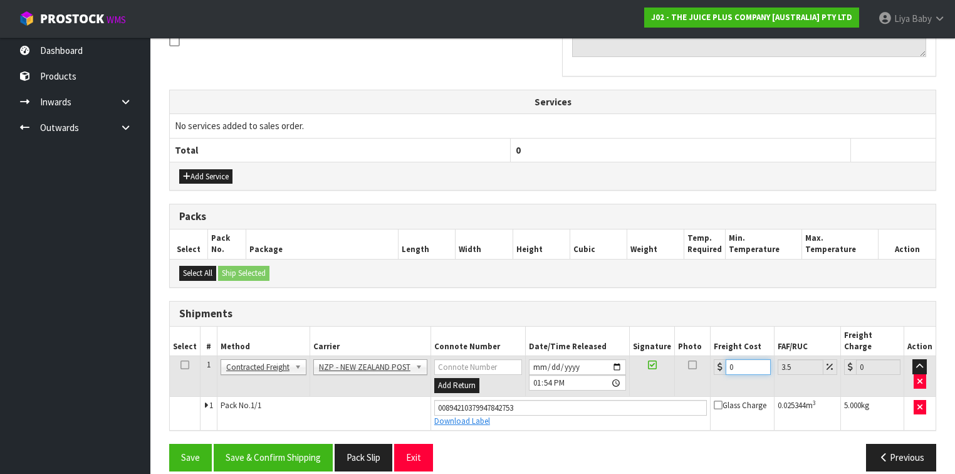
click at [739, 359] on input "0" at bounding box center [747, 367] width 44 height 16
drag, startPoint x: 182, startPoint y: 347, endPoint x: 196, endPoint y: 350, distance: 14.1
click at [182, 365] on icon at bounding box center [184, 365] width 9 height 1
click at [259, 445] on button "Save & Confirm Shipping" at bounding box center [273, 457] width 119 height 27
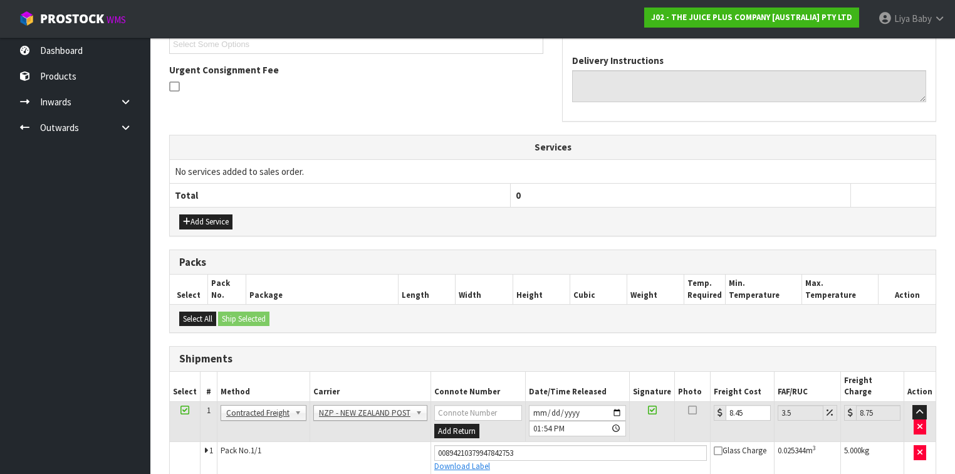
scroll to position [0, 0]
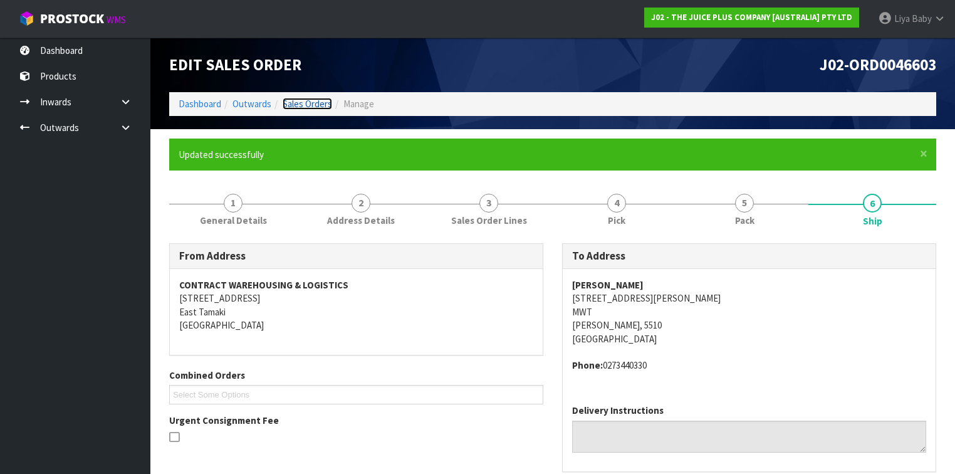
click at [300, 101] on link "Sales Orders" at bounding box center [307, 104] width 49 height 12
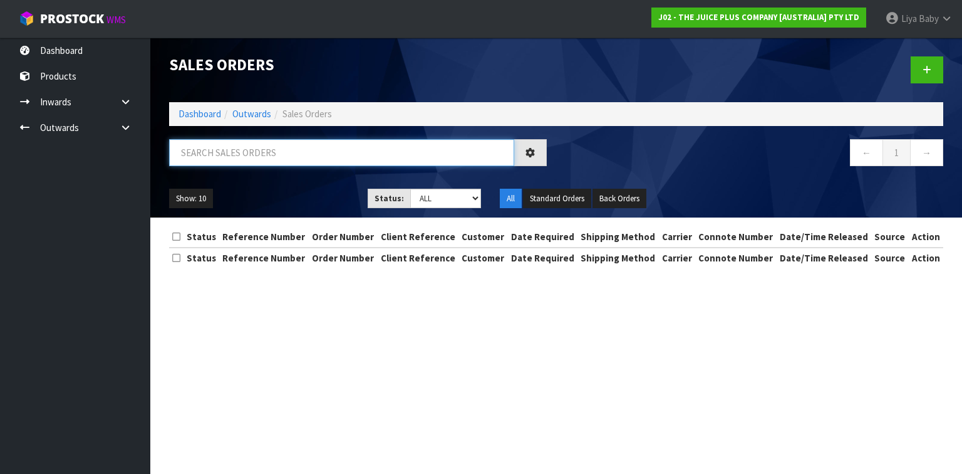
click at [291, 158] on input "text" at bounding box center [341, 152] width 345 height 27
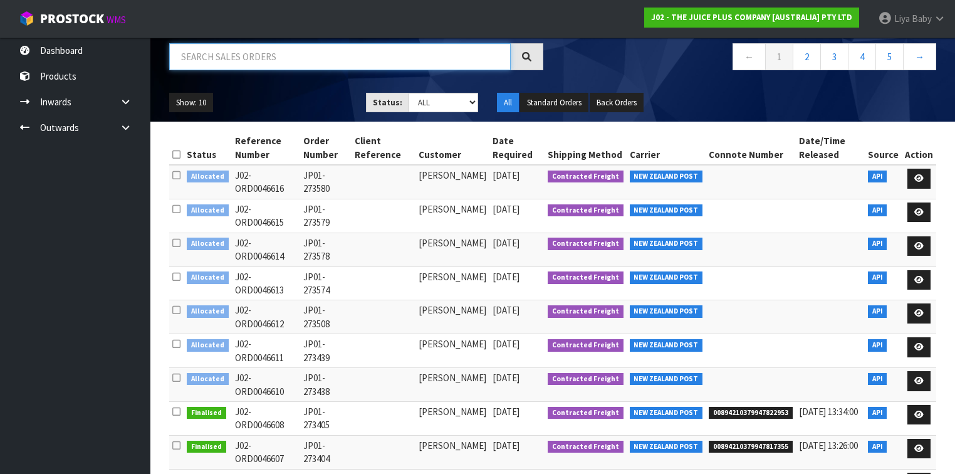
scroll to position [100, 0]
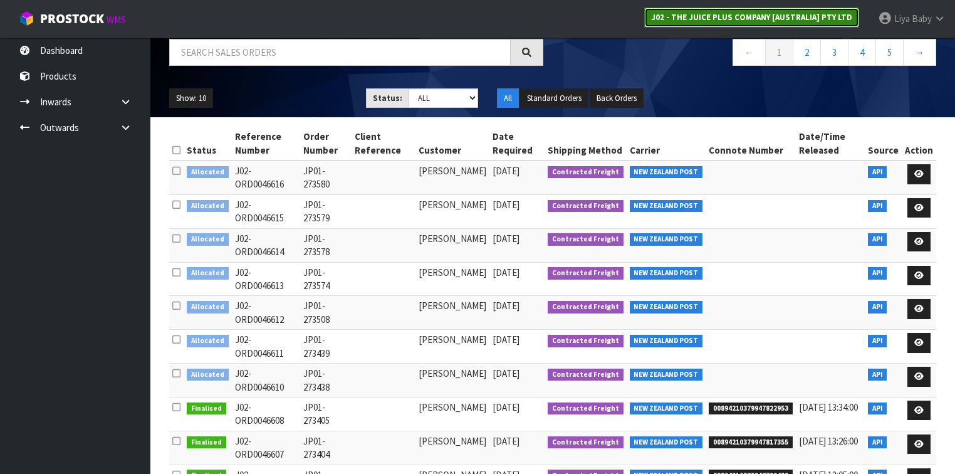
click at [693, 20] on strong "J02 - THE JUICE PLUS COMPANY [AUSTRALIA] PTY LTD" at bounding box center [751, 17] width 201 height 11
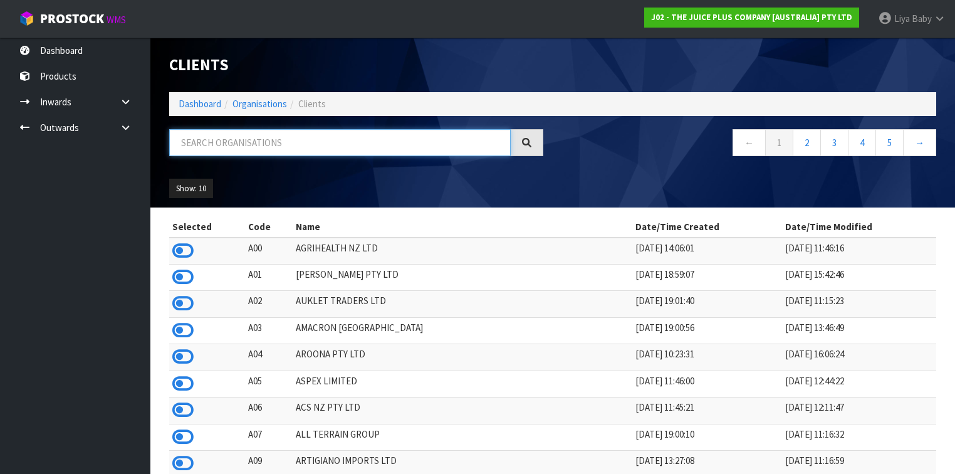
click at [308, 148] on input "text" at bounding box center [339, 142] width 341 height 27
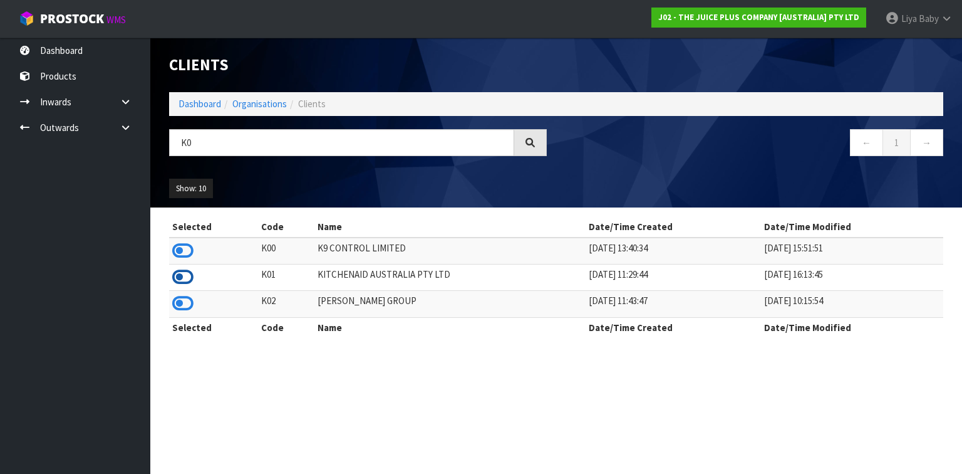
click at [181, 278] on icon at bounding box center [182, 277] width 21 height 19
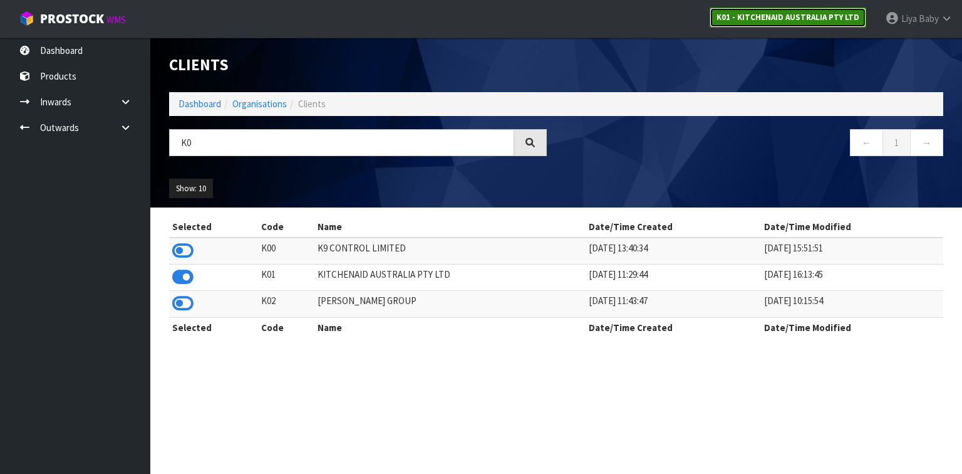
click at [744, 14] on strong "K01 - KITCHENAID AUSTRALIA PTY LTD" at bounding box center [788, 17] width 143 height 11
click at [742, 20] on strong "K01 - KITCHENAID AUSTRALIA PTY LTD" at bounding box center [788, 17] width 143 height 11
click at [331, 271] on td "KITCHENAID AUSTRALIA PTY LTD" at bounding box center [450, 277] width 271 height 26
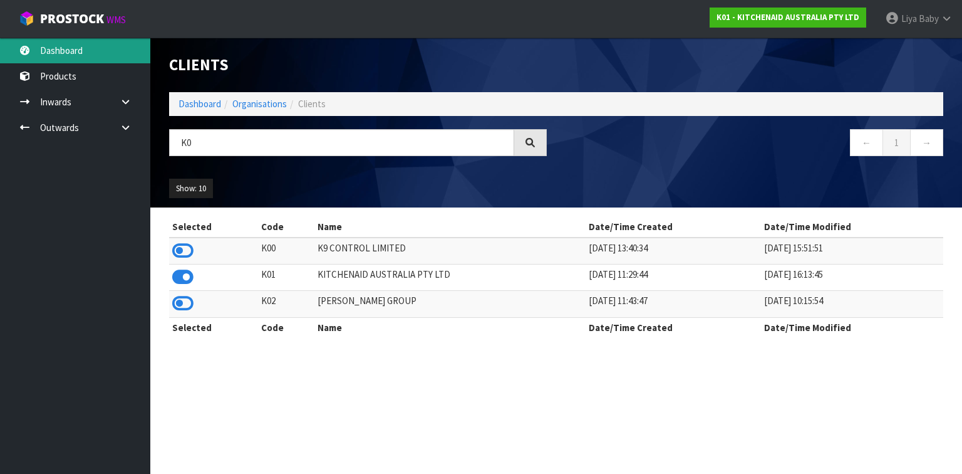
click at [51, 50] on link "Dashboard" at bounding box center [75, 51] width 150 height 26
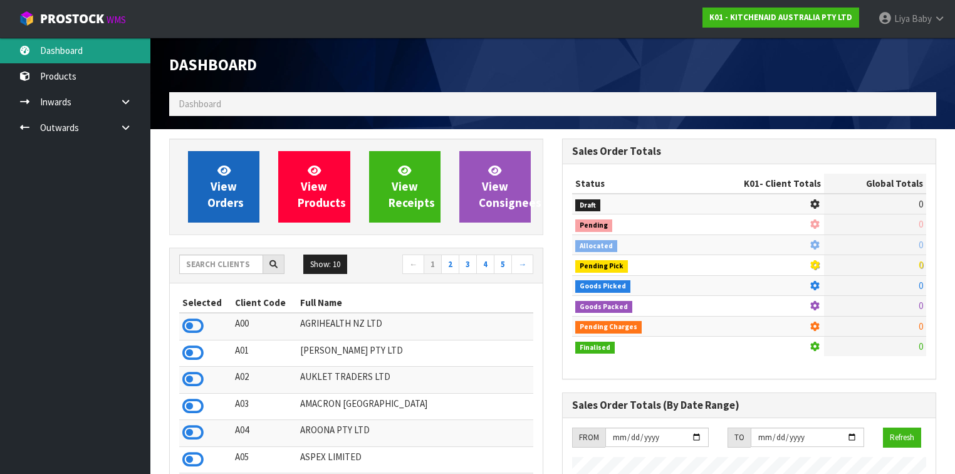
scroll to position [778, 393]
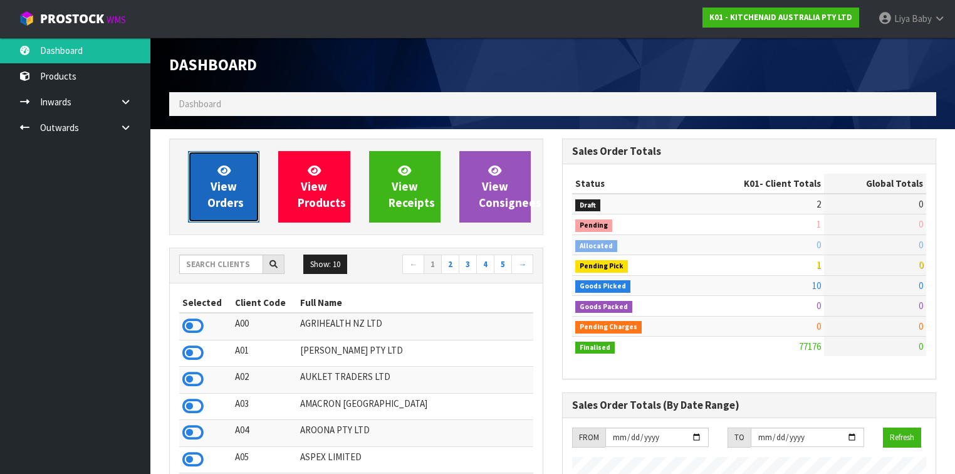
click at [222, 197] on span "View Orders" at bounding box center [225, 186] width 36 height 47
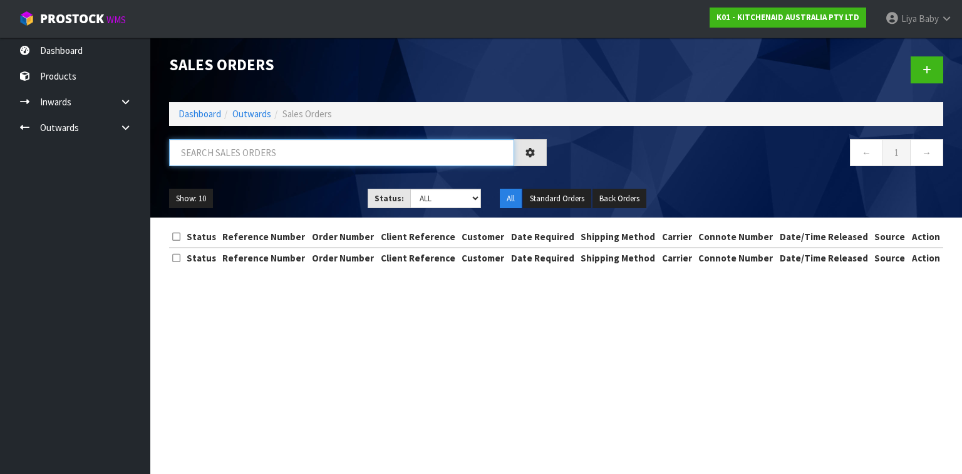
click at [289, 159] on input "text" at bounding box center [341, 152] width 345 height 27
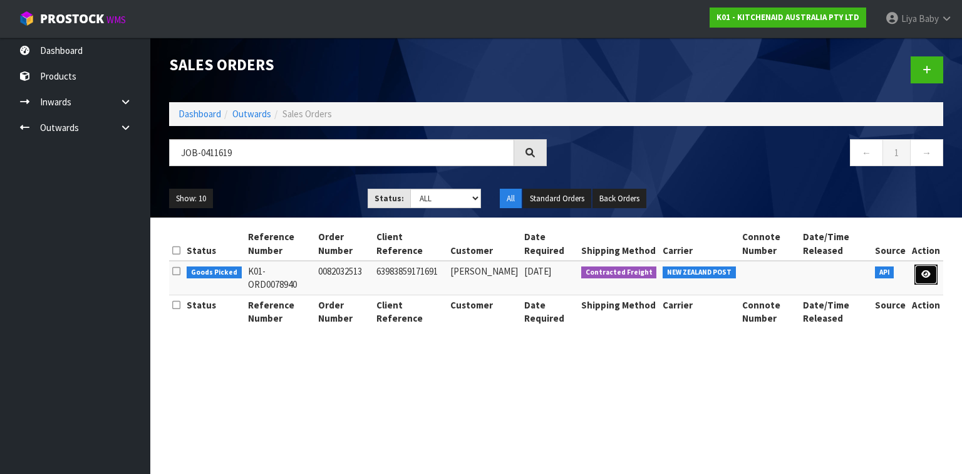
click at [921, 265] on link at bounding box center [926, 274] width 23 height 20
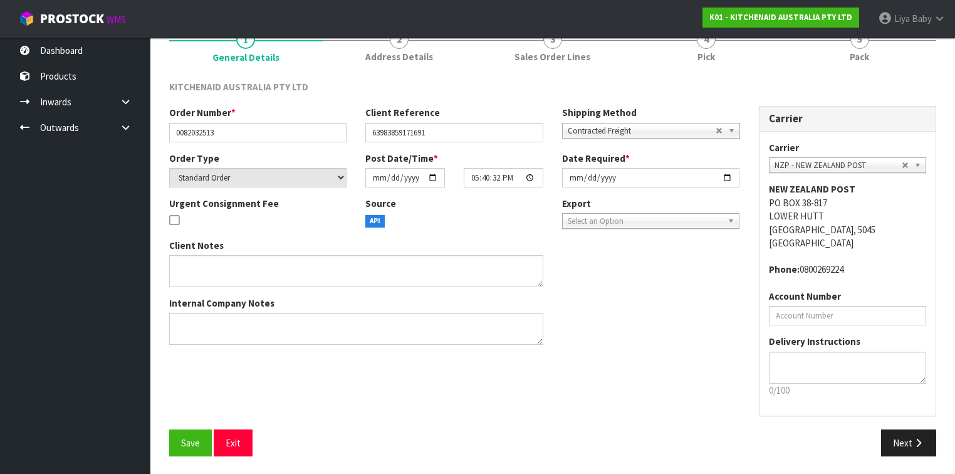
scroll to position [118, 0]
click at [185, 437] on span "Save" at bounding box center [190, 443] width 19 height 12
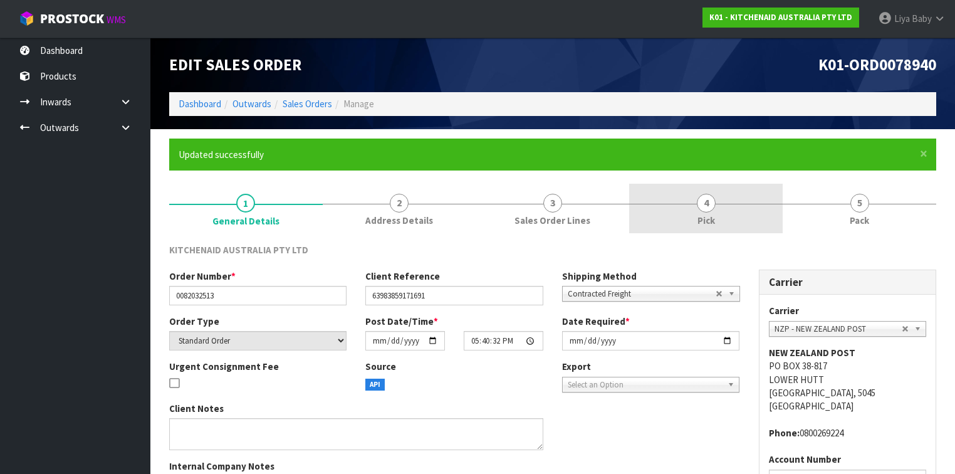
click at [713, 218] on span "Pick" at bounding box center [706, 220] width 18 height 13
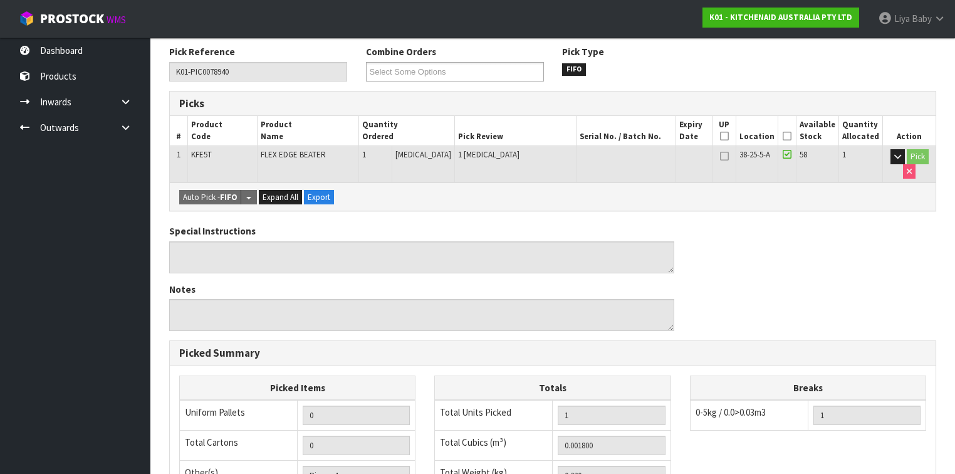
scroll to position [55, 0]
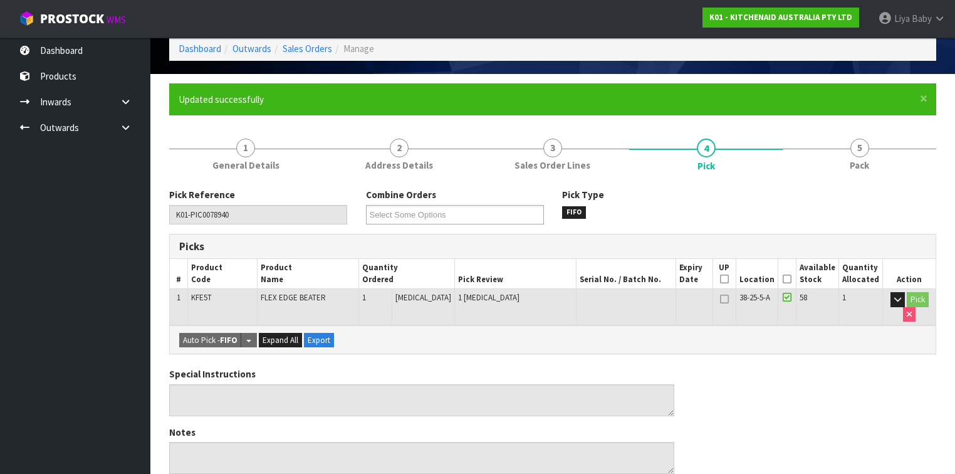
click at [788, 279] on icon at bounding box center [786, 279] width 9 height 1
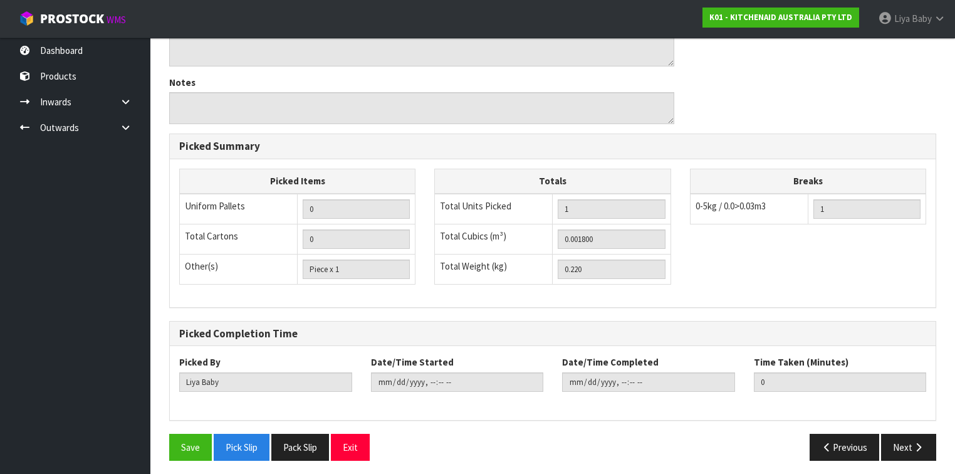
scroll to position [451, 0]
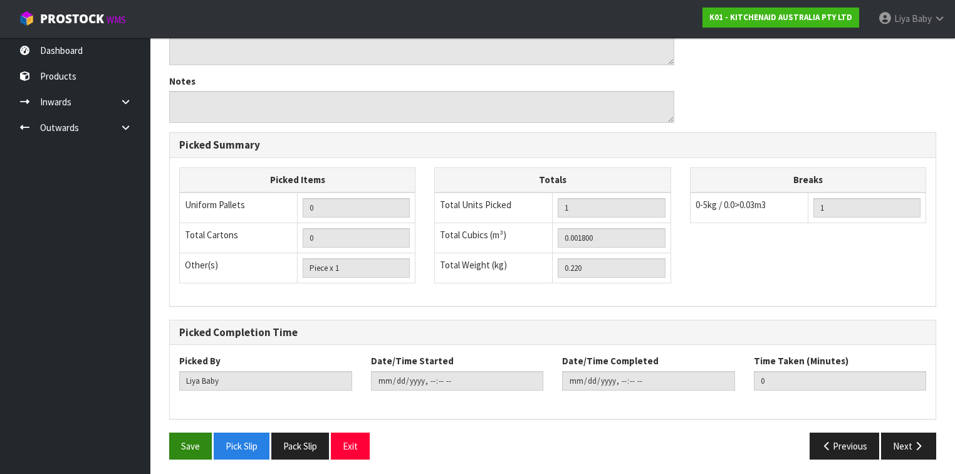
drag, startPoint x: 205, startPoint y: 403, endPoint x: 184, endPoint y: 429, distance: 32.9
click at [185, 427] on div "Pick Reference K01-PIC0078940 Combine Orders K01-ORD0078924 K01-ORD0078938 K01-…" at bounding box center [552, 130] width 767 height 677
drag, startPoint x: 188, startPoint y: 436, endPoint x: 195, endPoint y: 432, distance: 8.7
click at [189, 436] on button "Save" at bounding box center [190, 445] width 43 height 27
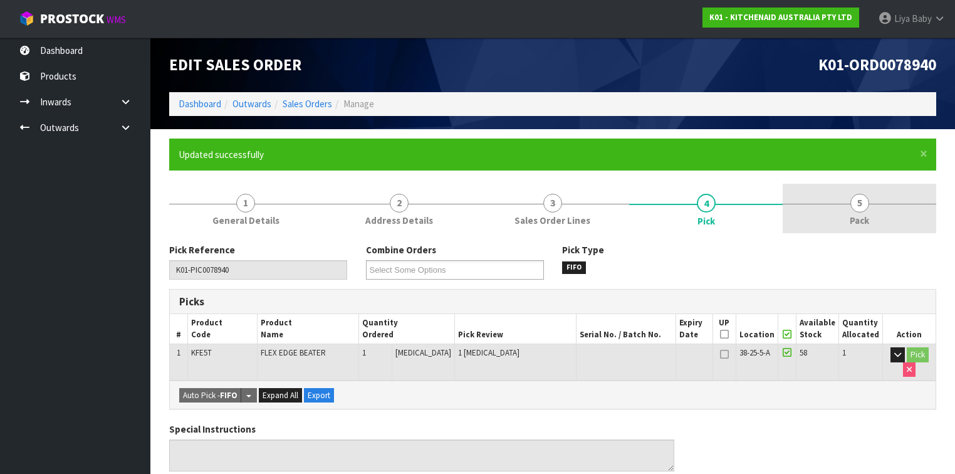
click at [829, 198] on link "5 Pack" at bounding box center [858, 208] width 153 height 49
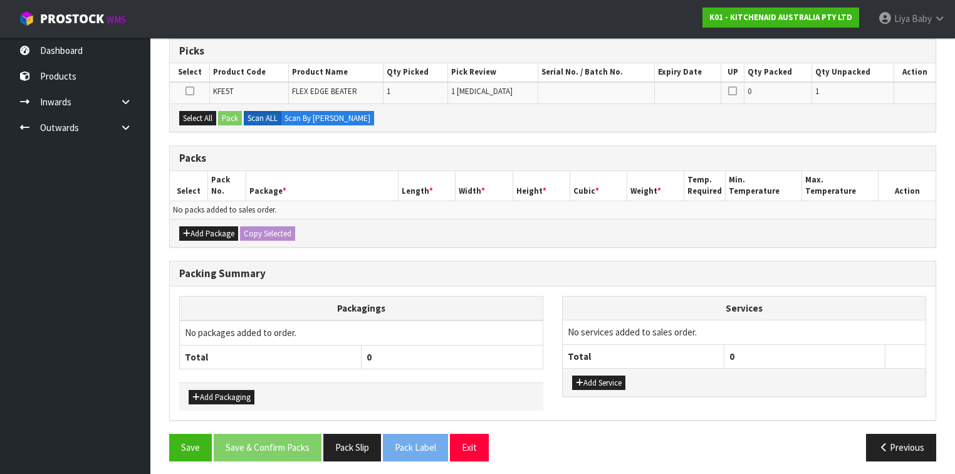
scroll to position [251, 0]
click at [210, 226] on button "Add Package" at bounding box center [208, 233] width 59 height 15
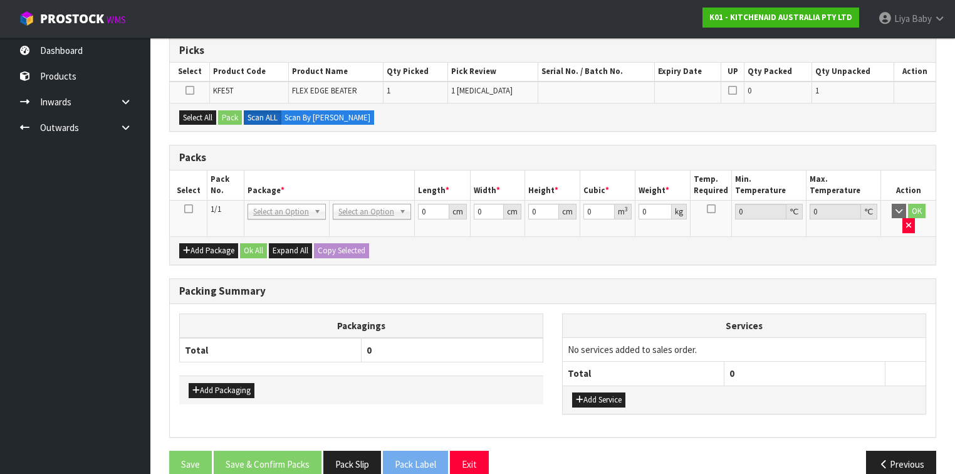
click at [188, 200] on td at bounding box center [189, 218] width 38 height 36
click at [188, 209] on icon at bounding box center [188, 209] width 9 height 1
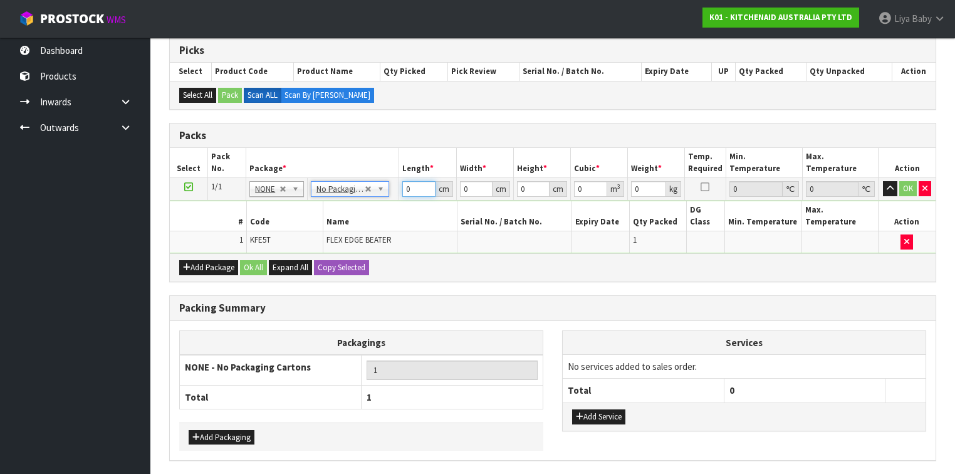
click at [416, 190] on input "0" at bounding box center [418, 189] width 33 height 16
click at [471, 190] on input "0" at bounding box center [476, 189] width 33 height 16
click at [531, 188] on input "0" at bounding box center [533, 189] width 33 height 16
click at [649, 186] on input "0" at bounding box center [648, 189] width 35 height 16
click at [257, 260] on button "Ok All" at bounding box center [253, 267] width 27 height 15
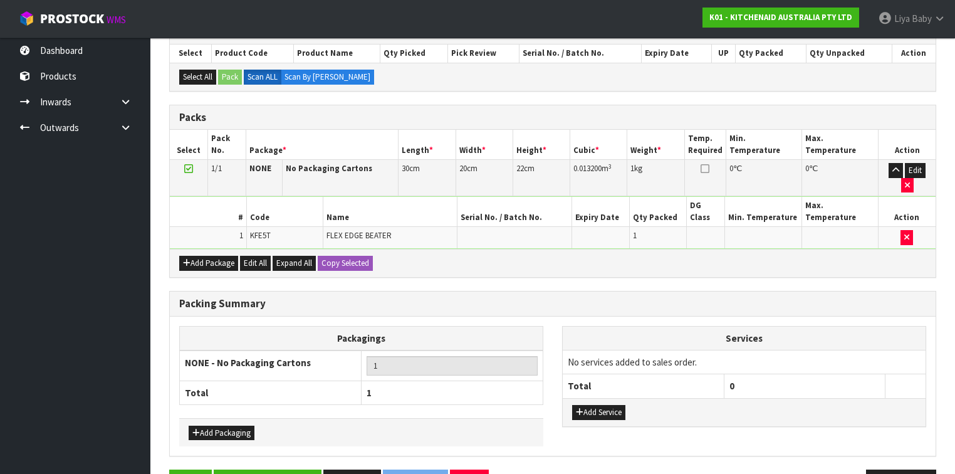
scroll to position [279, 0]
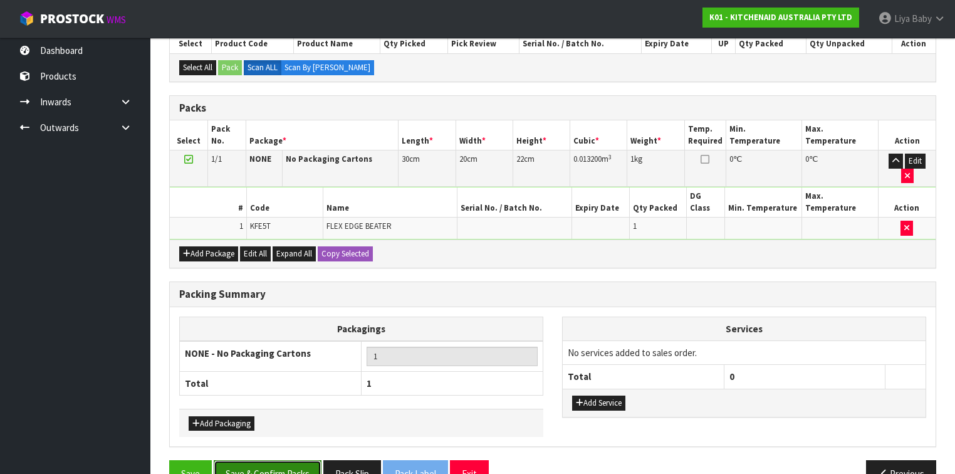
click at [273, 460] on button "Save & Confirm Packs" at bounding box center [268, 473] width 108 height 27
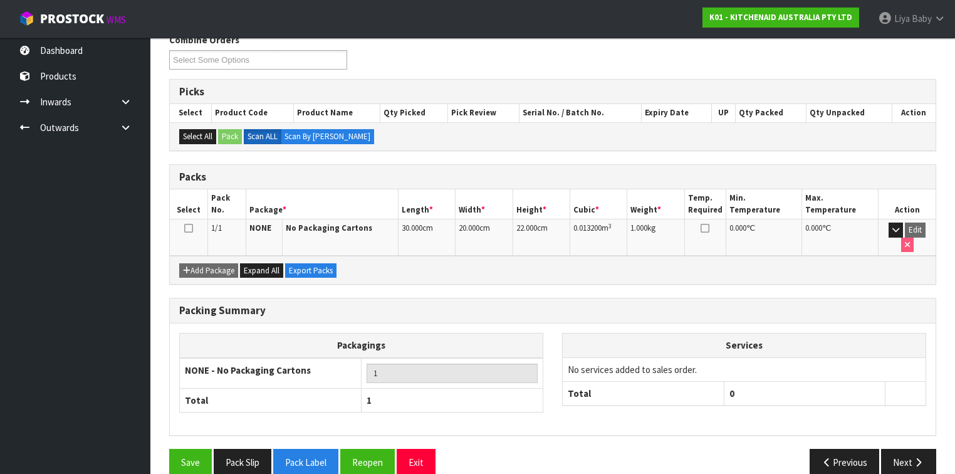
scroll to position [212, 0]
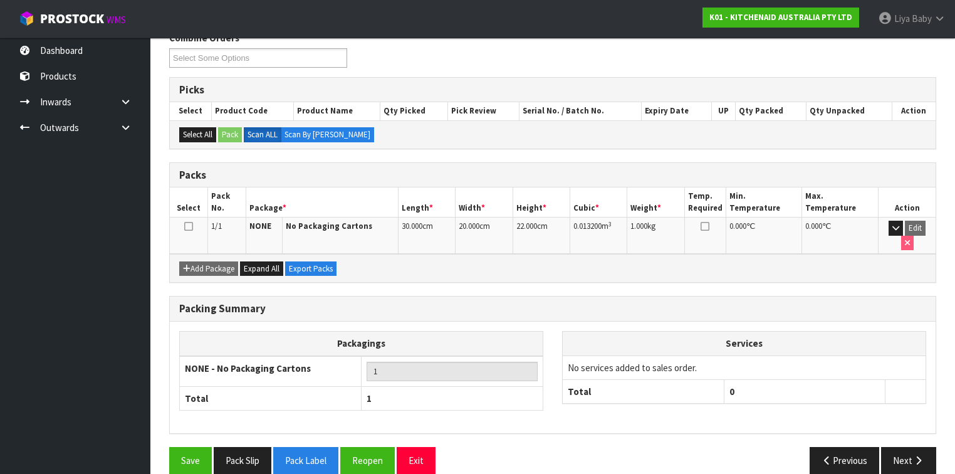
click at [186, 226] on icon at bounding box center [188, 226] width 9 height 1
click at [904, 447] on button "Next" at bounding box center [908, 460] width 55 height 27
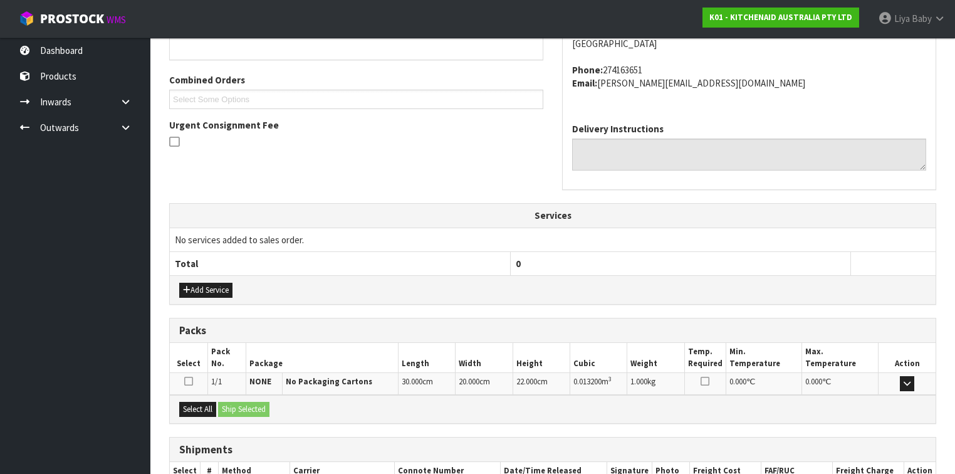
scroll to position [375, 0]
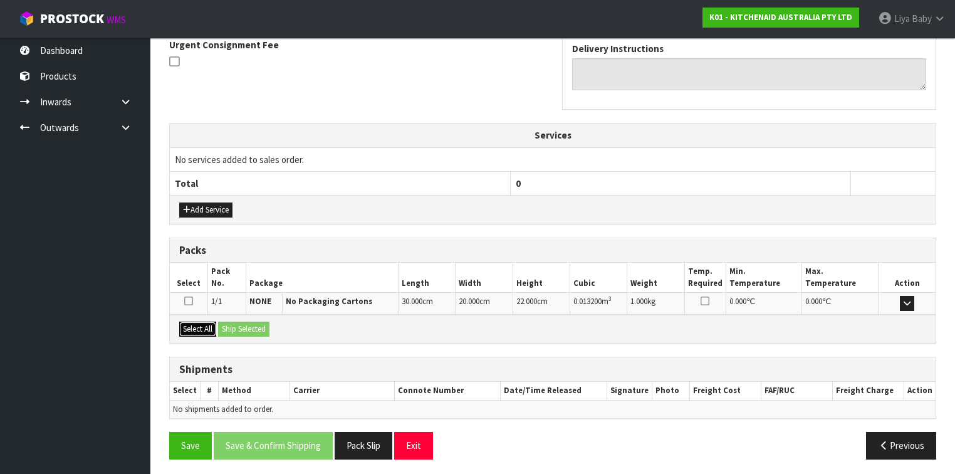
click at [190, 326] on button "Select All" at bounding box center [197, 328] width 37 height 15
click at [234, 321] on button "Ship Selected" at bounding box center [243, 328] width 51 height 15
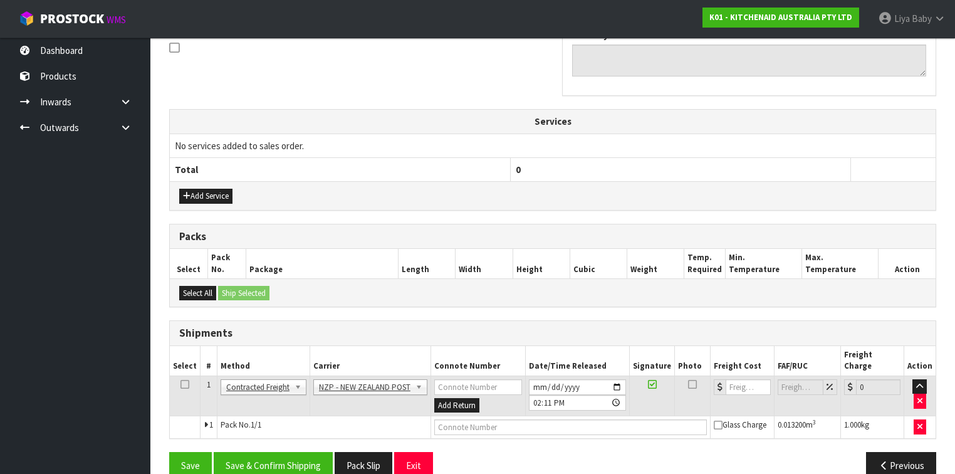
scroll to position [397, 0]
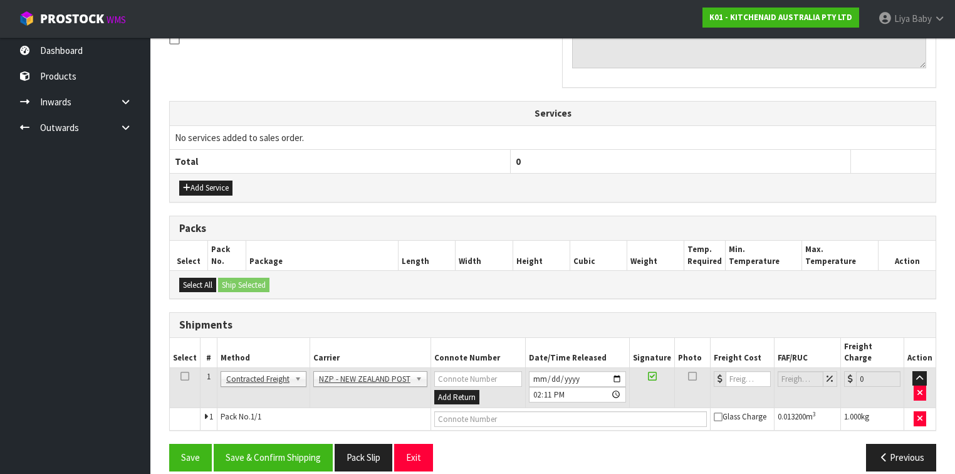
drag, startPoint x: 182, startPoint y: 361, endPoint x: 214, endPoint y: 376, distance: 35.3
click at [185, 376] on icon at bounding box center [184, 376] width 9 height 1
click at [283, 444] on button "Save & Confirm Shipping" at bounding box center [273, 457] width 119 height 27
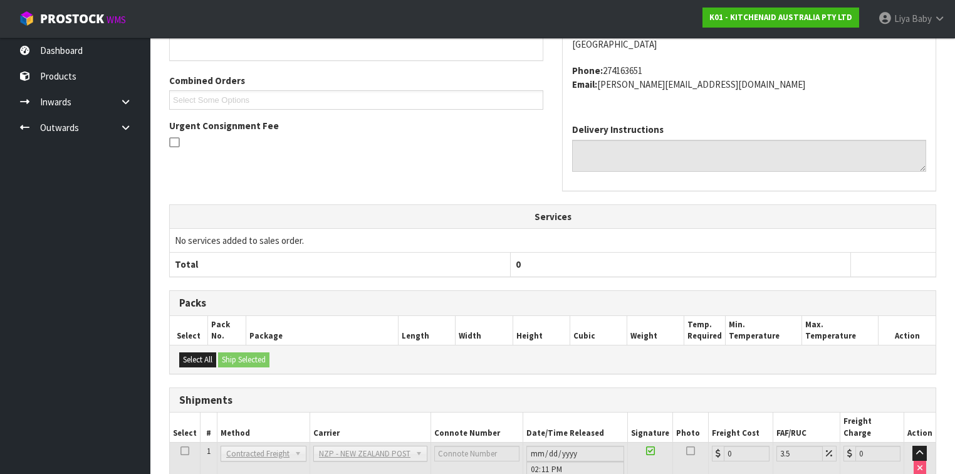
scroll to position [380, 0]
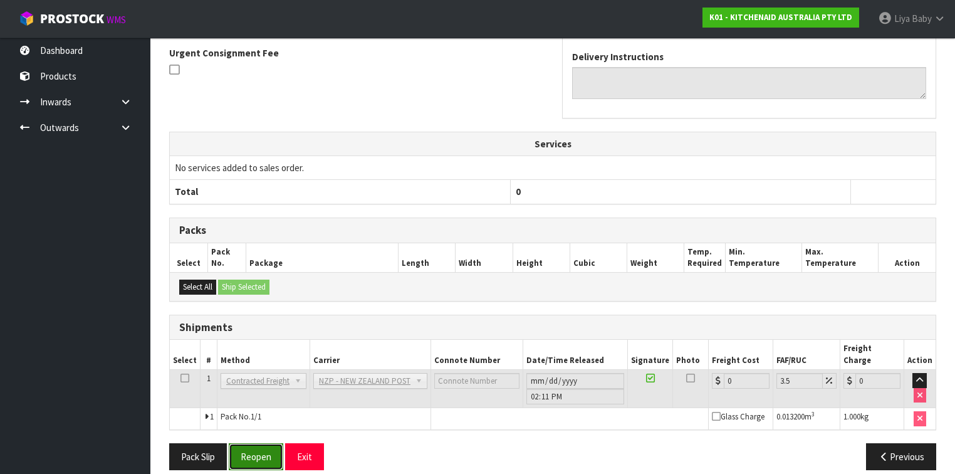
click at [269, 443] on button "Reopen" at bounding box center [256, 456] width 55 height 27
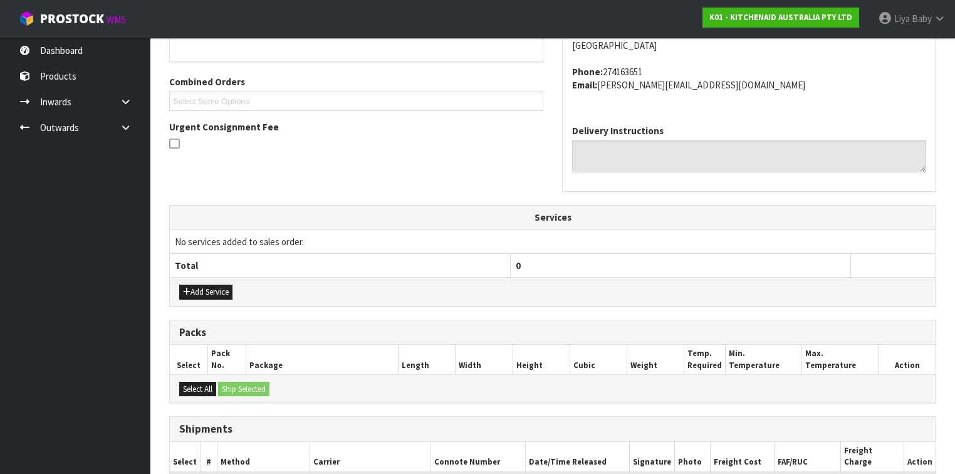
scroll to position [401, 0]
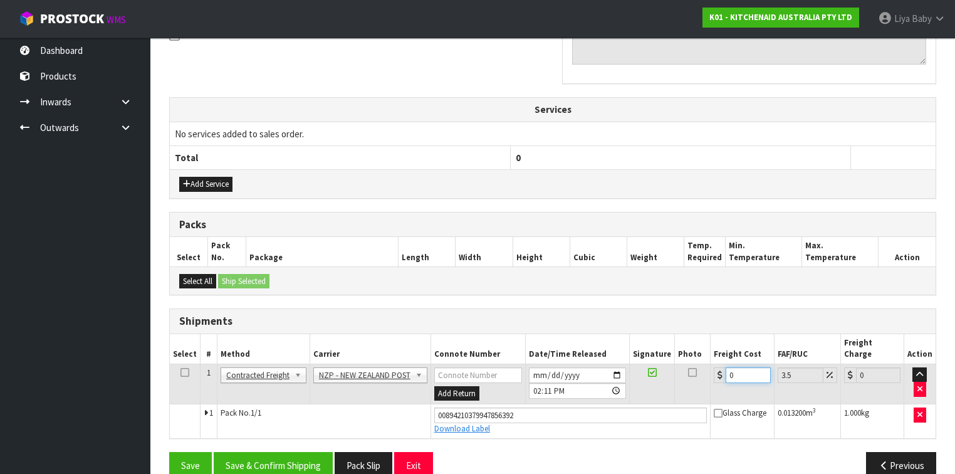
click at [742, 367] on input "0" at bounding box center [747, 375] width 44 height 16
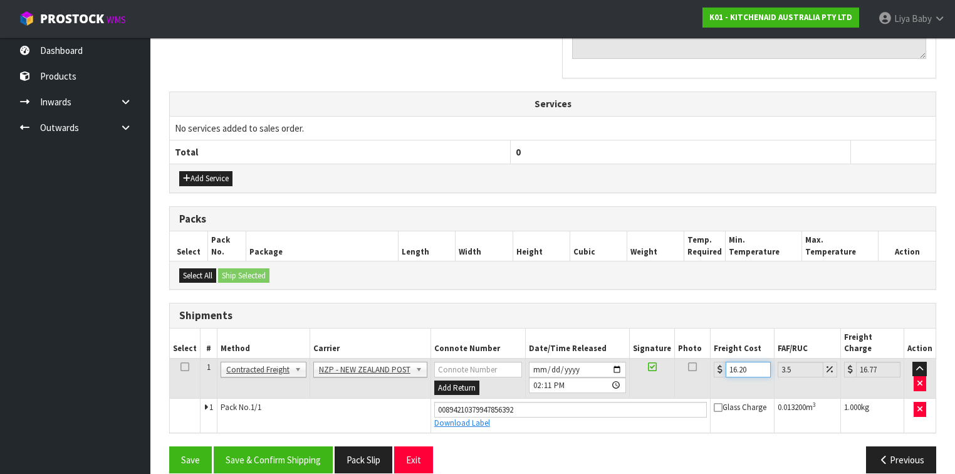
scroll to position [408, 0]
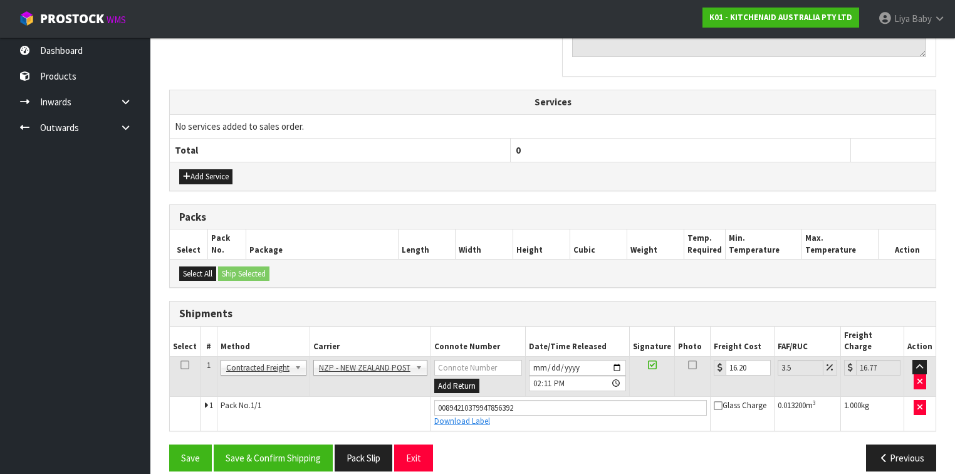
click at [181, 365] on icon at bounding box center [184, 365] width 9 height 1
click at [254, 444] on button "Save & Confirm Shipping" at bounding box center [273, 457] width 119 height 27
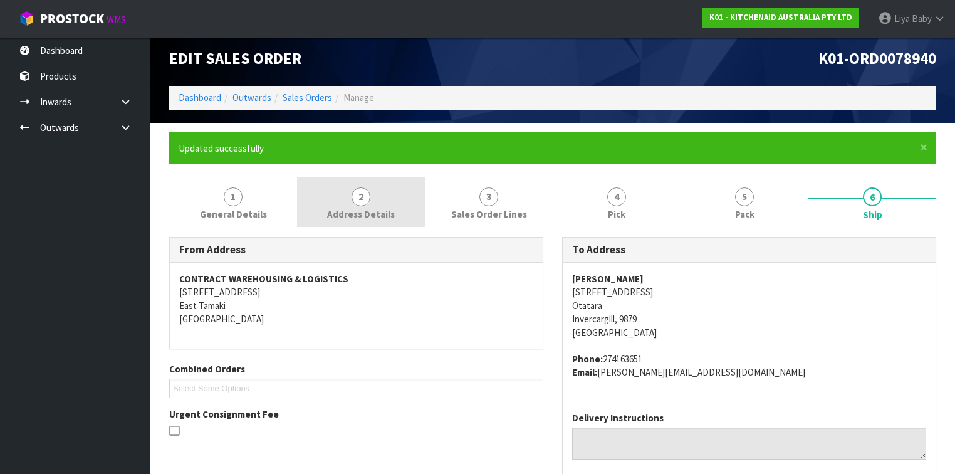
scroll to position [0, 0]
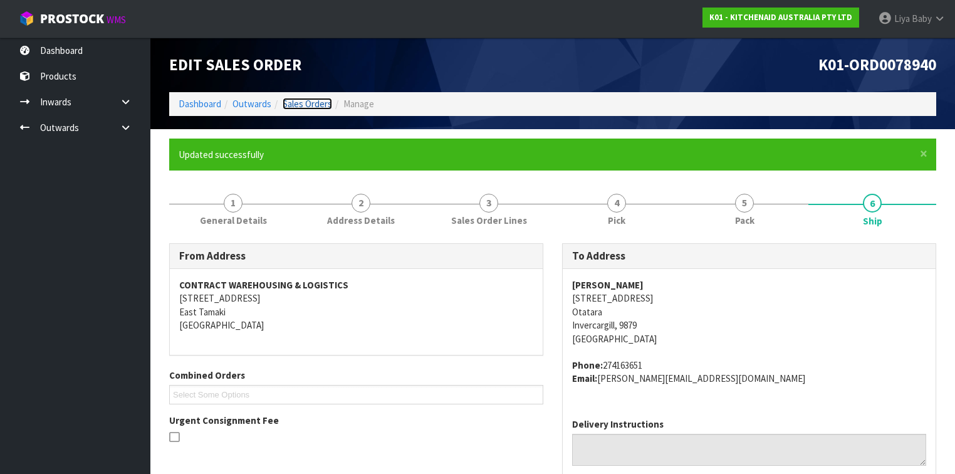
click at [307, 100] on link "Sales Orders" at bounding box center [307, 104] width 49 height 12
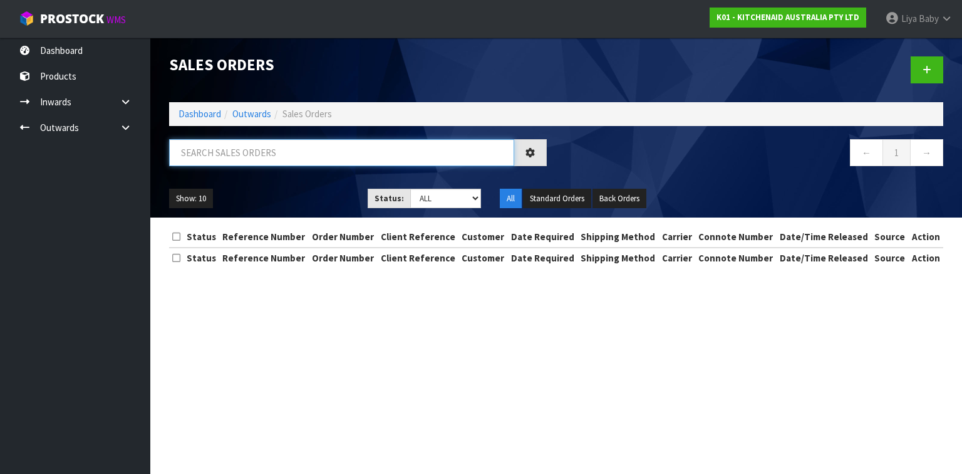
click at [237, 148] on input "text" at bounding box center [341, 152] width 345 height 27
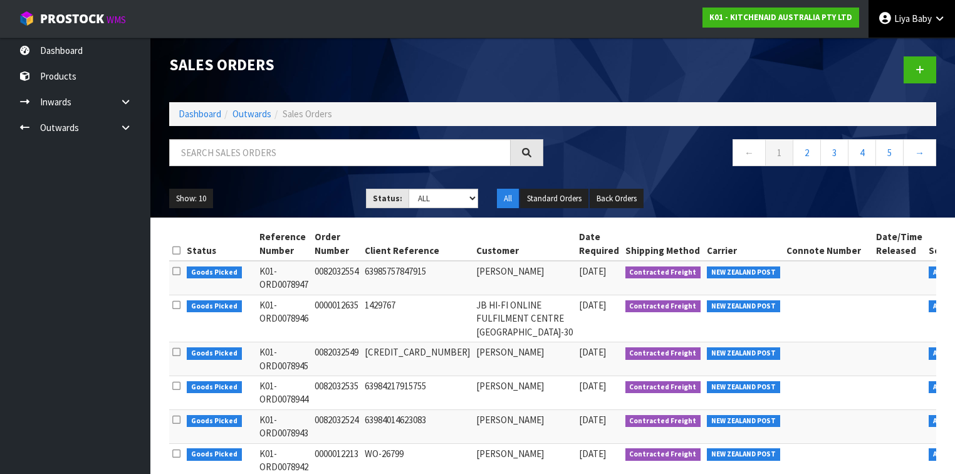
click at [927, 18] on span "Baby" at bounding box center [922, 19] width 20 height 12
click at [919, 48] on link "Logout" at bounding box center [904, 49] width 99 height 17
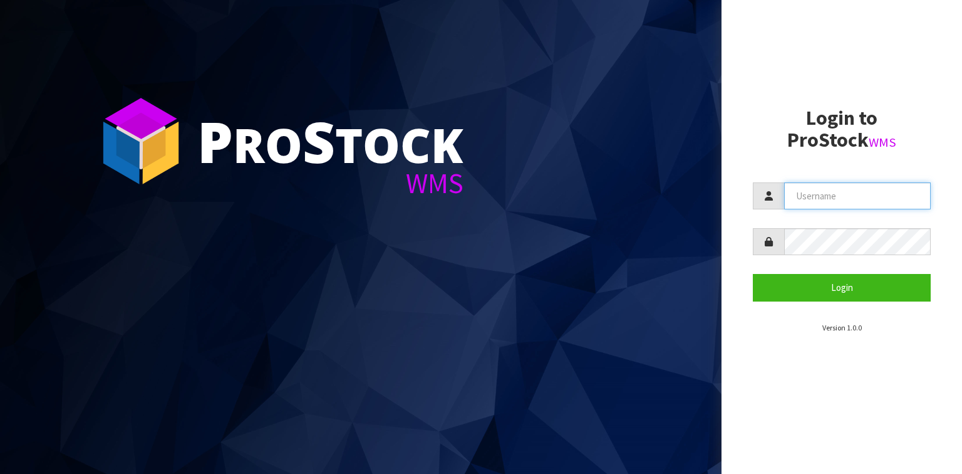
click at [808, 190] on input "text" at bounding box center [857, 195] width 147 height 27
type input "[EMAIL_ADDRESS][DOMAIN_NAME]"
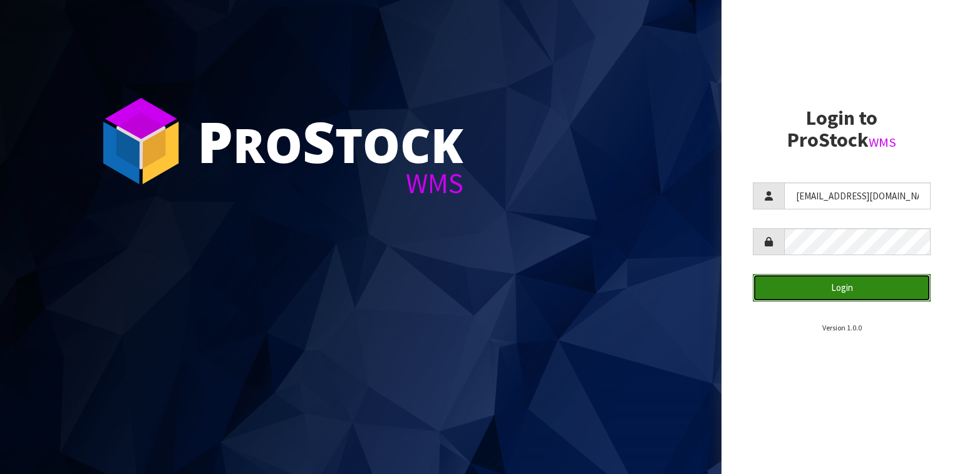
click at [801, 279] on button "Login" at bounding box center [842, 287] width 178 height 27
